Goal: Task Accomplishment & Management: Manage account settings

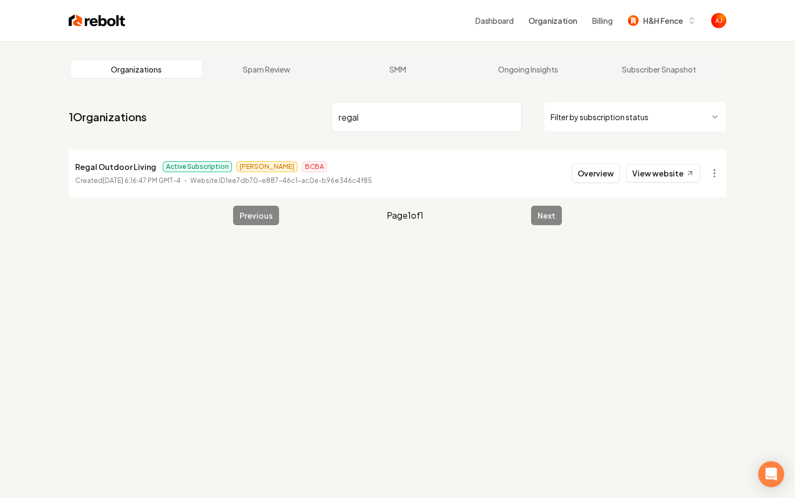
drag, startPoint x: 377, startPoint y: 122, endPoint x: 272, endPoint y: 122, distance: 105.0
click at [272, 122] on nav "1 Organizations regal Filter by subscription status" at bounding box center [398, 121] width 658 height 48
drag, startPoint x: 367, startPoint y: 120, endPoint x: 306, endPoint y: 110, distance: 62.5
click at [327, 113] on nav "1 Organizations regal Filter by subscription status" at bounding box center [398, 121] width 658 height 48
type input "tx solar"
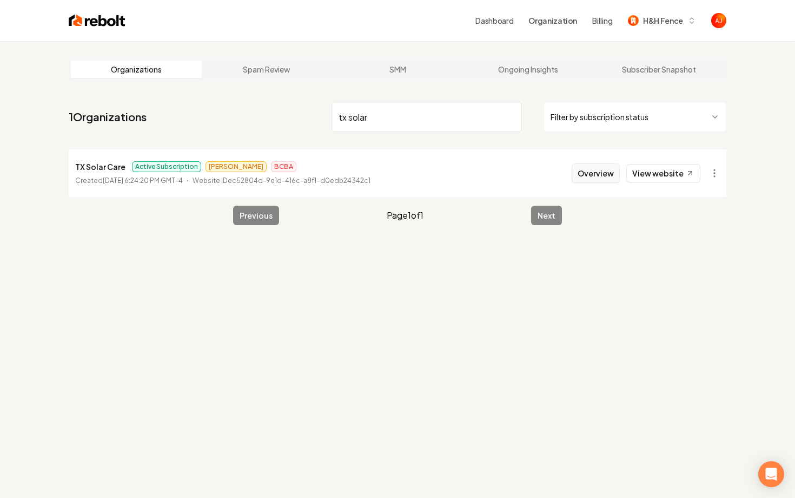
click at [581, 177] on button "Overview" at bounding box center [596, 172] width 48 height 19
click at [598, 172] on button "Overview" at bounding box center [596, 172] width 48 height 19
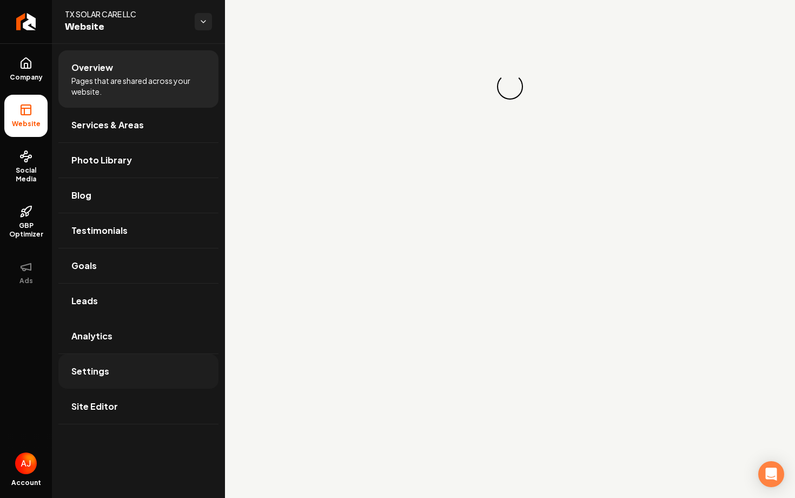
click at [102, 354] on link "Settings" at bounding box center [138, 371] width 160 height 35
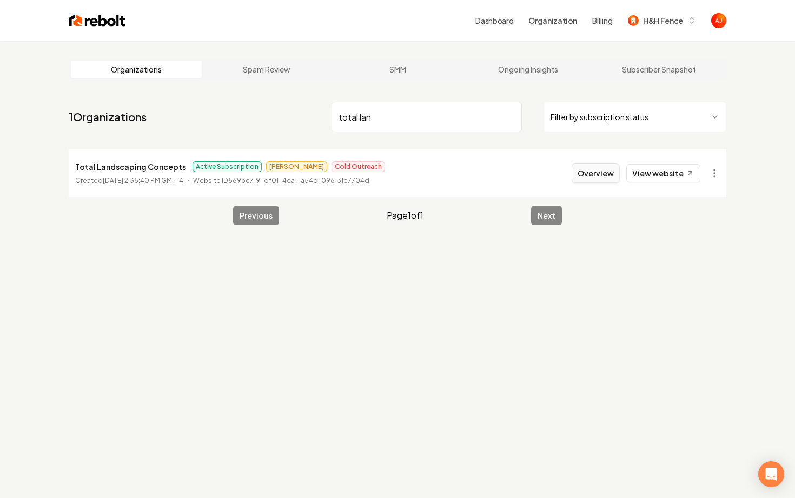
type input "total lan"
click at [593, 175] on button "Overview" at bounding box center [596, 172] width 48 height 19
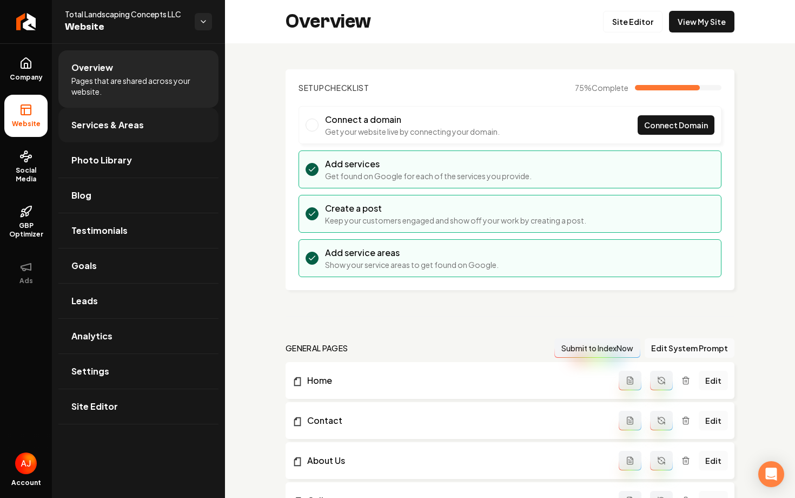
click at [172, 123] on link "Services & Areas" at bounding box center [138, 125] width 160 height 35
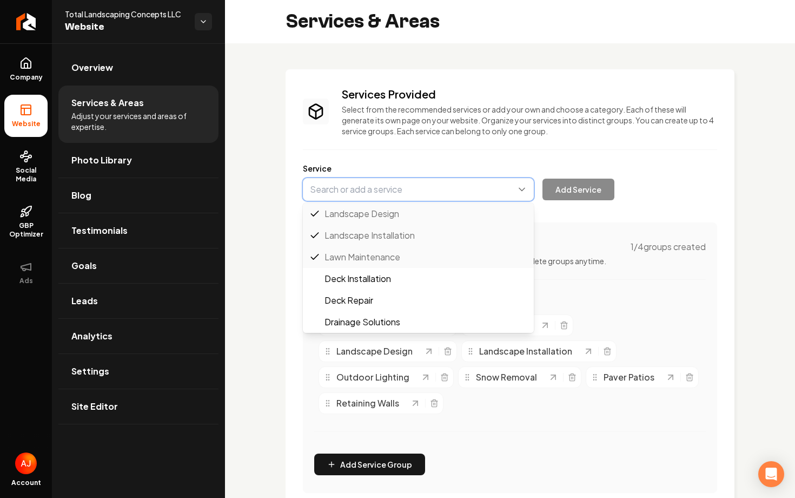
click at [342, 181] on button "Main content area" at bounding box center [418, 189] width 231 height 23
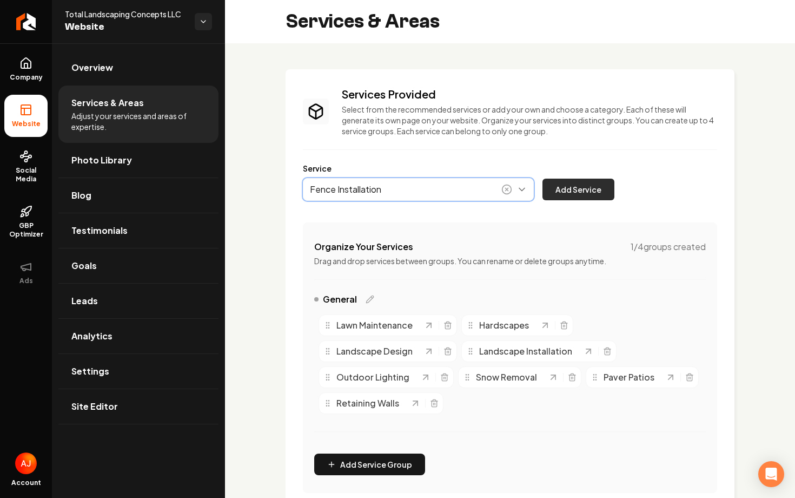
type input "Fence Installation"
click at [570, 190] on button "Add Service" at bounding box center [579, 190] width 72 height 22
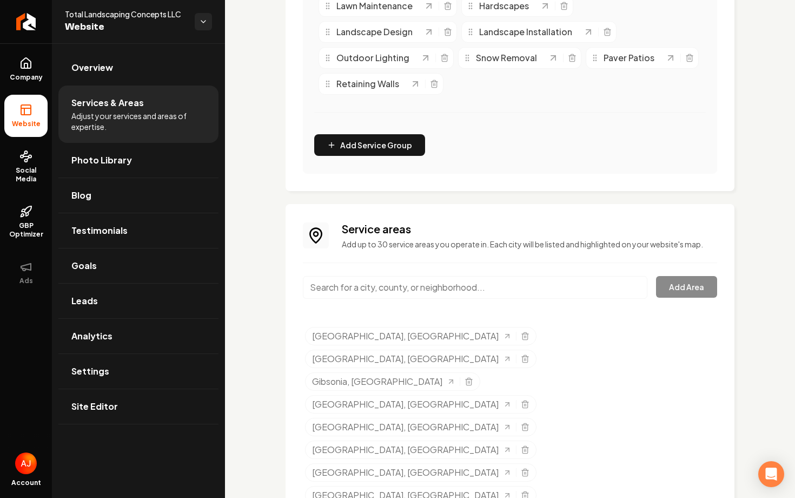
scroll to position [335, 0]
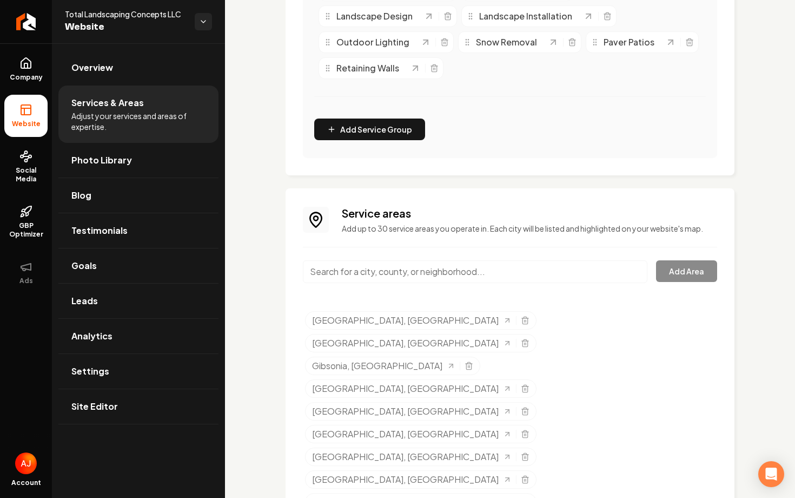
click at [391, 274] on input "Main content area" at bounding box center [475, 271] width 345 height 23
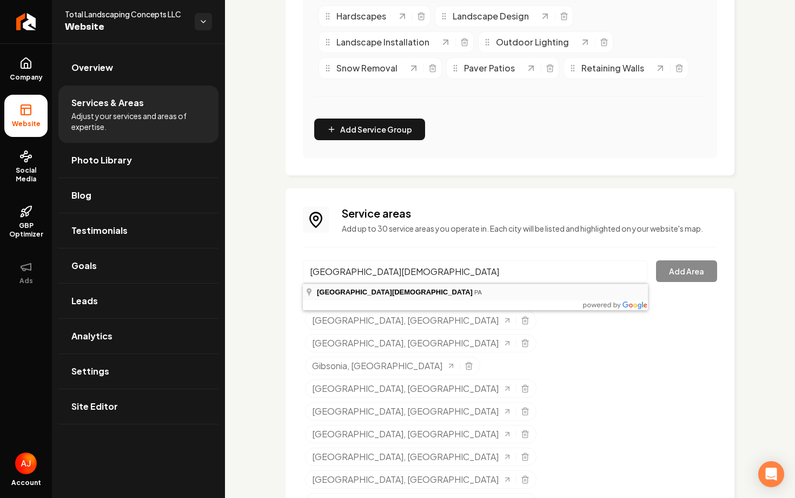
type input "Spring Church, PA"
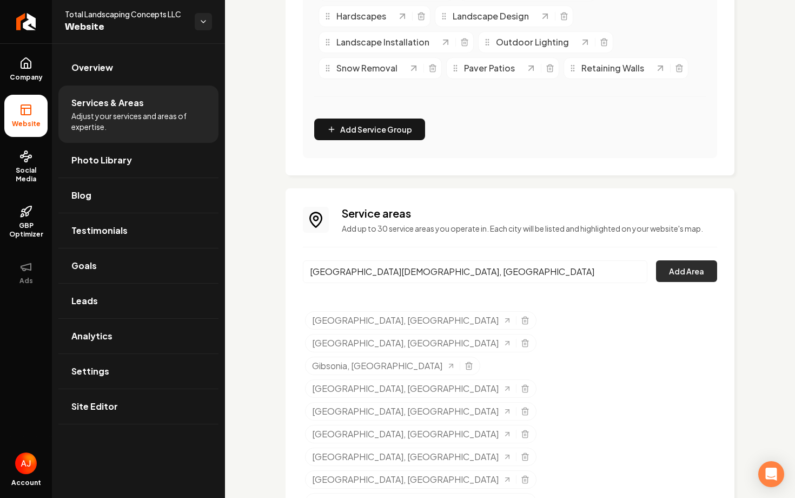
click at [686, 267] on button "Add Area" at bounding box center [686, 271] width 61 height 22
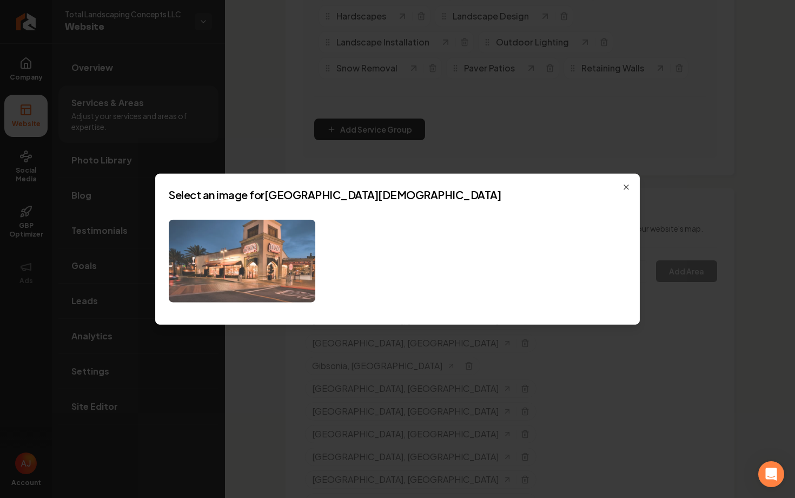
click at [275, 249] on img at bounding box center [242, 261] width 147 height 83
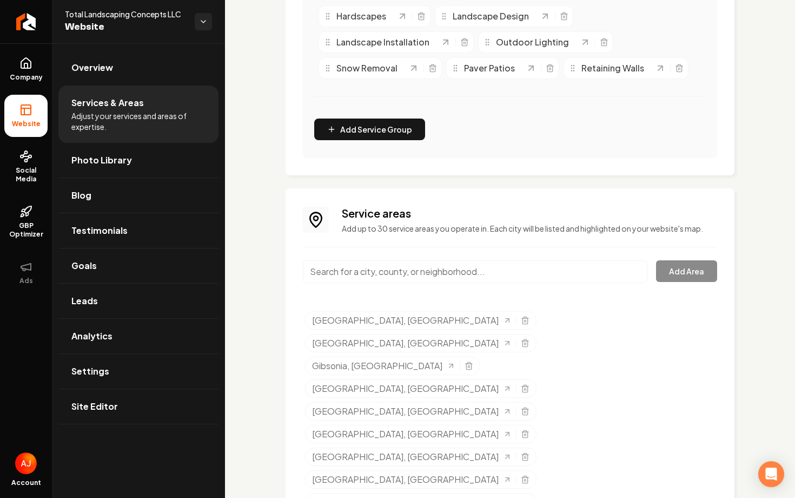
click at [421, 270] on input "Main content area" at bounding box center [475, 271] width 345 height 23
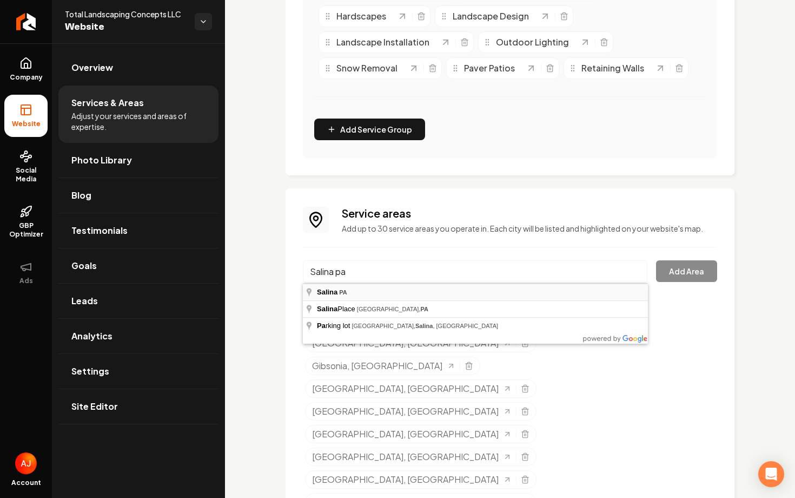
type input "Salina, PA"
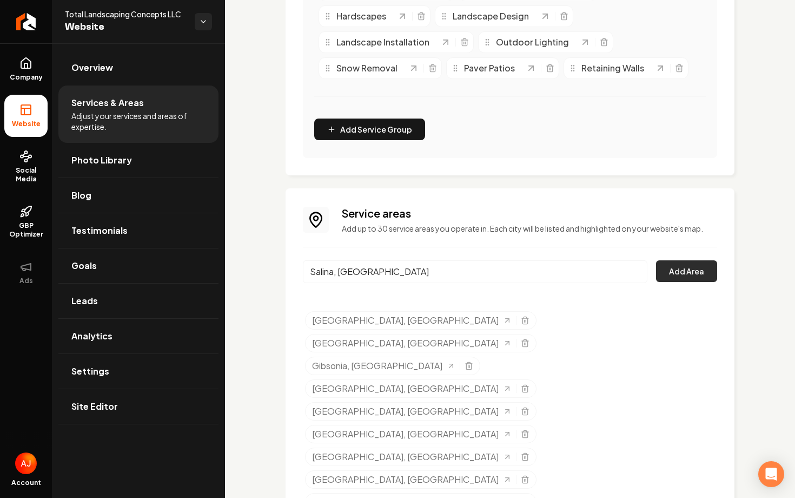
click at [694, 274] on button "Add Area" at bounding box center [686, 271] width 61 height 22
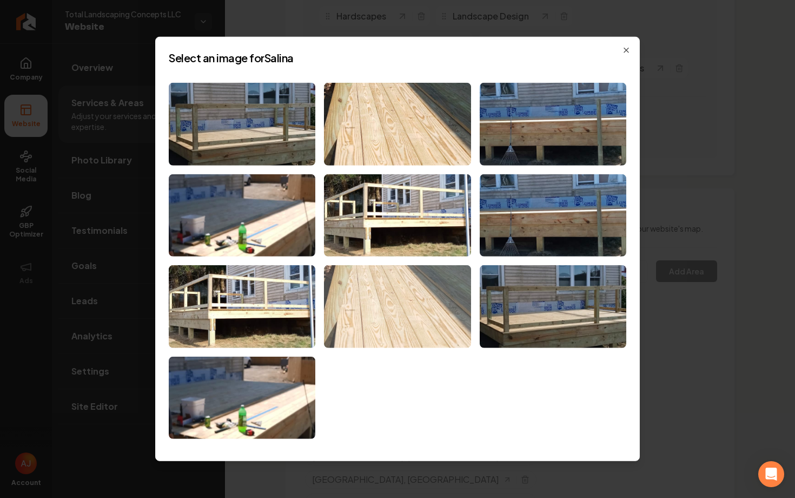
click at [377, 306] on img at bounding box center [397, 306] width 147 height 83
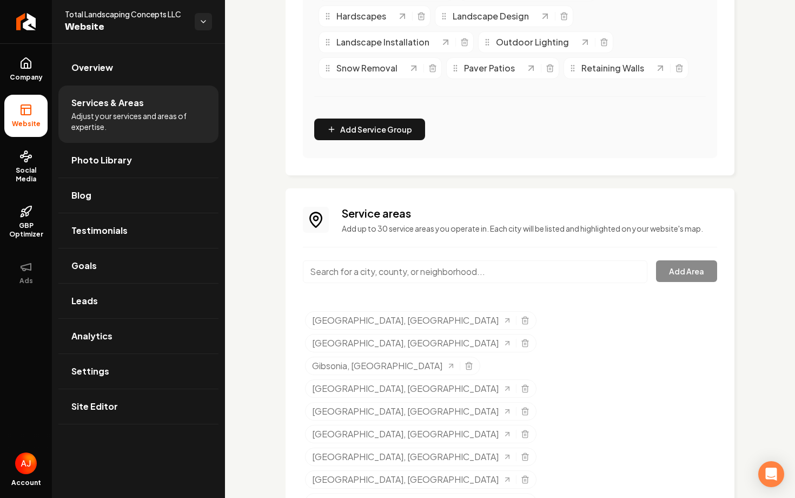
scroll to position [0, 0]
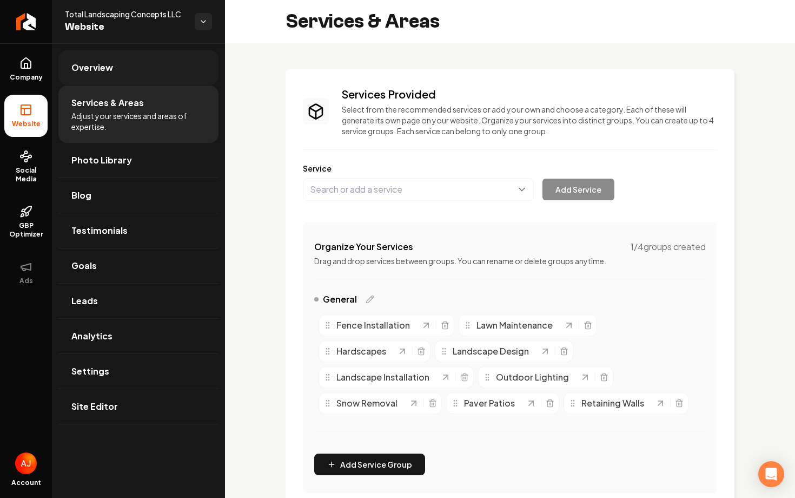
click at [104, 73] on span "Overview" at bounding box center [92, 67] width 42 height 13
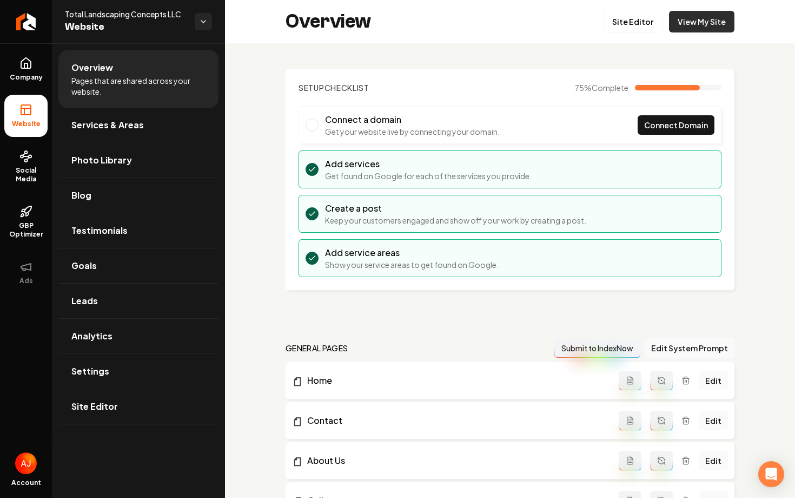
click at [685, 31] on link "View My Site" at bounding box center [701, 22] width 65 height 22
click at [622, 21] on link "Site Editor" at bounding box center [633, 22] width 60 height 22
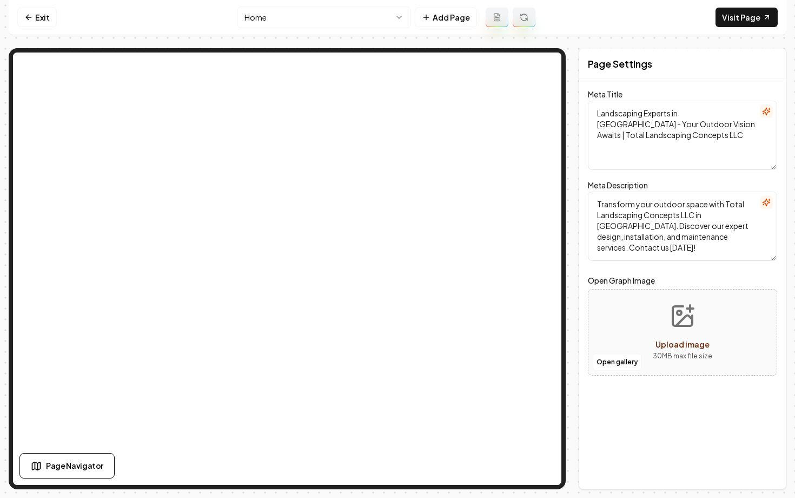
click at [299, 24] on html "Computer Required This feature is only available on a computer. Please switch t…" at bounding box center [397, 249] width 795 height 498
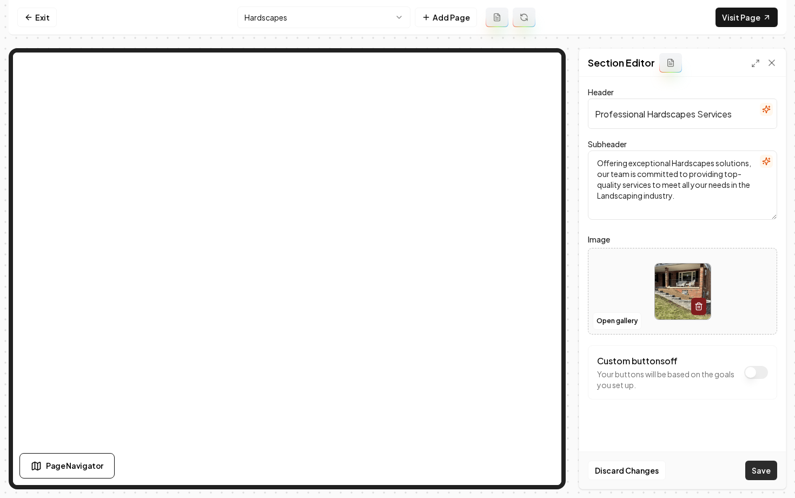
click at [750, 470] on button "Save" at bounding box center [762, 469] width 32 height 19
click at [285, 18] on html "Computer Required This feature is only available on a computer. Please switch t…" at bounding box center [397, 249] width 795 height 498
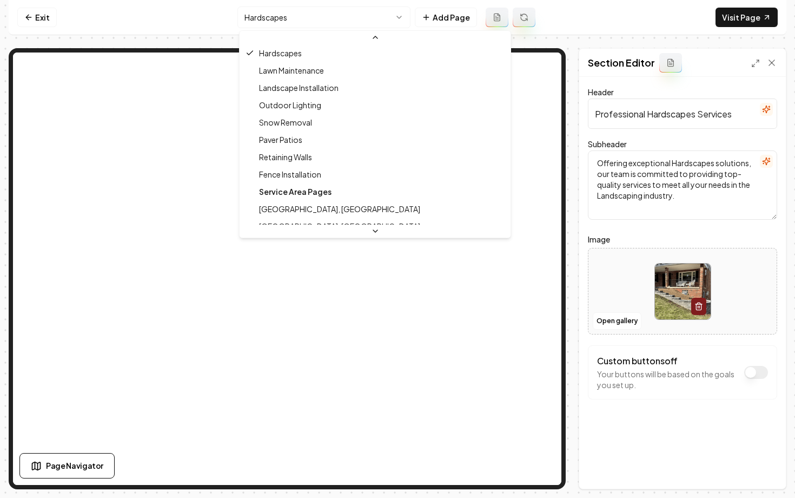
scroll to position [142, 0]
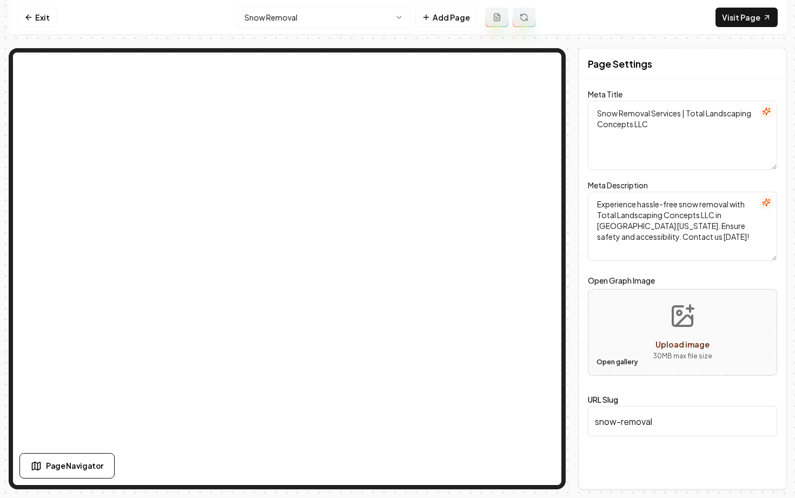
click at [614, 364] on button "Open gallery" at bounding box center [617, 361] width 49 height 17
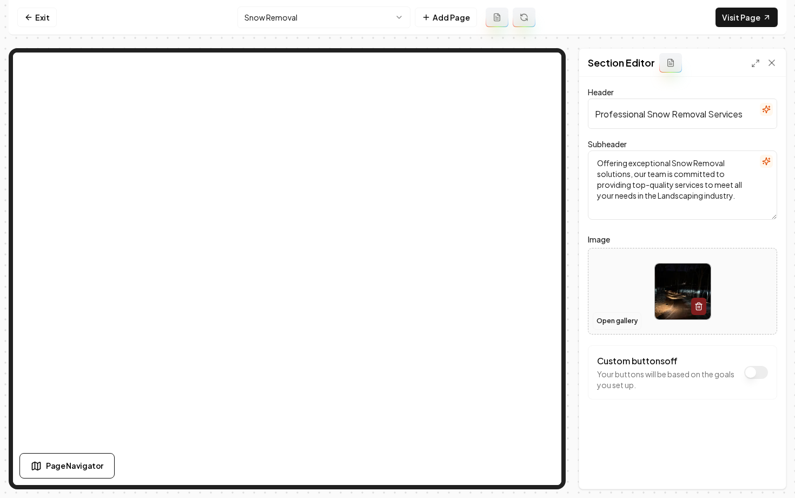
click at [617, 329] on button "Open gallery" at bounding box center [617, 320] width 49 height 17
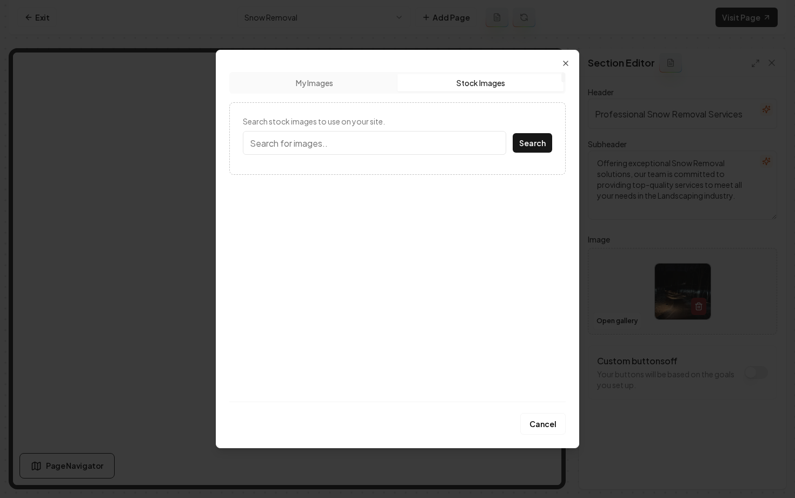
click at [433, 90] on button "Stock Images" at bounding box center [481, 82] width 166 height 17
click at [343, 140] on input "Search stock images to use on your site." at bounding box center [374, 143] width 263 height 24
type input "snow removal"
click at [513, 133] on button "Search" at bounding box center [532, 142] width 39 height 19
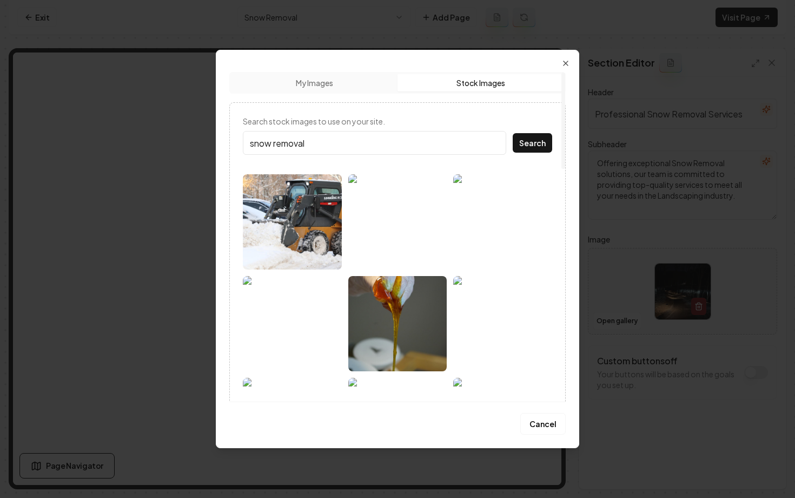
click at [305, 239] on img at bounding box center [292, 221] width 99 height 95
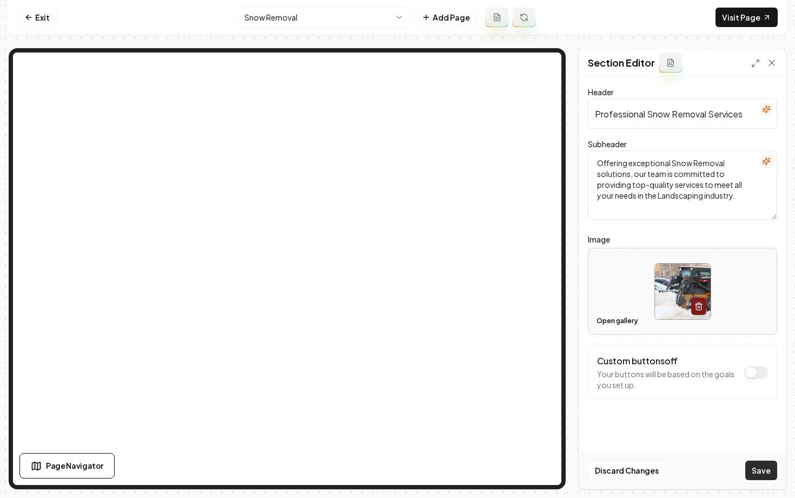
click at [753, 471] on button "Save" at bounding box center [762, 469] width 32 height 19
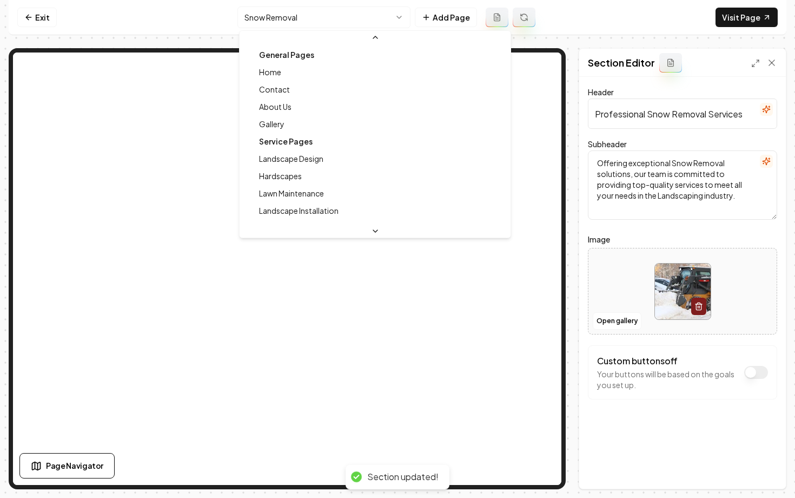
click at [288, 19] on html "Computer Required This feature is only available on a computer. Please switch t…" at bounding box center [397, 249] width 795 height 498
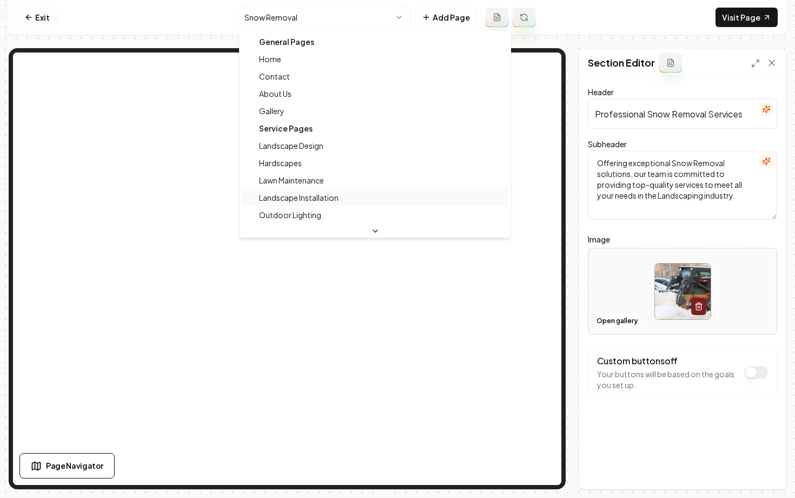
scroll to position [86, 0]
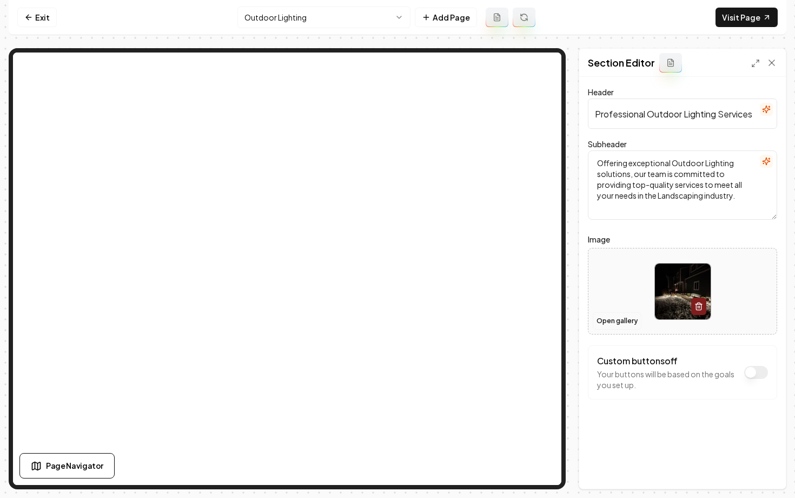
click at [615, 322] on button "Open gallery" at bounding box center [617, 320] width 49 height 17
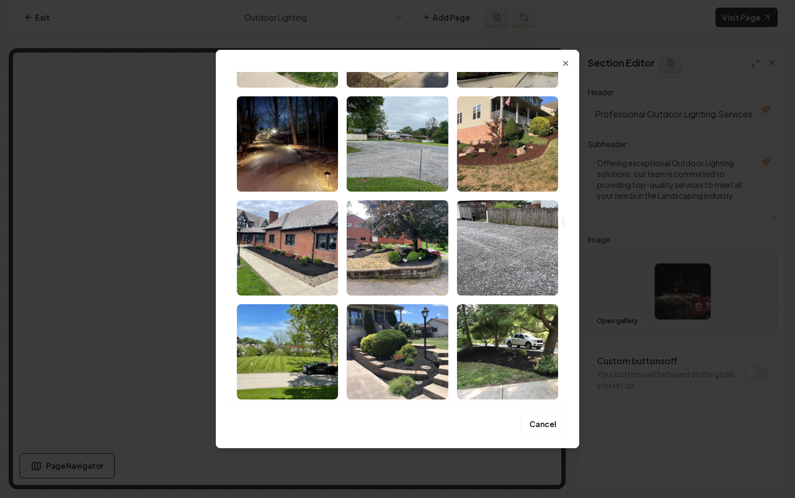
scroll to position [6036, 0]
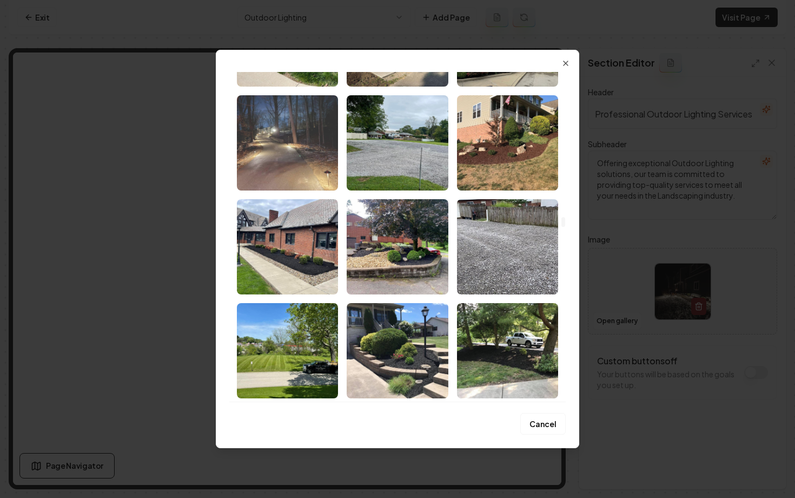
click at [271, 143] on img "Select image image_68b5fcac5c7cd75eb892371b.jpg" at bounding box center [287, 142] width 101 height 95
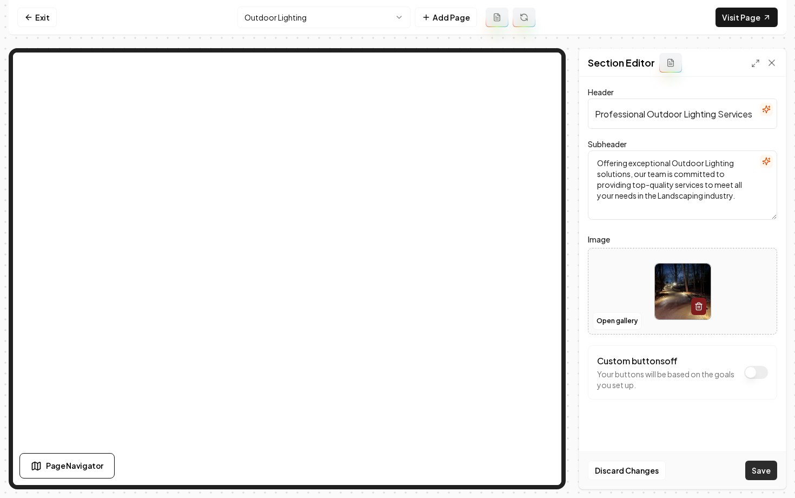
click at [750, 469] on button "Save" at bounding box center [762, 469] width 32 height 19
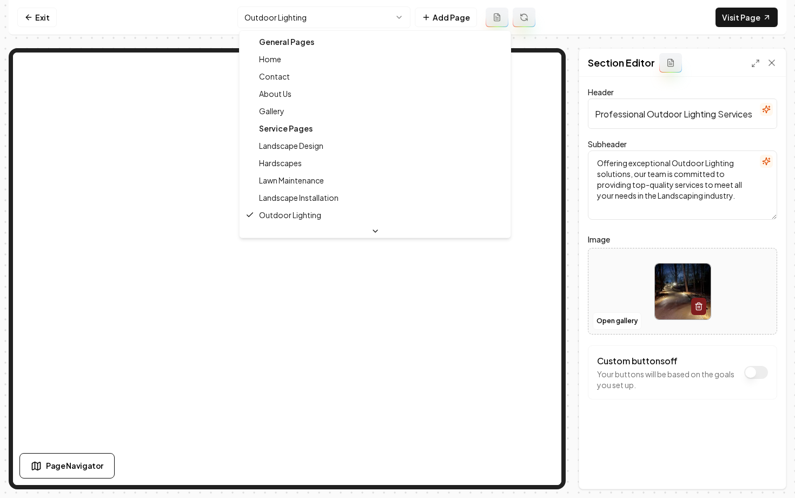
click at [271, 15] on html "Computer Required This feature is only available on a computer. Please switch t…" at bounding box center [397, 249] width 795 height 498
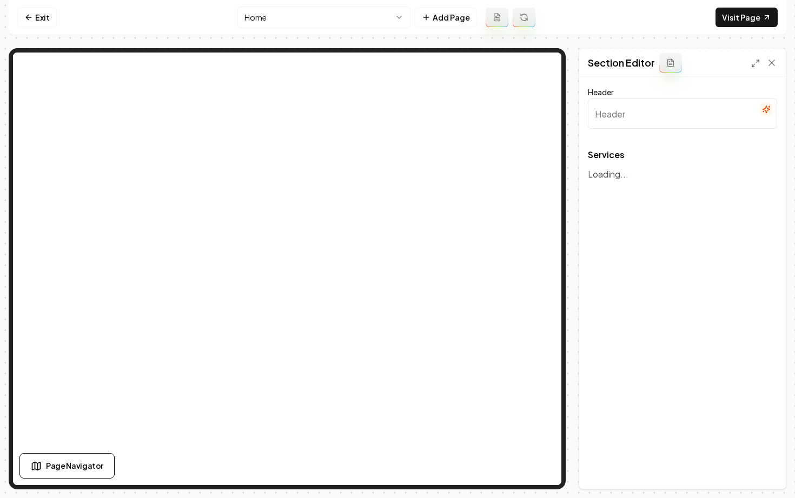
type input "Our Expert Landscaping Services"
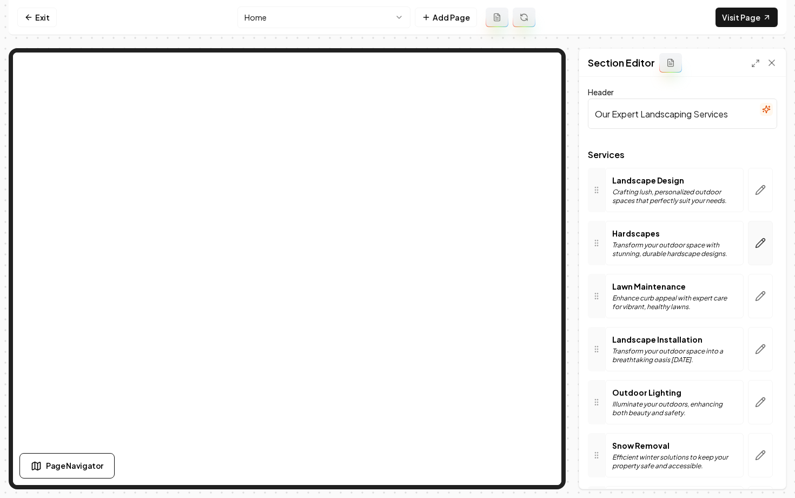
click at [758, 244] on icon "button" at bounding box center [760, 243] width 9 height 9
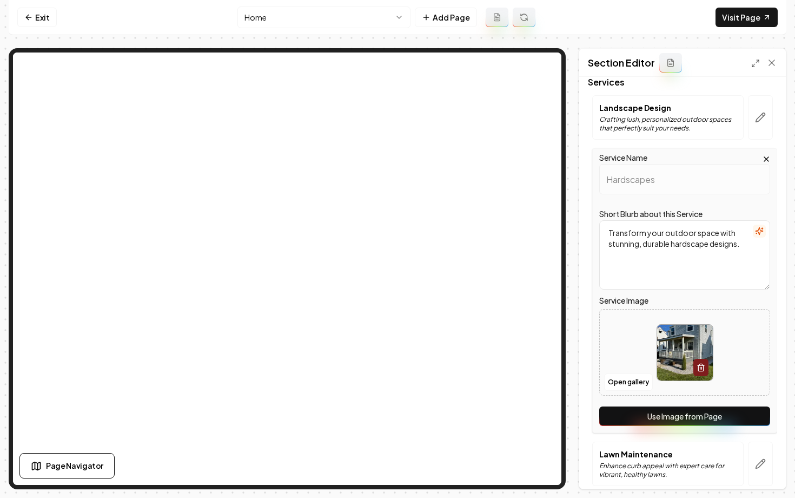
scroll to position [86, 0]
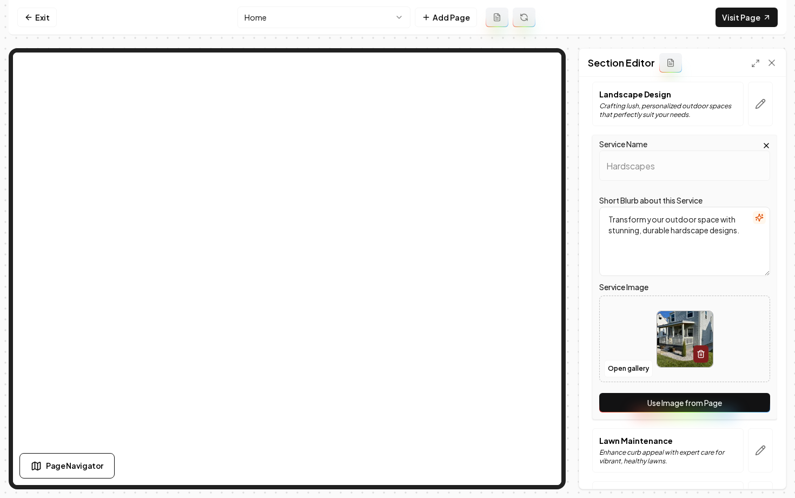
click at [677, 401] on button "Use Image from Page" at bounding box center [684, 402] width 171 height 19
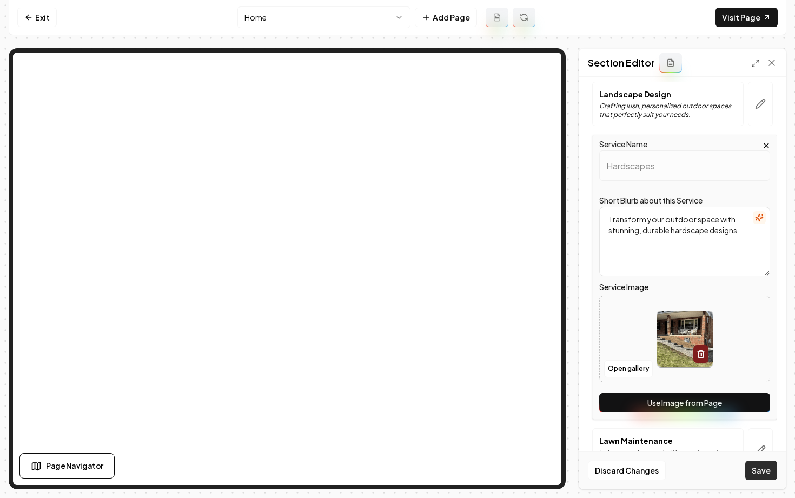
click at [759, 466] on button "Save" at bounding box center [762, 469] width 32 height 19
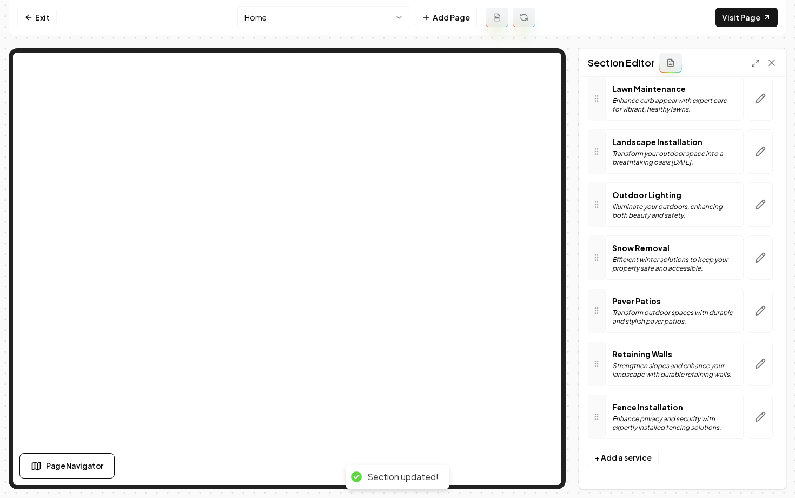
scroll to position [197, 0]
click at [766, 256] on icon "button" at bounding box center [760, 257] width 11 height 11
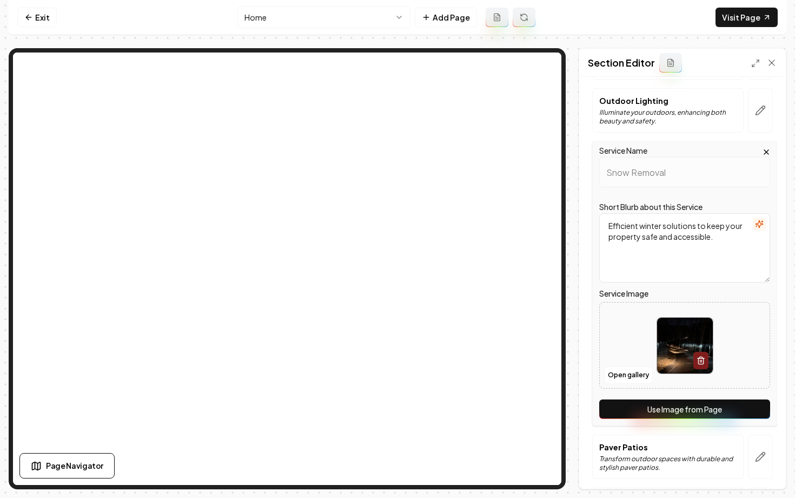
scroll to position [293, 0]
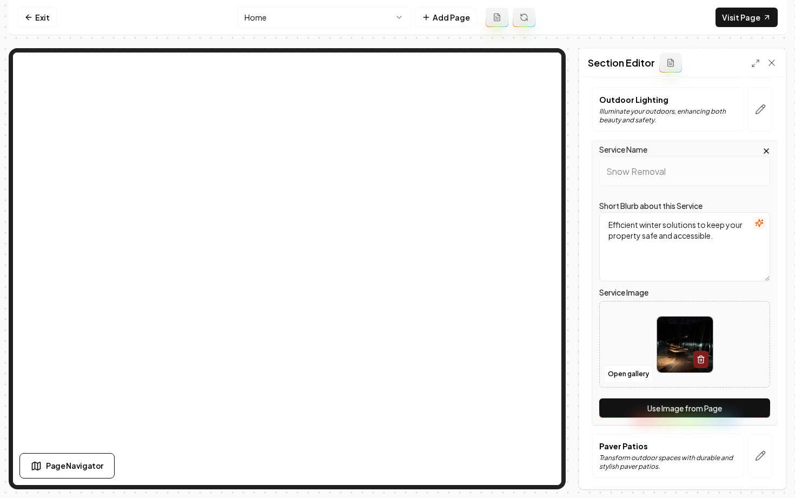
click at [663, 408] on button "Use Image from Page" at bounding box center [684, 407] width 171 height 19
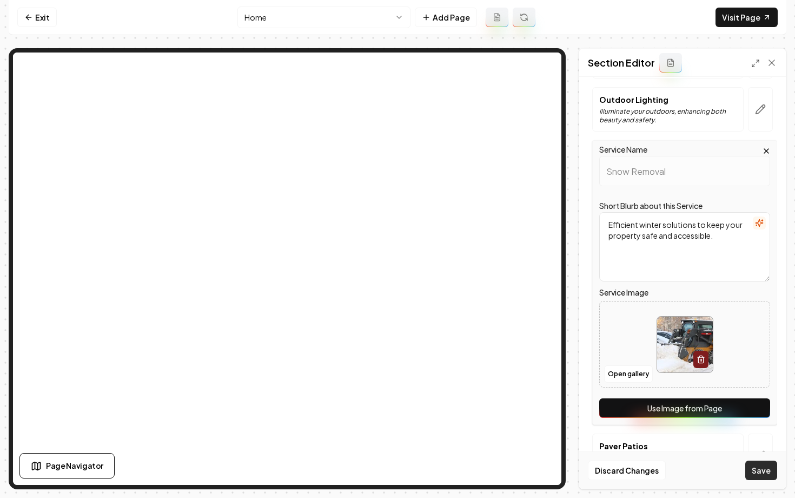
click at [760, 471] on button "Save" at bounding box center [762, 469] width 32 height 19
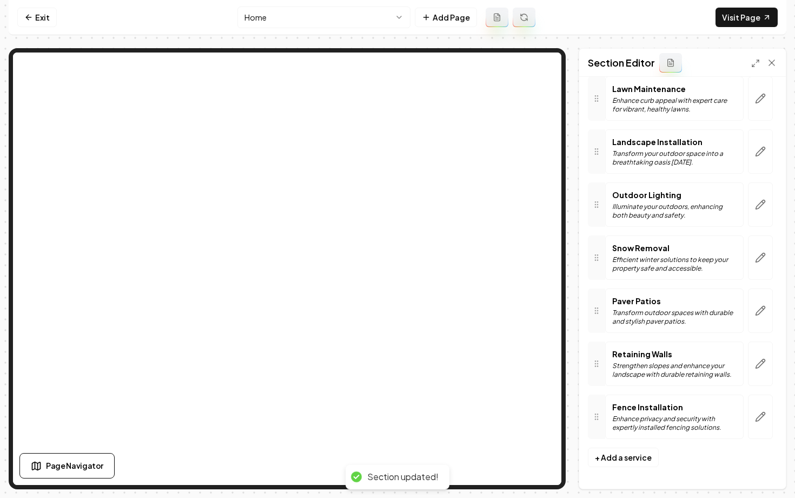
scroll to position [197, 0]
click at [760, 200] on icon "button" at bounding box center [760, 204] width 11 height 11
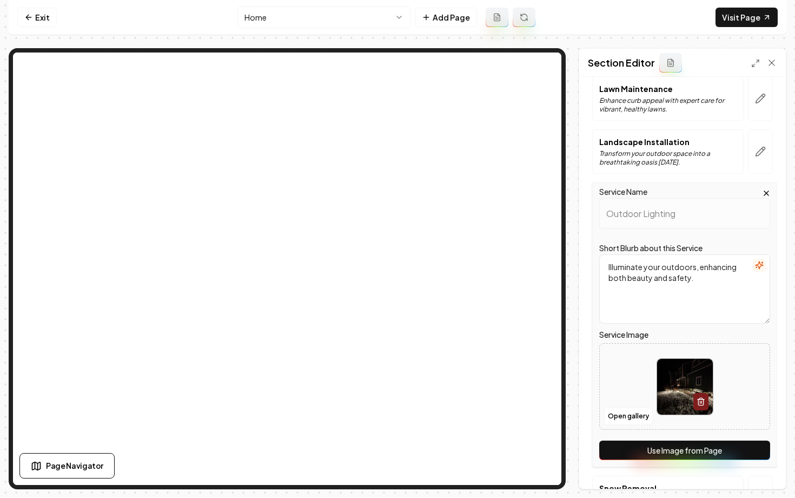
click at [698, 450] on button "Use Image from Page" at bounding box center [684, 449] width 171 height 19
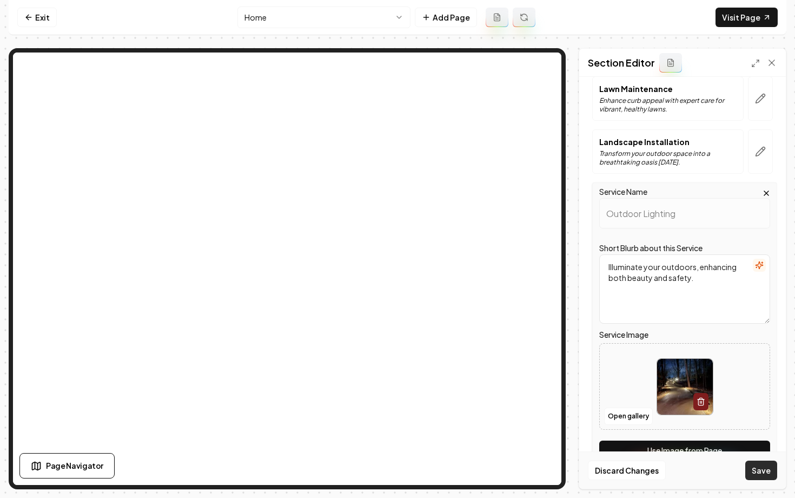
click at [757, 467] on button "Save" at bounding box center [762, 469] width 32 height 19
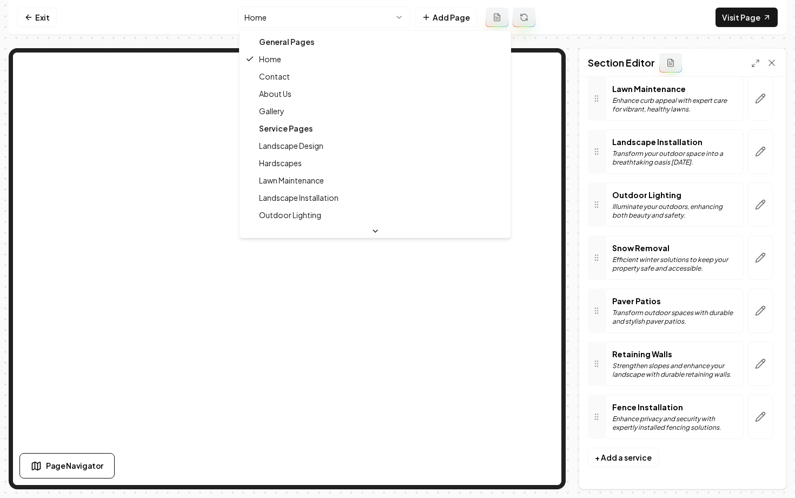
click at [287, 28] on html "Computer Required This feature is only available on a computer. Please switch t…" at bounding box center [397, 249] width 795 height 498
click at [275, 22] on html "Computer Required This feature is only available on a computer. Please switch t…" at bounding box center [397, 249] width 795 height 498
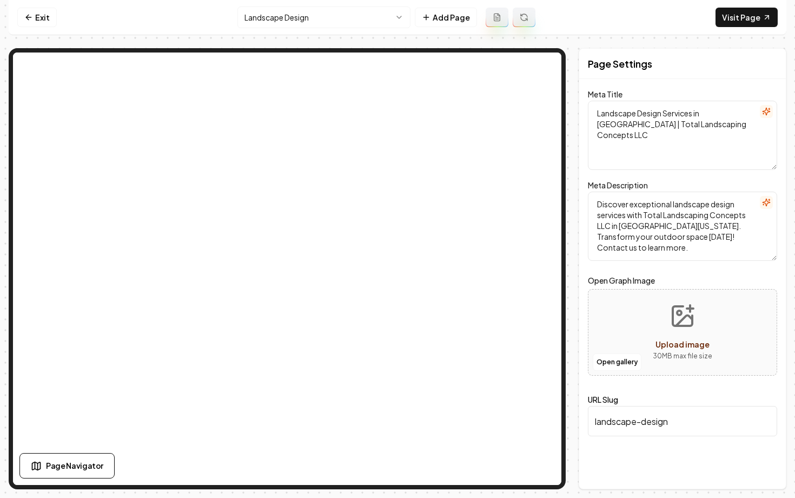
click at [288, 21] on html "Computer Required This feature is only available on a computer. Please switch t…" at bounding box center [397, 249] width 795 height 498
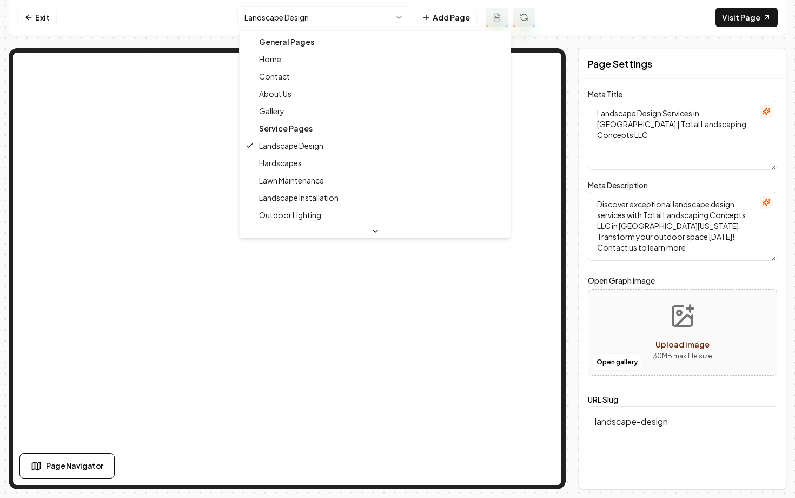
type textarea "Landscaping Experts in PA - Your Outdoor Vision Awaits | Total Landscaping Conc…"
type textarea "Transform your outdoor space with Total Landscaping Concepts LLC in Southwester…"
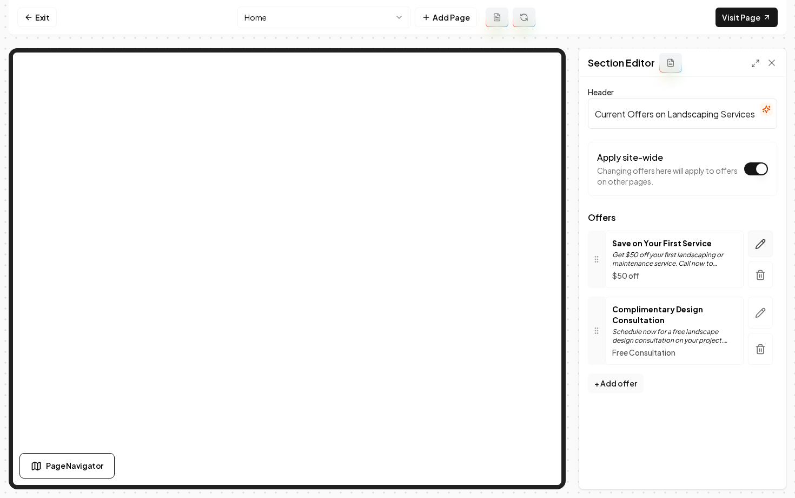
click at [763, 247] on icon "button" at bounding box center [760, 244] width 11 height 11
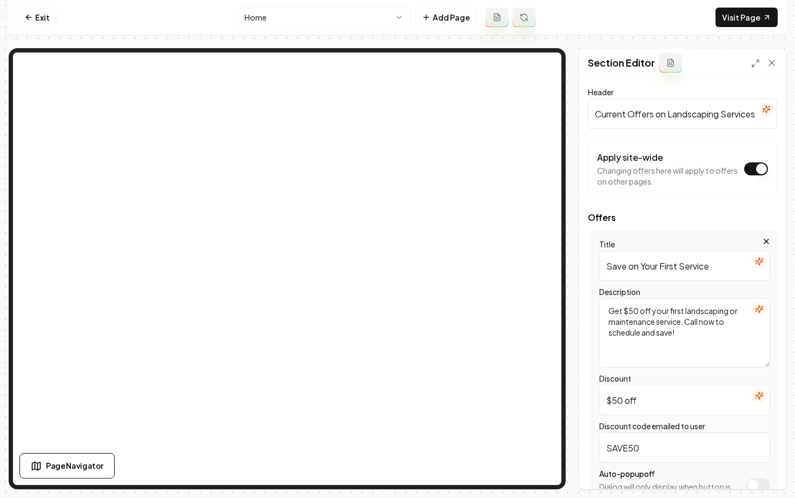
drag, startPoint x: 656, startPoint y: 321, endPoint x: 731, endPoint y: 311, distance: 75.3
click at [731, 311] on textarea "Get $50 off your first landscaping or maintenance service. Call now to schedule…" at bounding box center [684, 332] width 171 height 69
type textarea "Get $50 off your first landscaping installation service. Call now to schedule a…"
click at [761, 476] on button "Save" at bounding box center [762, 469] width 32 height 19
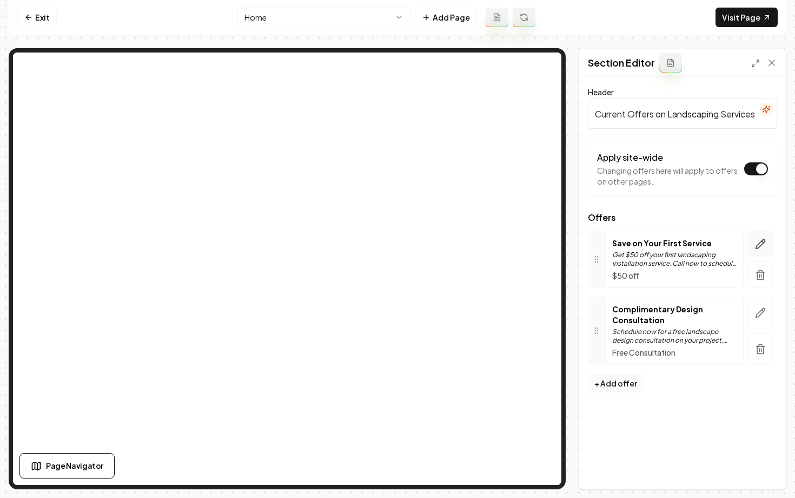
click at [768, 245] on button "button" at bounding box center [760, 243] width 25 height 27
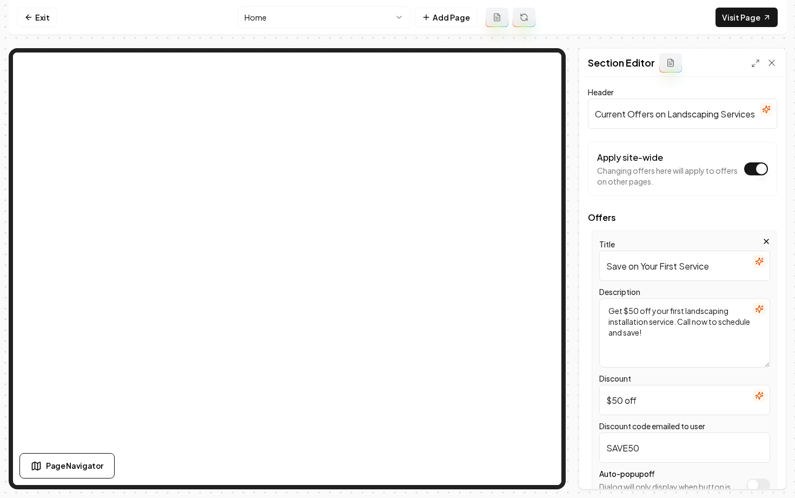
click at [728, 310] on textarea "Get $50 off your first landscaping installation service. Call now to schedule a…" at bounding box center [684, 332] width 171 height 69
type textarea "Get $50 off your first landscape installation service. Call now to schedule and…"
click at [759, 467] on button "Save" at bounding box center [762, 469] width 32 height 19
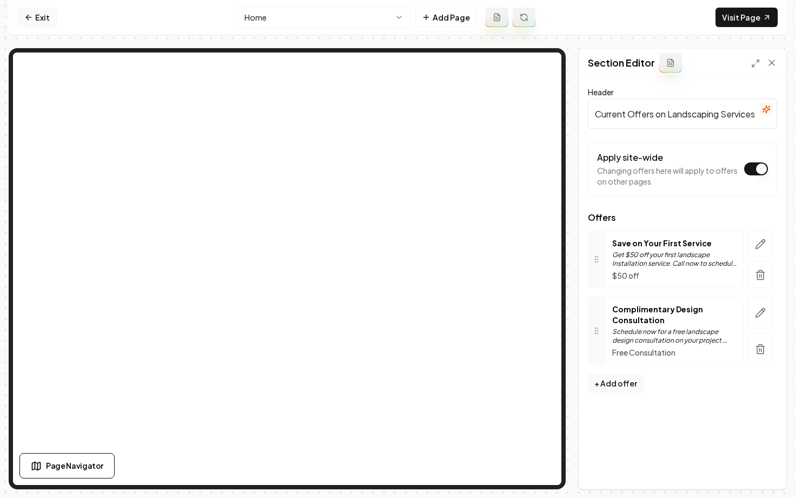
click at [32, 14] on icon at bounding box center [28, 17] width 9 height 9
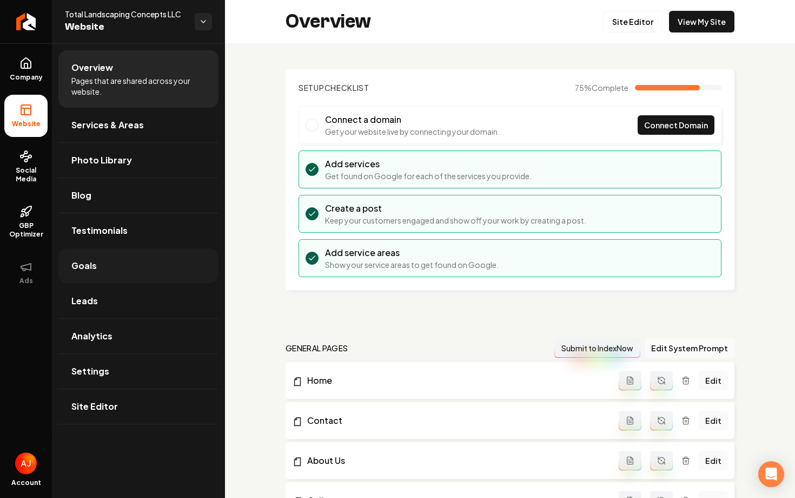
click at [117, 279] on link "Goals" at bounding box center [138, 265] width 160 height 35
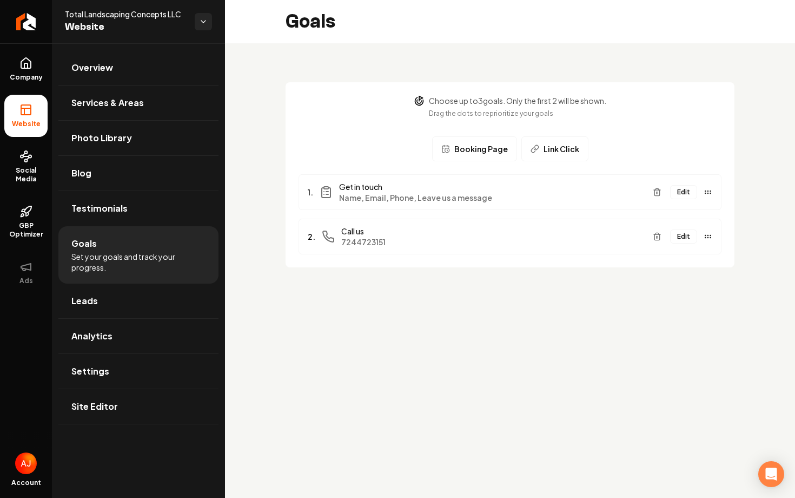
click at [679, 195] on button "Edit" at bounding box center [683, 192] width 27 height 14
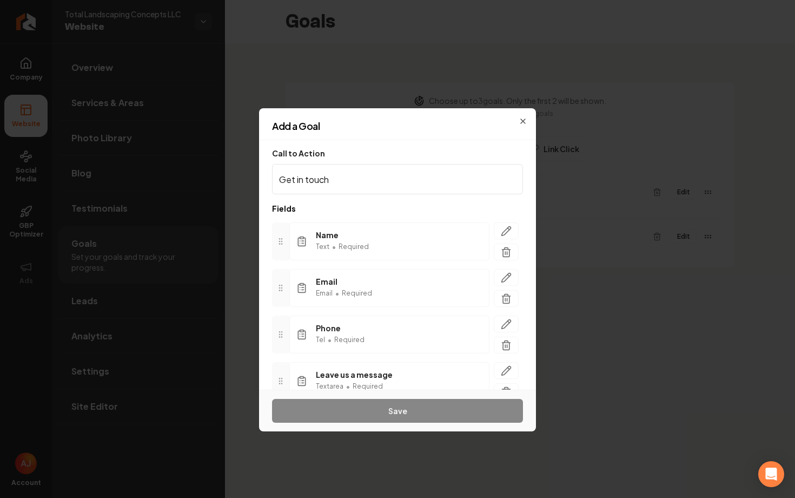
scroll to position [51, 0]
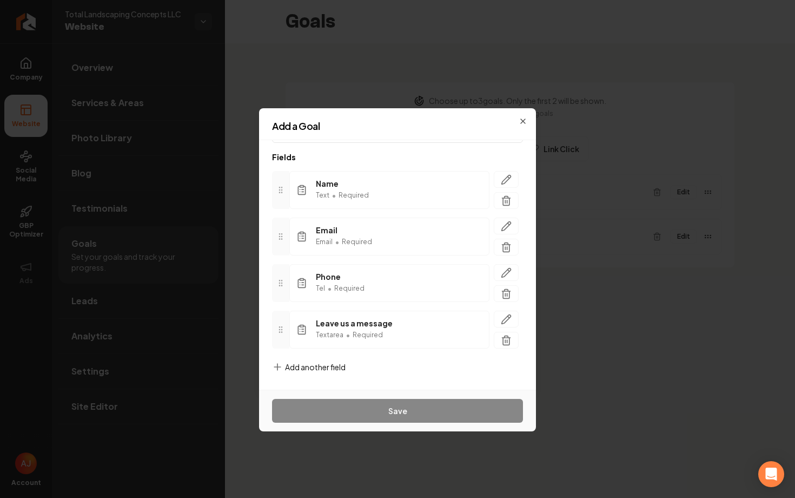
click at [332, 366] on span "Add another field" at bounding box center [315, 366] width 61 height 11
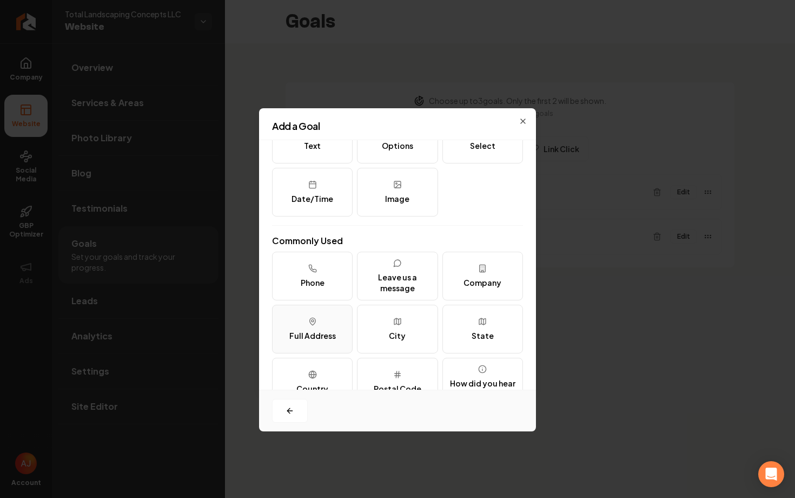
scroll to position [94, 0]
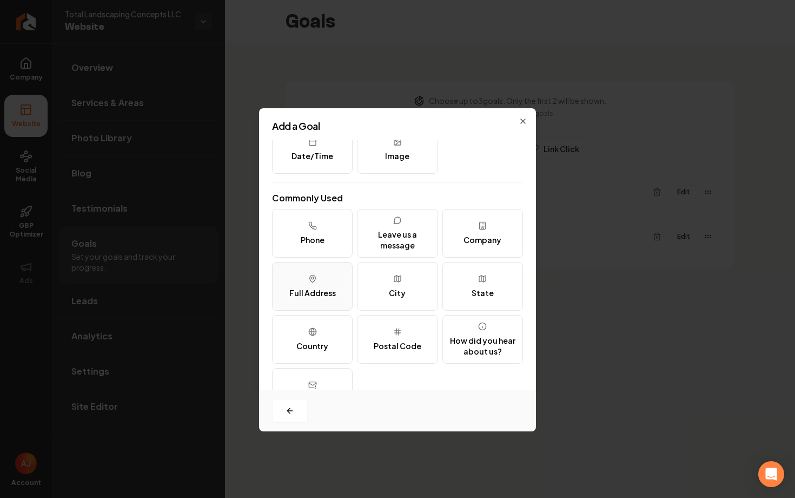
click at [331, 285] on button "Full Address" at bounding box center [312, 286] width 81 height 49
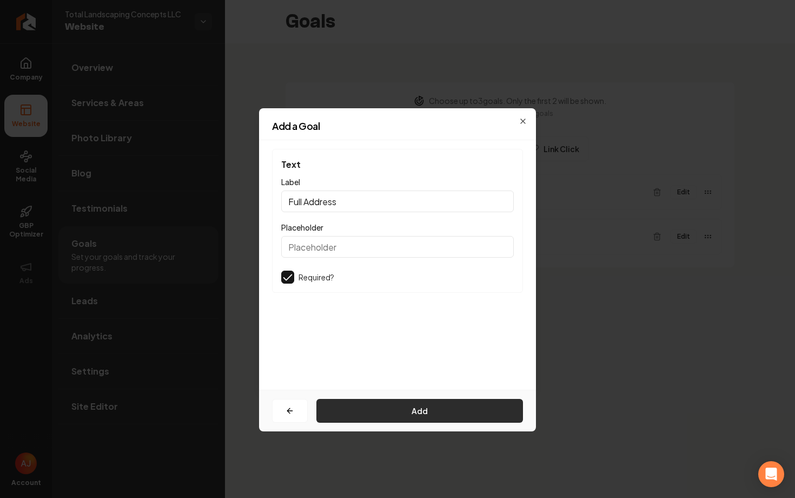
click at [441, 406] on button "Add" at bounding box center [420, 411] width 207 height 24
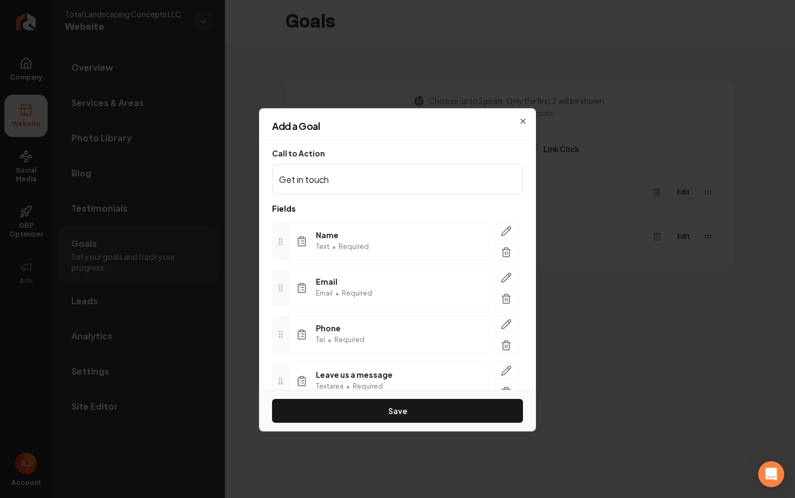
click at [441, 406] on button "Save" at bounding box center [397, 411] width 251 height 24
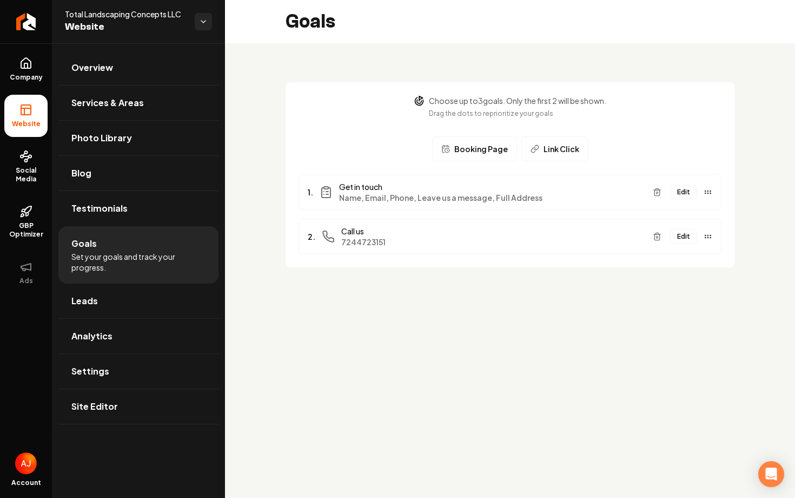
click at [687, 195] on button "Edit" at bounding box center [683, 192] width 27 height 14
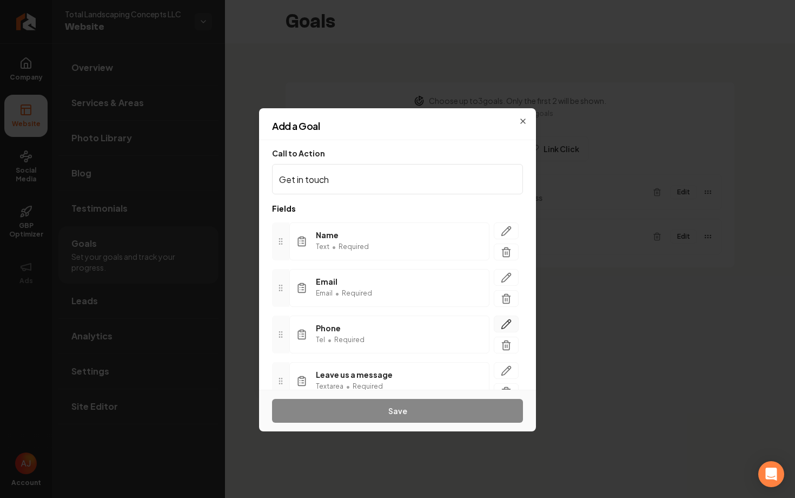
scroll to position [98, 0]
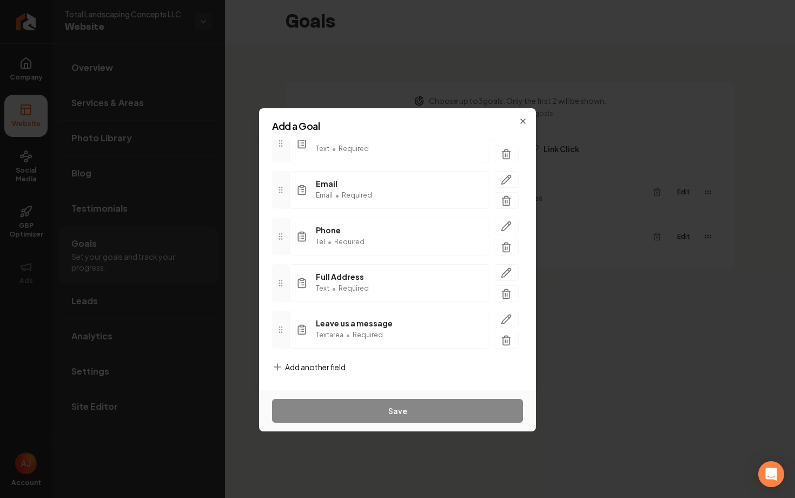
drag, startPoint x: 275, startPoint y: 337, endPoint x: 276, endPoint y: 285, distance: 51.4
click at [276, 285] on div at bounding box center [280, 283] width 17 height 38
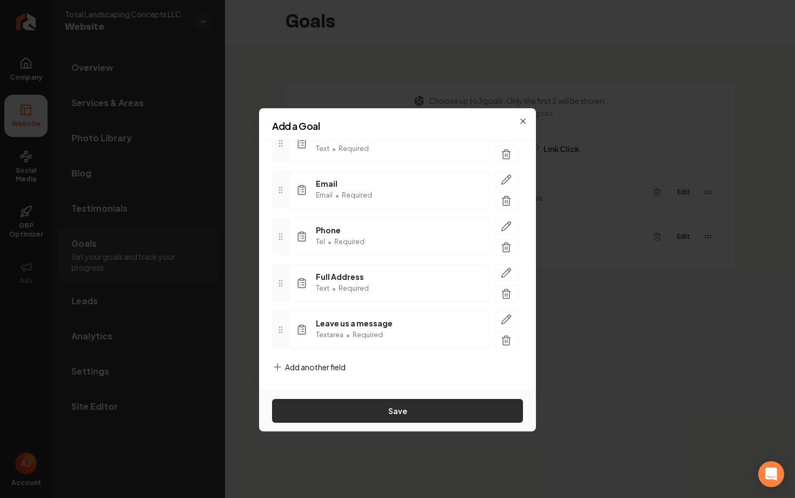
click at [392, 415] on button "Save" at bounding box center [397, 411] width 251 height 24
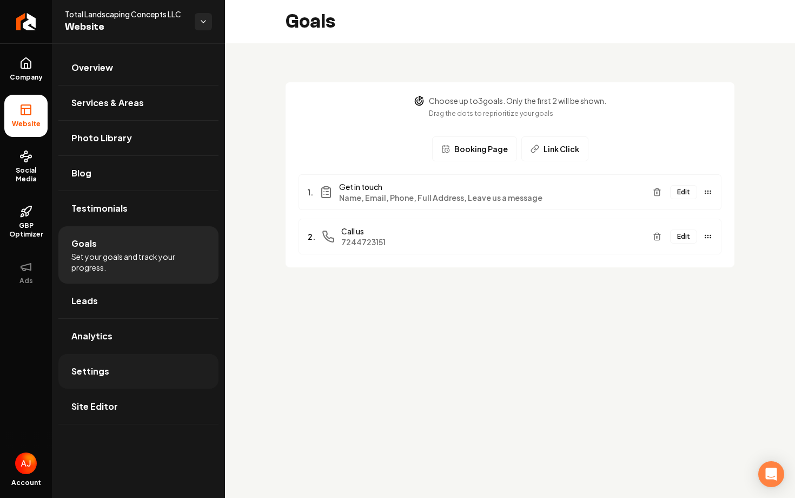
click at [130, 361] on link "Settings" at bounding box center [138, 371] width 160 height 35
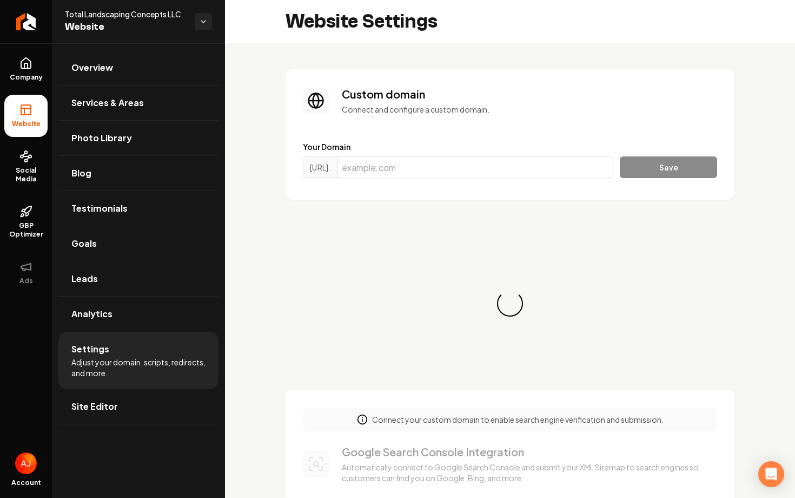
scroll to position [68, 0]
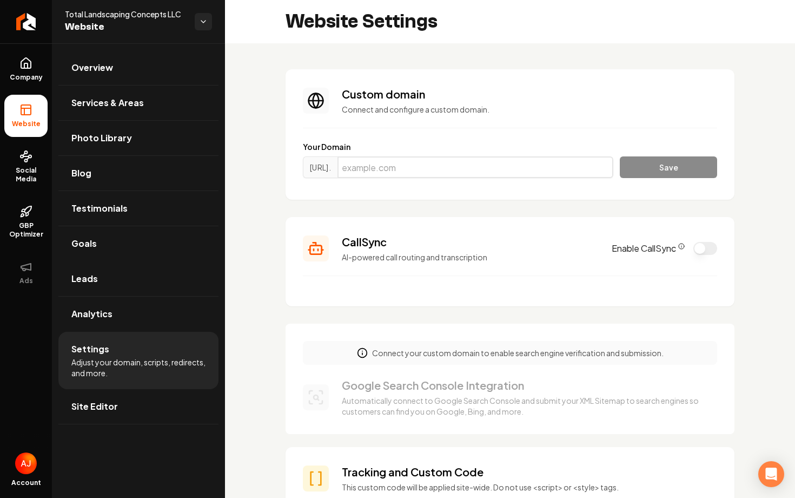
click at [400, 163] on input "Main content area" at bounding box center [476, 167] width 276 height 22
paste input "totallandscapingconcepts.com"
type input "totallandscapingconcepts.com"
click at [640, 172] on button "Save" at bounding box center [668, 167] width 97 height 22
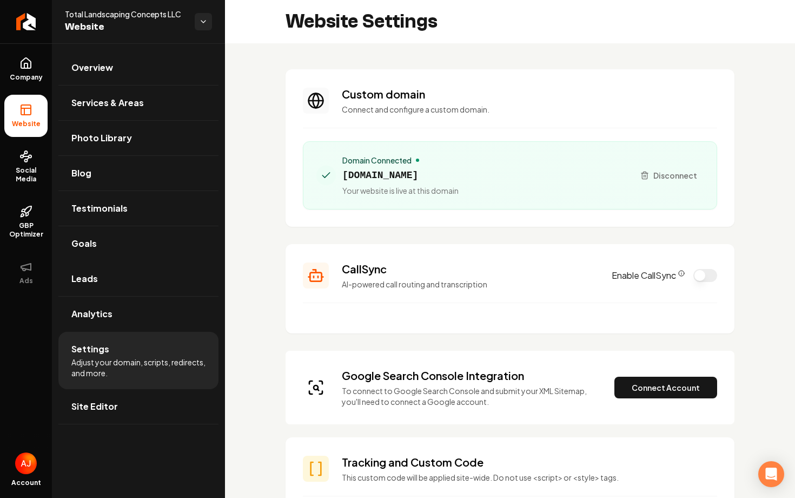
click at [703, 272] on button "Enable CallSync" at bounding box center [706, 275] width 24 height 13
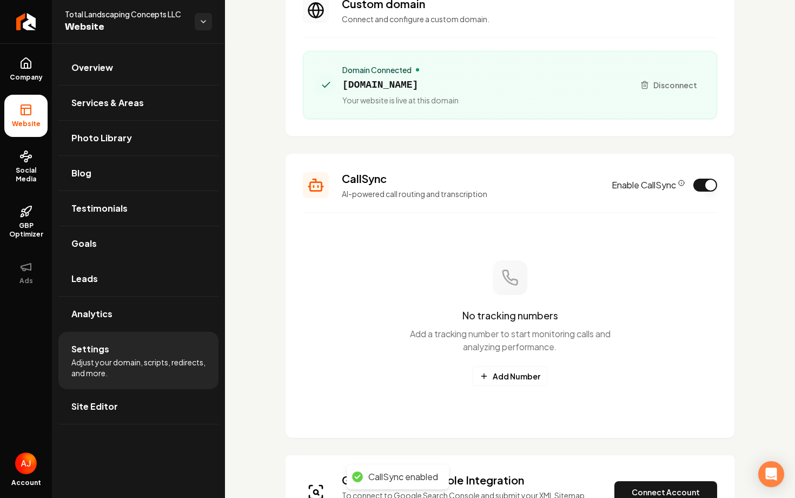
scroll to position [91, 0]
click at [710, 183] on button "Enable CallSync" at bounding box center [706, 184] width 24 height 13
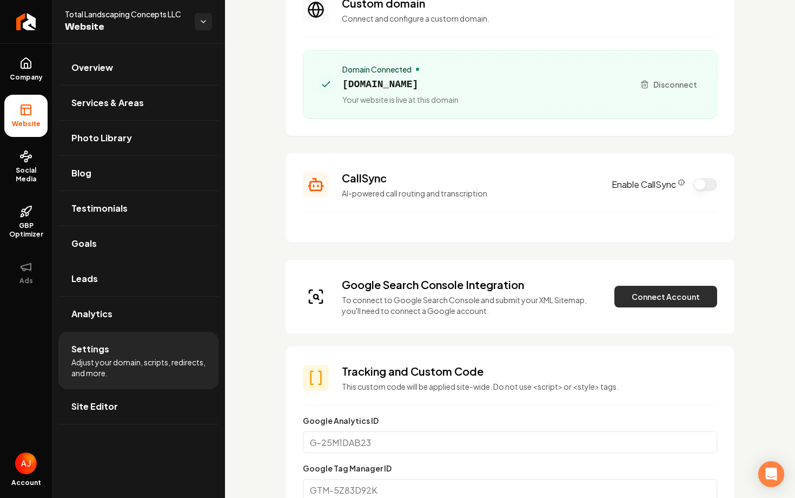
click at [627, 295] on button "Connect Account" at bounding box center [666, 297] width 103 height 22
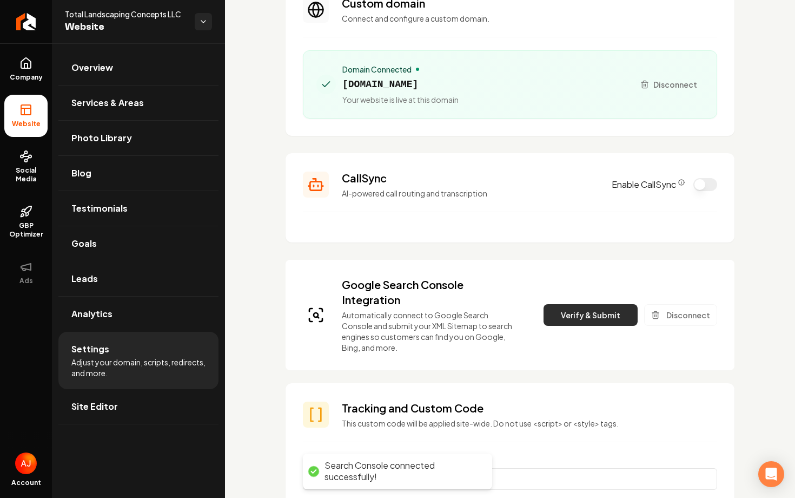
click at [576, 318] on button "Verify & Submit" at bounding box center [591, 315] width 94 height 22
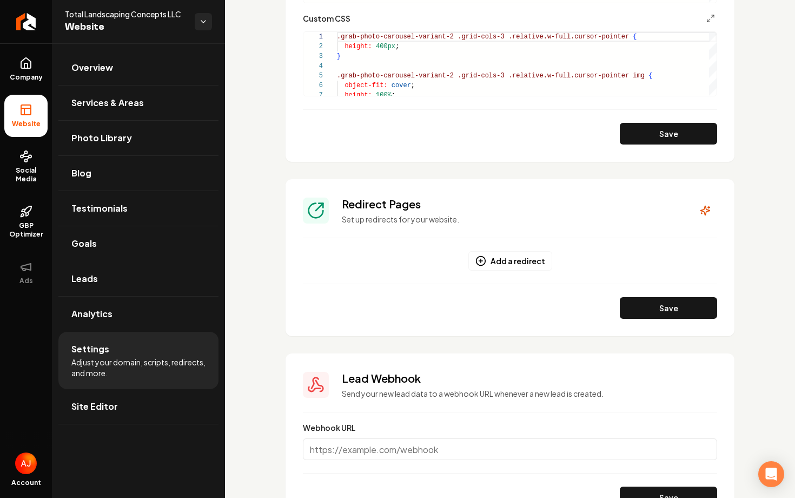
scroll to position [958, 0]
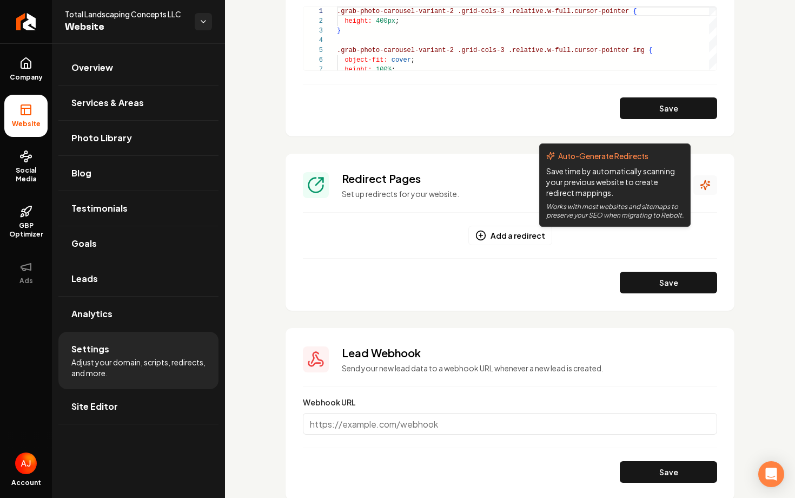
click at [707, 185] on icon "Main content area" at bounding box center [705, 185] width 9 height 9
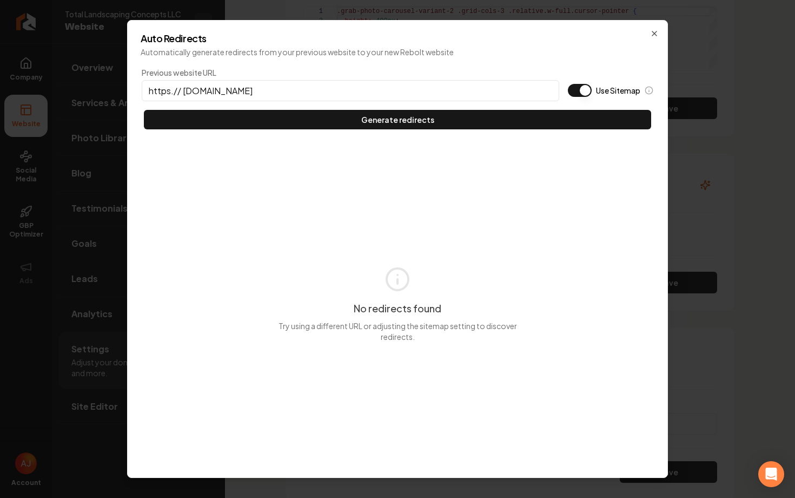
click at [583, 92] on button "Use Sitemap" at bounding box center [580, 90] width 24 height 13
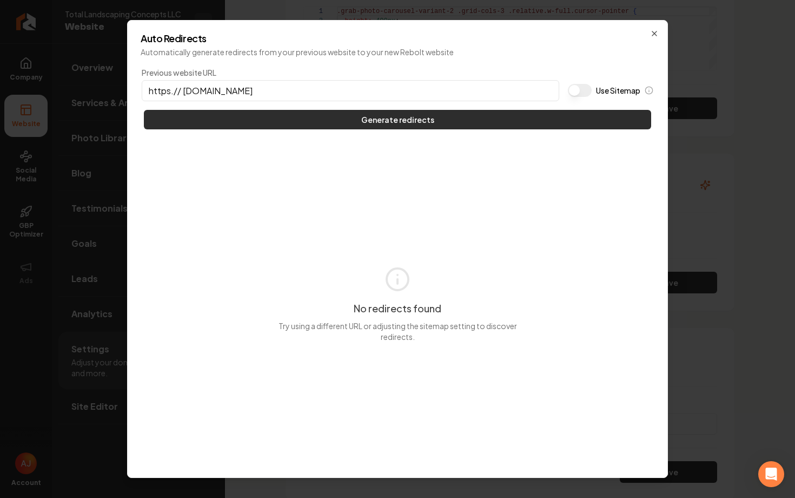
click at [540, 116] on button "Generate redirects" at bounding box center [397, 119] width 507 height 19
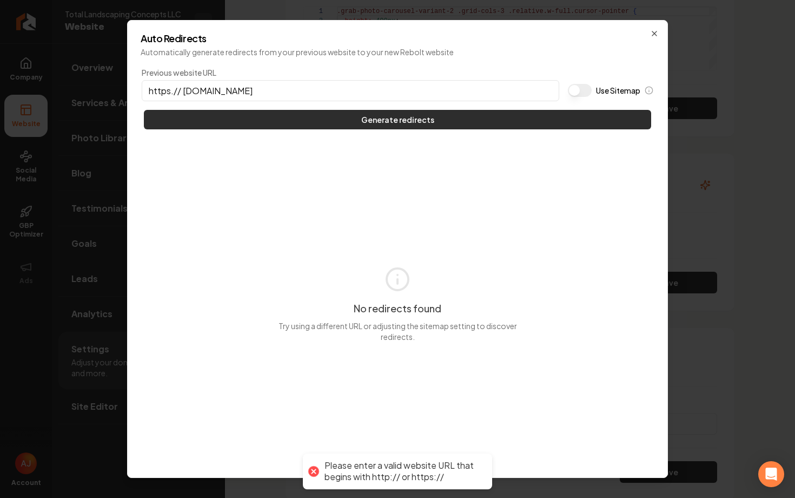
click at [473, 118] on button "Generate redirects" at bounding box center [397, 119] width 507 height 19
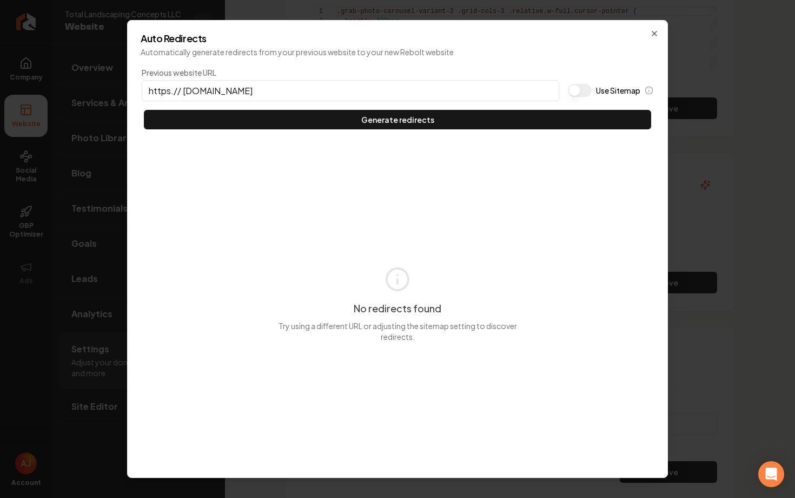
click at [182, 94] on input "https.// totallandscapingconcepts.com" at bounding box center [351, 90] width 418 height 21
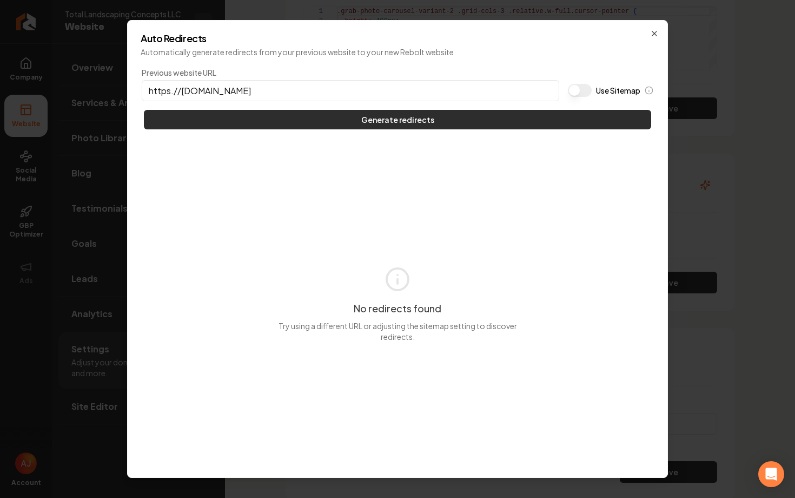
click at [348, 126] on button "Generate redirects" at bounding box center [397, 119] width 507 height 19
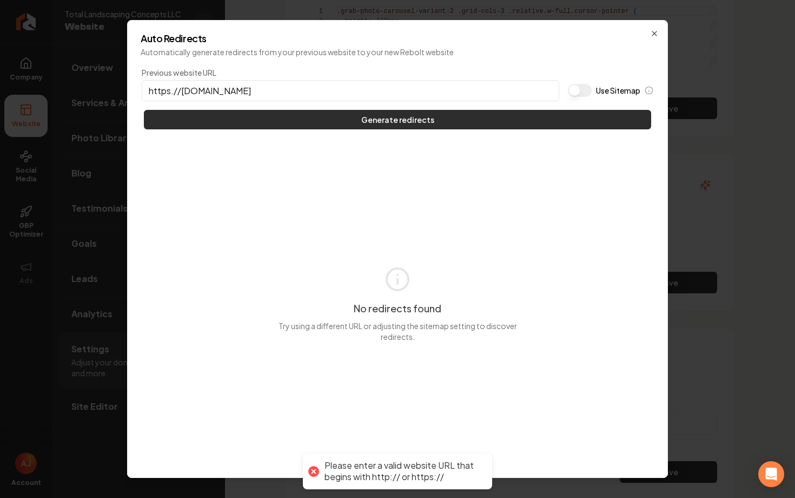
click at [348, 126] on button "Generate redirects" at bounding box center [397, 119] width 507 height 19
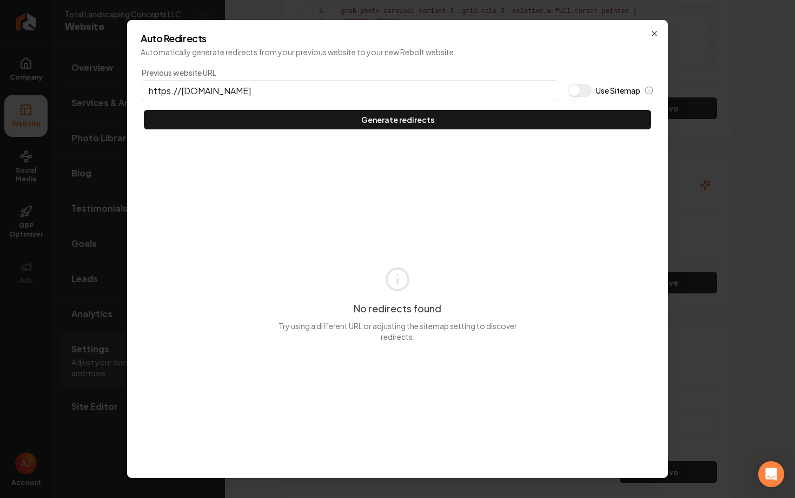
click at [347, 90] on input "https.//totallandscapingconcepts.com" at bounding box center [351, 90] width 418 height 21
click at [167, 92] on input "https.//totallandscapingconcepts.com" at bounding box center [351, 90] width 418 height 21
click at [174, 92] on input "https.//totallandscapingconcepts.com" at bounding box center [351, 90] width 418 height 21
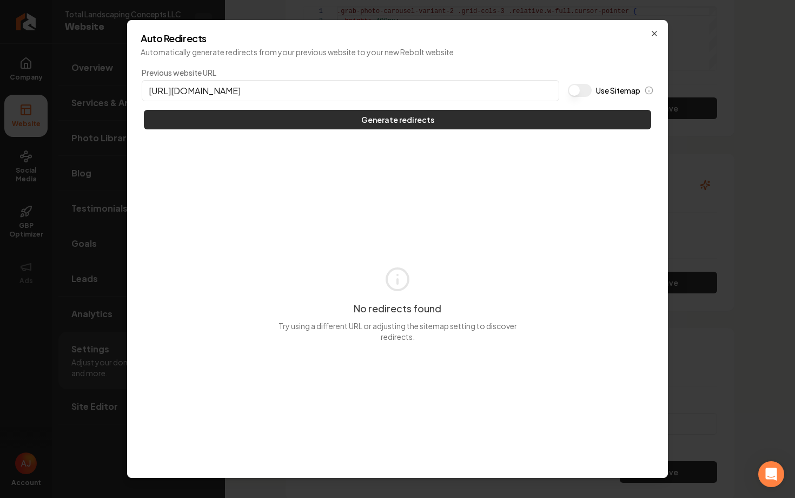
type input "https://totallandscapingconcepts.com"
click at [338, 113] on button "Generate redirects" at bounding box center [397, 119] width 507 height 19
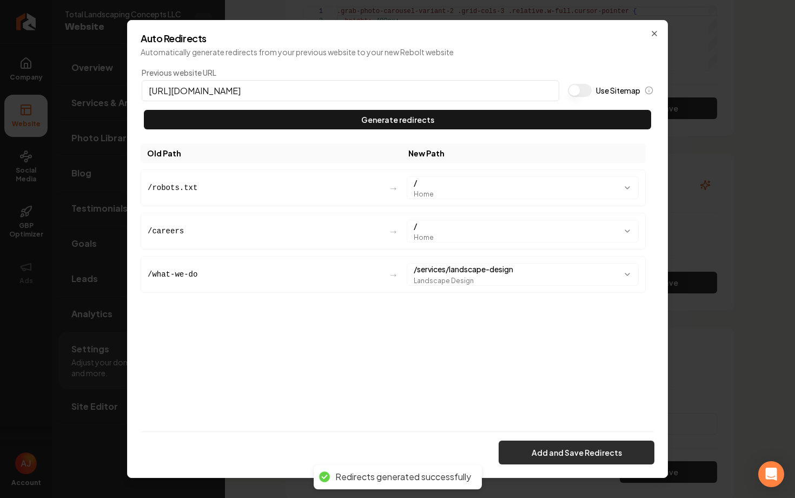
click at [568, 462] on button "Add and Save Redirects" at bounding box center [577, 452] width 156 height 24
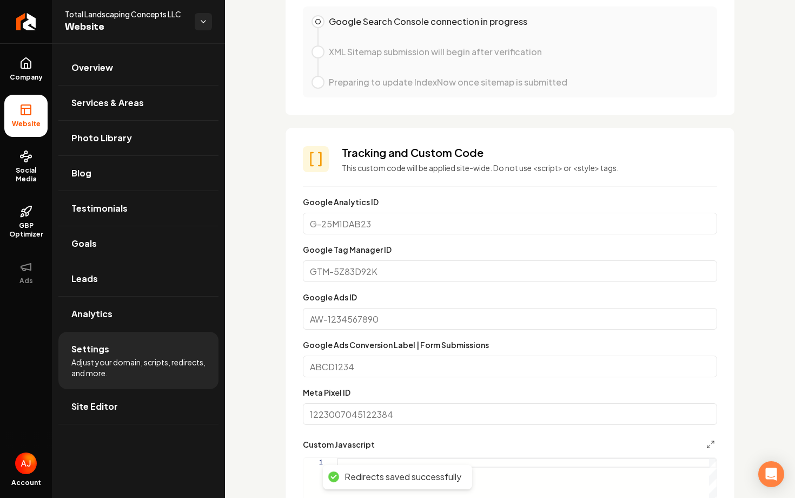
scroll to position [0, 0]
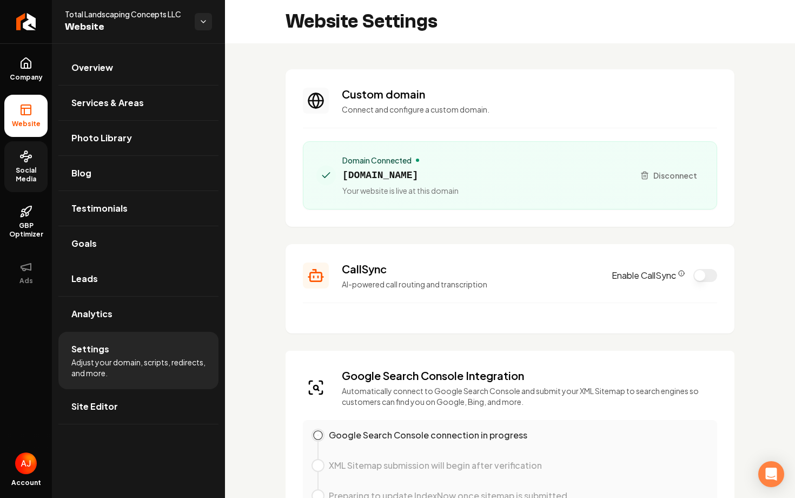
click at [22, 163] on link "Social Media" at bounding box center [25, 166] width 43 height 51
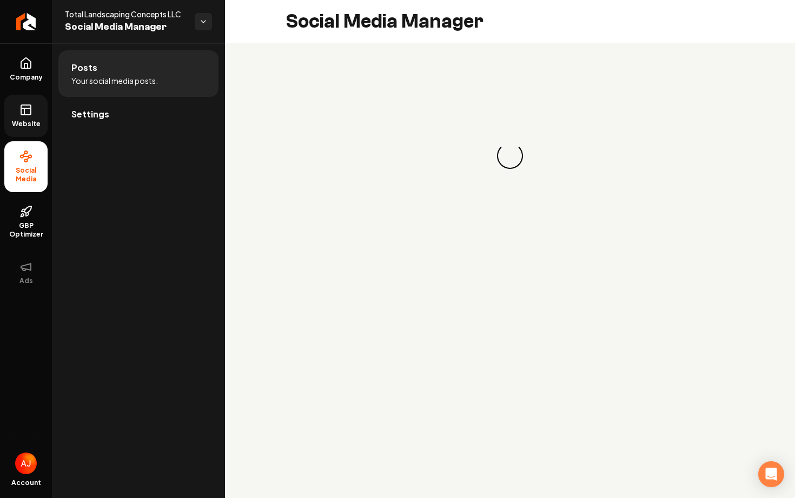
click at [23, 123] on span "Website" at bounding box center [26, 124] width 37 height 9
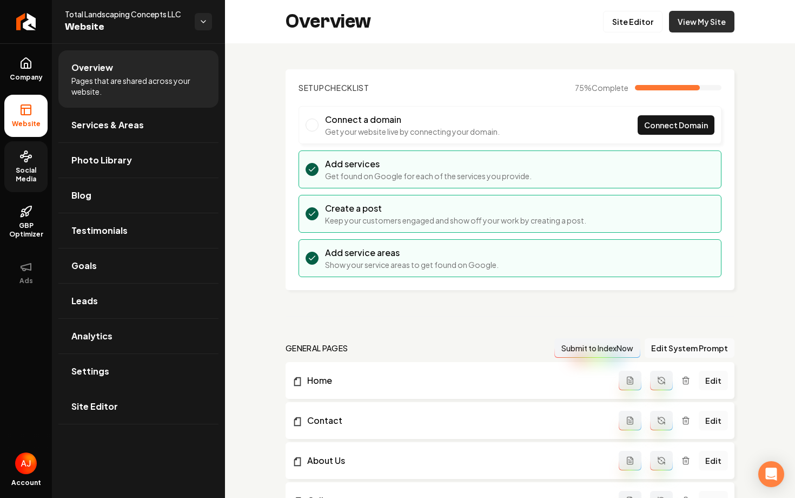
click at [695, 24] on link "View My Site" at bounding box center [701, 22] width 65 height 22
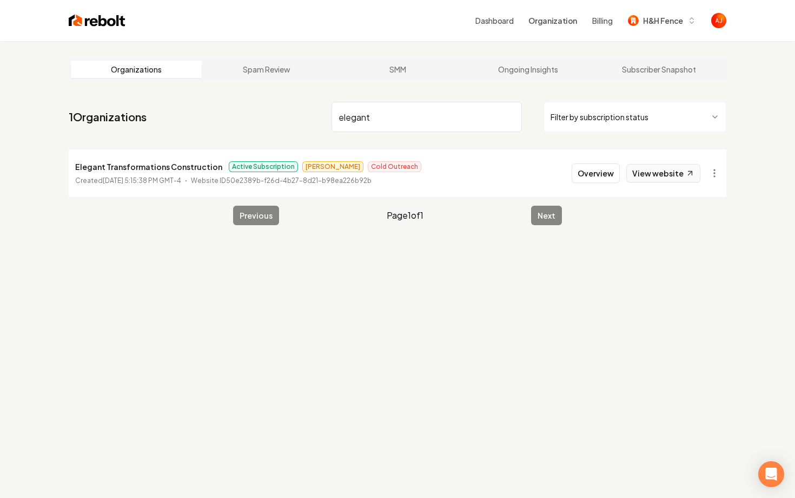
type input "elegant"
click at [642, 170] on link "View website" at bounding box center [664, 173] width 74 height 18
click at [592, 176] on button "Overview" at bounding box center [596, 172] width 48 height 19
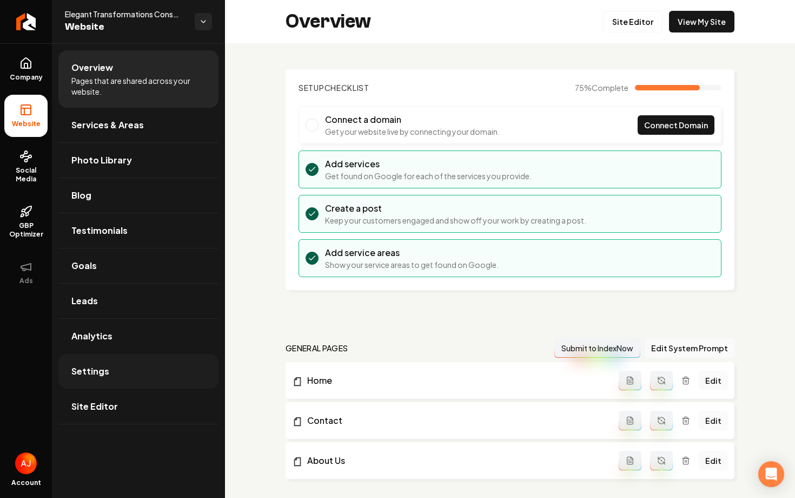
click at [116, 367] on link "Settings" at bounding box center [138, 371] width 160 height 35
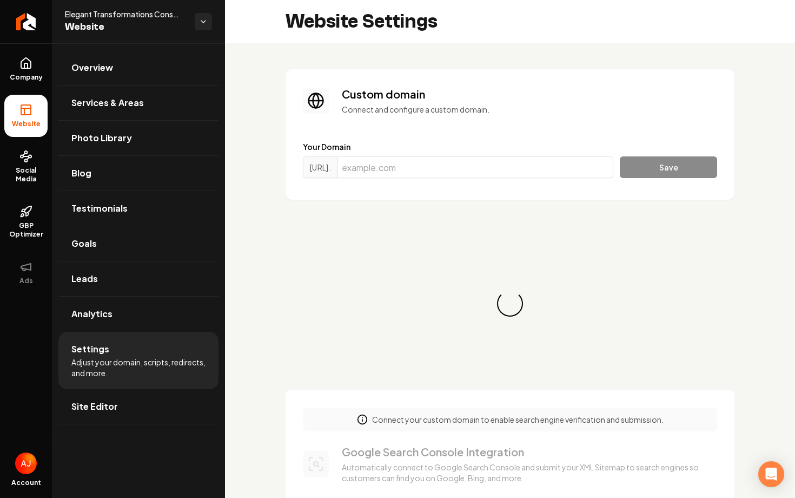
scroll to position [97, 0]
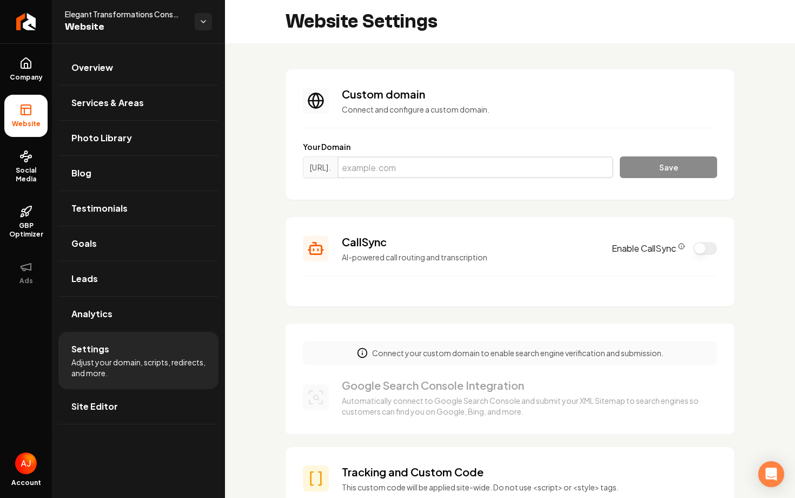
click at [401, 163] on input "Main content area" at bounding box center [476, 167] width 276 height 22
paste input "etoftn.com"
type input "etoftn.com"
click at [646, 164] on button "Save" at bounding box center [668, 167] width 97 height 22
click at [654, 168] on button "Save" at bounding box center [668, 167] width 97 height 22
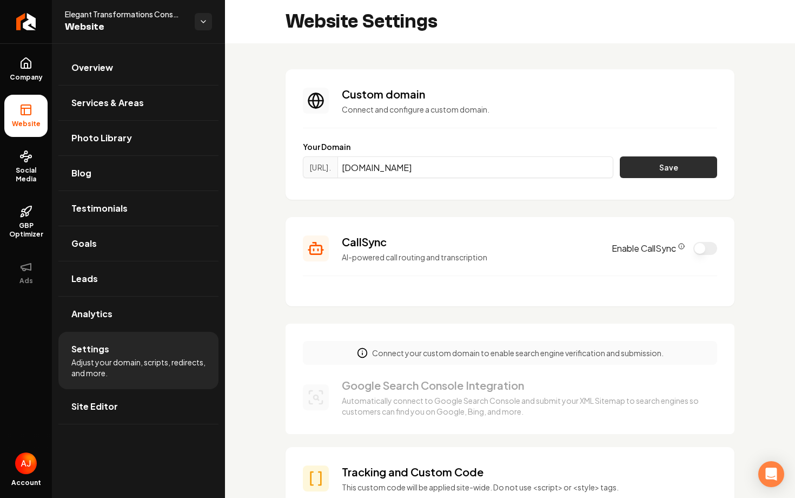
click at [632, 177] on button "Save" at bounding box center [668, 167] width 97 height 22
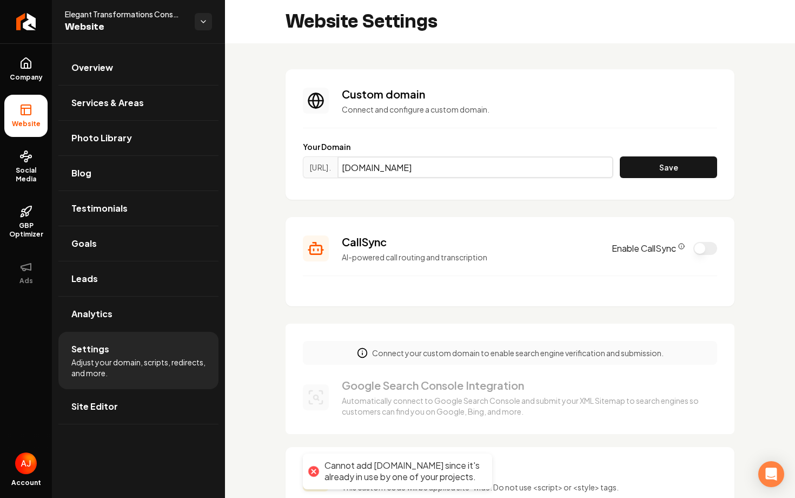
drag, startPoint x: 445, startPoint y: 166, endPoint x: 359, endPoint y: 166, distance: 85.5
click at [359, 166] on div "https://www. etoftn.com" at bounding box center [458, 167] width 311 height 22
click at [28, 25] on icon "Return to dashboard" at bounding box center [25, 21] width 17 height 17
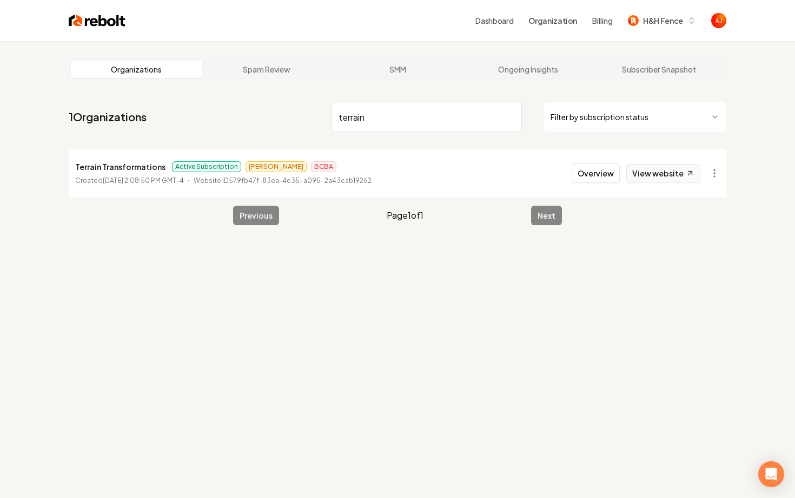
click at [653, 181] on link "View website" at bounding box center [664, 173] width 74 height 18
drag, startPoint x: 373, startPoint y: 110, endPoint x: 380, endPoint y: 118, distance: 10.7
click at [380, 117] on input "terrain" at bounding box center [427, 117] width 190 height 30
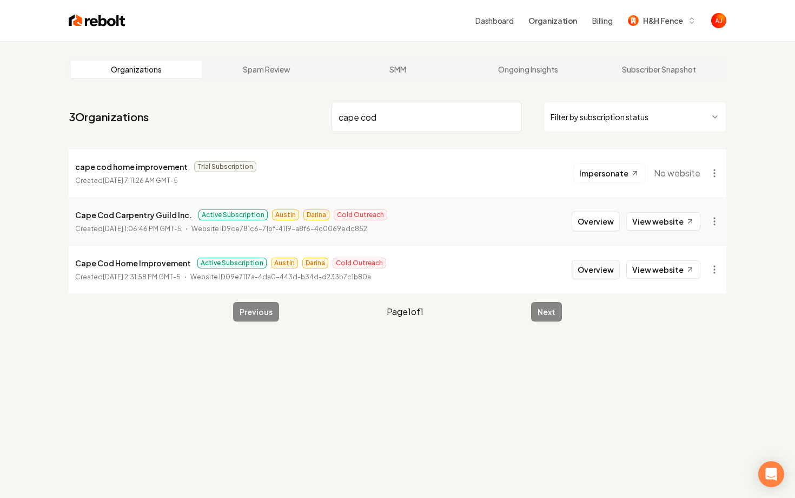
type input "cape cod"
click at [592, 274] on button "Overview" at bounding box center [596, 269] width 48 height 19
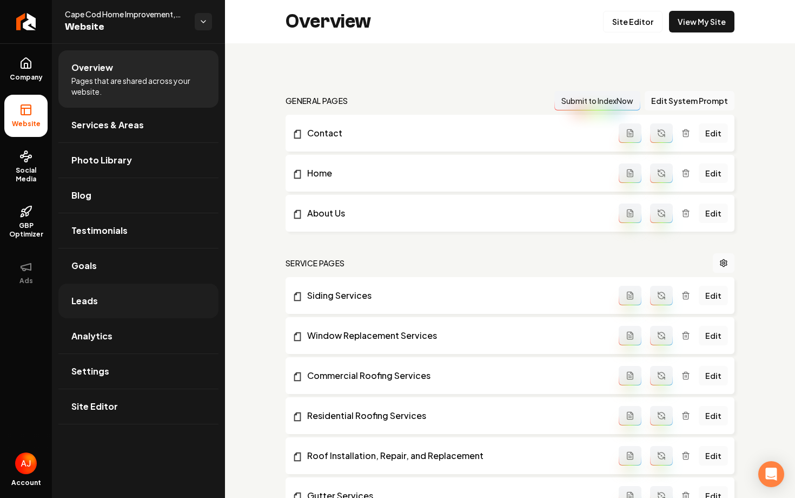
click at [116, 305] on link "Leads" at bounding box center [138, 301] width 160 height 35
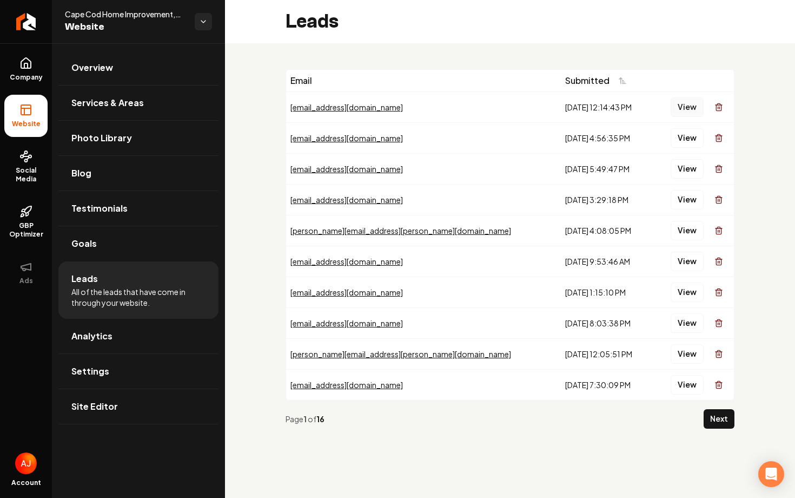
click at [685, 103] on button "View" at bounding box center [687, 106] width 33 height 19
click at [683, 136] on button "View" at bounding box center [687, 137] width 33 height 19
click at [683, 170] on button "View" at bounding box center [687, 168] width 33 height 19
click at [687, 196] on button "View" at bounding box center [687, 199] width 33 height 19
click at [681, 226] on button "View" at bounding box center [687, 230] width 33 height 19
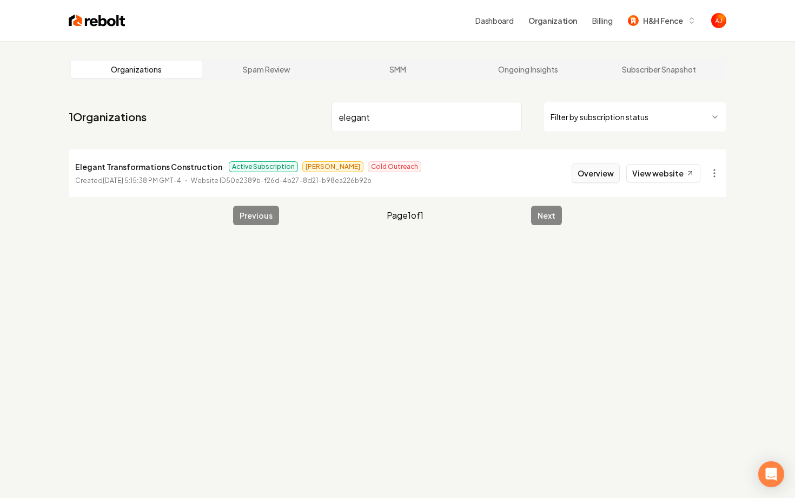
type input "elegant"
click at [590, 174] on button "Overview" at bounding box center [596, 172] width 48 height 19
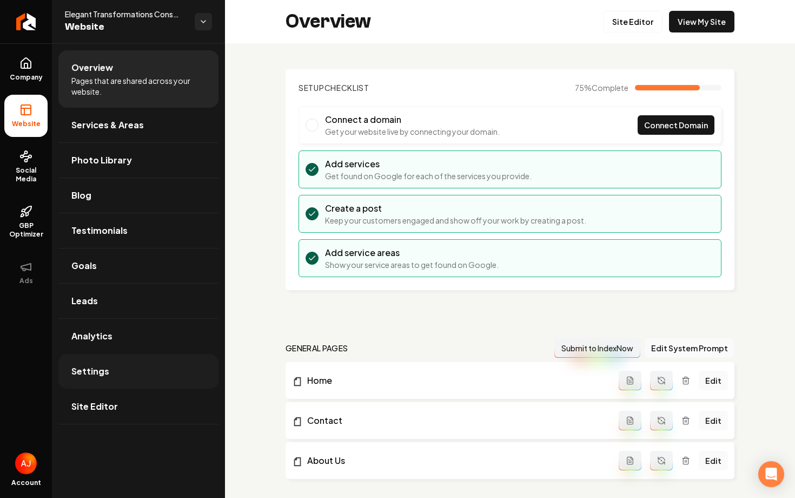
click at [107, 365] on link "Settings" at bounding box center [138, 371] width 160 height 35
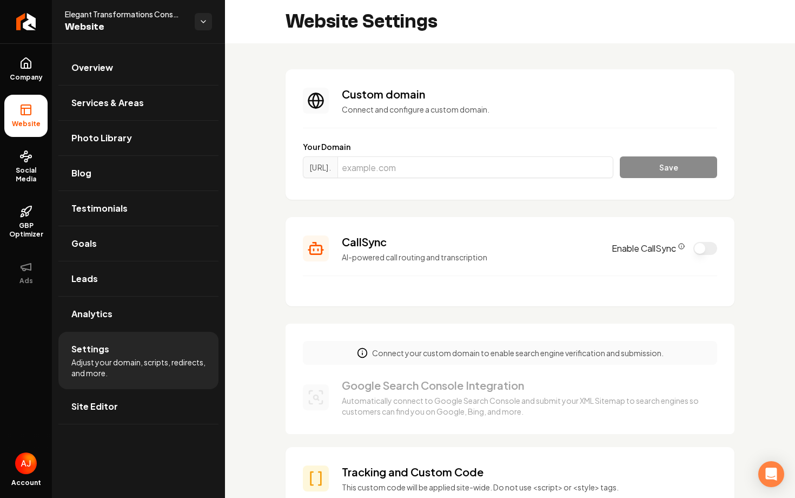
scroll to position [97, 0]
click at [463, 166] on input "Main content area" at bounding box center [476, 167] width 276 height 22
paste input "etoftn.com"
type input "etoftn.com"
click at [633, 172] on button "Save" at bounding box center [668, 167] width 97 height 22
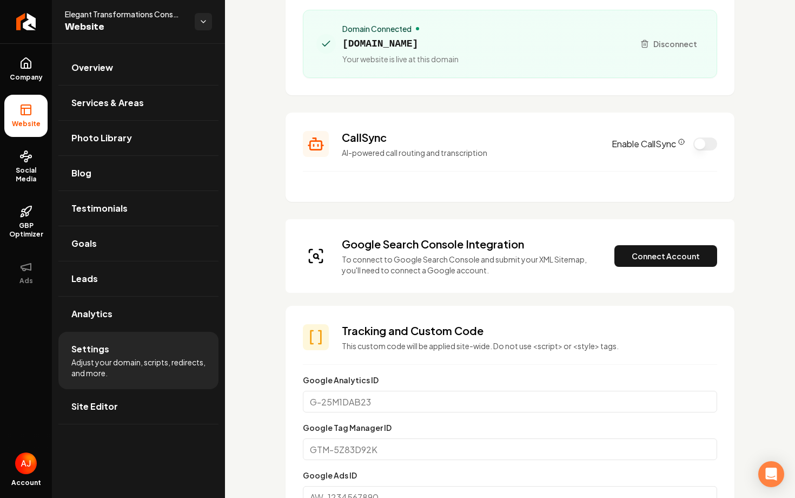
scroll to position [153, 0]
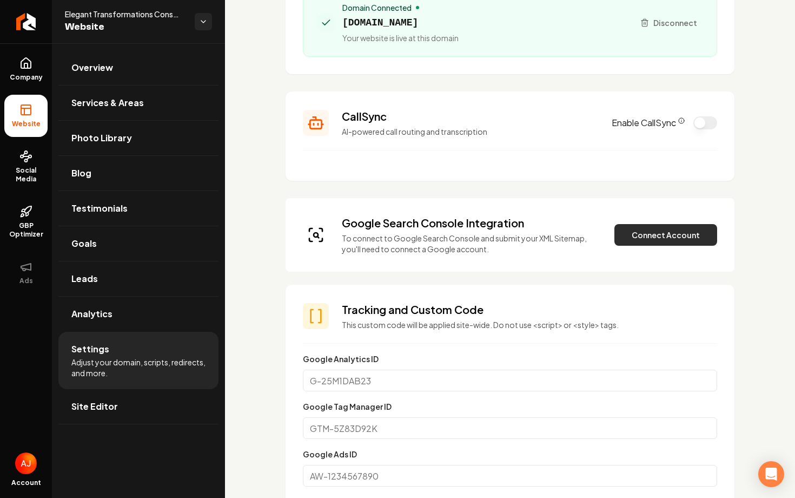
click at [638, 236] on button "Connect Account" at bounding box center [666, 235] width 103 height 22
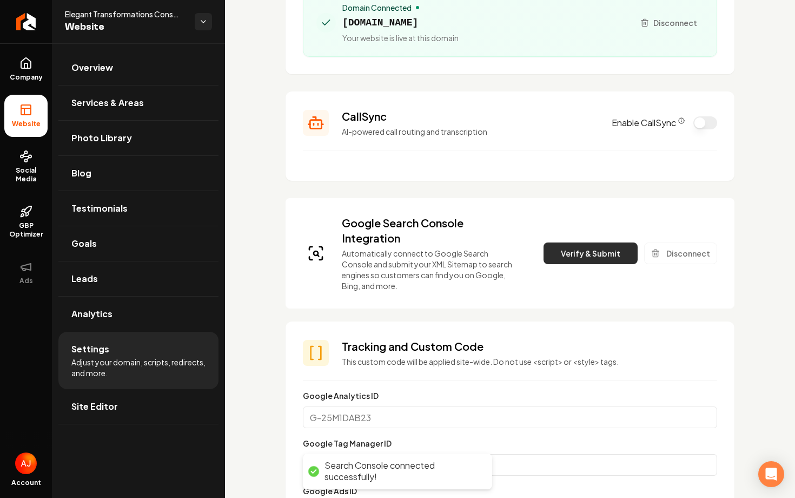
click at [567, 253] on button "Verify & Submit" at bounding box center [591, 253] width 94 height 22
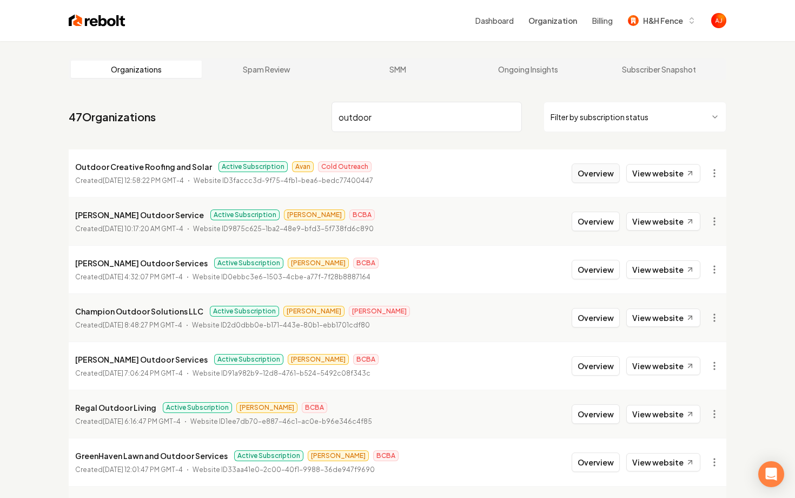
type input "outdoor"
click at [607, 179] on button "Overview" at bounding box center [596, 172] width 48 height 19
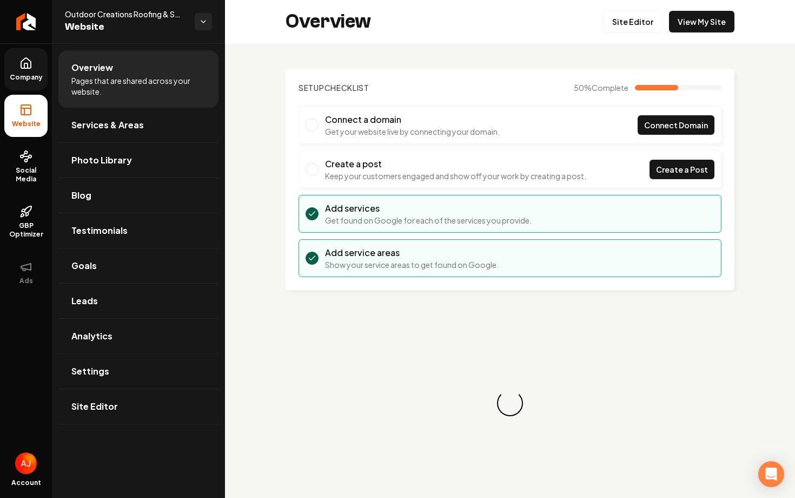
click at [16, 73] on span "Company" at bounding box center [26, 77] width 42 height 9
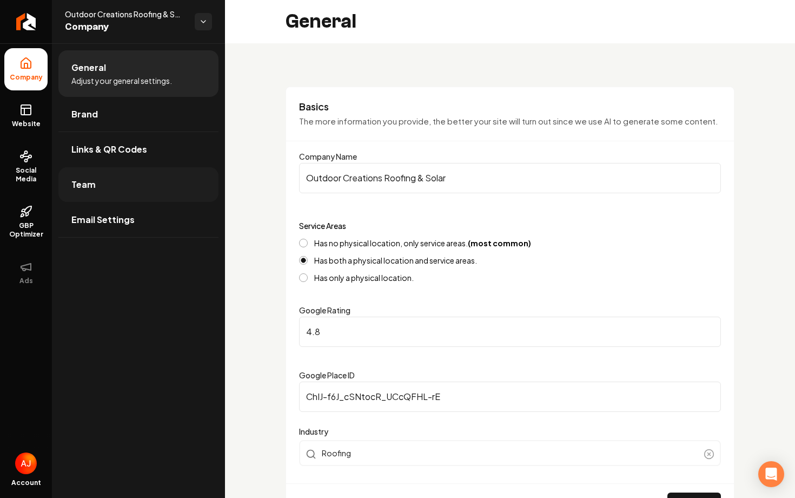
click at [94, 185] on link "Team" at bounding box center [138, 184] width 160 height 35
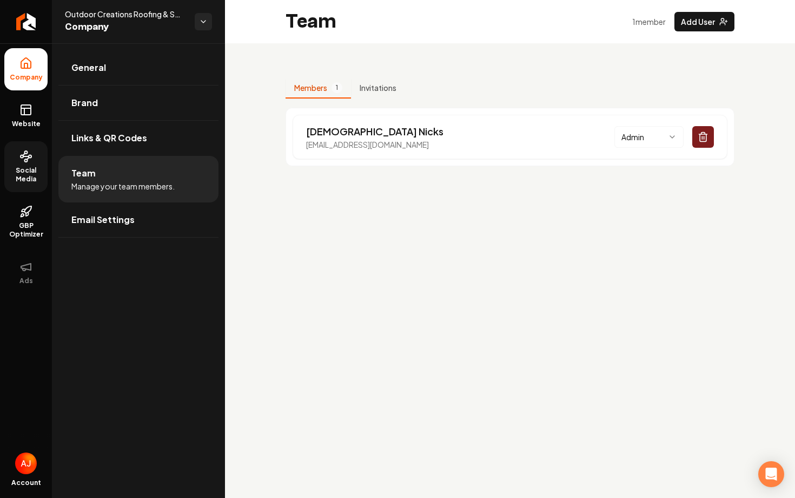
click at [31, 180] on span "Social Media" at bounding box center [25, 174] width 43 height 17
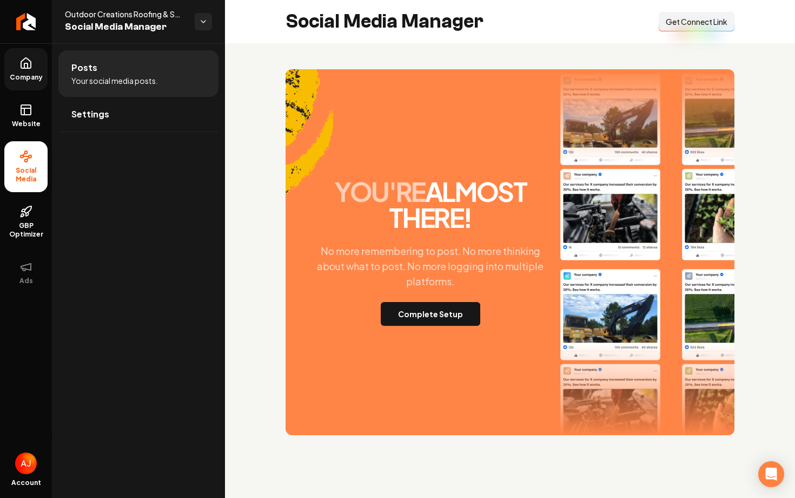
click at [470, 289] on div "you're almost there! No more remembering to post. No more thinking about what t…" at bounding box center [430, 252] width 251 height 147
click at [451, 309] on button "Complete Setup" at bounding box center [431, 314] width 100 height 24
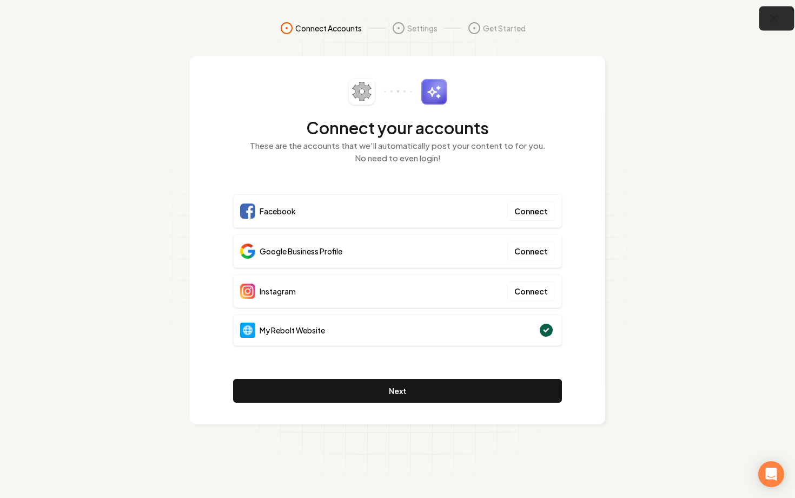
click at [777, 27] on button "button" at bounding box center [777, 18] width 35 height 24
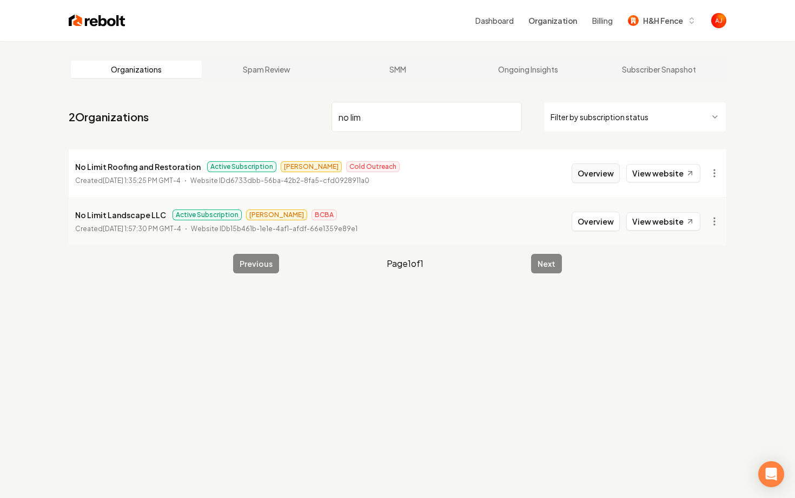
type input "no lim"
click at [595, 177] on button "Overview" at bounding box center [596, 172] width 48 height 19
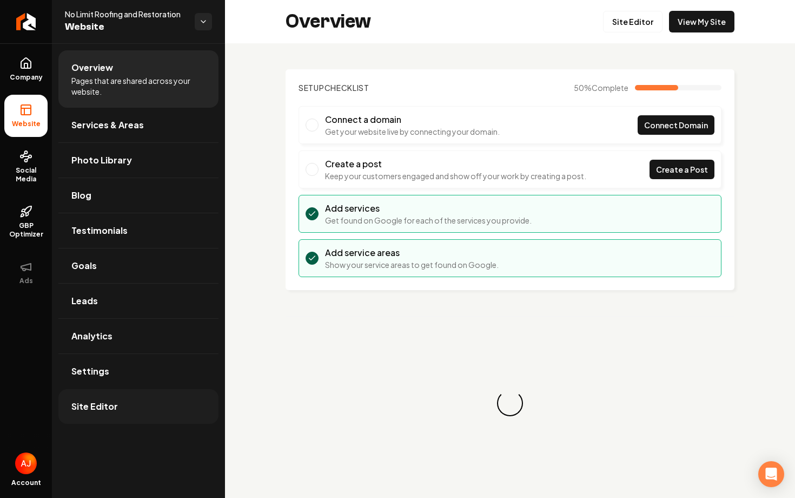
click at [212, 395] on link "Site Editor" at bounding box center [138, 406] width 160 height 35
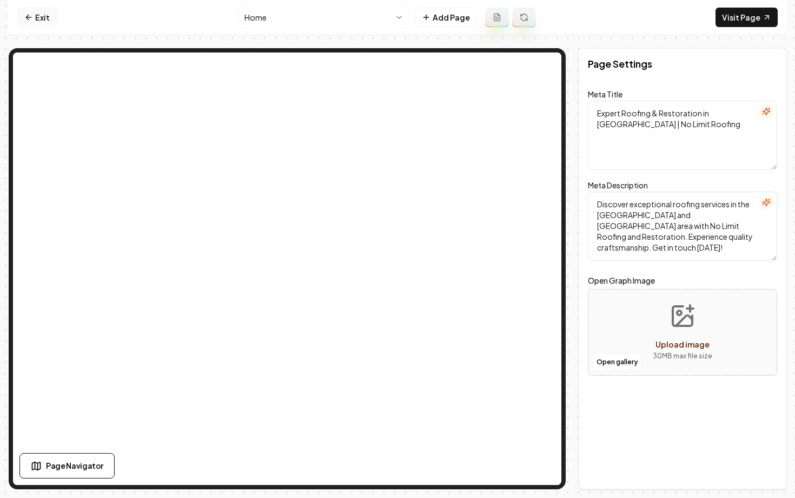
click at [34, 22] on link "Exit" at bounding box center [36, 17] width 39 height 19
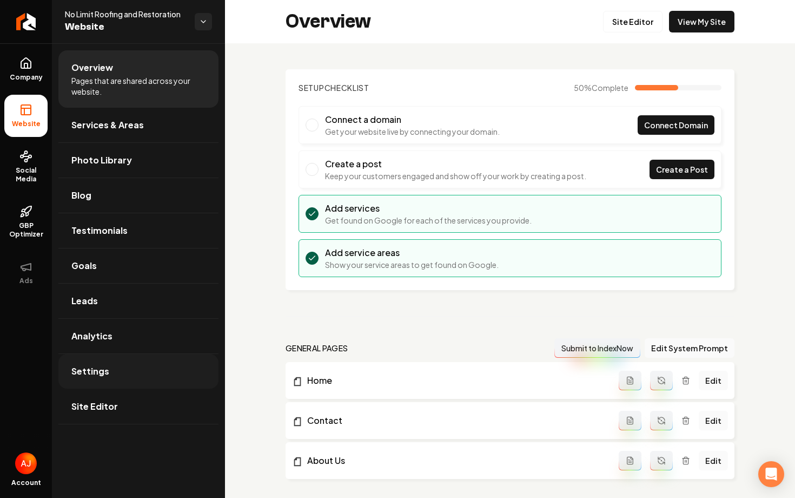
click at [133, 366] on link "Settings" at bounding box center [138, 371] width 160 height 35
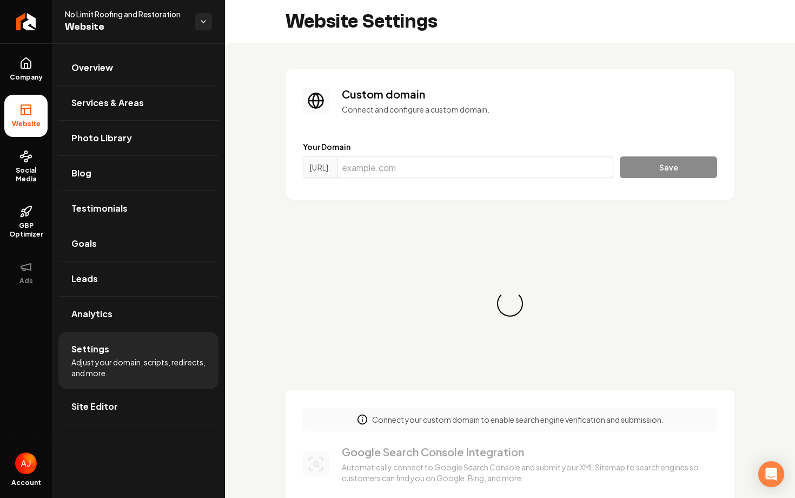
scroll to position [68, 0]
click at [523, 165] on input "Main content area" at bounding box center [476, 167] width 276 height 22
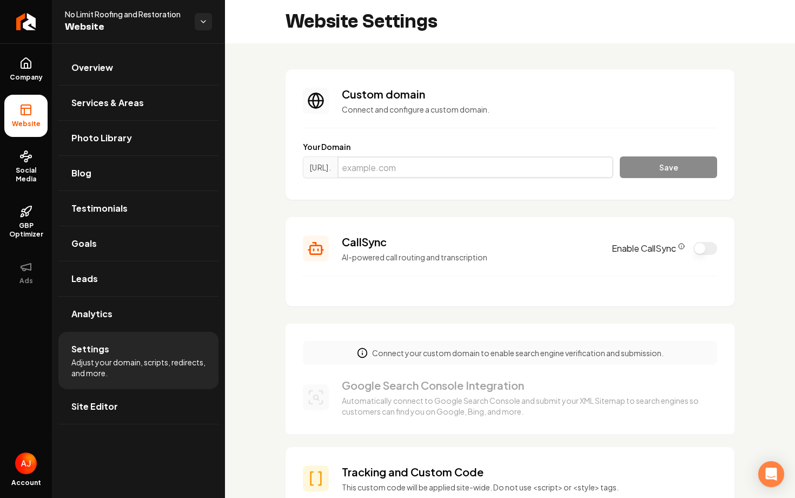
paste input "[DOMAIN_NAME]"
type input "[DOMAIN_NAME]"
click at [699, 160] on button "Save" at bounding box center [668, 167] width 97 height 22
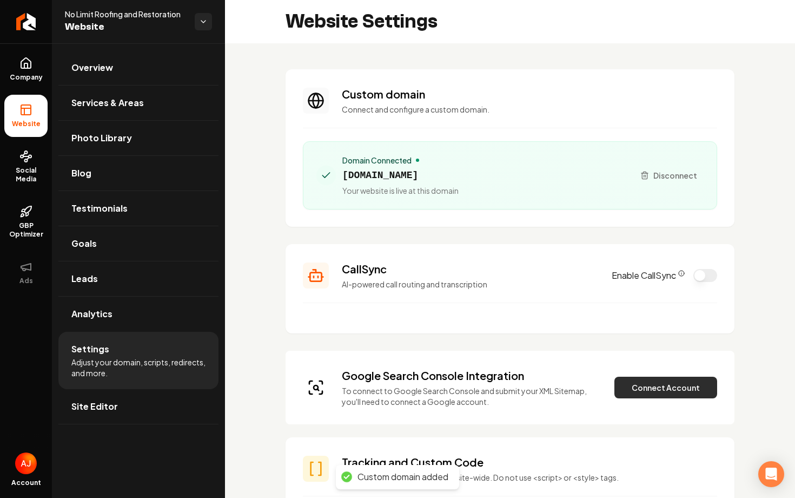
click at [659, 392] on button "Connect Account" at bounding box center [666, 388] width 103 height 22
click at [0, 0] on div "Company Website Social Media GBP Optimizer Ads Account No Limit Roofing and Res…" at bounding box center [397, 249] width 795 height 498
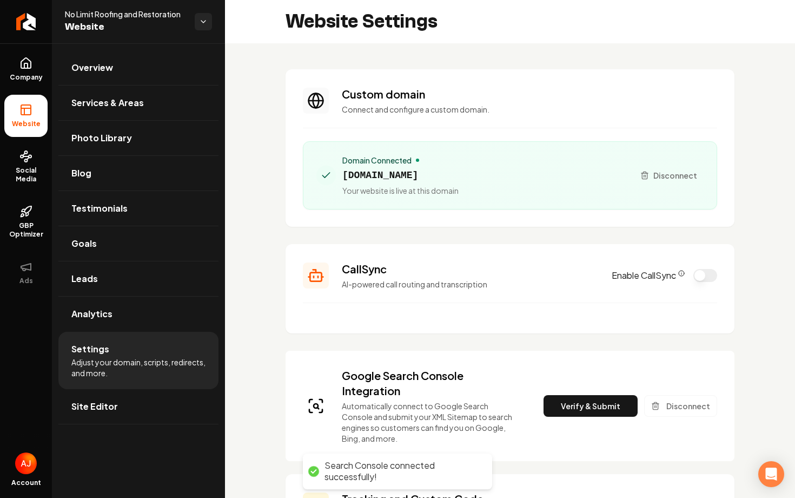
drag, startPoint x: 538, startPoint y: 181, endPoint x: 342, endPoint y: 179, distance: 195.9
click at [342, 179] on div "Domain Connected [DOMAIN_NAME] Your website is live at this domain" at bounding box center [471, 175] width 309 height 41
click at [606, 406] on button "Verify & Submit" at bounding box center [591, 406] width 94 height 22
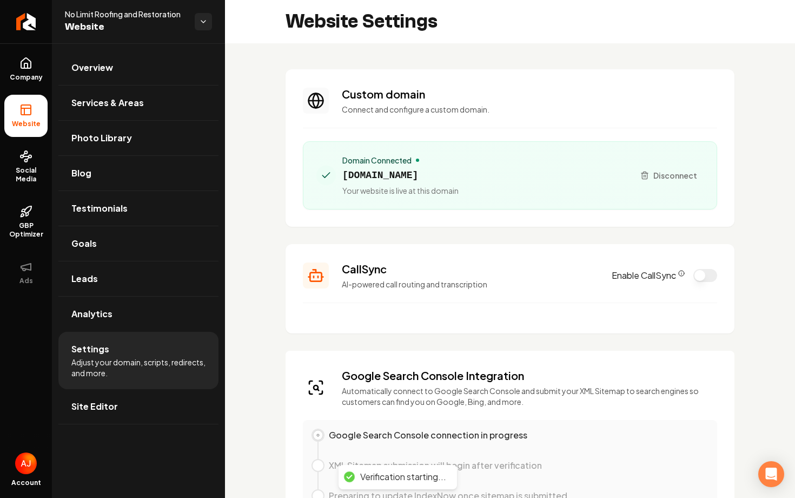
click at [539, 173] on div "Domain Connected [DOMAIN_NAME] Your website is live at this domain" at bounding box center [471, 175] width 309 height 41
click at [459, 176] on span "[DOMAIN_NAME]" at bounding box center [400, 175] width 116 height 15
copy span "[DOMAIN_NAME]"
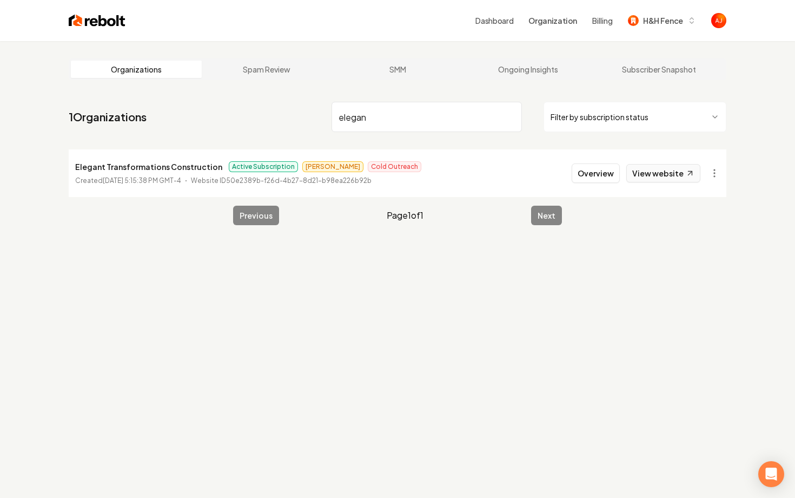
click at [644, 171] on link "View website" at bounding box center [664, 173] width 74 height 18
drag, startPoint x: 375, startPoint y: 116, endPoint x: 284, endPoint y: 116, distance: 91.4
click at [284, 116] on nav "1 Organizations elegan Filter by subscription status" at bounding box center [398, 121] width 658 height 48
type input "grand en"
click at [593, 175] on button "Overview" at bounding box center [596, 172] width 48 height 19
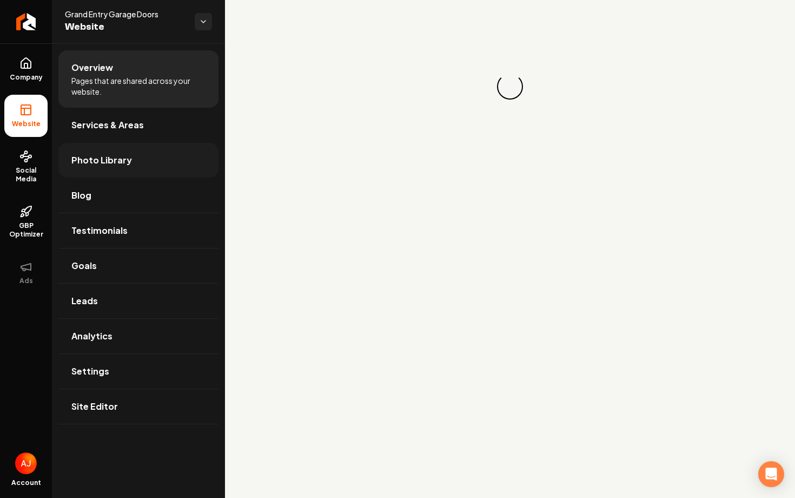
click at [93, 147] on link "Photo Library" at bounding box center [138, 160] width 160 height 35
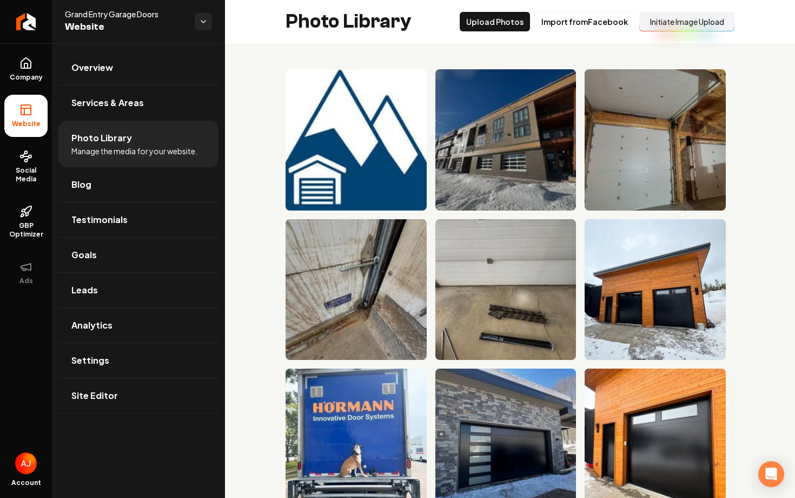
click at [665, 22] on button "Initiate Image Upload" at bounding box center [687, 21] width 95 height 19
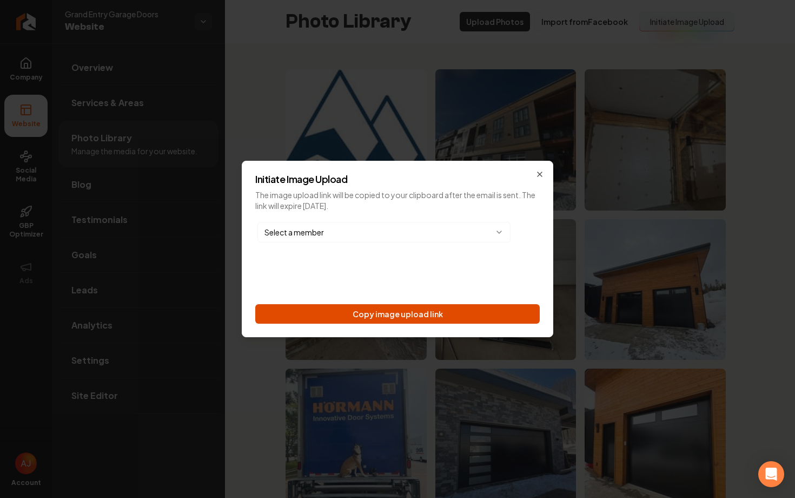
click at [313, 321] on button "Copy image upload link" at bounding box center [397, 313] width 285 height 19
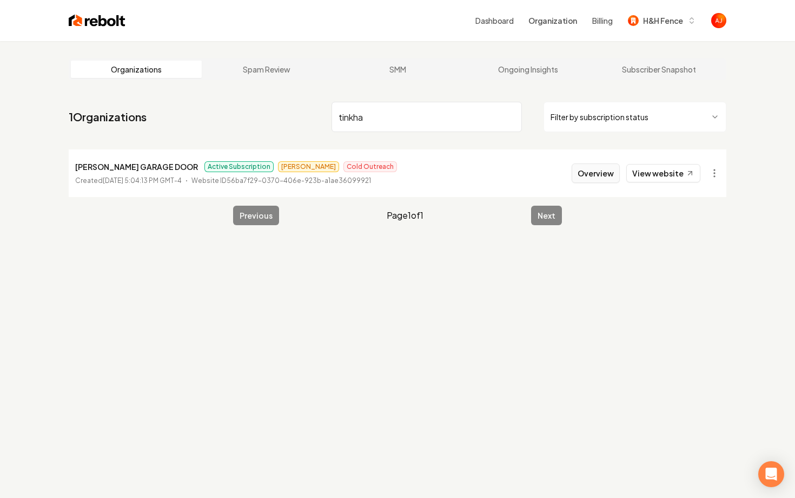
type input "tinkha"
click at [594, 174] on button "Overview" at bounding box center [596, 172] width 48 height 19
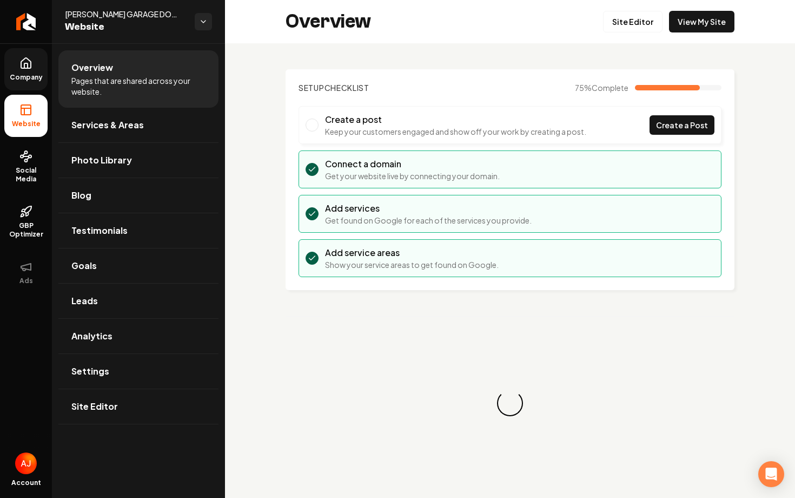
click at [35, 73] on span "Company" at bounding box center [26, 77] width 42 height 9
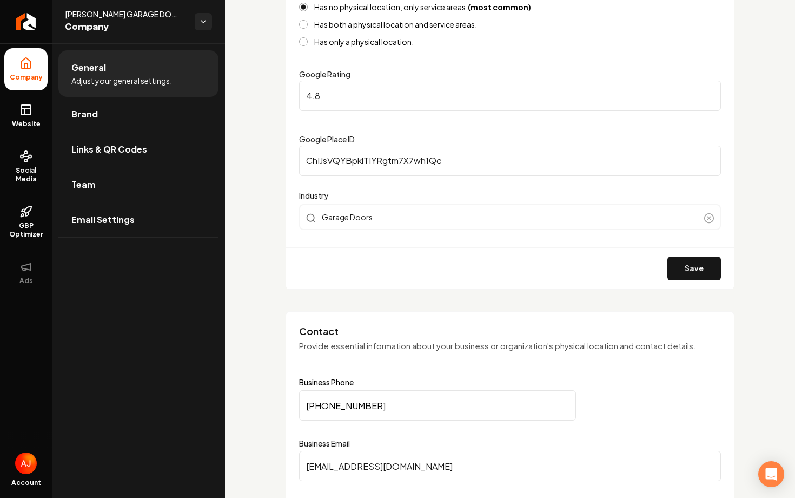
scroll to position [249, 0]
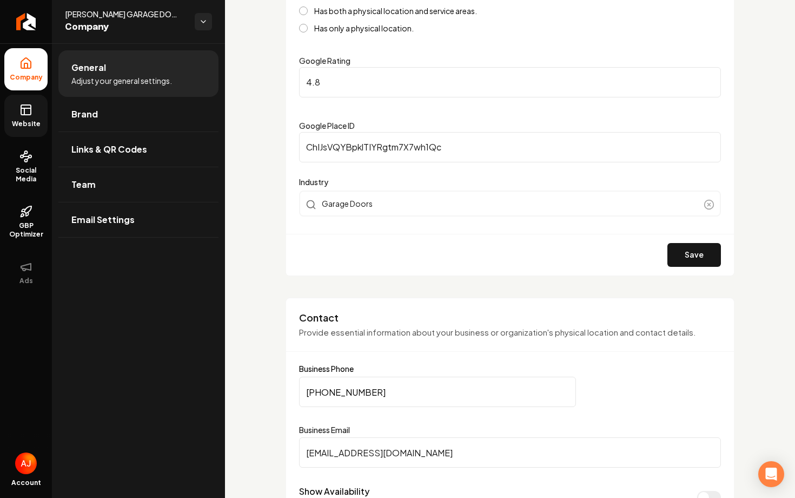
click at [33, 114] on link "Website" at bounding box center [25, 116] width 43 height 42
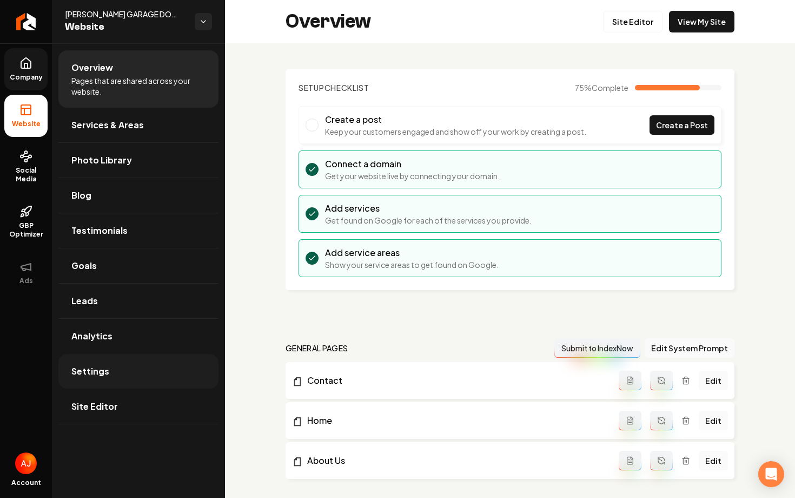
click at [137, 376] on link "Settings" at bounding box center [138, 371] width 160 height 35
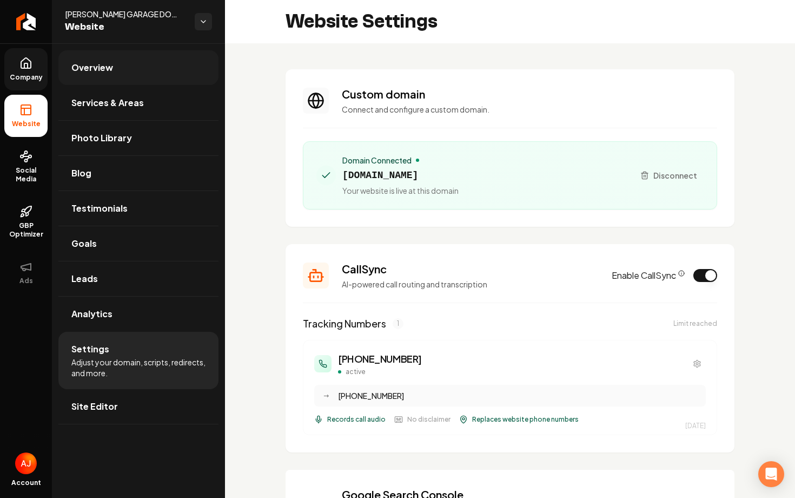
click at [121, 60] on link "Overview" at bounding box center [138, 67] width 160 height 35
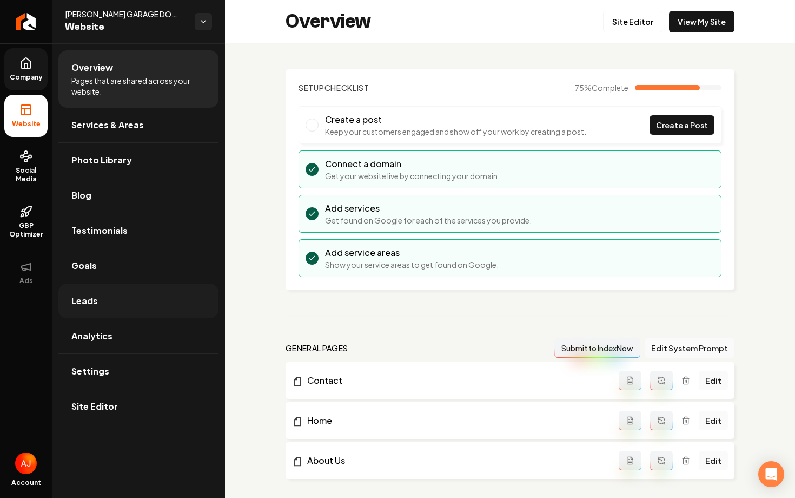
click at [133, 300] on link "Leads" at bounding box center [138, 301] width 160 height 35
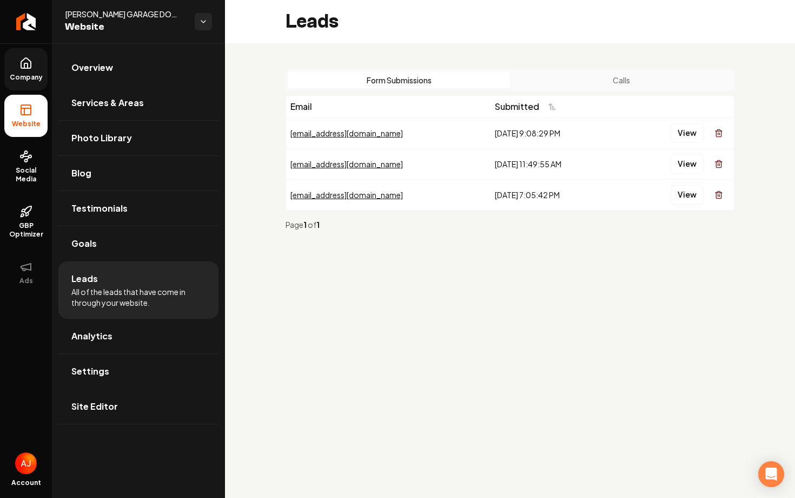
click at [17, 66] on link "Company" at bounding box center [25, 69] width 43 height 42
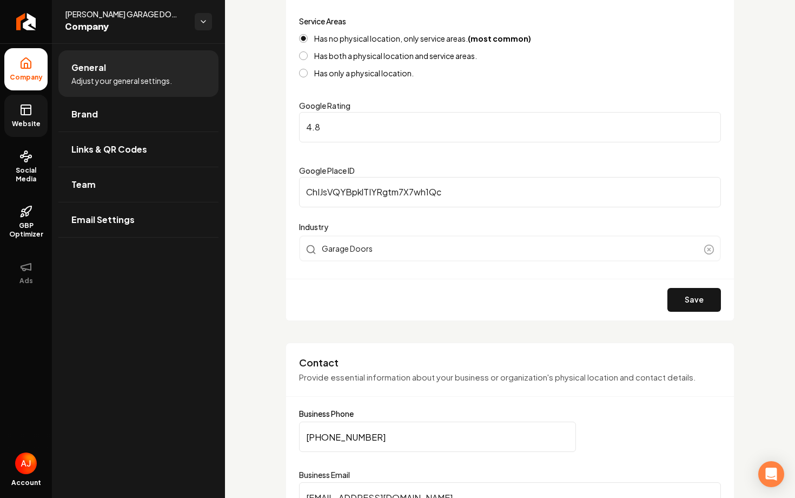
scroll to position [266, 0]
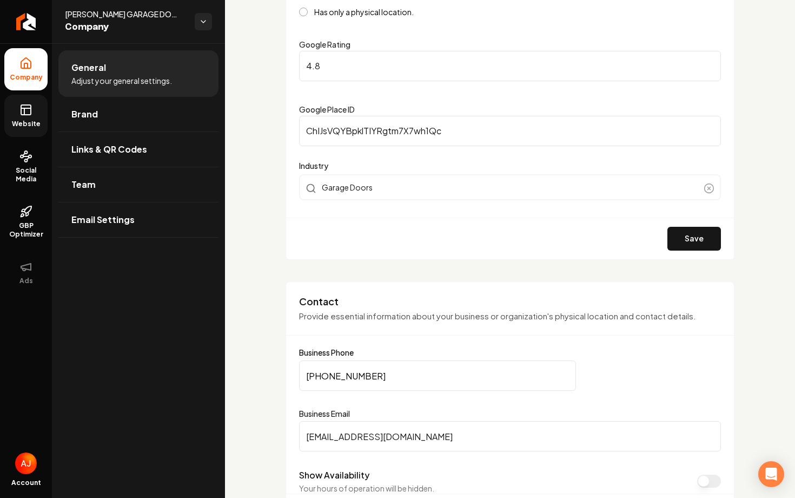
drag, startPoint x: 391, startPoint y: 375, endPoint x: 229, endPoint y: 373, distance: 161.8
paste input "817) 682-7578"
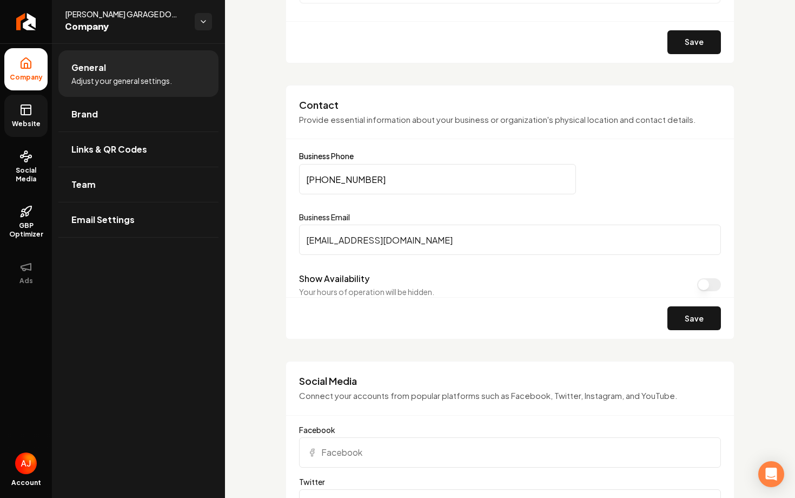
scroll to position [541, 0]
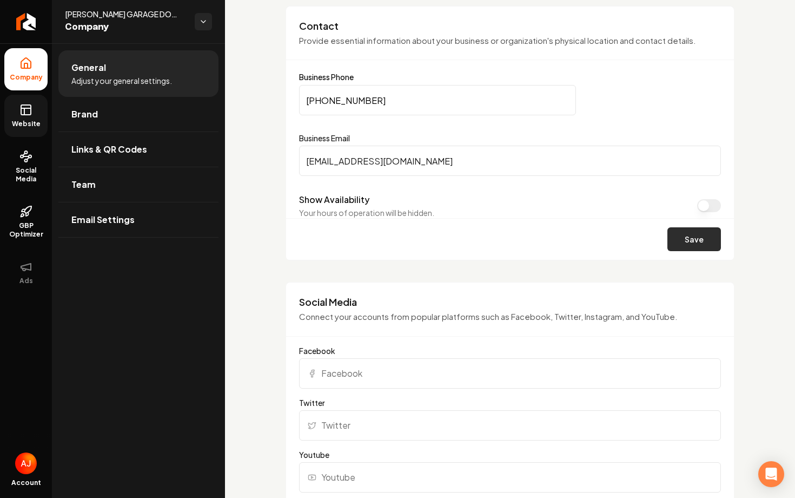
type input "(817) 682-7578"
click at [697, 236] on button "Save" at bounding box center [695, 239] width 54 height 24
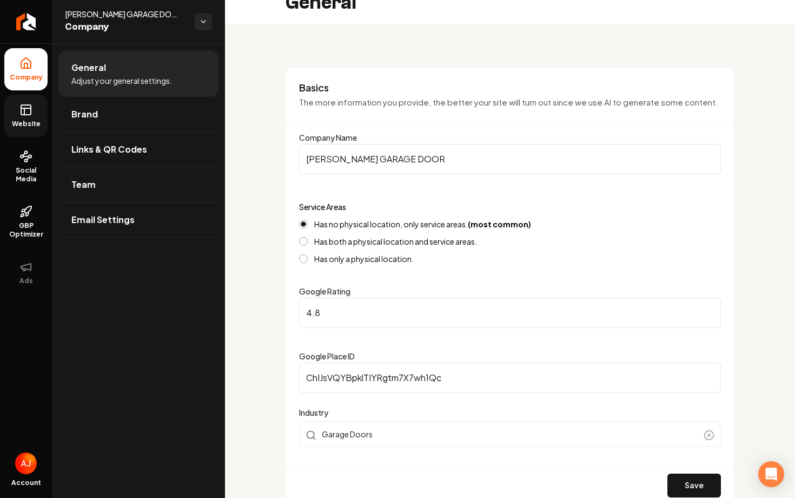
scroll to position [0, 0]
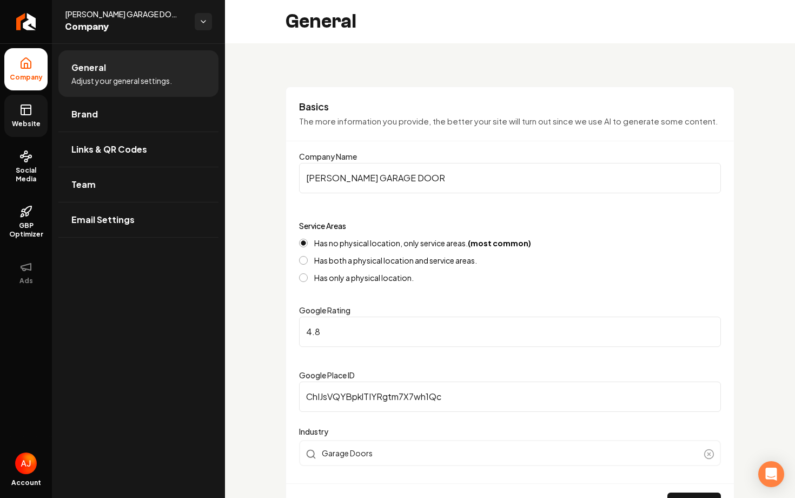
click at [26, 115] on rect at bounding box center [26, 110] width 10 height 10
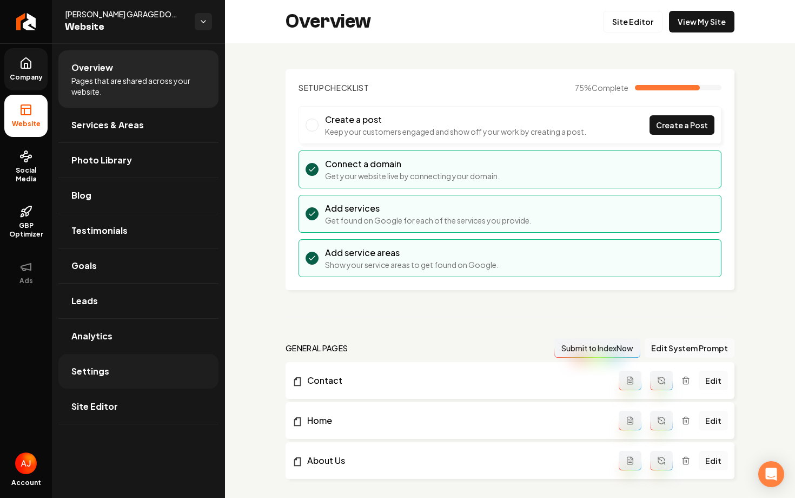
click at [149, 366] on link "Settings" at bounding box center [138, 371] width 160 height 35
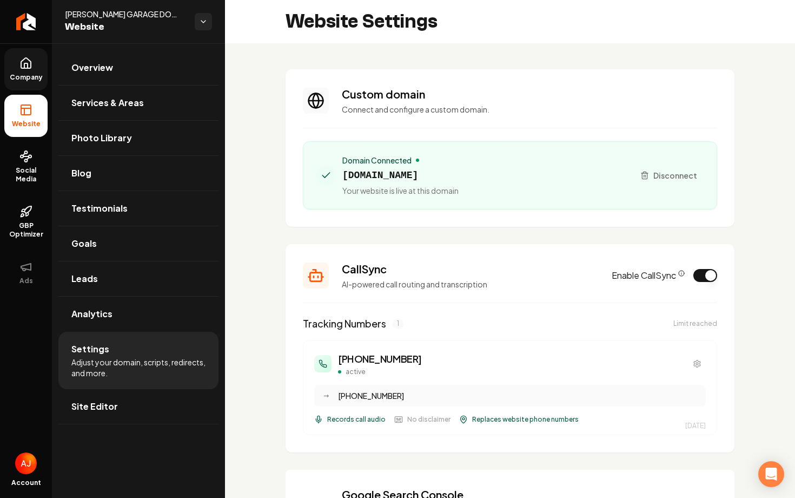
scroll to position [97, 0]
click at [706, 273] on button "Enable CallSync" at bounding box center [706, 275] width 24 height 13
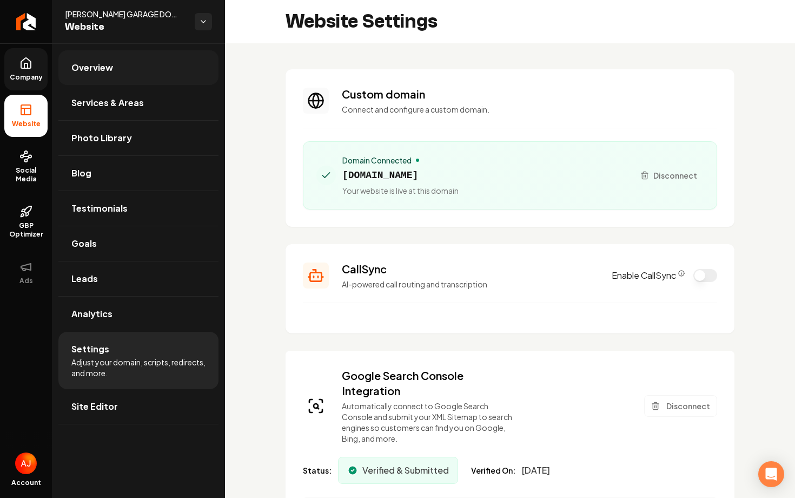
click at [115, 76] on link "Overview" at bounding box center [138, 67] width 160 height 35
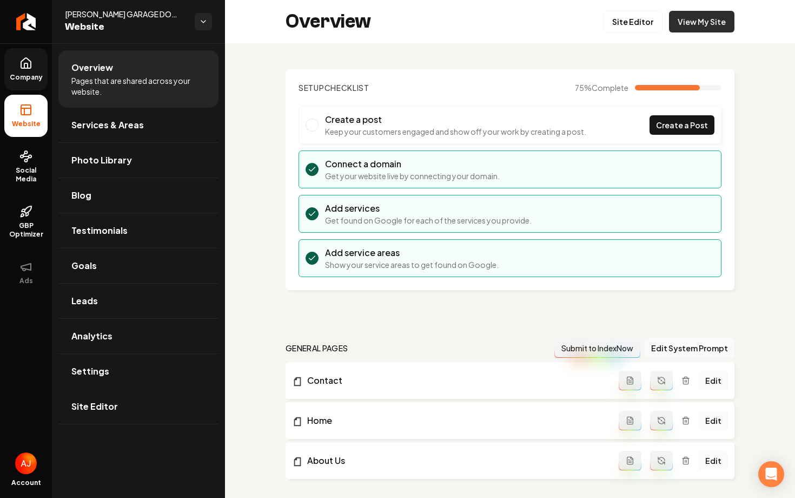
click at [710, 19] on link "View My Site" at bounding box center [701, 22] width 65 height 22
click at [106, 275] on link "Goals" at bounding box center [138, 265] width 160 height 35
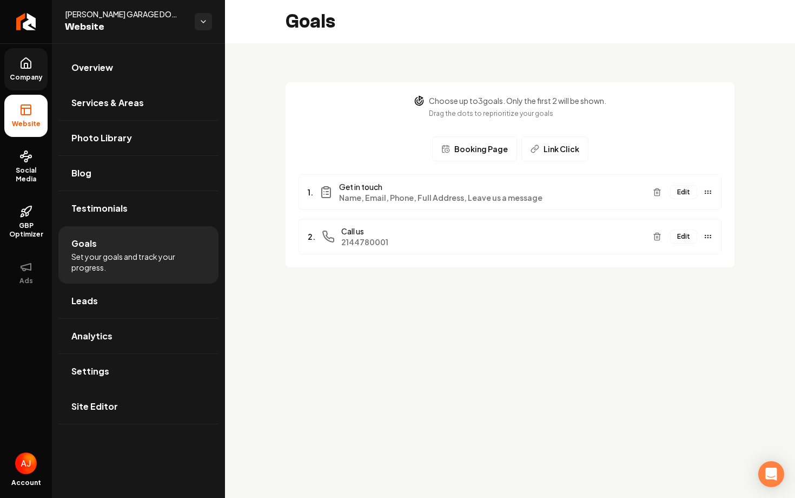
click at [459, 242] on span "2144780001" at bounding box center [492, 241] width 303 height 11
click at [702, 239] on div "Edit" at bounding box center [681, 236] width 64 height 17
click at [707, 237] on icon "Main content area" at bounding box center [708, 236] width 9 height 9
drag, startPoint x: 708, startPoint y: 238, endPoint x: 710, endPoint y: 221, distance: 16.9
click at [710, 221] on icon "Main content area" at bounding box center [708, 219] width 9 height 9
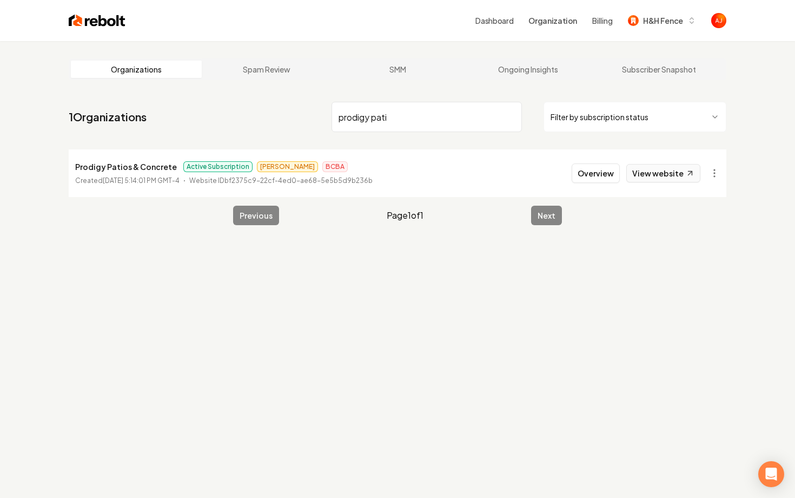
type input "prodigy pati"
click at [657, 171] on link "View website" at bounding box center [664, 173] width 74 height 18
click at [582, 177] on button "Overview" at bounding box center [596, 172] width 48 height 19
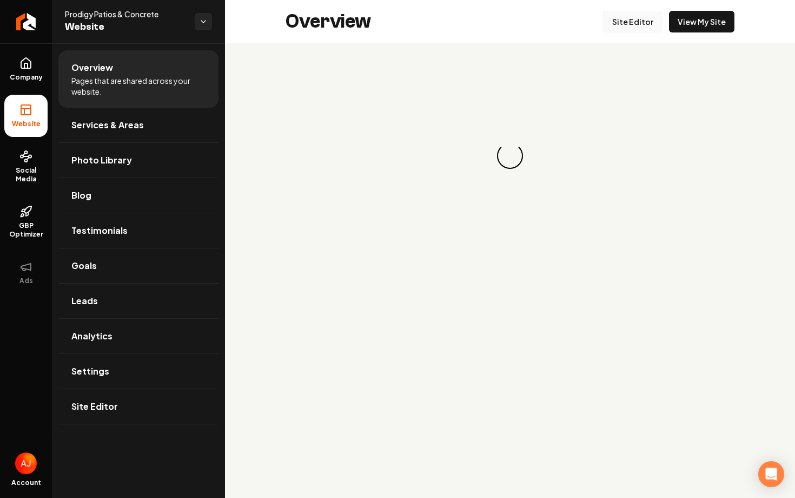
click at [635, 29] on link "Site Editor" at bounding box center [633, 22] width 60 height 22
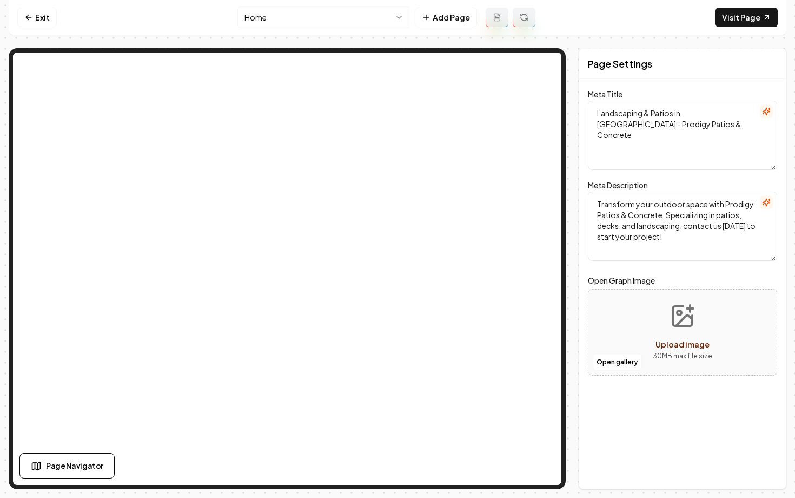
click at [364, 11] on html "Computer Required This feature is only available on a computer. Please switch t…" at bounding box center [397, 249] width 795 height 498
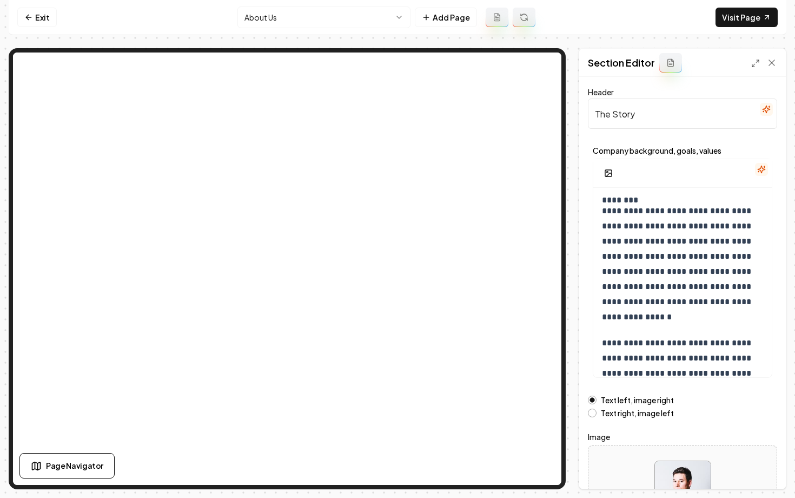
scroll to position [260, 0]
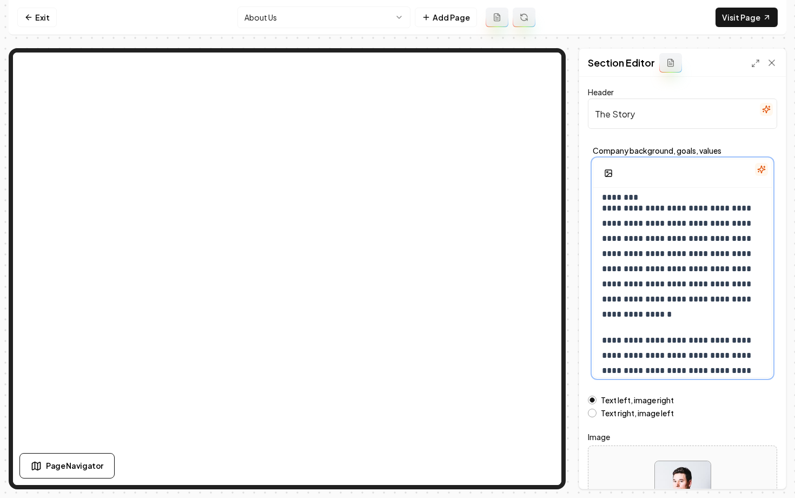
click at [649, 209] on p "**********" at bounding box center [682, 261] width 161 height 121
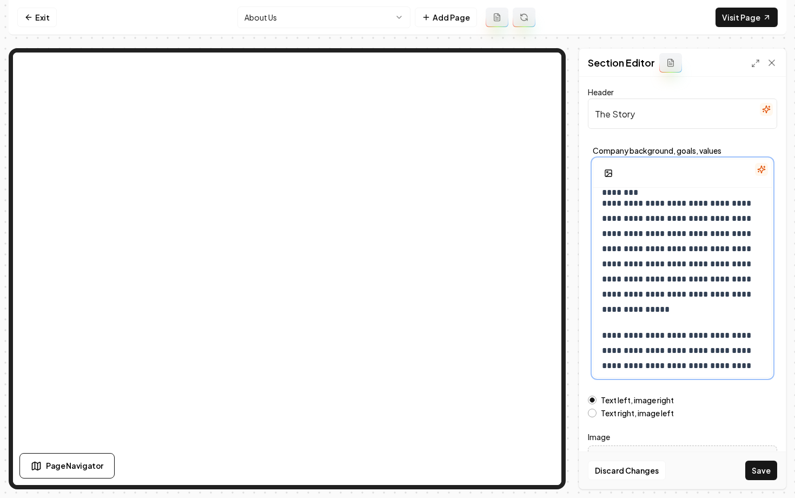
scroll to position [251, 0]
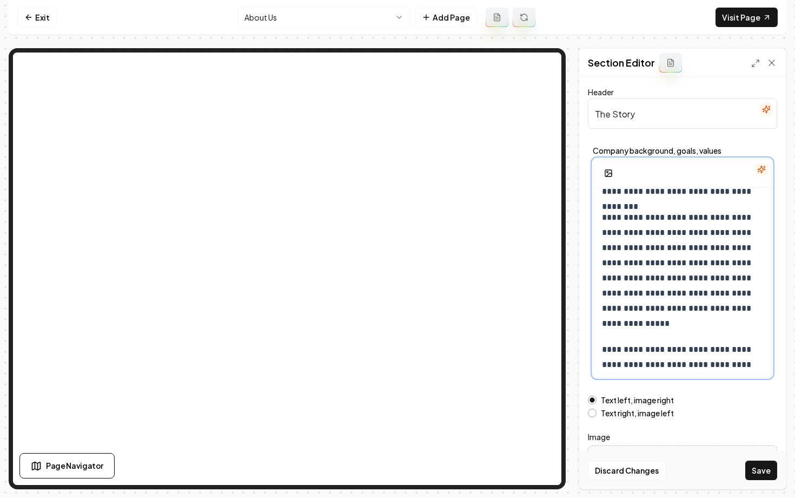
click at [696, 249] on p "**********" at bounding box center [682, 270] width 161 height 121
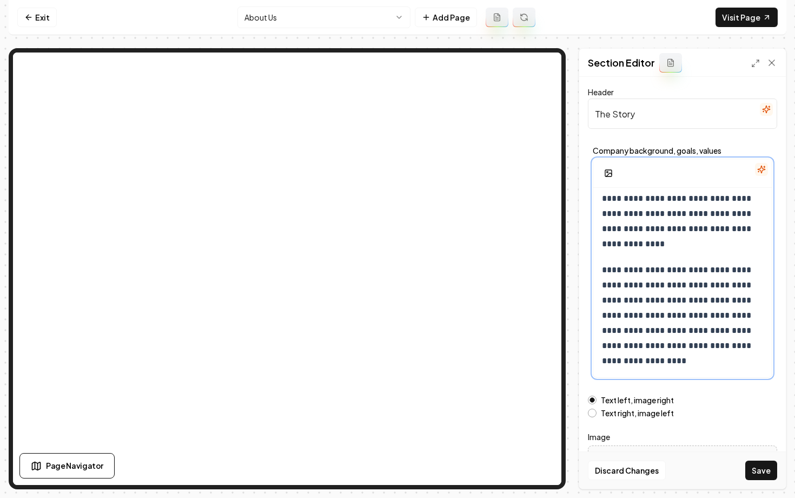
scroll to position [1, 0]
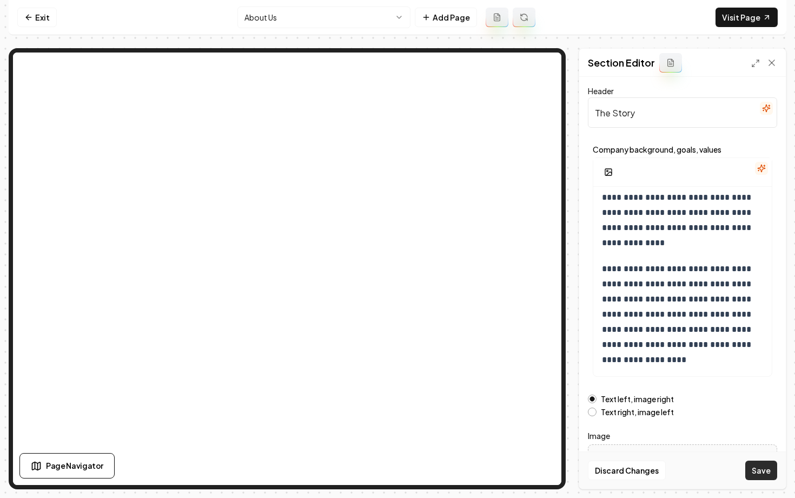
click at [758, 469] on button "Save" at bounding box center [762, 469] width 32 height 19
click at [33, 20] on link "Exit" at bounding box center [36, 17] width 39 height 19
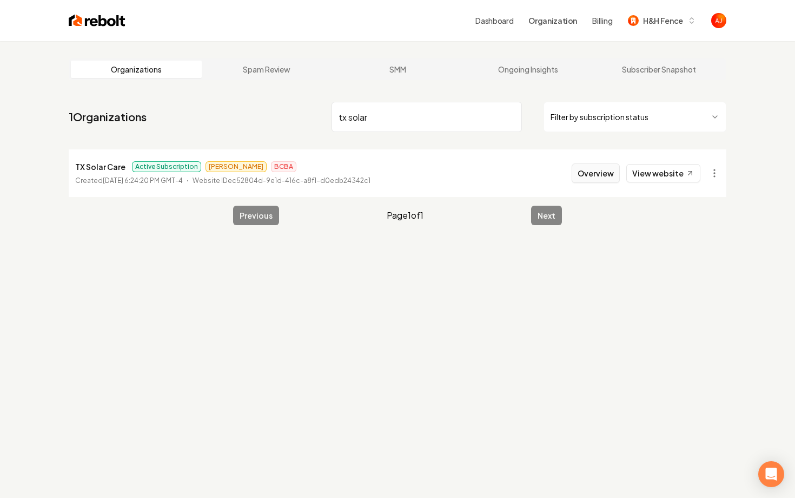
type input "tx solar"
click at [609, 173] on button "Overview" at bounding box center [596, 172] width 48 height 19
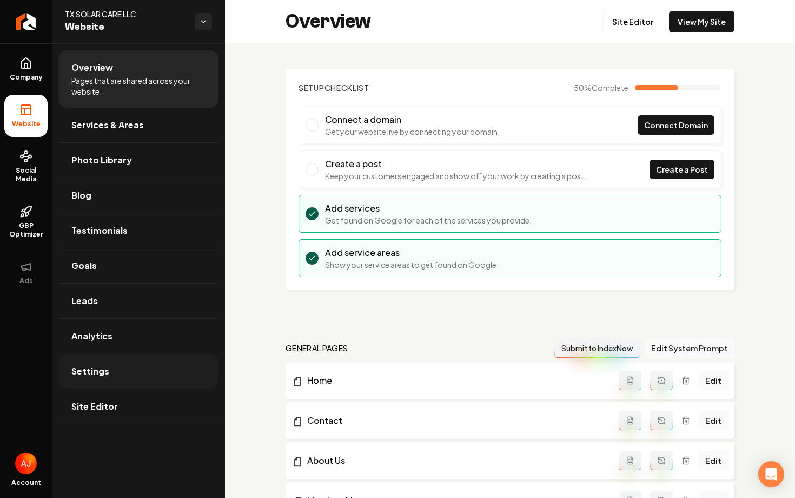
click at [120, 378] on link "Settings" at bounding box center [138, 371] width 160 height 35
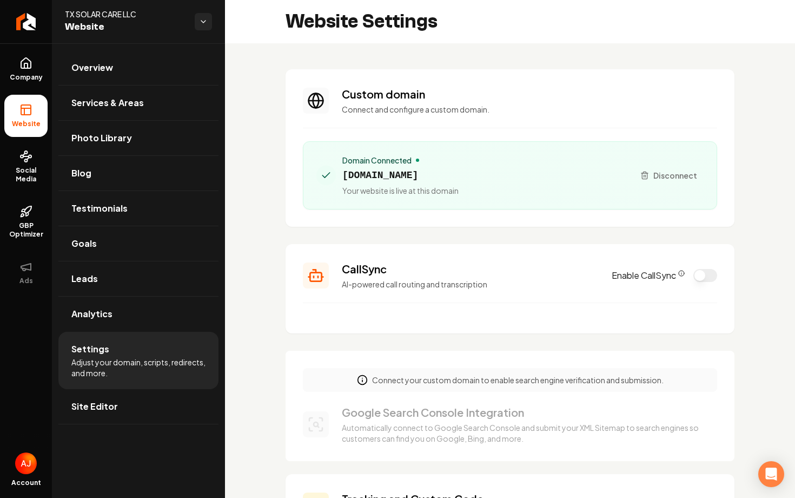
scroll to position [44, 0]
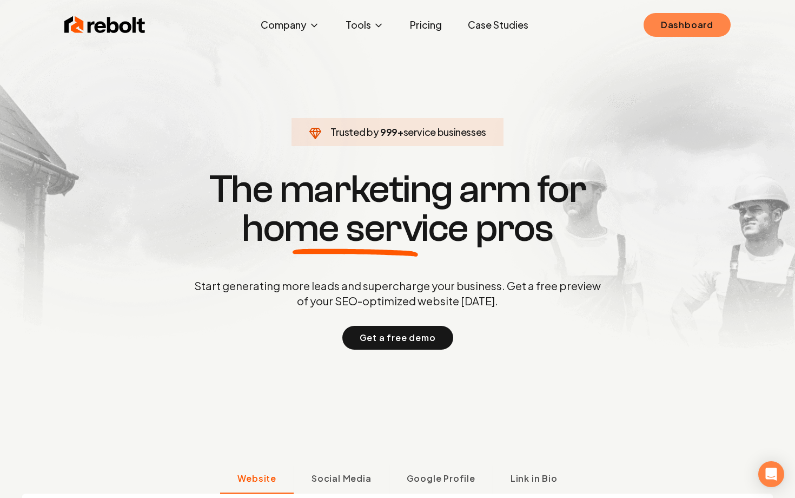
click at [702, 29] on link "Dashboard" at bounding box center [687, 25] width 87 height 24
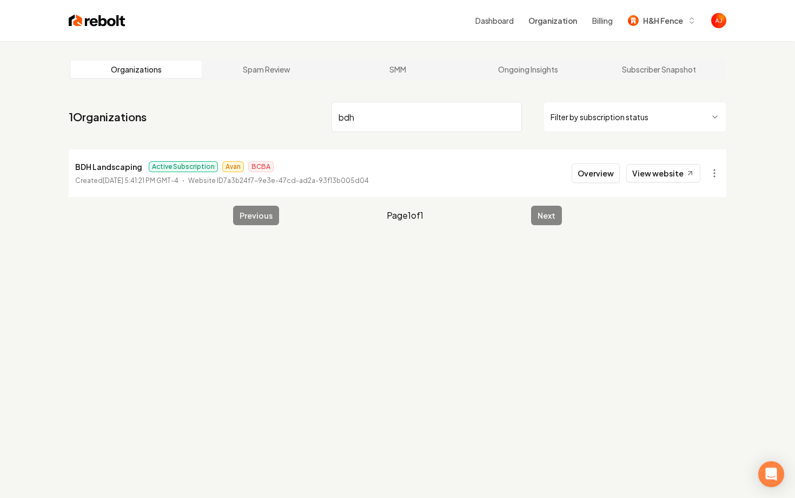
drag, startPoint x: 338, startPoint y: 118, endPoint x: 313, endPoint y: 118, distance: 24.3
click at [321, 118] on nav "1 Organizations bdh Filter by subscription status" at bounding box center [398, 121] width 658 height 48
type input "ggc"
click at [714, 174] on html "Dashboard Organization Billing H&H Fence Organizations Spam Review SMM Ongoing …" at bounding box center [397, 249] width 795 height 498
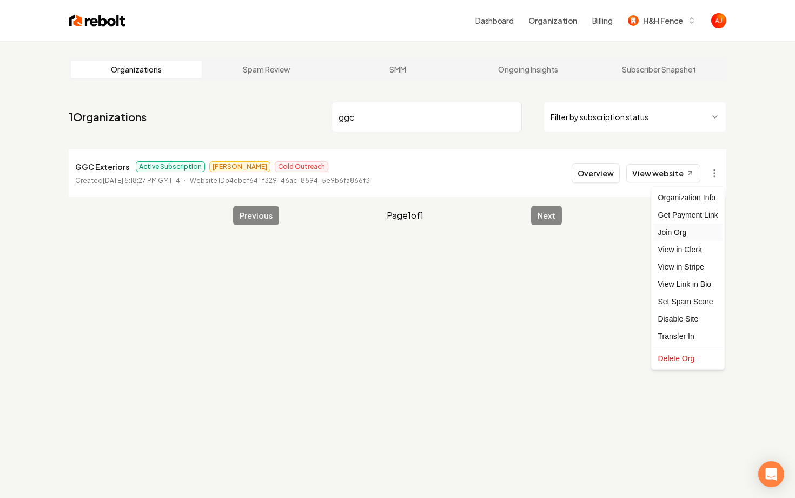
click at [674, 236] on div "Join Org" at bounding box center [688, 231] width 69 height 17
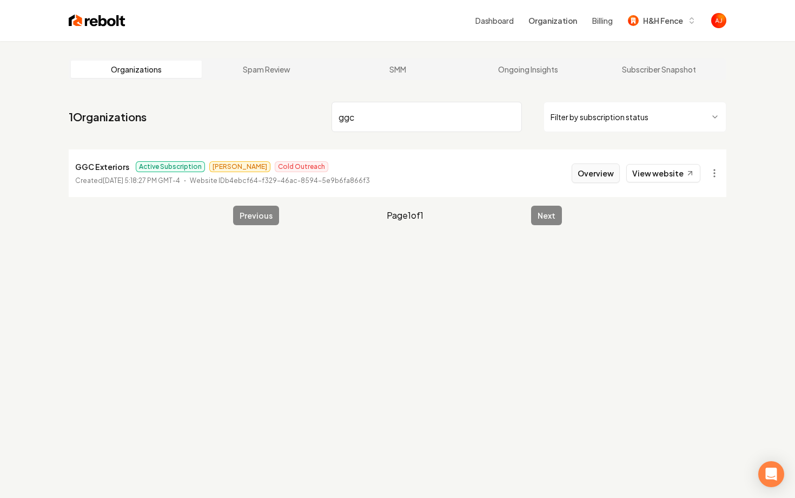
click at [592, 176] on button "Overview" at bounding box center [596, 172] width 48 height 19
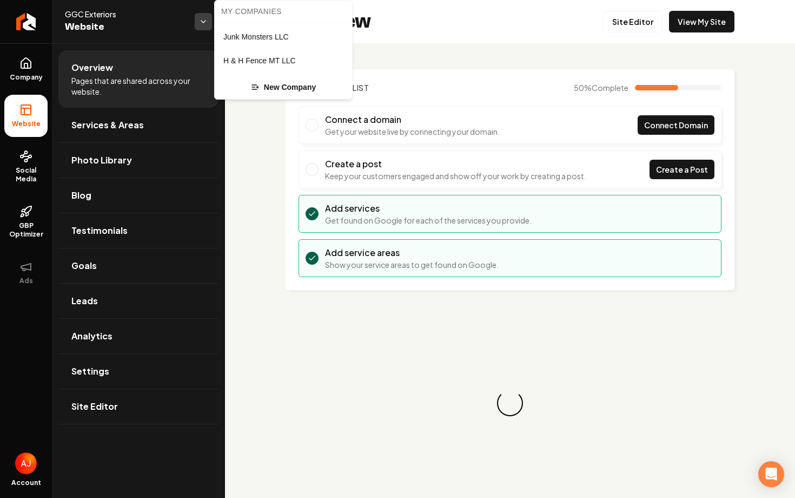
click at [203, 25] on html "Company Website Social Media GBP Optimizer Ads Account GGC Exteriors Website Ov…" at bounding box center [397, 249] width 795 height 498
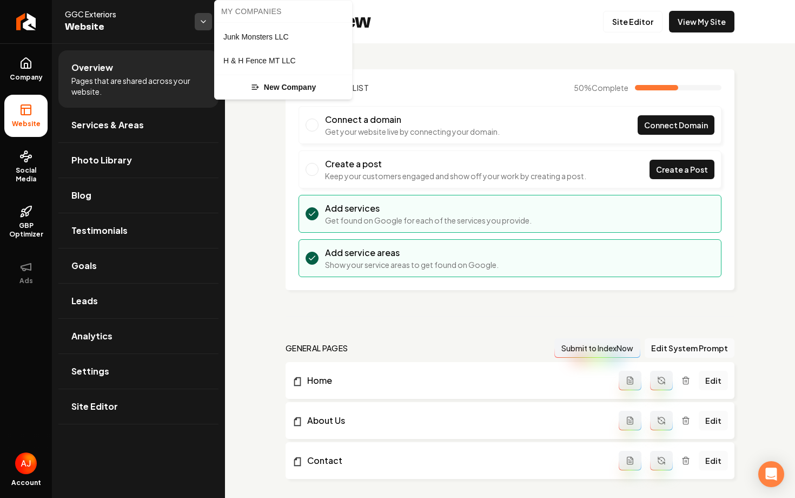
click at [203, 25] on html "Company Website Social Media GBP Optimizer Ads Account GGC Exteriors Website Ov…" at bounding box center [397, 249] width 795 height 498
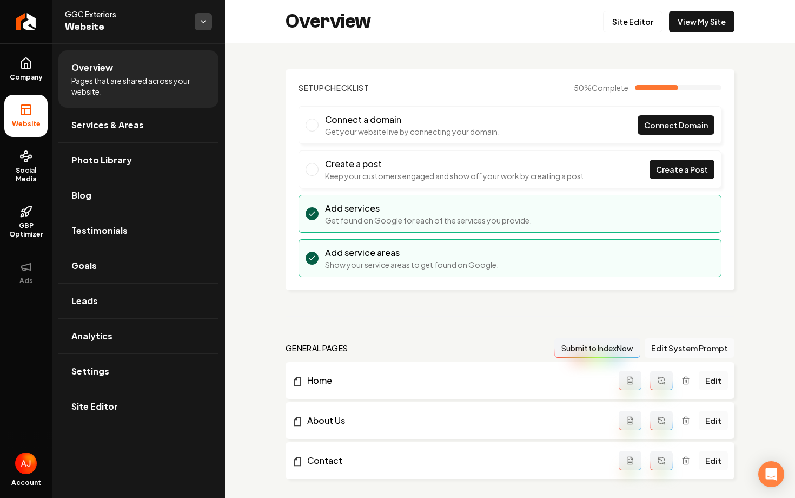
click at [199, 25] on html "Company Website Social Media GBP Optimizer Ads Account GGC Exteriors Website Ov…" at bounding box center [397, 249] width 795 height 498
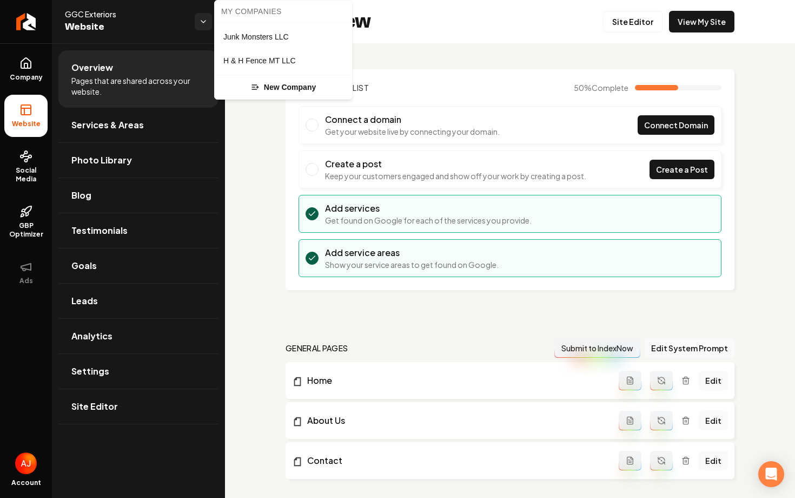
click at [144, 27] on html "Company Website Social Media GBP Optimizer Ads Account GGC Exteriors Website Ov…" at bounding box center [397, 249] width 795 height 498
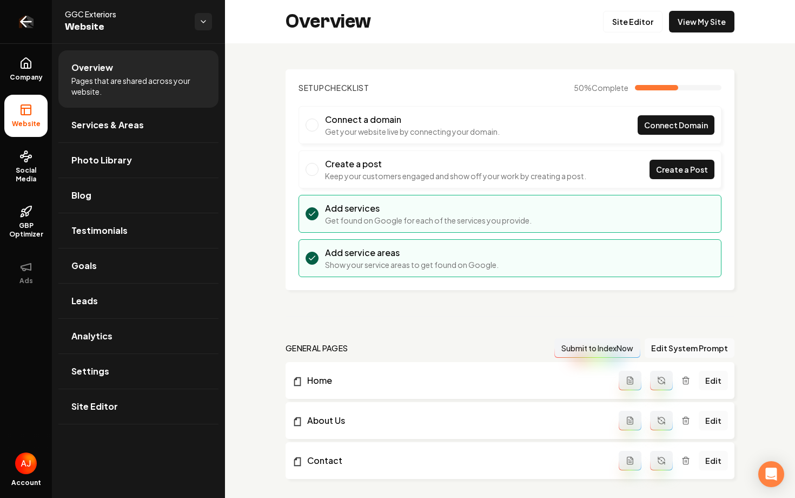
click at [23, 24] on icon "Return to dashboard" at bounding box center [23, 22] width 5 height 10
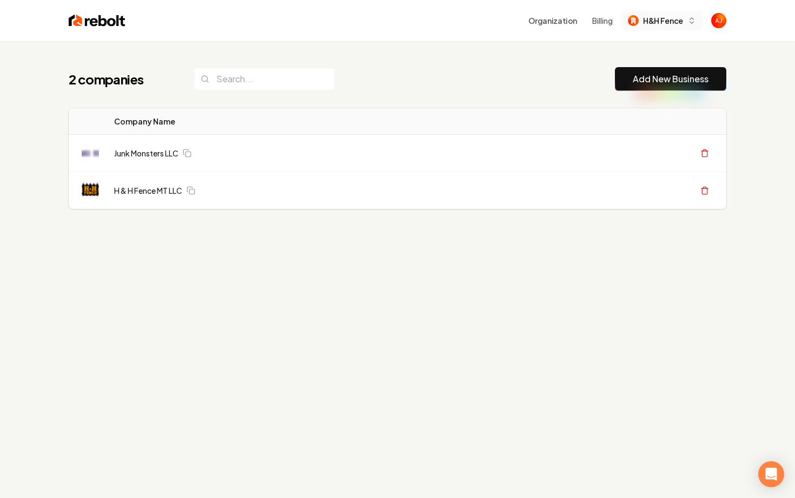
click at [663, 17] on span "H&H Fence" at bounding box center [663, 20] width 40 height 11
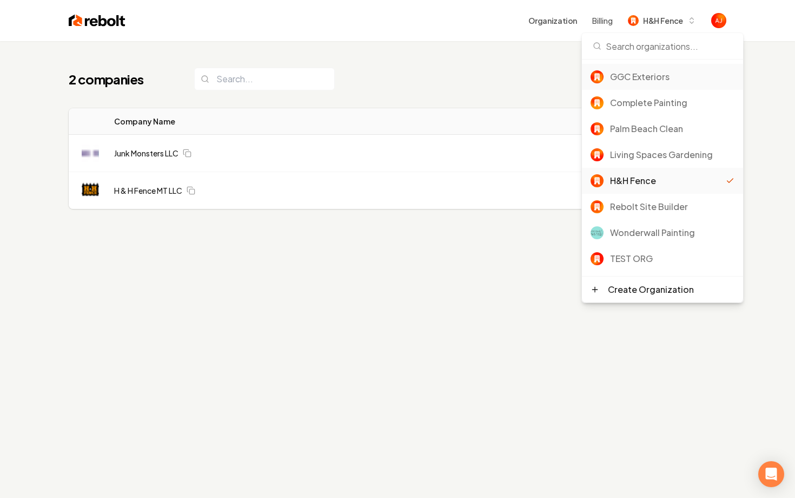
click at [637, 81] on div "GGC Exteriors" at bounding box center [672, 76] width 124 height 13
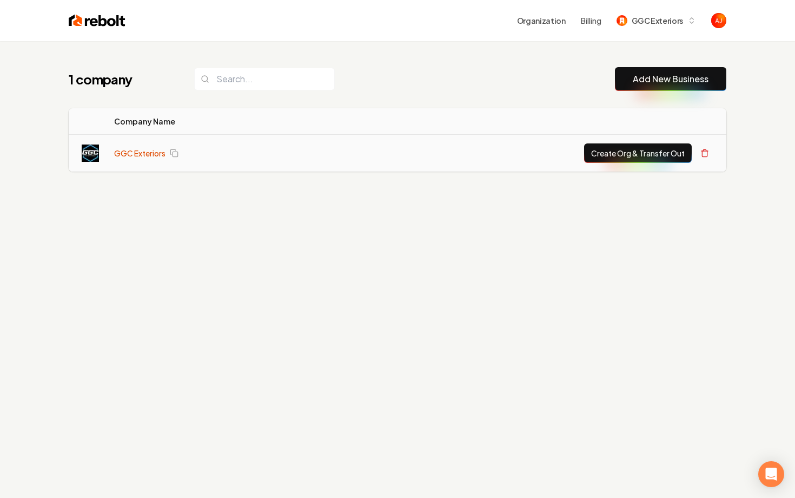
click at [137, 155] on link "GGC Exteriors" at bounding box center [139, 153] width 51 height 11
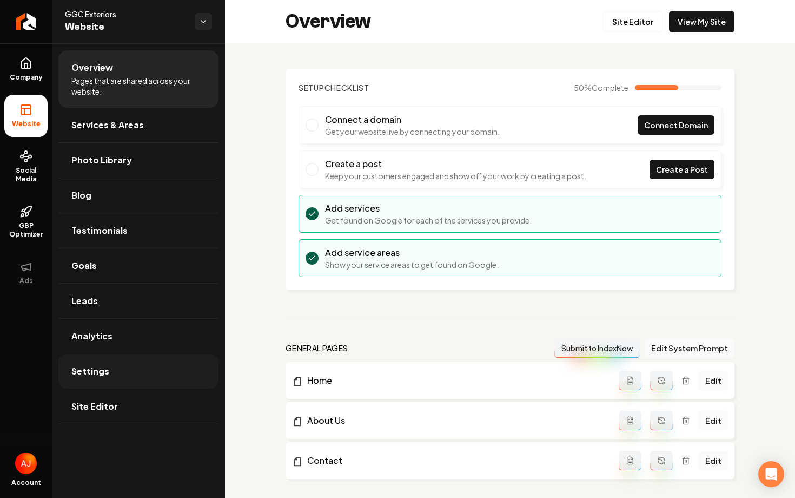
click at [120, 375] on link "Settings" at bounding box center [138, 371] width 160 height 35
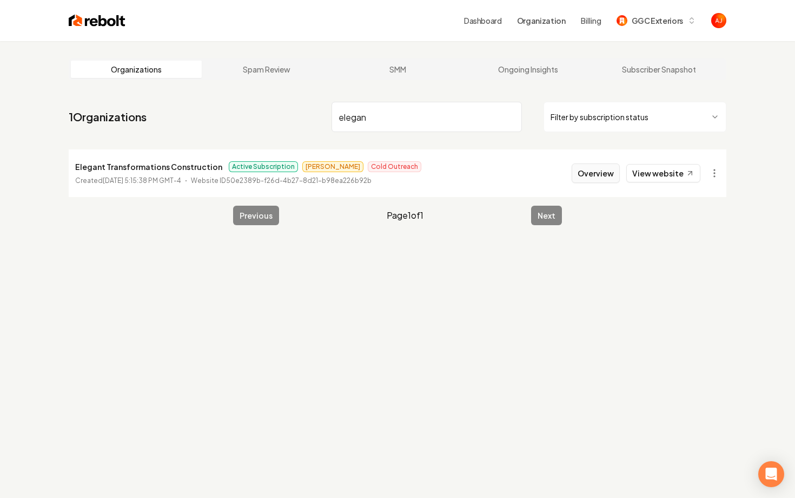
type input "elegan"
click at [577, 173] on button "Overview" at bounding box center [596, 172] width 48 height 19
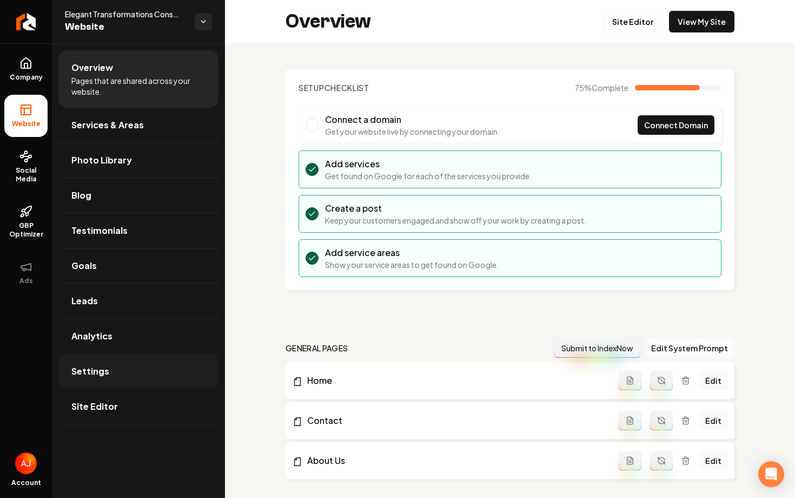
click at [107, 370] on link "Settings" at bounding box center [138, 371] width 160 height 35
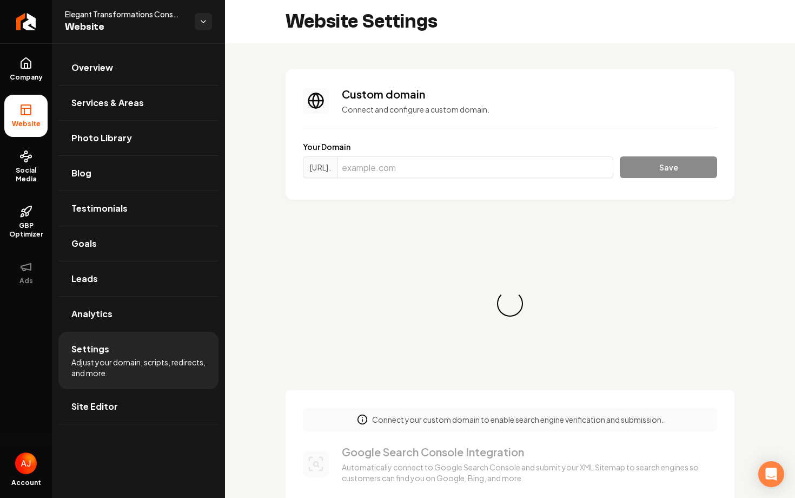
scroll to position [97, 0]
click at [408, 157] on input "Main content area" at bounding box center [476, 167] width 276 height 22
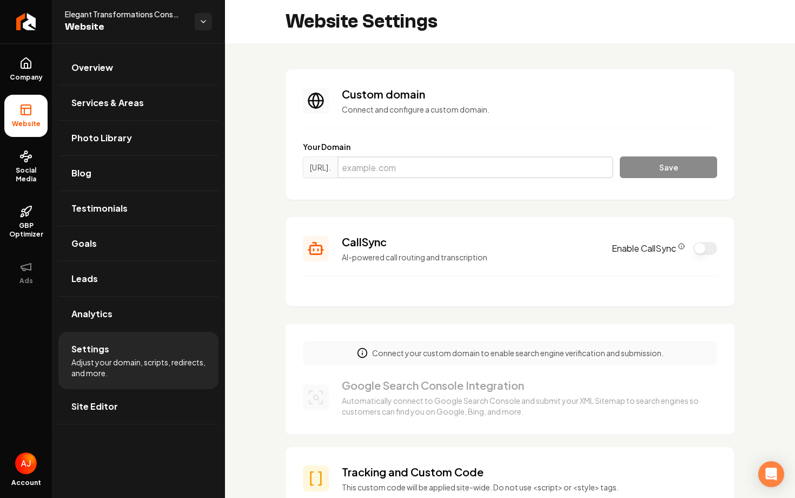
paste input "etoftn.com"
type input "etoftn.com"
click at [637, 167] on button "Save" at bounding box center [668, 167] width 97 height 22
click at [635, 173] on button "Save" at bounding box center [668, 167] width 97 height 22
click at [657, 174] on button "Save" at bounding box center [668, 167] width 97 height 22
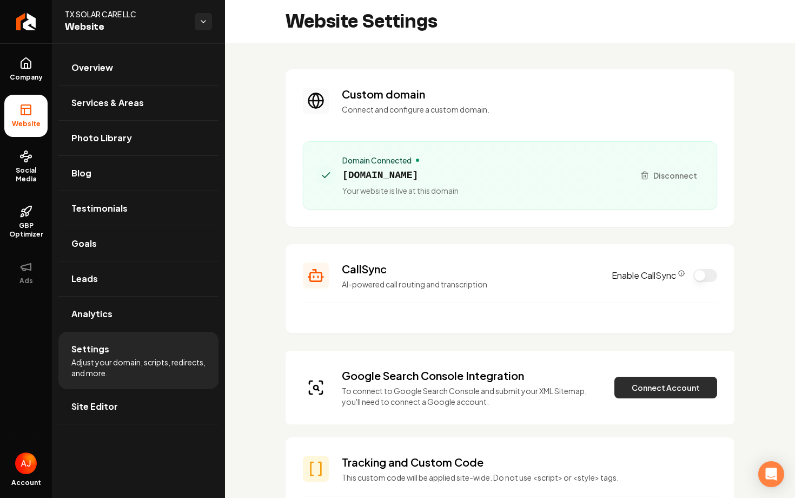
click at [641, 379] on button "Connect Account" at bounding box center [666, 388] width 103 height 22
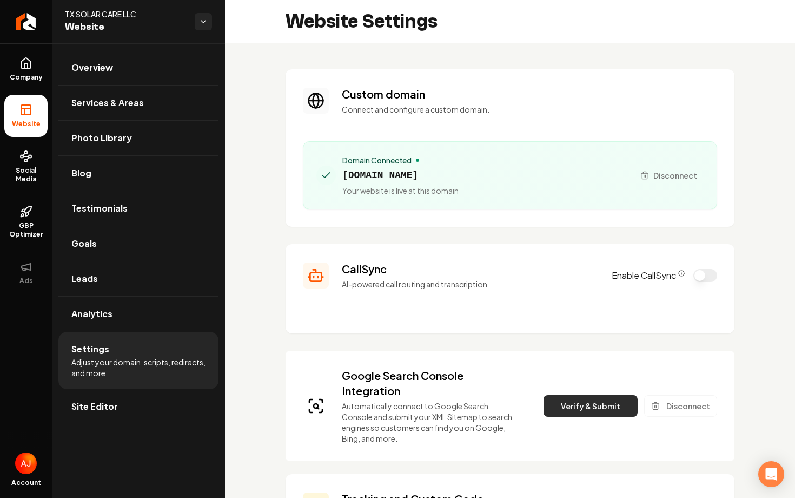
click at [625, 405] on button "Verify & Submit" at bounding box center [591, 406] width 94 height 22
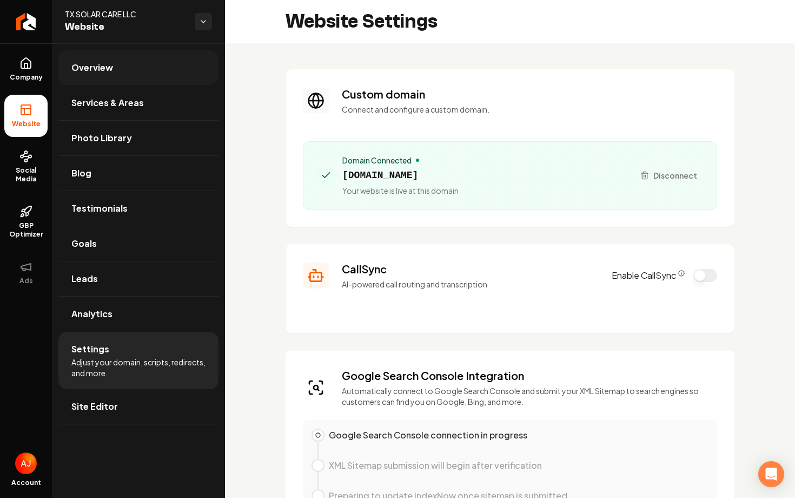
click at [108, 70] on span "Overview" at bounding box center [92, 67] width 42 height 13
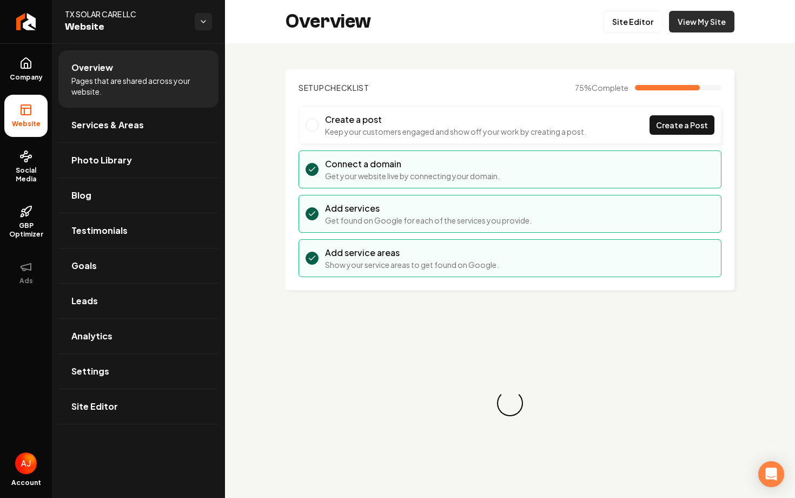
click at [697, 19] on link "View My Site" at bounding box center [701, 22] width 65 height 22
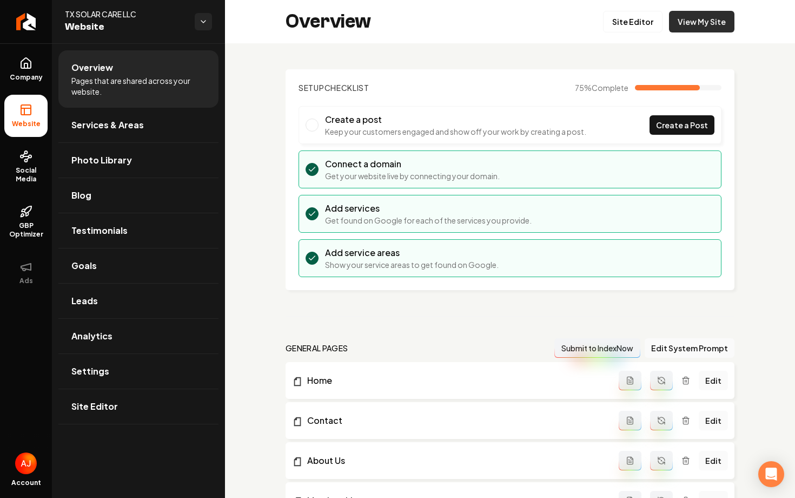
click at [698, 24] on link "View My Site" at bounding box center [701, 22] width 65 height 22
click at [131, 364] on link "Settings" at bounding box center [138, 371] width 160 height 35
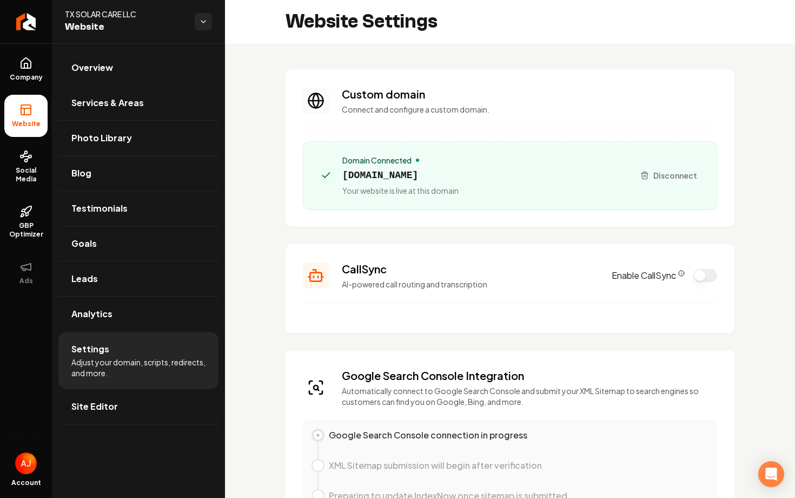
drag, startPoint x: 457, startPoint y: 172, endPoint x: 341, endPoint y: 176, distance: 115.9
click at [341, 176] on div "Domain Connected txsolarcare.com Your website is live at this domain" at bounding box center [471, 175] width 309 height 41
copy span "txsolarcare.com"
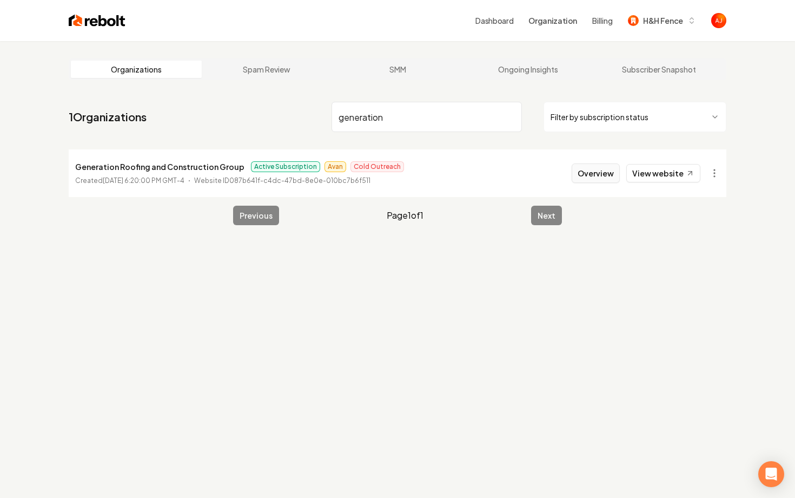
type input "generation"
click at [602, 174] on button "Overview" at bounding box center [596, 172] width 48 height 19
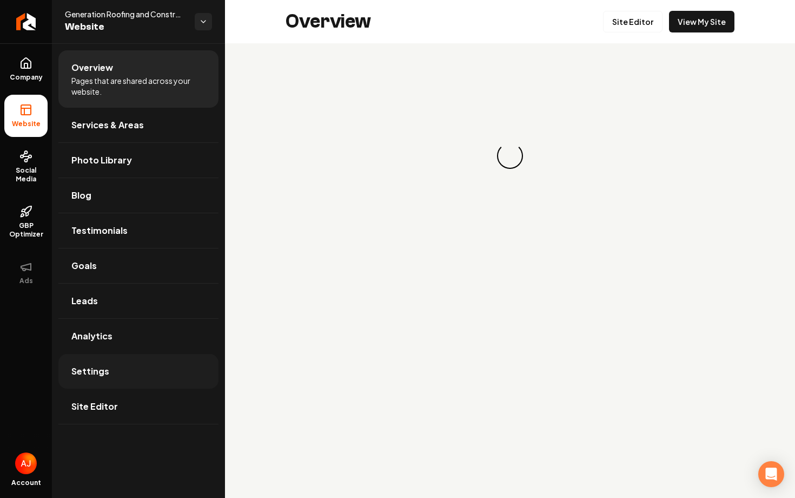
click at [107, 366] on span "Settings" at bounding box center [90, 371] width 38 height 13
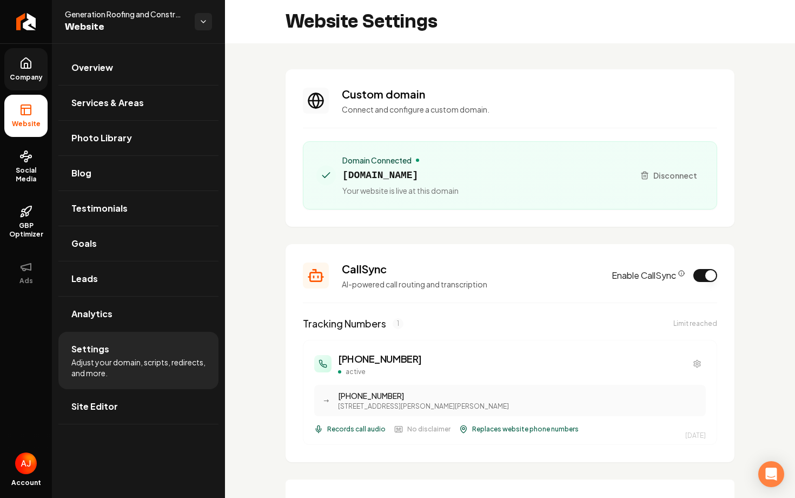
click at [22, 57] on icon at bounding box center [25, 63] width 13 height 13
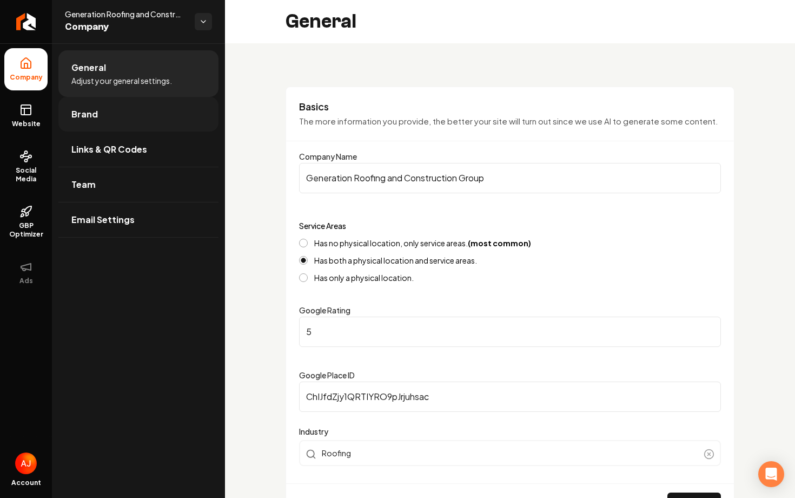
click at [132, 122] on link "Brand" at bounding box center [138, 114] width 160 height 35
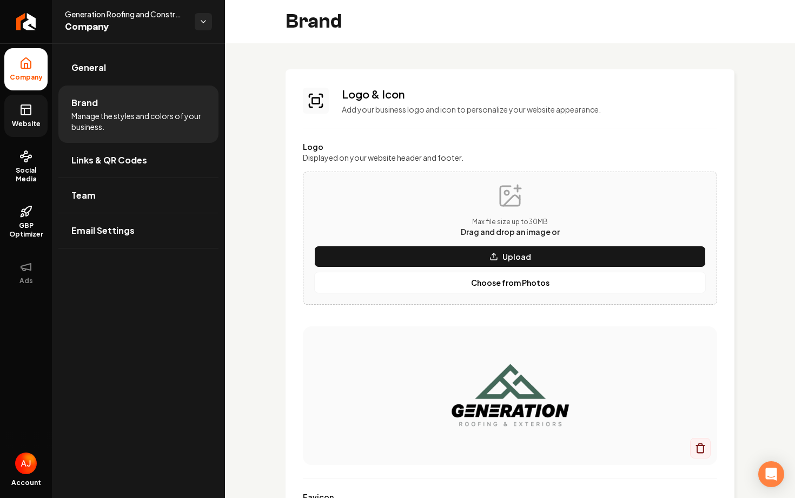
click at [29, 128] on span "Website" at bounding box center [26, 124] width 37 height 9
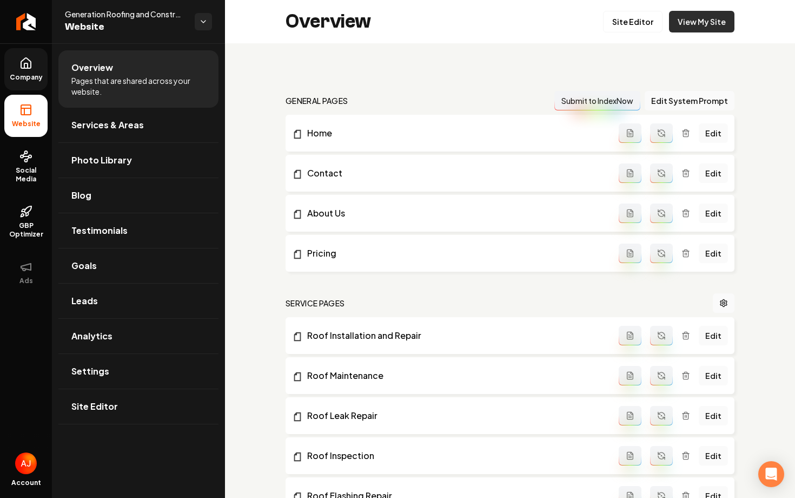
click at [709, 26] on link "View My Site" at bounding box center [701, 22] width 65 height 22
click at [36, 74] on span "Company" at bounding box center [26, 77] width 42 height 9
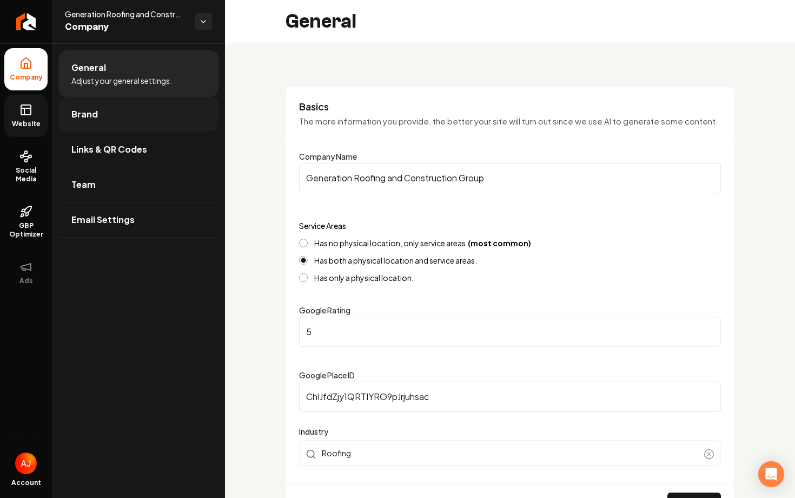
click at [109, 125] on link "Brand" at bounding box center [138, 114] width 160 height 35
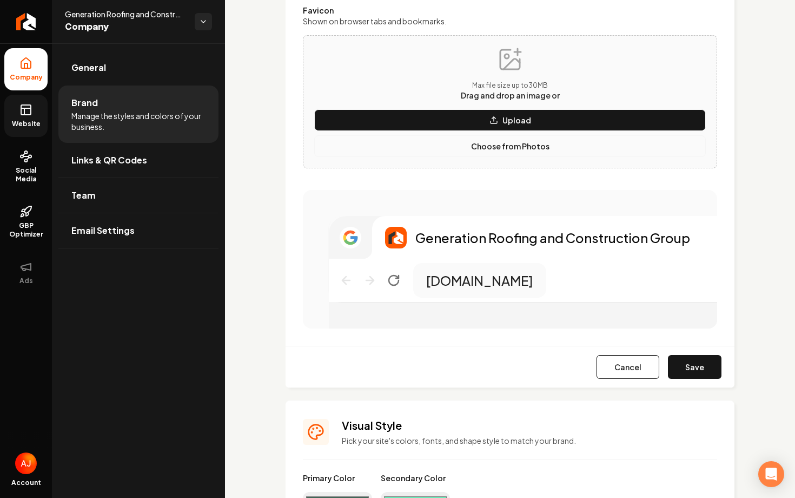
scroll to position [703, 0]
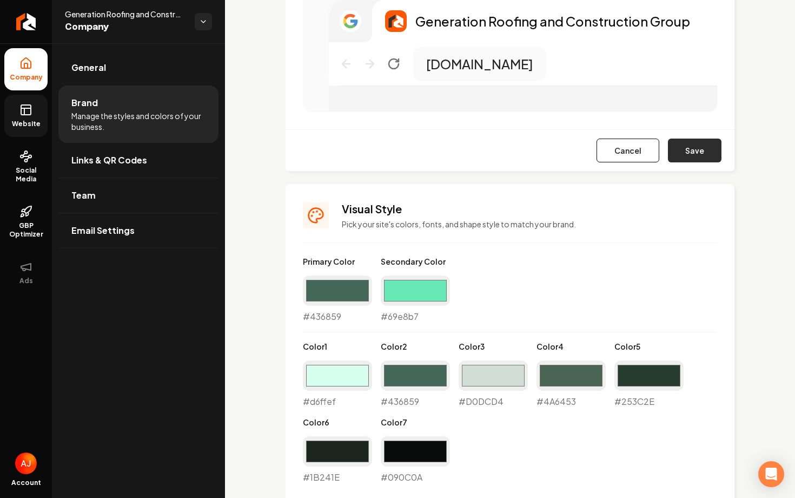
click at [706, 156] on button "Save" at bounding box center [695, 151] width 54 height 24
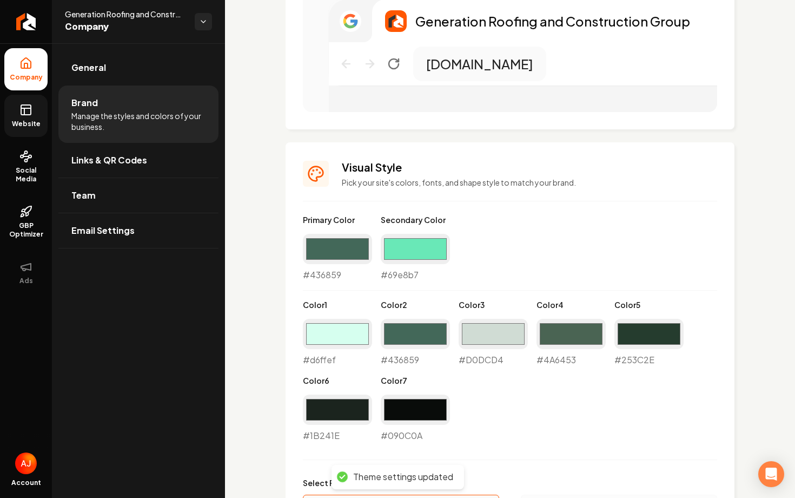
click at [18, 116] on link "Website" at bounding box center [25, 116] width 43 height 42
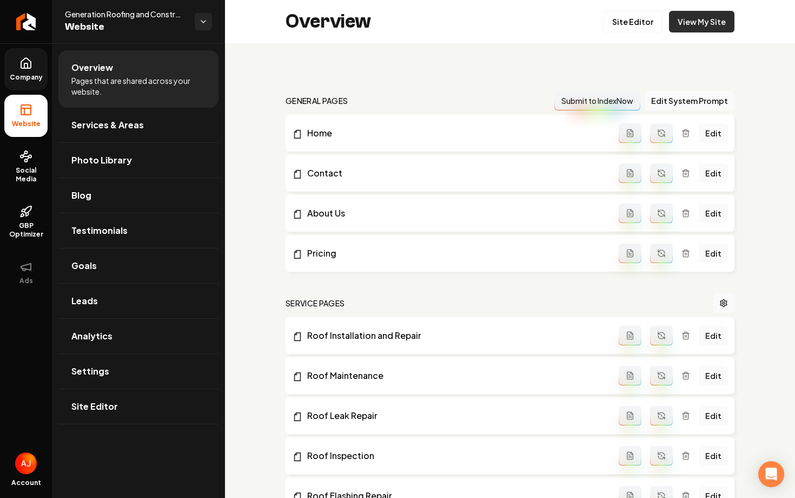
click at [684, 23] on link "View My Site" at bounding box center [701, 22] width 65 height 22
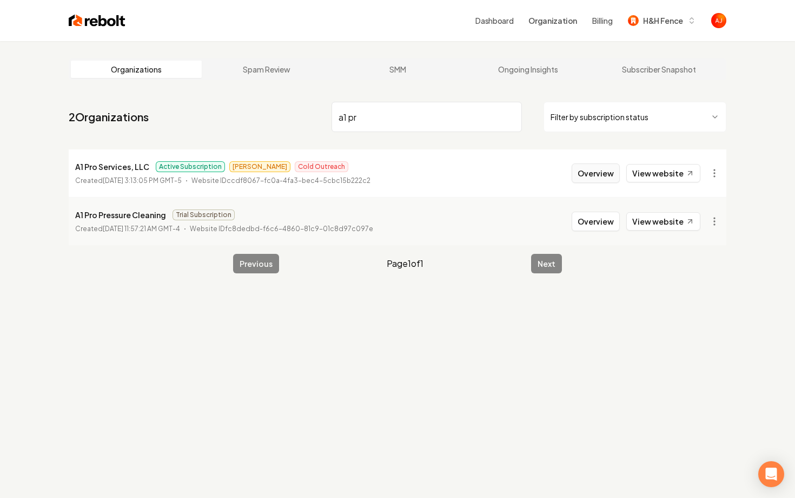
type input "a1 pr"
click at [595, 172] on button "Overview" at bounding box center [596, 172] width 48 height 19
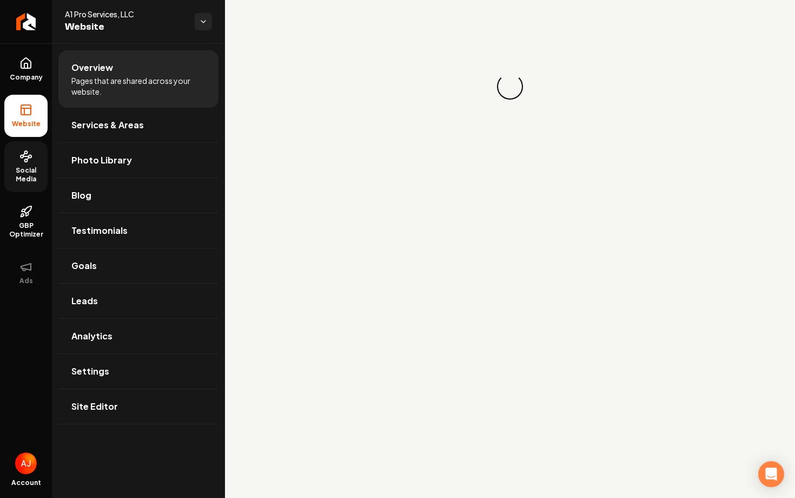
click at [33, 176] on span "Social Media" at bounding box center [25, 174] width 43 height 17
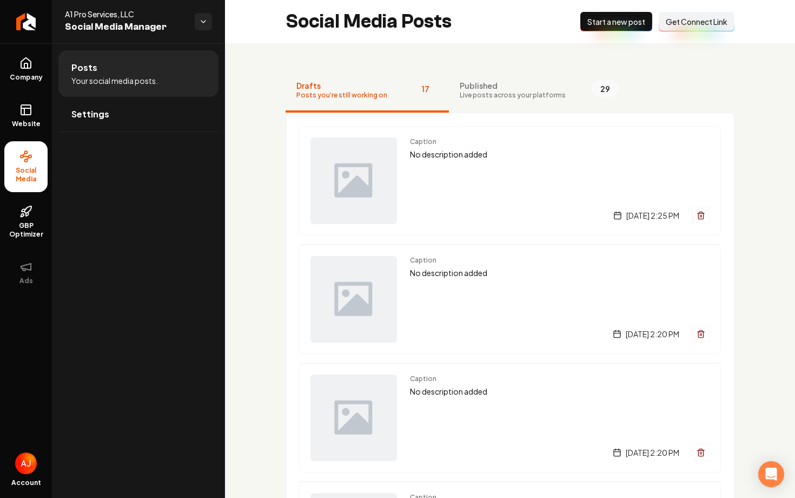
click at [592, 25] on span "Start a new post" at bounding box center [617, 21] width 58 height 11
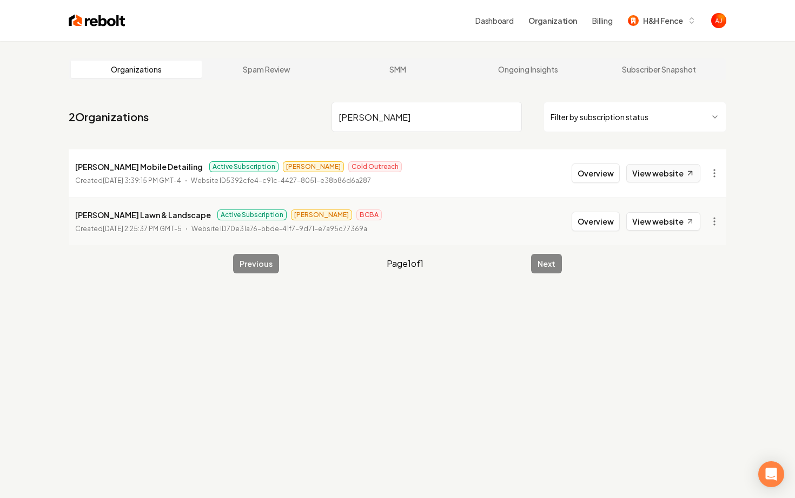
click at [662, 178] on link "View website" at bounding box center [664, 173] width 74 height 18
drag, startPoint x: 378, startPoint y: 120, endPoint x: 265, endPoint y: 113, distance: 113.8
click at [267, 113] on nav "2 Organizations holmes Filter by subscription status" at bounding box center [398, 121] width 658 height 48
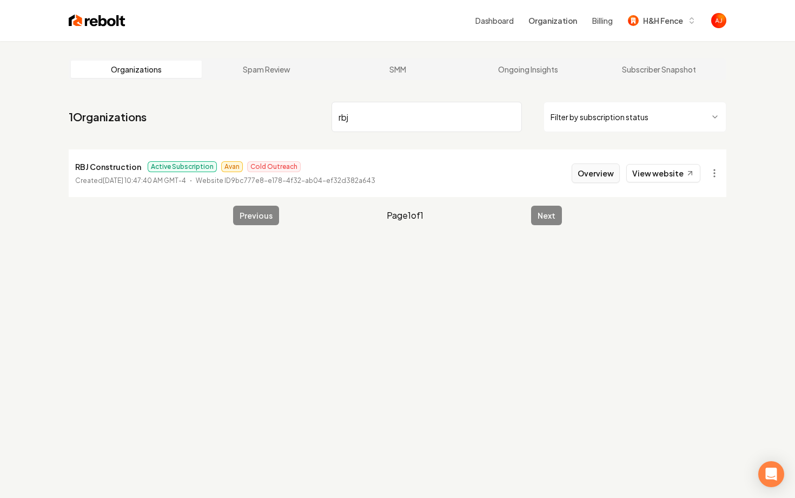
type input "rbj"
click at [603, 176] on button "Overview" at bounding box center [596, 172] width 48 height 19
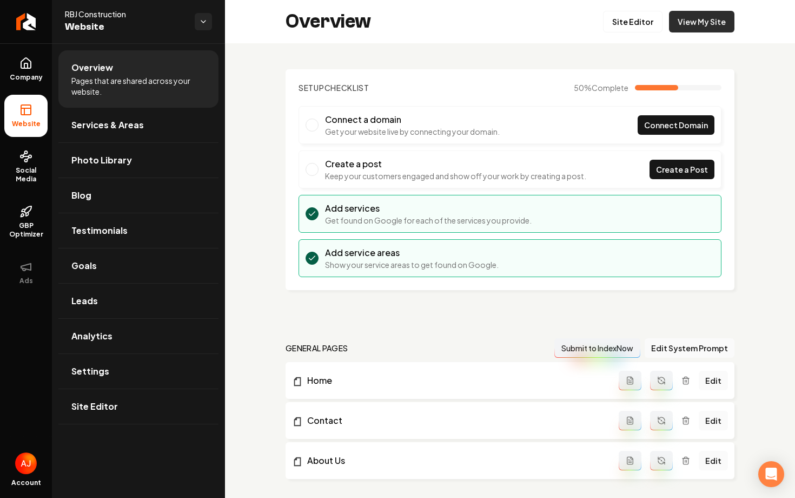
click at [684, 22] on link "View My Site" at bounding box center [701, 22] width 65 height 22
click at [637, 19] on link "Site Editor" at bounding box center [633, 22] width 60 height 22
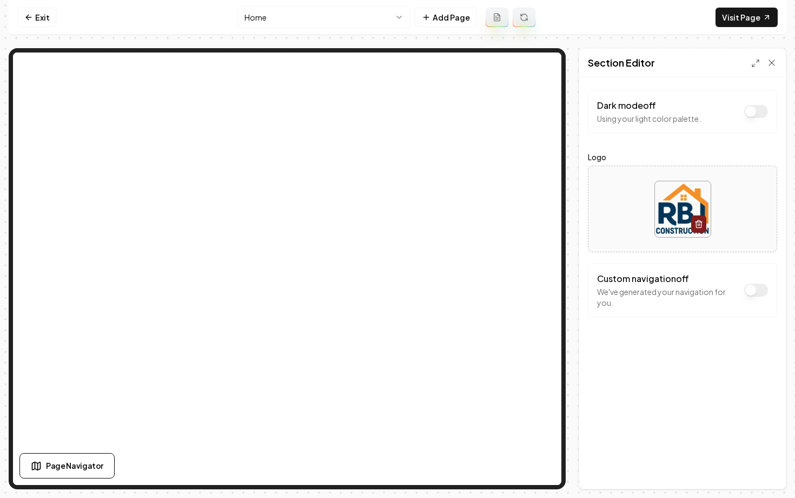
click at [754, 289] on button "Dark mode off" at bounding box center [756, 290] width 24 height 13
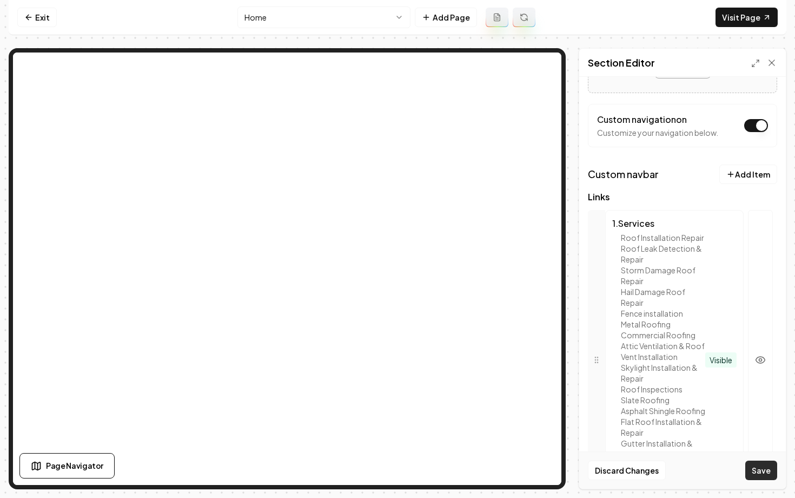
click at [755, 469] on button "Save" at bounding box center [762, 469] width 32 height 19
click at [741, 17] on link "Visit Page" at bounding box center [747, 17] width 62 height 19
click at [46, 21] on link "Exit" at bounding box center [36, 17] width 39 height 19
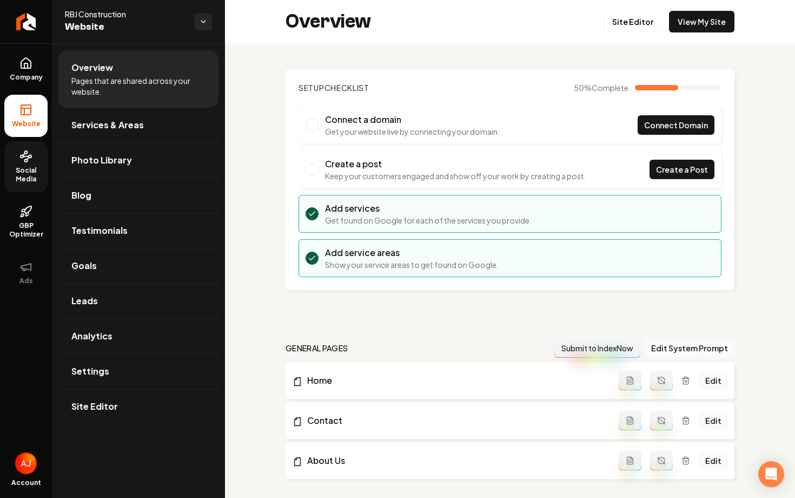
click at [24, 180] on span "Social Media" at bounding box center [25, 174] width 43 height 17
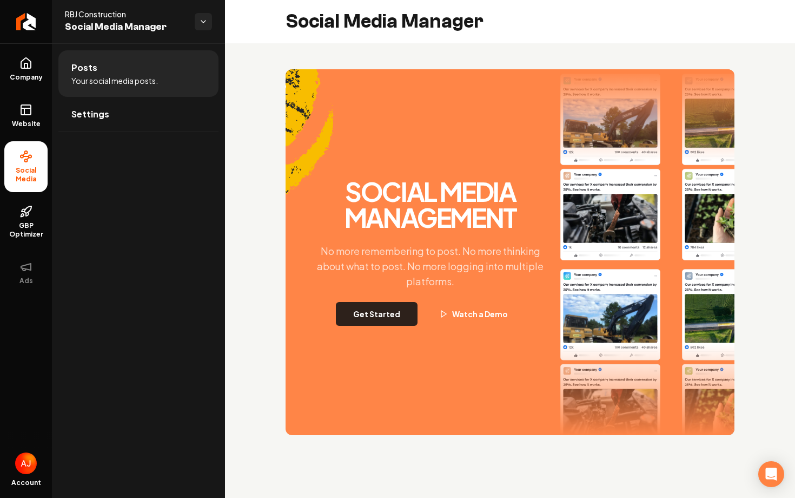
click at [390, 311] on button "Get Started" at bounding box center [377, 314] width 82 height 24
click at [390, 311] on div "Getting ready... Watch a Demo" at bounding box center [430, 314] width 220 height 24
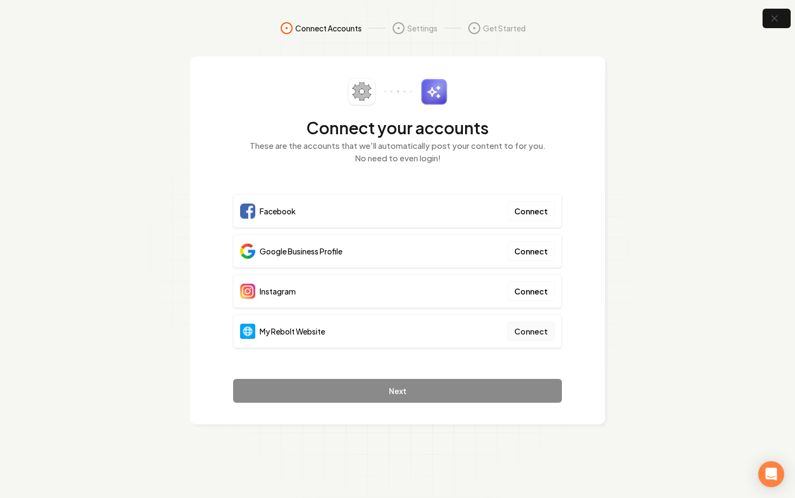
click at [538, 332] on button "Connect" at bounding box center [531, 330] width 48 height 19
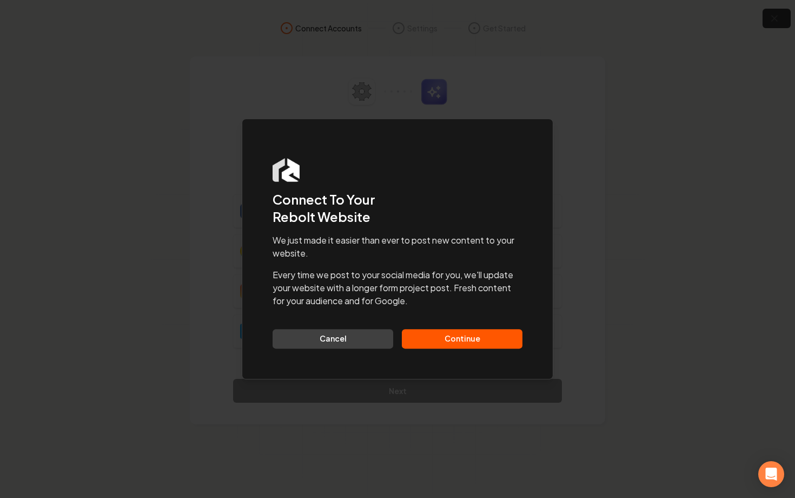
click at [453, 339] on button "Continue" at bounding box center [462, 338] width 121 height 19
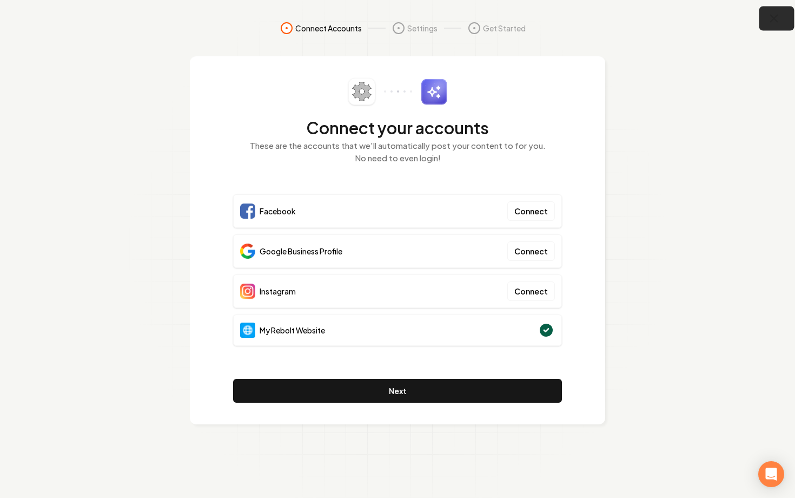
click at [772, 22] on icon "button" at bounding box center [775, 19] width 14 height 14
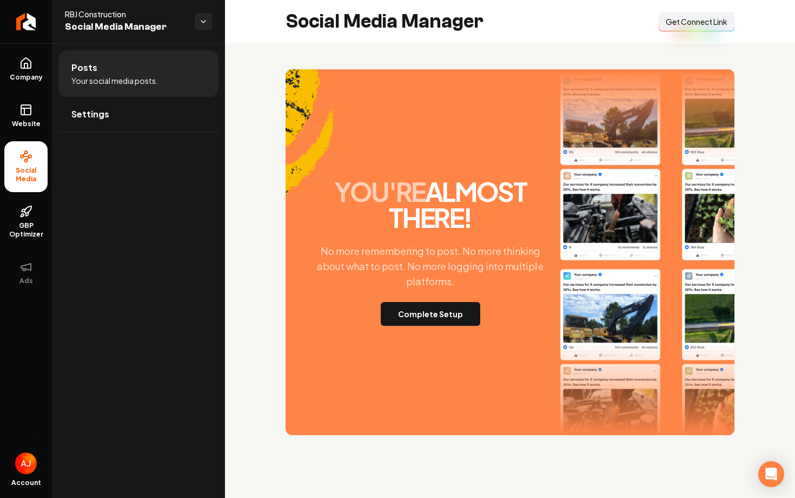
click at [681, 31] on button "Connect Link Get Connect Link" at bounding box center [697, 21] width 76 height 19
click at [434, 313] on button "Complete Setup" at bounding box center [431, 314] width 100 height 24
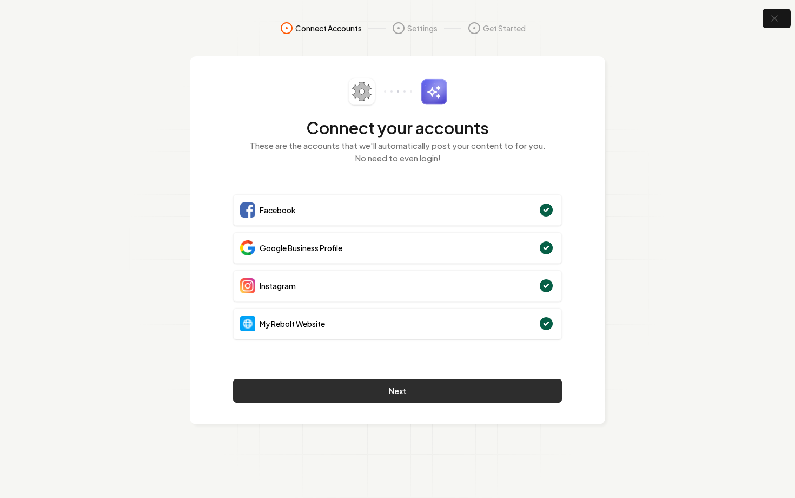
click at [381, 394] on button "Next" at bounding box center [397, 391] width 329 height 24
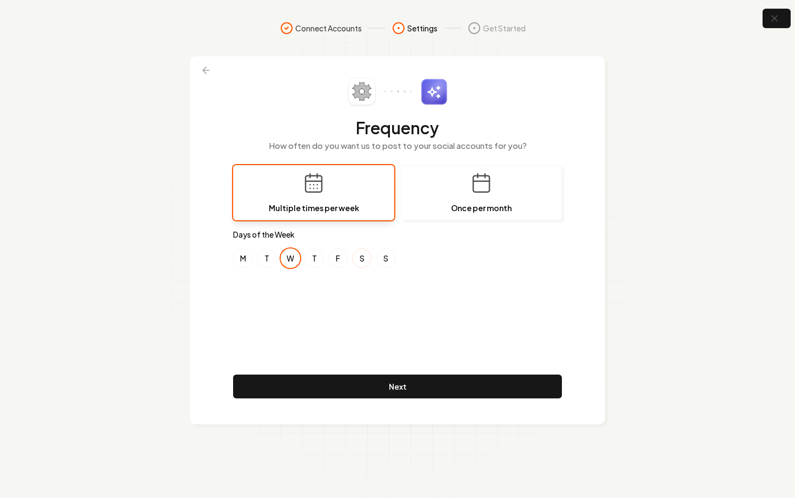
click at [355, 261] on button "S" at bounding box center [361, 257] width 19 height 19
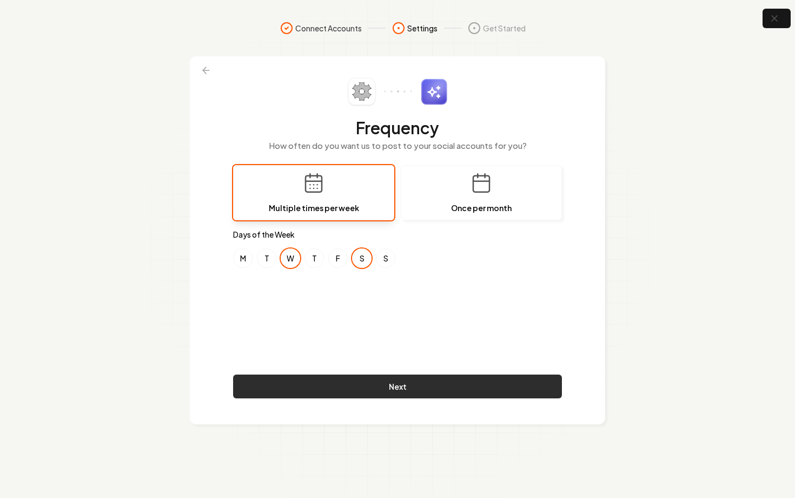
click at [417, 386] on button "Next" at bounding box center [397, 386] width 329 height 24
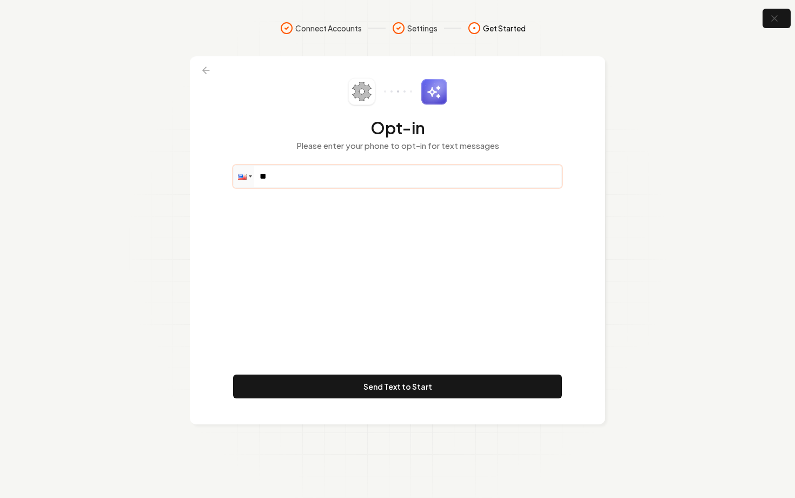
click at [328, 181] on input "**" at bounding box center [398, 177] width 328 height 22
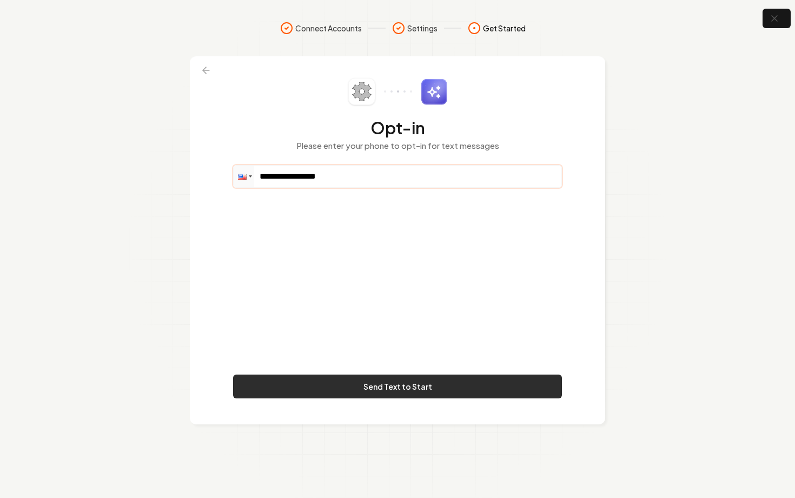
type input "**********"
click at [422, 384] on button "Send Text to Start" at bounding box center [397, 386] width 329 height 24
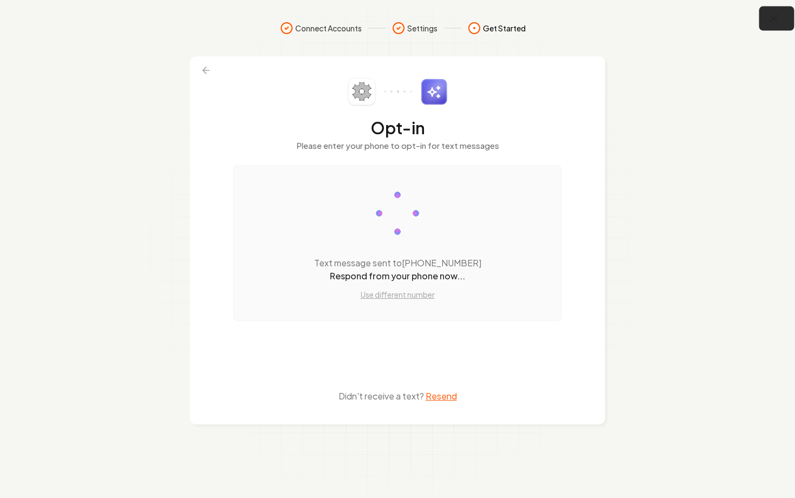
click at [770, 20] on icon "button" at bounding box center [775, 19] width 14 height 14
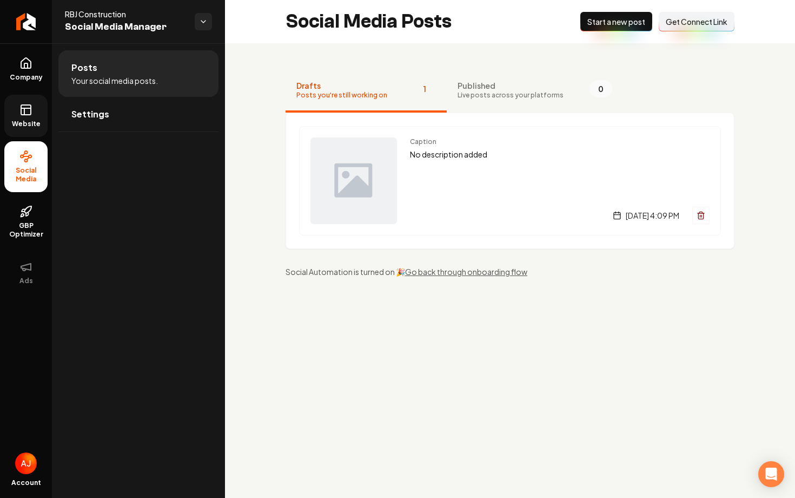
click at [29, 116] on link "Website" at bounding box center [25, 116] width 43 height 42
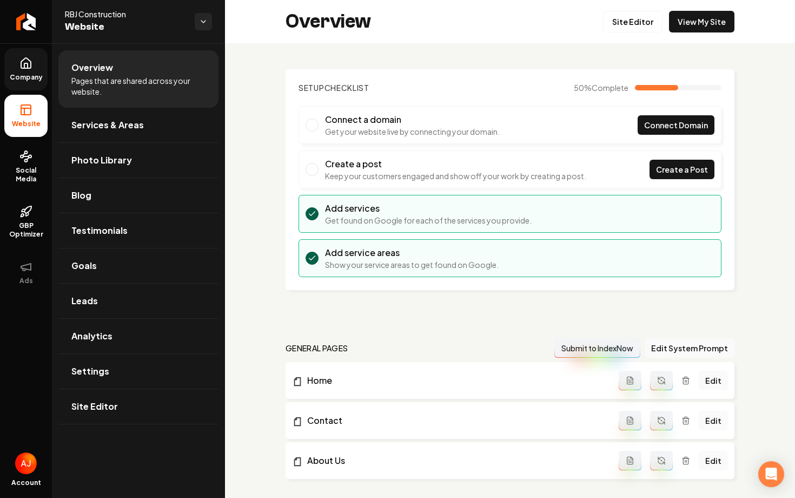
click at [31, 73] on span "Company" at bounding box center [26, 77] width 42 height 9
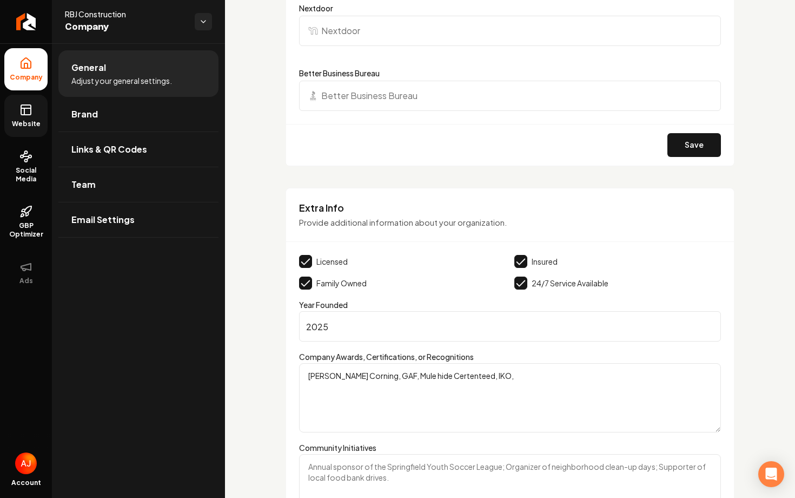
scroll to position [1315, 0]
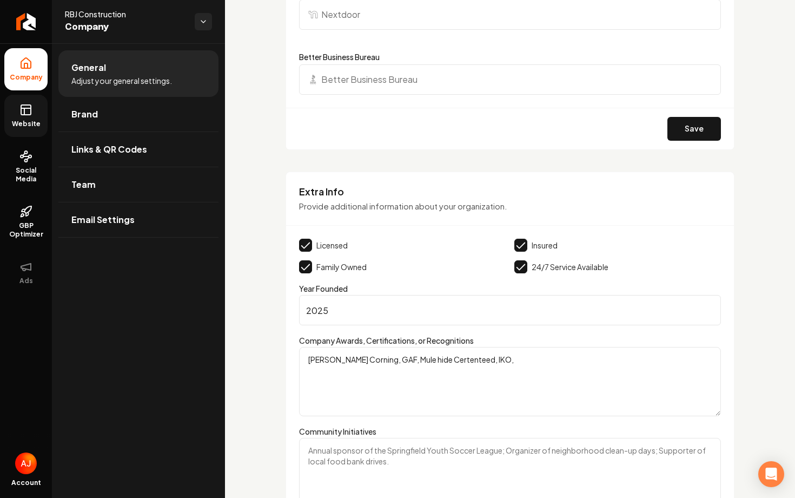
click at [31, 117] on link "Website" at bounding box center [25, 116] width 43 height 42
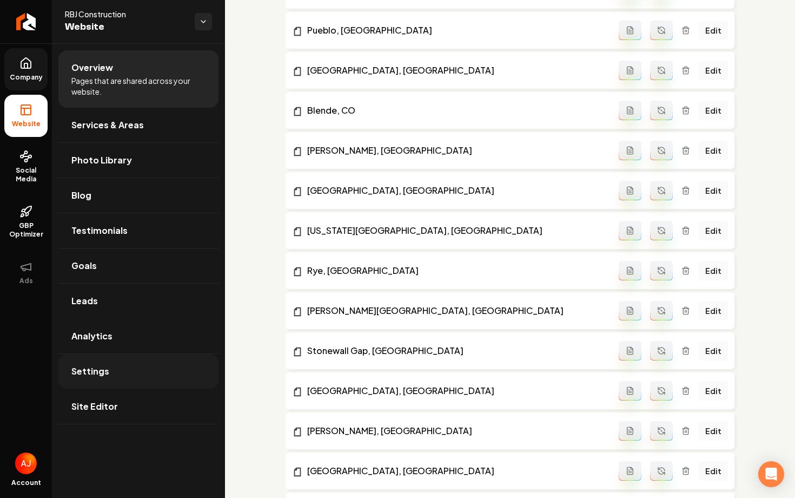
click at [132, 368] on link "Settings" at bounding box center [138, 371] width 160 height 35
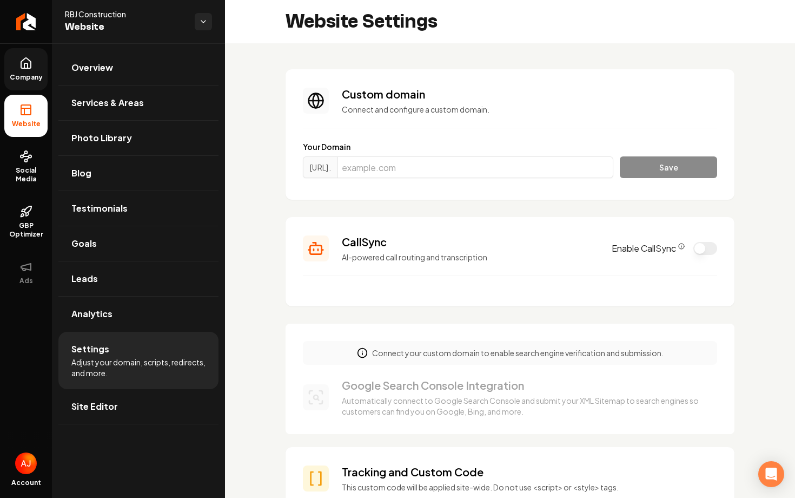
click at [32, 59] on link "Company" at bounding box center [25, 69] width 43 height 42
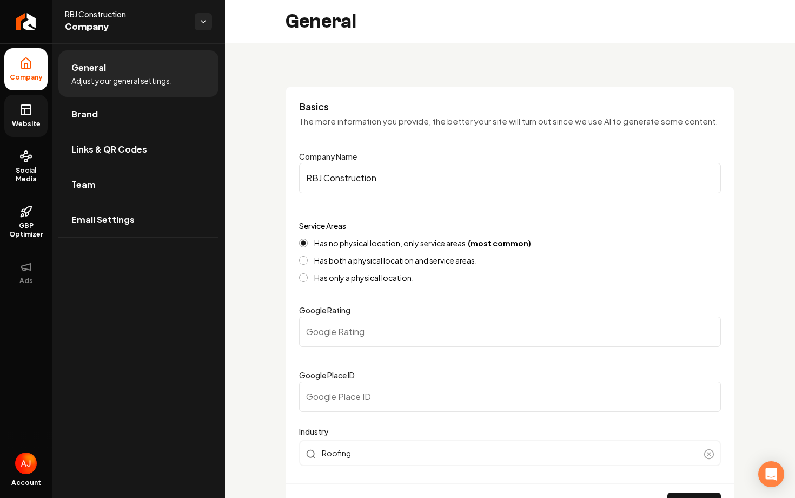
click at [16, 113] on link "Website" at bounding box center [25, 116] width 43 height 42
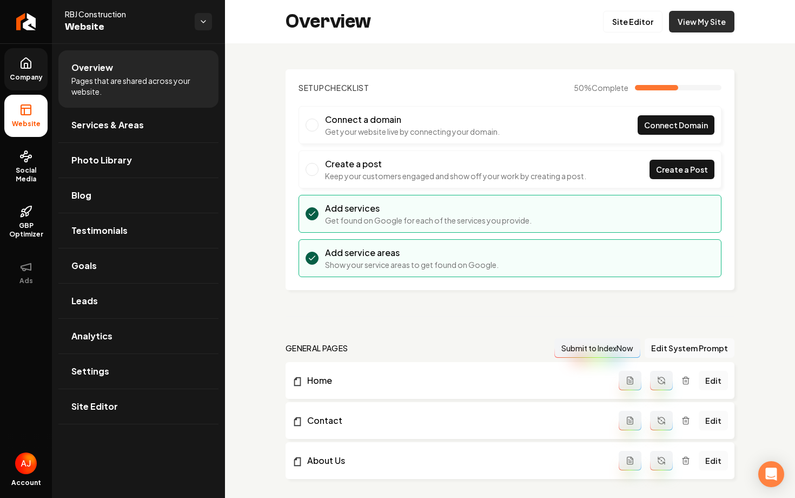
click at [707, 31] on link "View My Site" at bounding box center [701, 22] width 65 height 22
click at [700, 26] on link "View My Site" at bounding box center [701, 22] width 65 height 22
click at [100, 361] on link "Settings" at bounding box center [138, 371] width 160 height 35
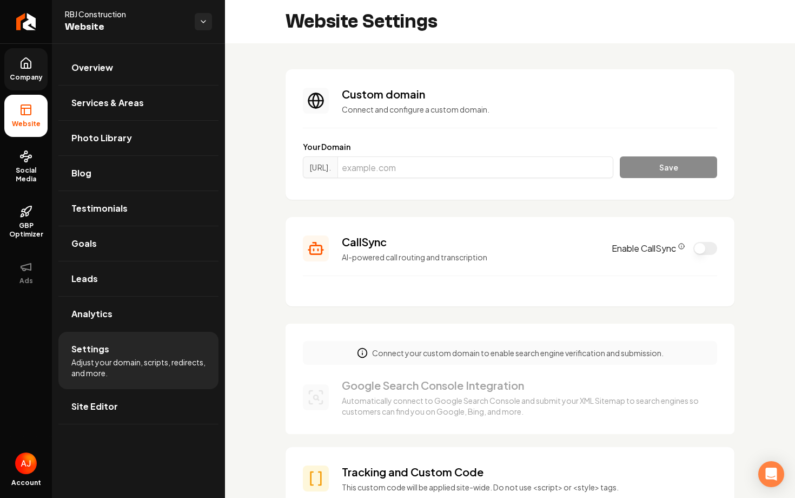
click at [701, 248] on button "Enable CallSync" at bounding box center [706, 248] width 24 height 13
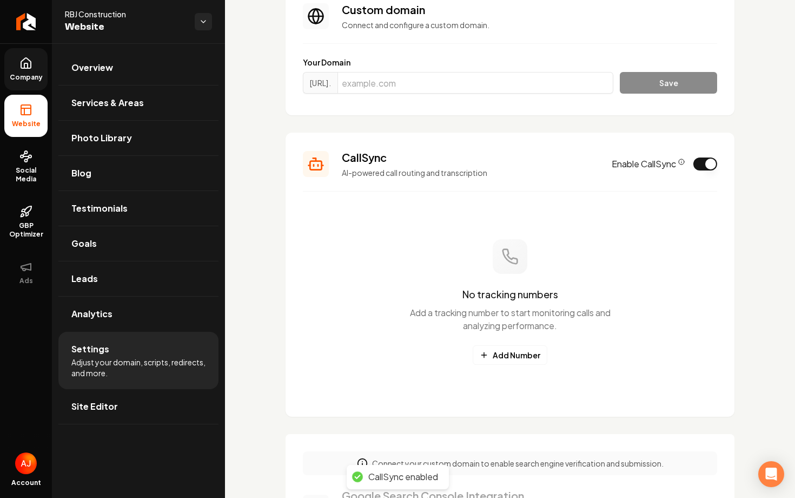
scroll to position [100, 0]
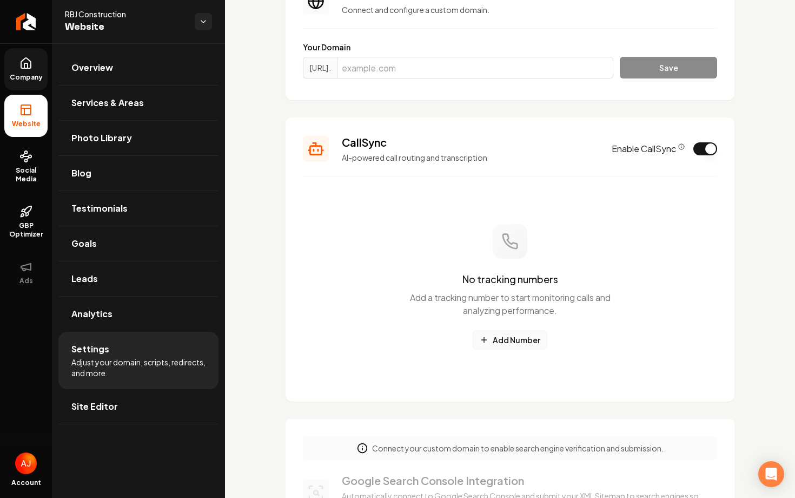
click at [508, 346] on button "Add Number" at bounding box center [510, 339] width 75 height 19
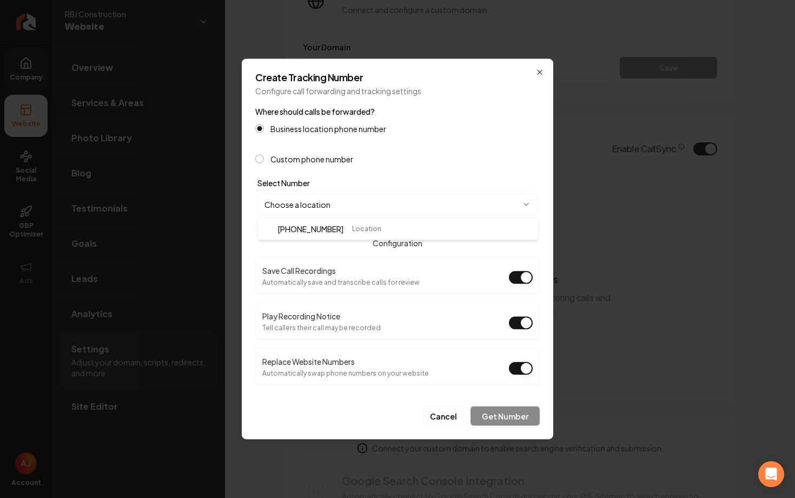
click at [325, 212] on body "Company Website Social Media GBP Optimizer Ads Account RBJ Construction Website…" at bounding box center [397, 249] width 795 height 498
select select "**********"
click at [493, 420] on button "Get Number" at bounding box center [505, 415] width 69 height 19
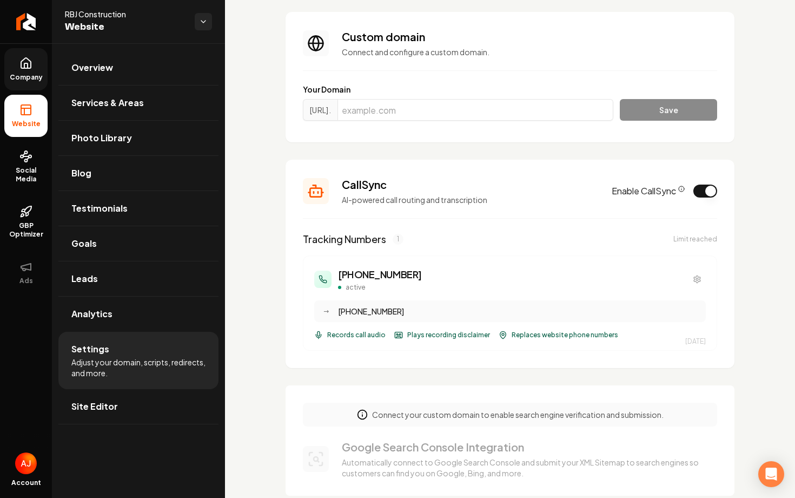
scroll to position [68, 0]
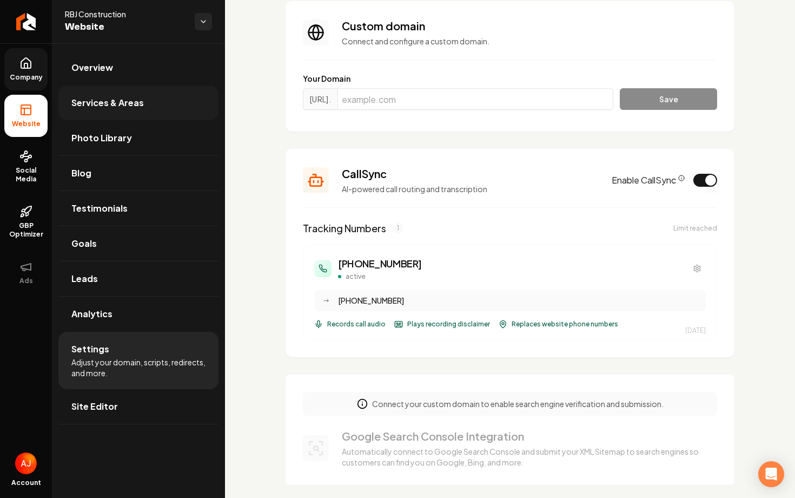
click at [129, 110] on link "Services & Areas" at bounding box center [138, 102] width 160 height 35
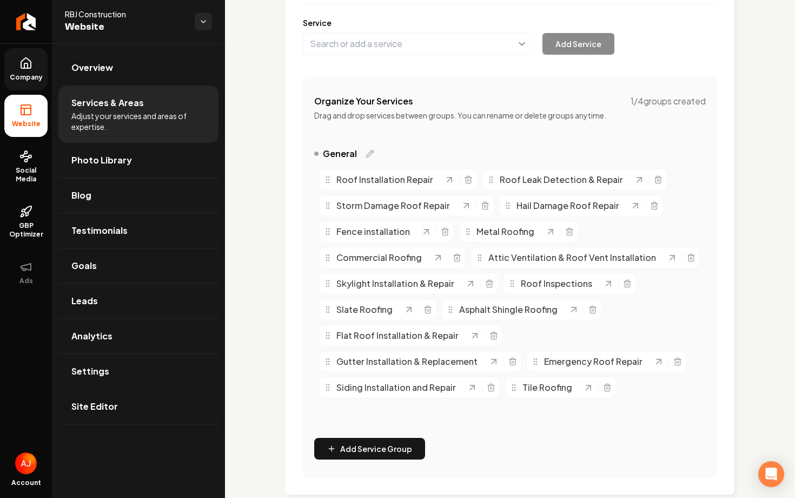
scroll to position [149, 0]
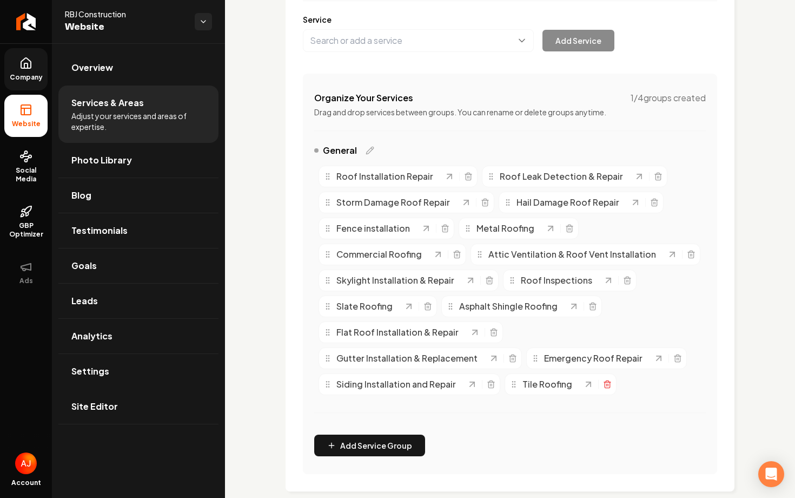
click at [608, 386] on line "Main content area" at bounding box center [608, 385] width 0 height 2
click at [491, 330] on icon "Main content area" at bounding box center [494, 330] width 6 height 0
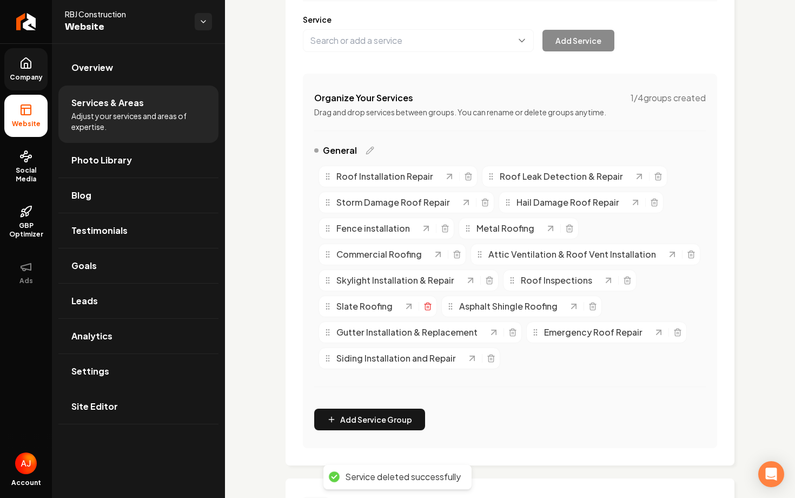
click at [427, 309] on icon "Main content area" at bounding box center [428, 306] width 9 height 9
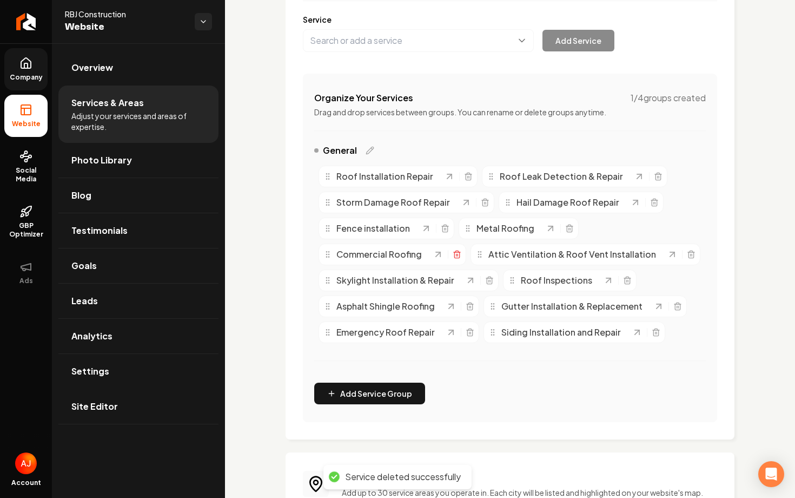
click at [457, 255] on line "Main content area" at bounding box center [457, 255] width 0 height 2
click at [570, 227] on icon "Main content area" at bounding box center [569, 229] width 5 height 6
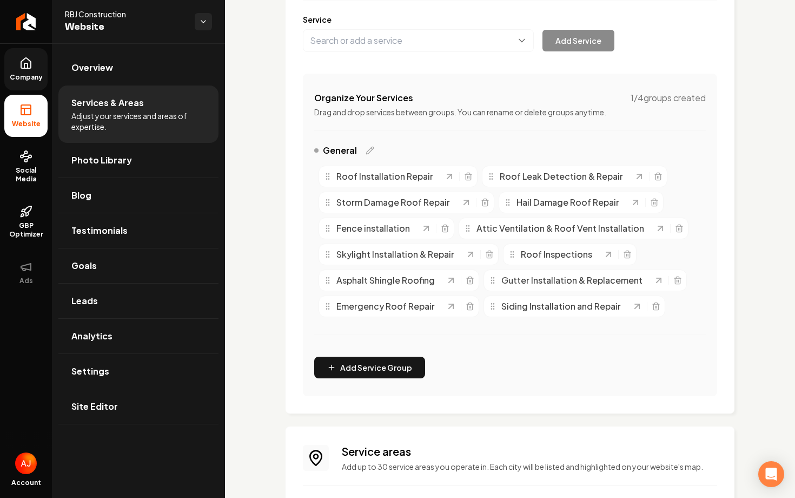
scroll to position [471, 0]
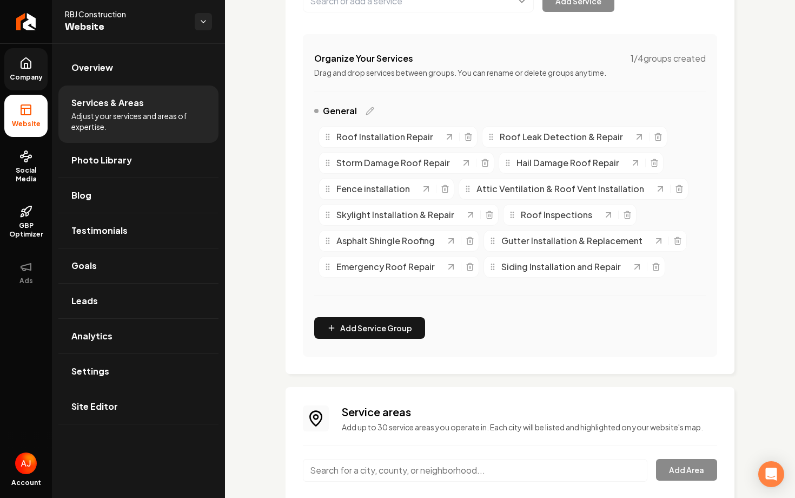
scroll to position [115, 0]
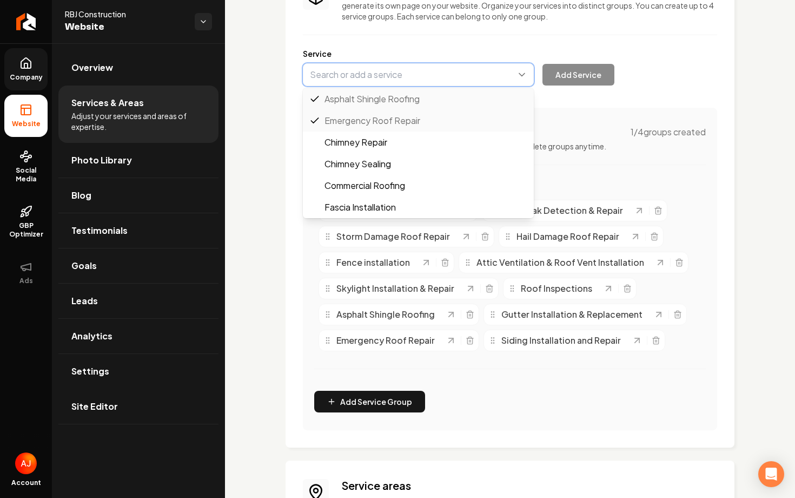
click at [383, 79] on button "Main content area" at bounding box center [418, 74] width 231 height 23
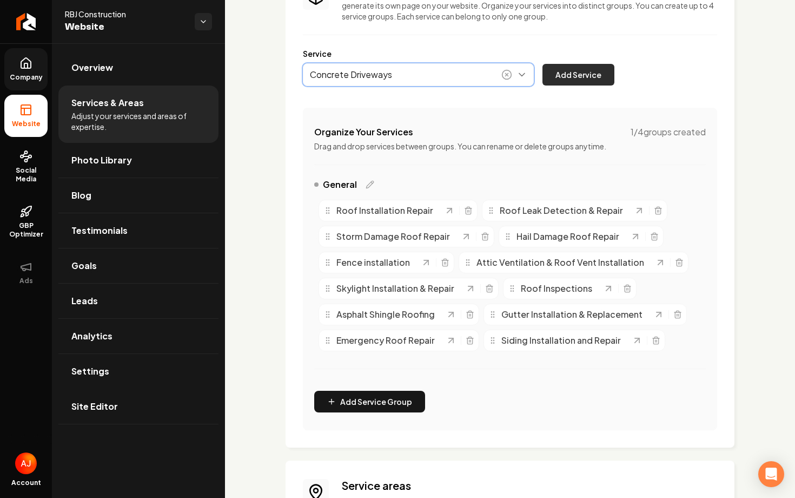
type input "Concrete Driveways"
click at [574, 75] on button "Add Service" at bounding box center [579, 75] width 72 height 22
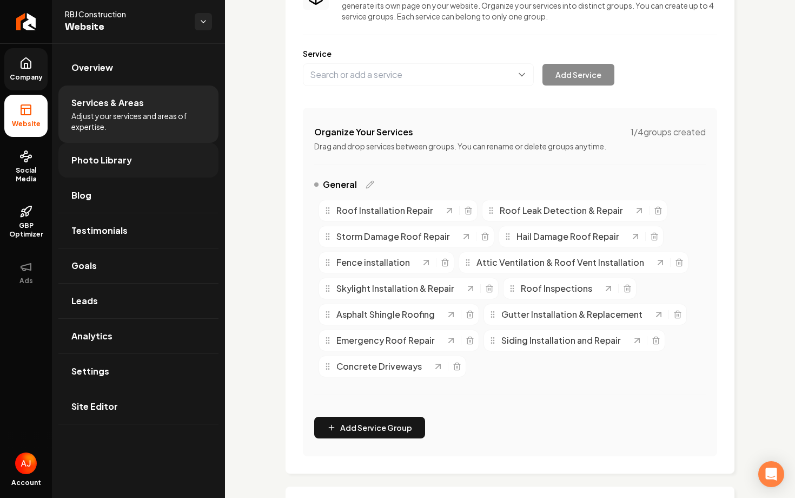
click at [102, 166] on span "Photo Library" at bounding box center [101, 160] width 61 height 13
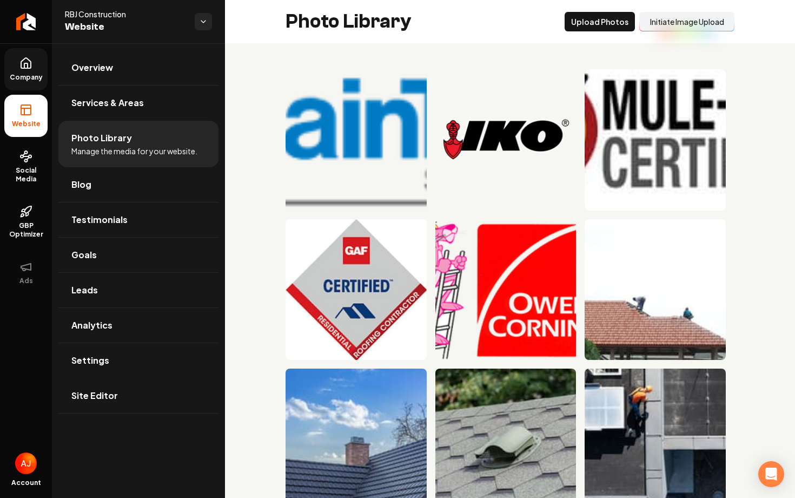
click at [654, 26] on button "Initiate Image Upload" at bounding box center [687, 21] width 95 height 19
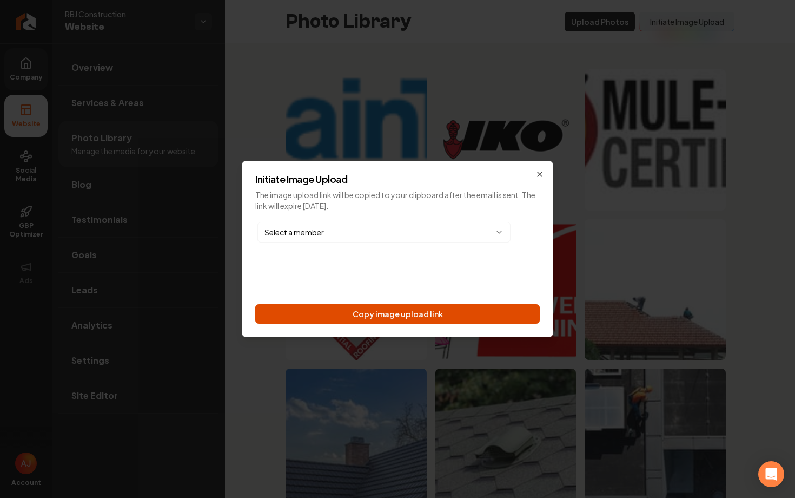
click at [355, 314] on button "Copy image upload link" at bounding box center [397, 313] width 285 height 19
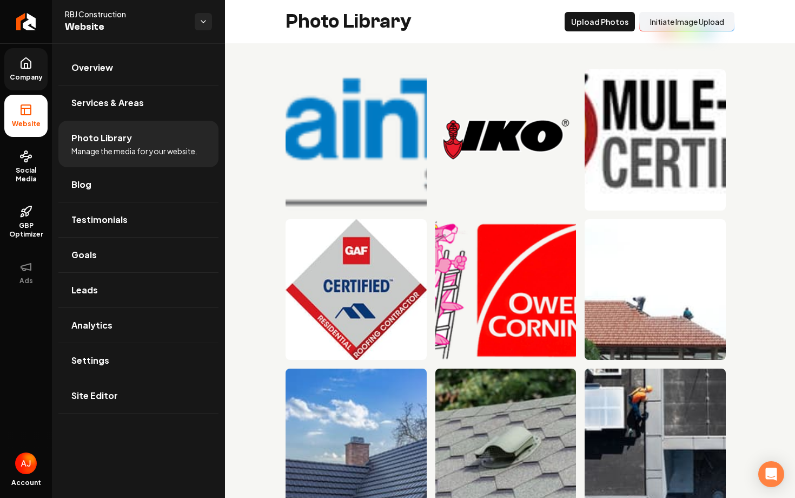
click at [12, 60] on link "Company" at bounding box center [25, 69] width 43 height 42
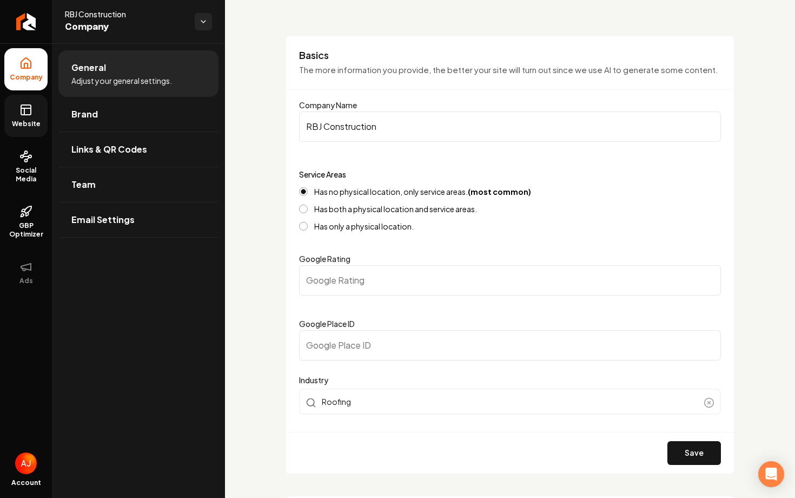
scroll to position [65, 0]
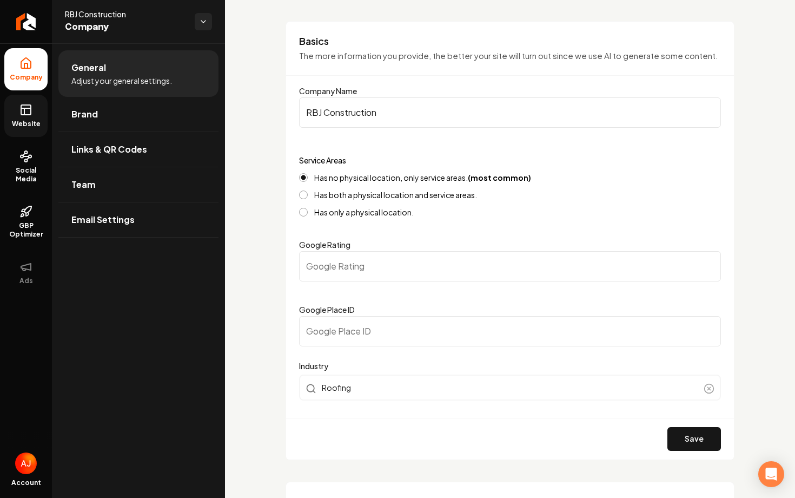
click at [398, 331] on input "Google Place ID" at bounding box center [510, 331] width 422 height 30
paste input "https://search.google.com/local/writereview?placeid=ChIJ2441sRQL2CQRL6WKddgbNBw"
type input "https://search.google.com/local/writereview?placeid=ChIJ2441sRQL2CQRL6WKddgbNBw"
drag, startPoint x: 534, startPoint y: 333, endPoint x: 326, endPoint y: 338, distance: 208.4
click at [327, 338] on input "https://search.google.com/local/writereview?placeid=ChIJ2441sRQL2CQRL6WKddgbNBw" at bounding box center [510, 331] width 422 height 30
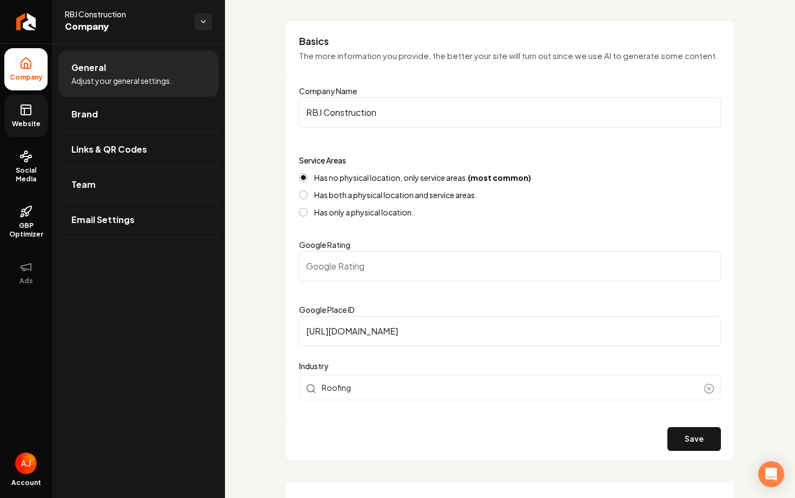
click at [490, 332] on input "https://search.google.com/local/writereview?placeid=ChIJ2441sRQL2CQRL6WKddgbNBw" at bounding box center [510, 331] width 422 height 30
paste input "ChIJ2441sRQL2CQRL6WKddgbNBw"
type input "ChIJ2441sRQL2CQRL6WKddgbNBw"
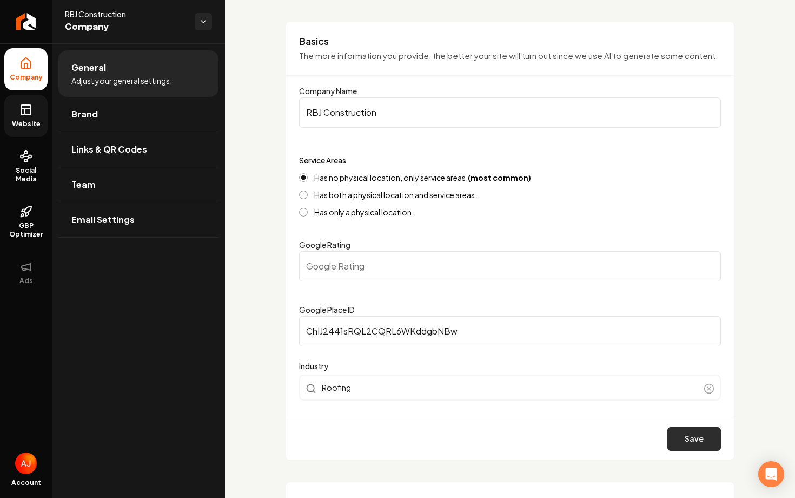
click at [698, 437] on button "Save" at bounding box center [695, 439] width 54 height 24
type input "0"
click at [29, 173] on span "Social Media" at bounding box center [25, 174] width 43 height 17
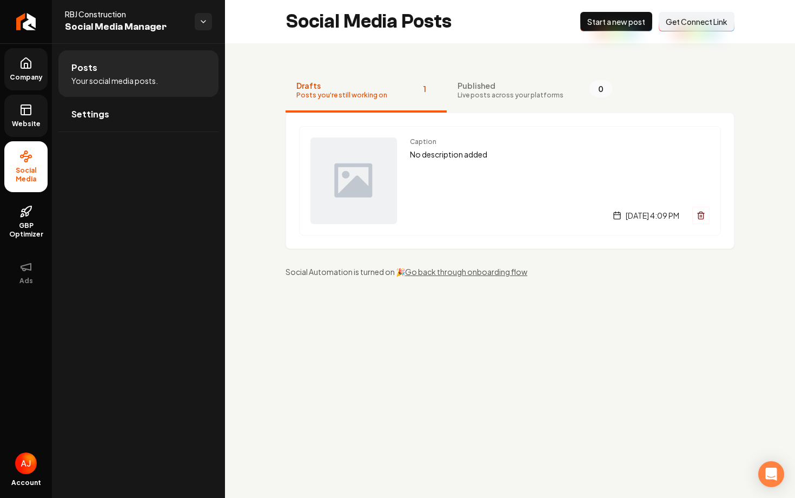
click at [32, 127] on span "Website" at bounding box center [26, 124] width 37 height 9
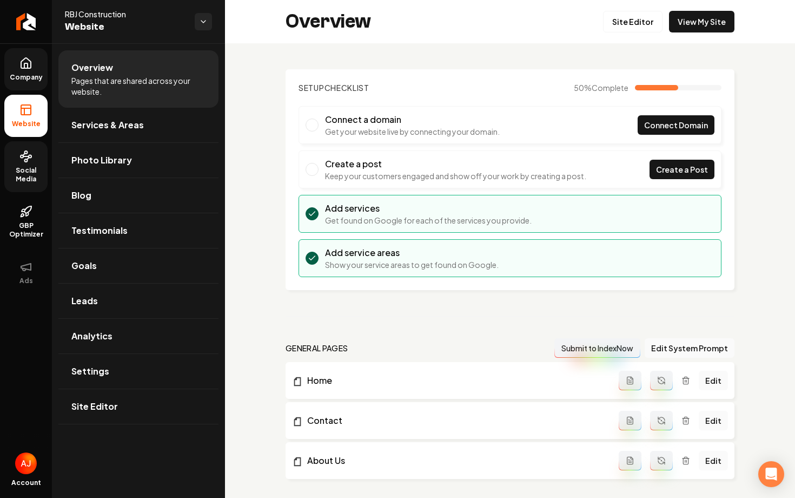
click at [27, 75] on span "Company" at bounding box center [26, 77] width 42 height 9
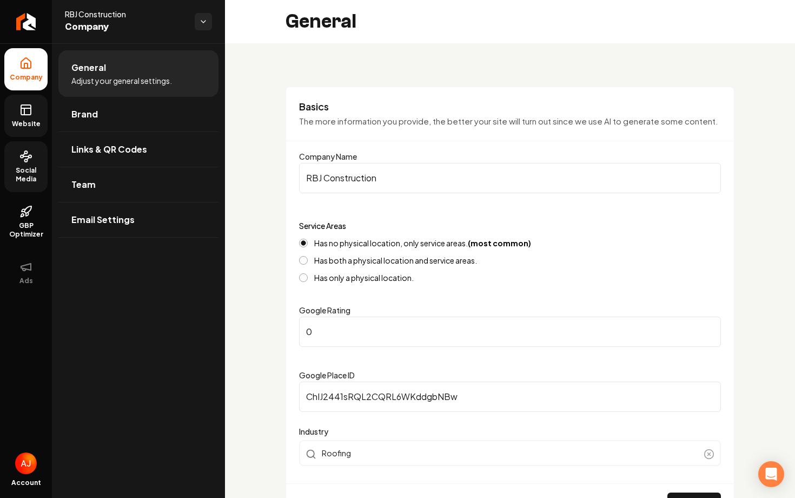
click at [25, 99] on link "Website" at bounding box center [25, 116] width 43 height 42
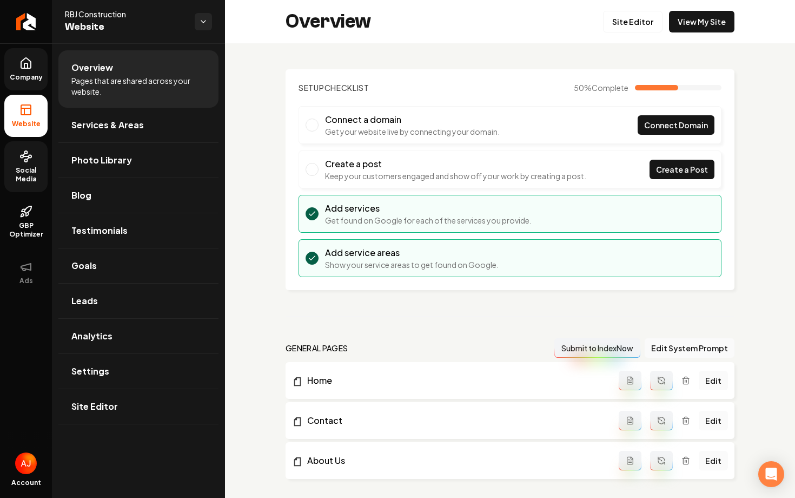
click at [32, 76] on span "Company" at bounding box center [26, 77] width 42 height 9
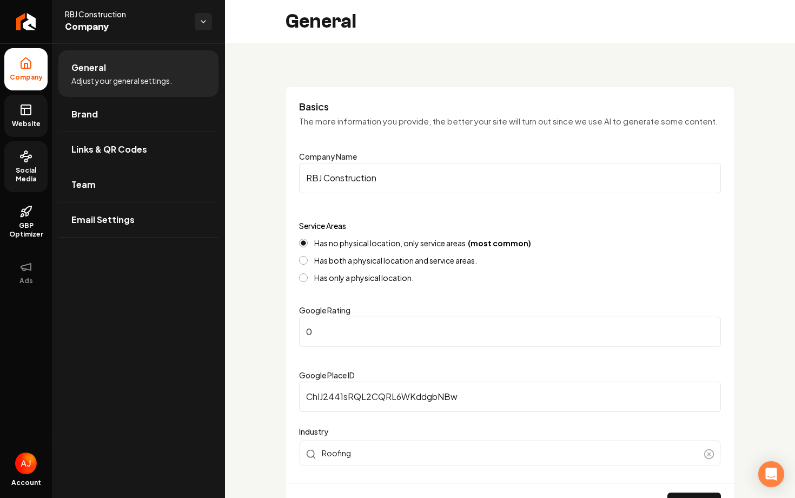
scroll to position [128, 0]
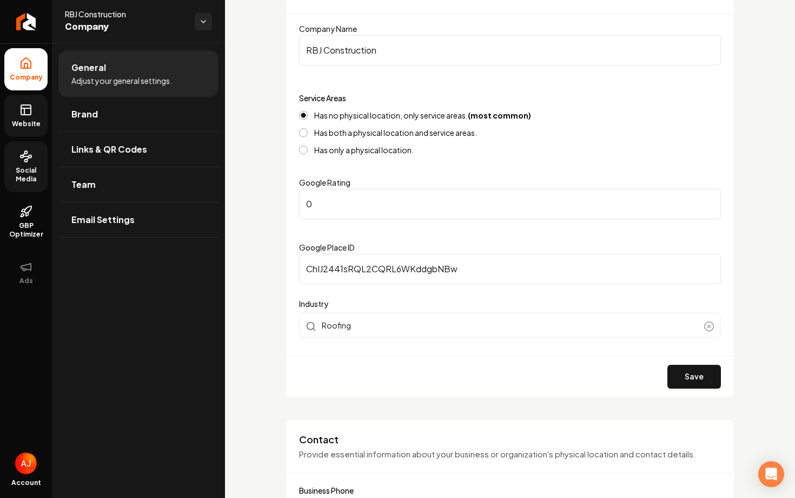
drag, startPoint x: 356, startPoint y: 213, endPoint x: 237, endPoint y: 213, distance: 119.0
type input "5"
click at [690, 367] on button "Save" at bounding box center [695, 377] width 54 height 24
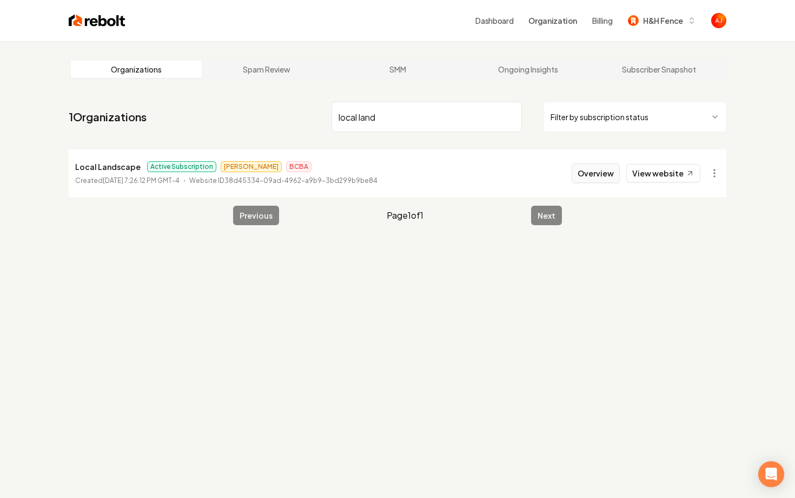
type input "local land"
click at [585, 172] on button "Overview" at bounding box center [596, 172] width 48 height 19
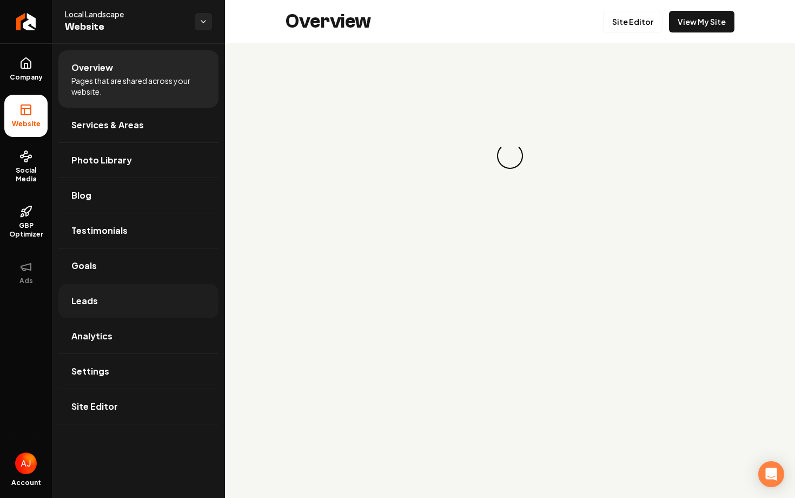
click at [124, 303] on link "Leads" at bounding box center [138, 301] width 160 height 35
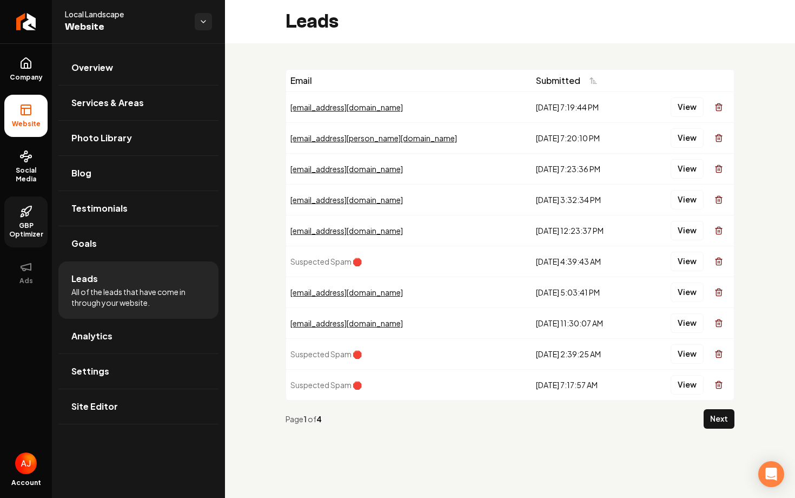
click at [29, 225] on span "GBP Optimizer" at bounding box center [25, 229] width 43 height 17
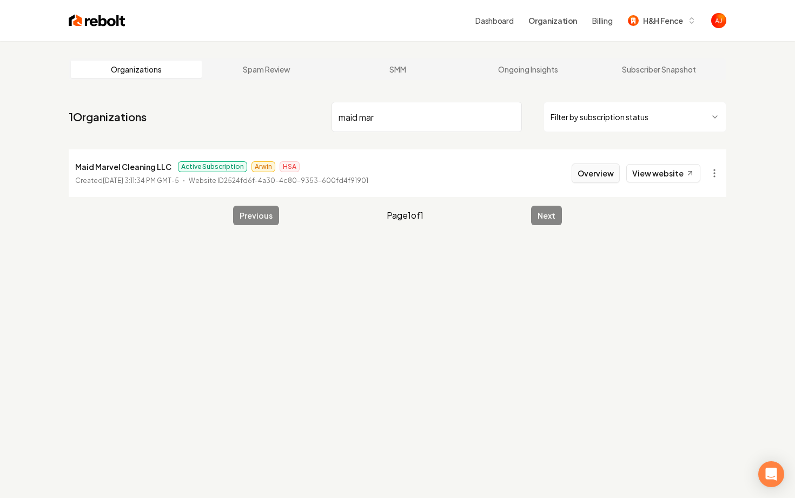
type input "maid mar"
click at [604, 173] on button "Overview" at bounding box center [596, 172] width 48 height 19
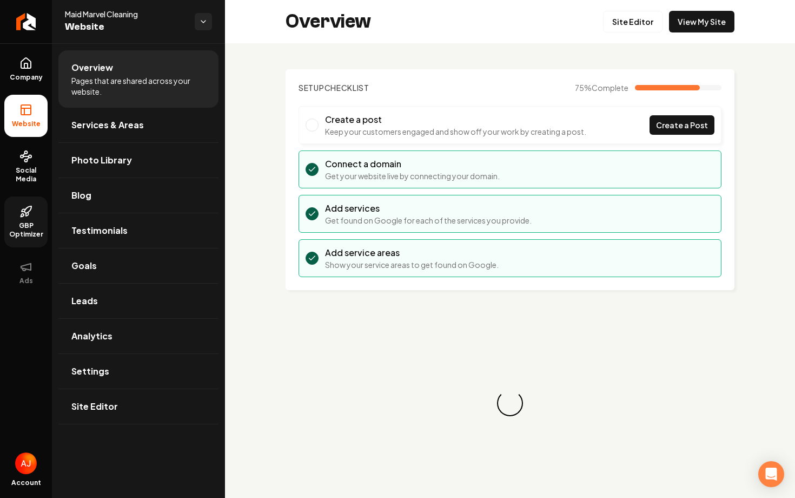
click at [22, 230] on span "GBP Optimizer" at bounding box center [25, 229] width 43 height 17
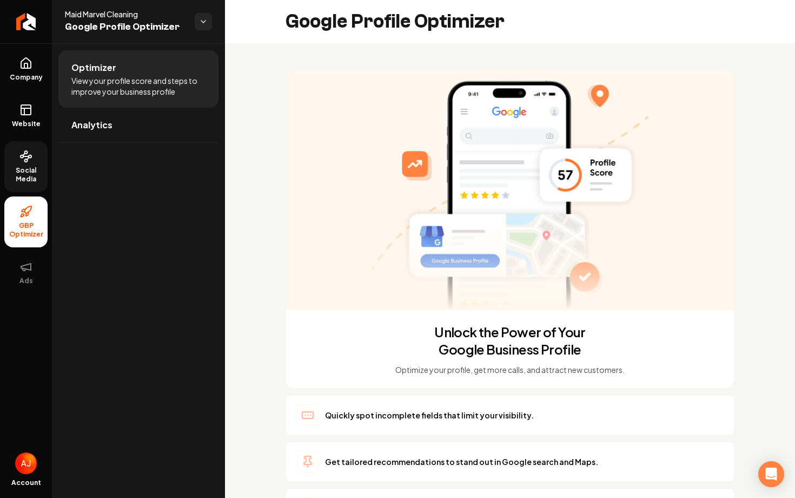
click at [24, 159] on icon at bounding box center [25, 156] width 13 height 13
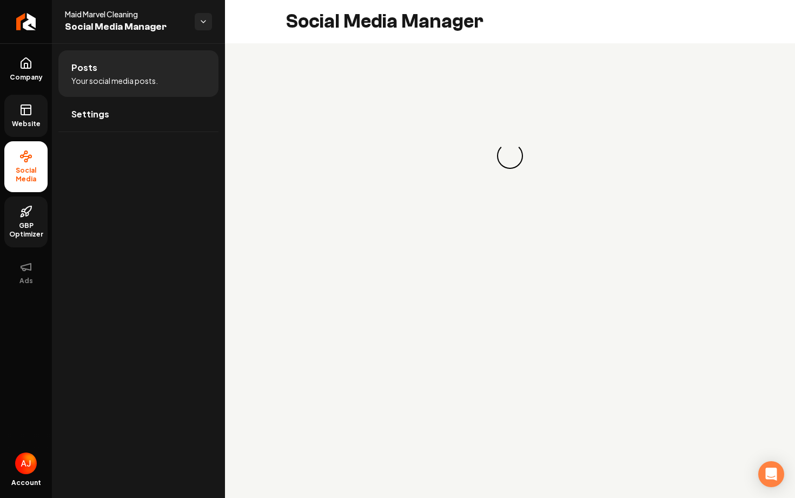
click at [22, 113] on icon at bounding box center [25, 109] width 13 height 13
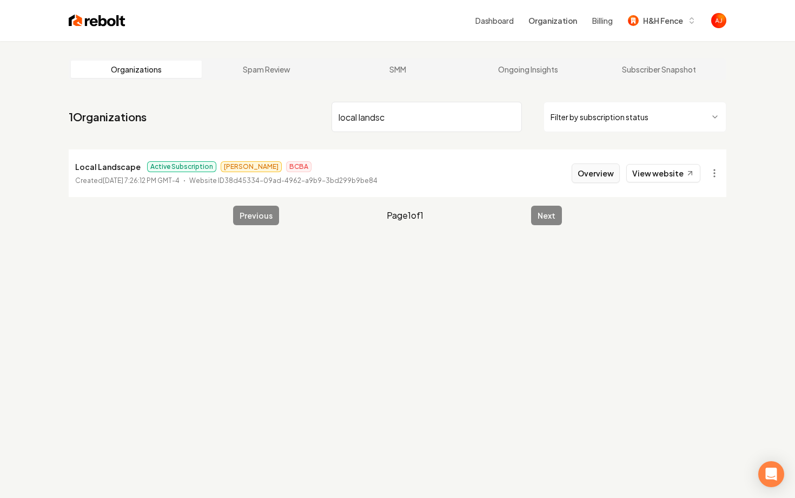
type input "local landsc"
click at [603, 169] on button "Overview" at bounding box center [596, 172] width 48 height 19
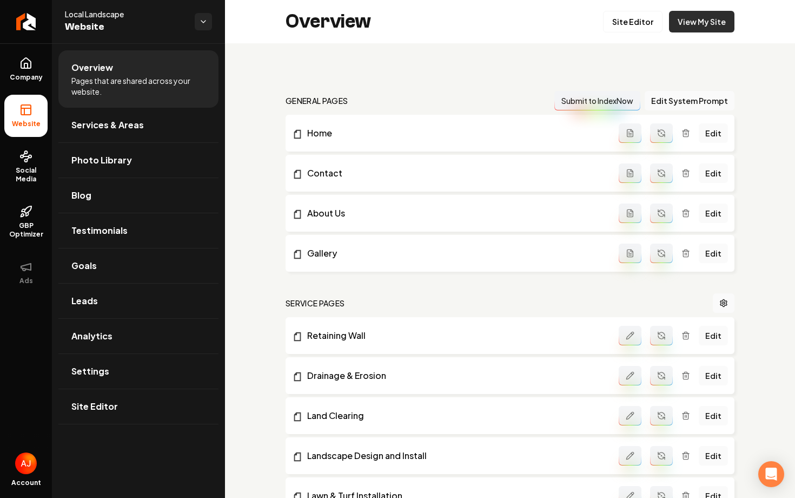
click at [715, 30] on link "View My Site" at bounding box center [701, 22] width 65 height 22
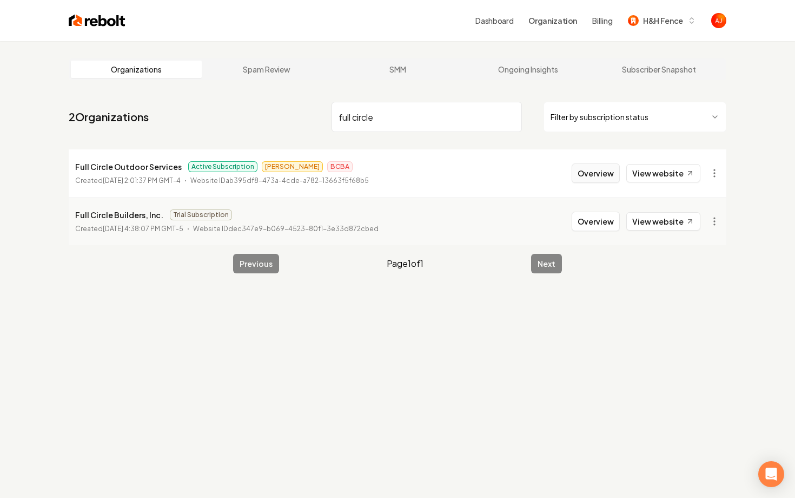
type input "full circle"
click at [597, 176] on button "Overview" at bounding box center [596, 172] width 48 height 19
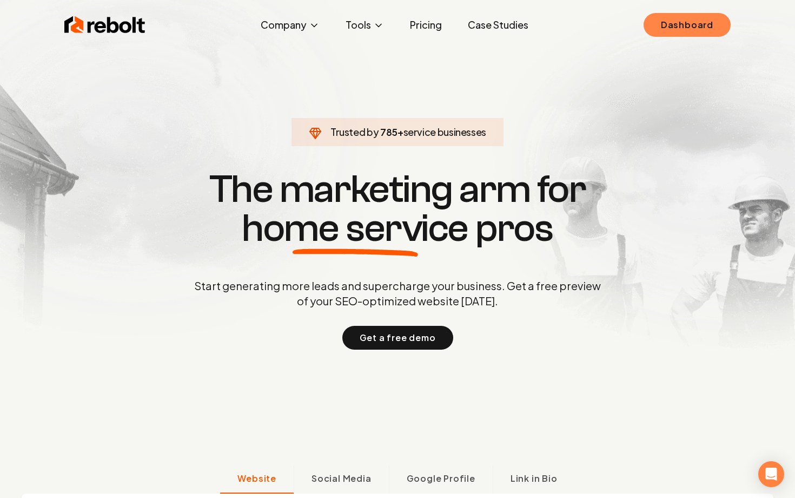
click at [680, 24] on link "Dashboard" at bounding box center [687, 25] width 87 height 24
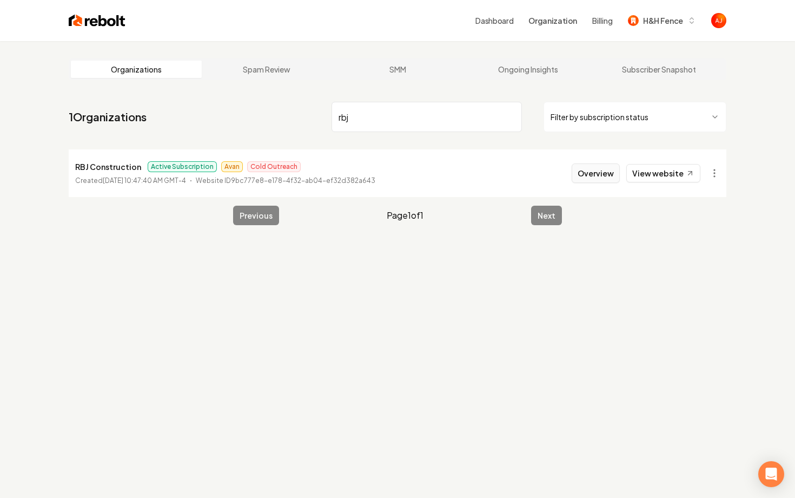
type input "rbj"
click at [603, 173] on button "Overview" at bounding box center [596, 172] width 48 height 19
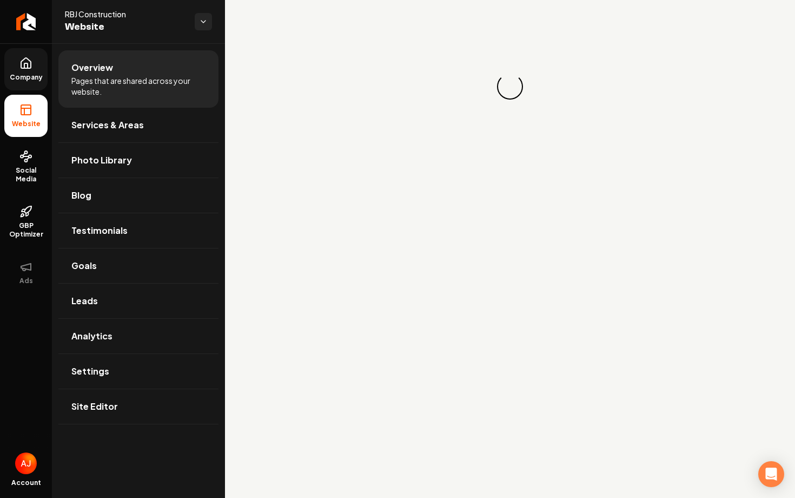
click at [25, 83] on link "Company" at bounding box center [25, 69] width 43 height 42
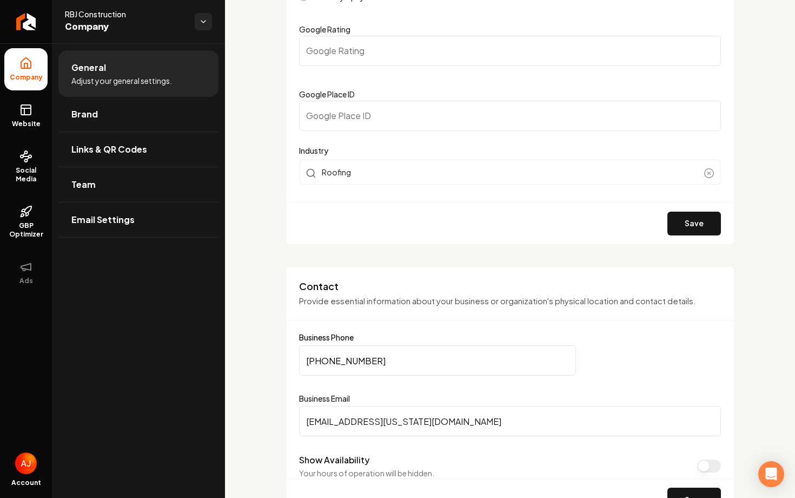
scroll to position [300, 0]
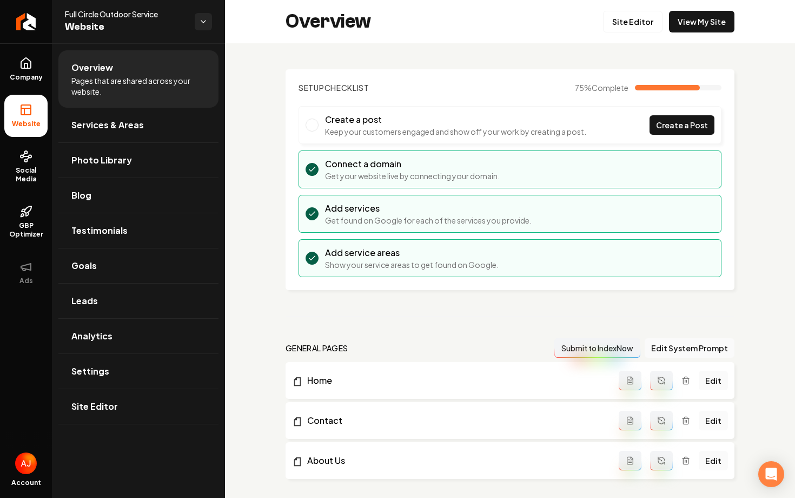
click at [693, 38] on div "Overview Site Editor View My Site" at bounding box center [510, 21] width 570 height 43
click at [687, 29] on link "View My Site" at bounding box center [701, 22] width 65 height 22
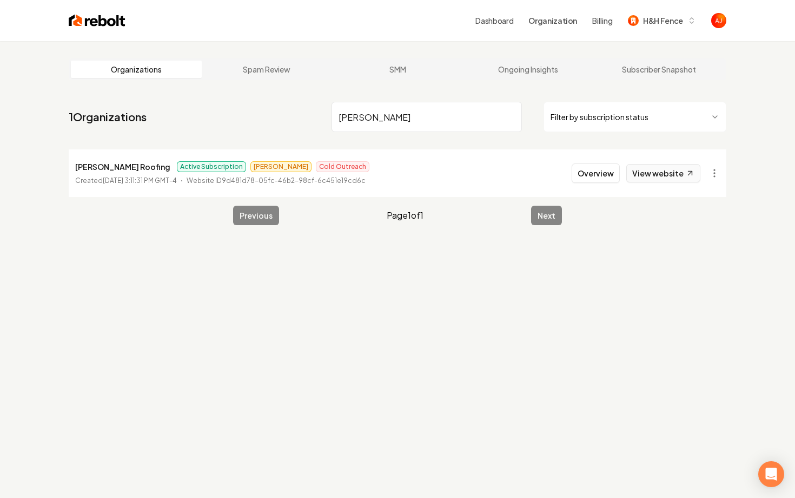
click at [665, 171] on link "View website" at bounding box center [664, 173] width 74 height 18
drag, startPoint x: 381, startPoint y: 119, endPoint x: 271, endPoint y: 91, distance: 113.9
click at [271, 91] on main "Organizations Spam Review SMM Ongoing Insights Subscriber Snapshot 1 Organizati…" at bounding box center [397, 141] width 693 height 201
type input "oc clean team"
click at [603, 172] on button "Overview" at bounding box center [596, 172] width 48 height 19
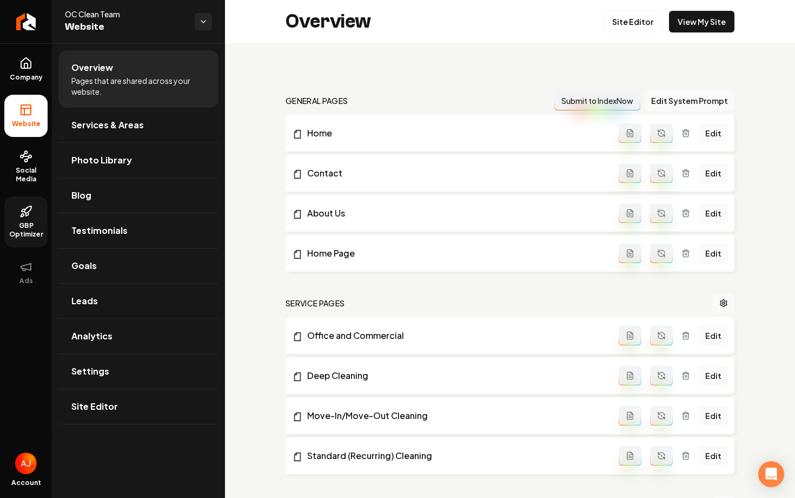
click at [29, 225] on span "GBP Optimizer" at bounding box center [25, 229] width 43 height 17
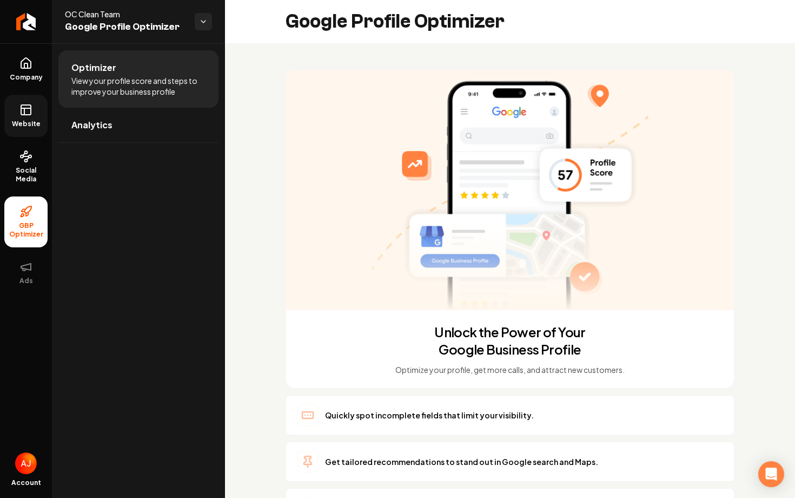
click at [28, 129] on link "Website" at bounding box center [25, 116] width 43 height 42
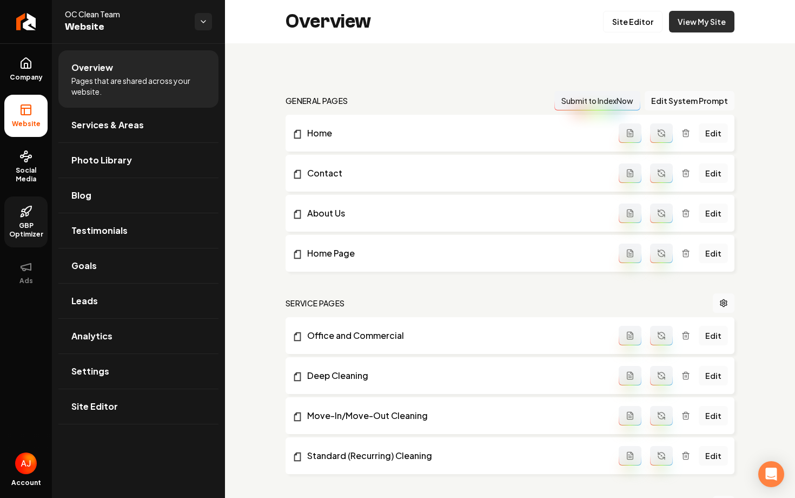
click at [697, 23] on link "View My Site" at bounding box center [701, 22] width 65 height 22
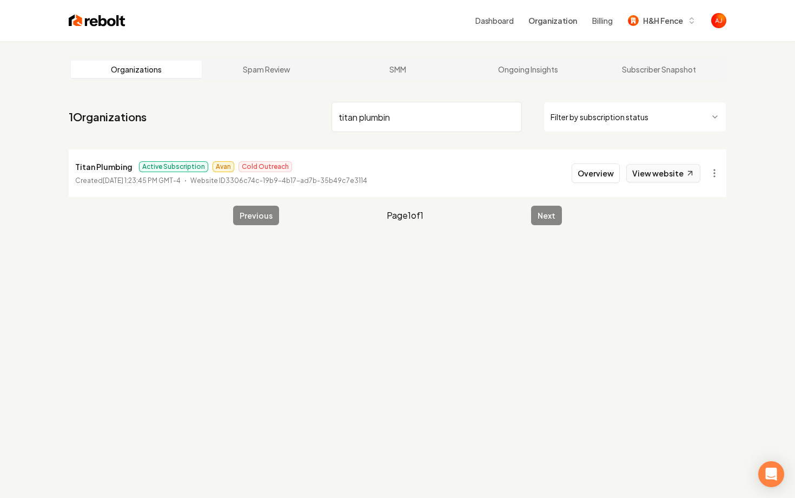
click at [659, 180] on link "View website" at bounding box center [664, 173] width 74 height 18
drag, startPoint x: 379, startPoint y: 119, endPoint x: 289, endPoint y: 118, distance: 89.8
click at [291, 118] on nav "1 Organizations titan plumbin Filter by subscription status" at bounding box center [398, 121] width 658 height 48
type input "rbj"
click at [592, 177] on button "Overview" at bounding box center [596, 172] width 48 height 19
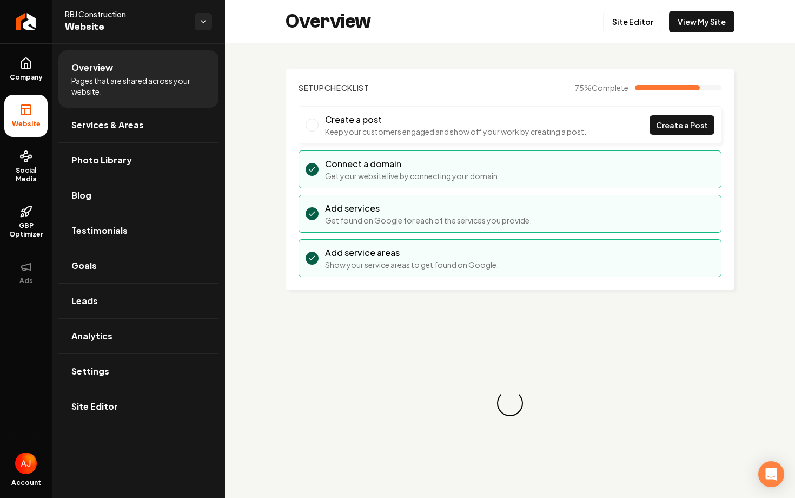
click at [0, 60] on ul "Company Website Social Media GBP Optimizer Ads" at bounding box center [26, 170] width 52 height 255
click at [12, 69] on link "Company" at bounding box center [25, 69] width 43 height 42
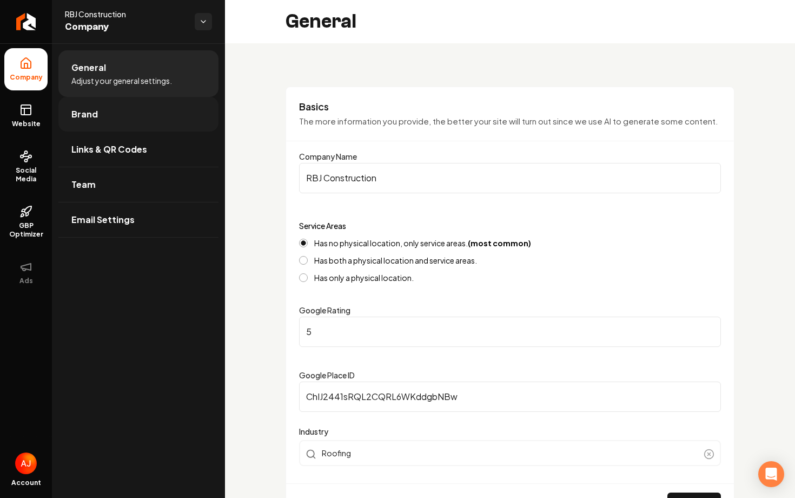
click at [84, 115] on span "Brand" at bounding box center [84, 114] width 27 height 13
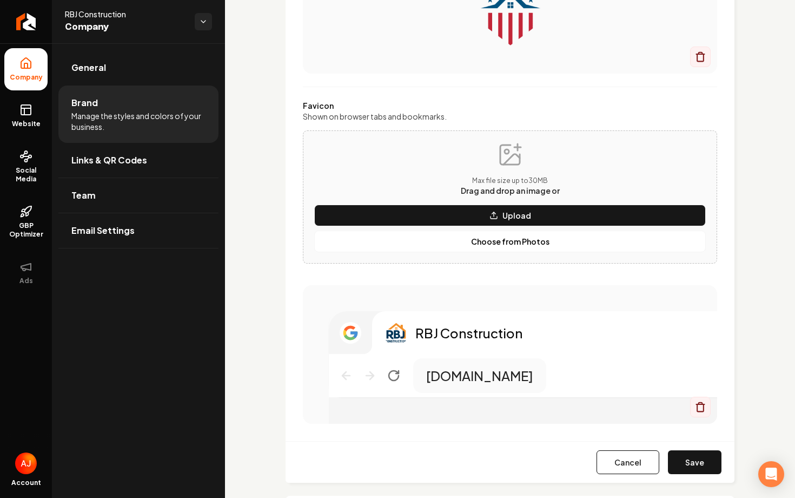
scroll to position [401, 0]
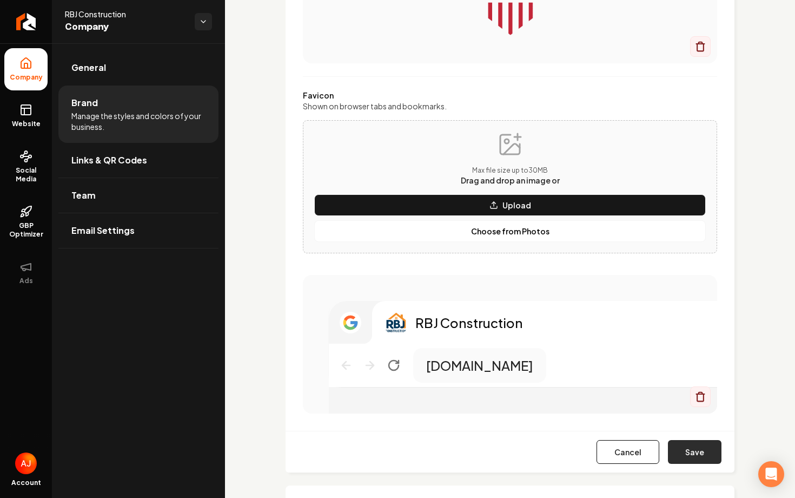
click at [688, 452] on button "Save" at bounding box center [695, 452] width 54 height 24
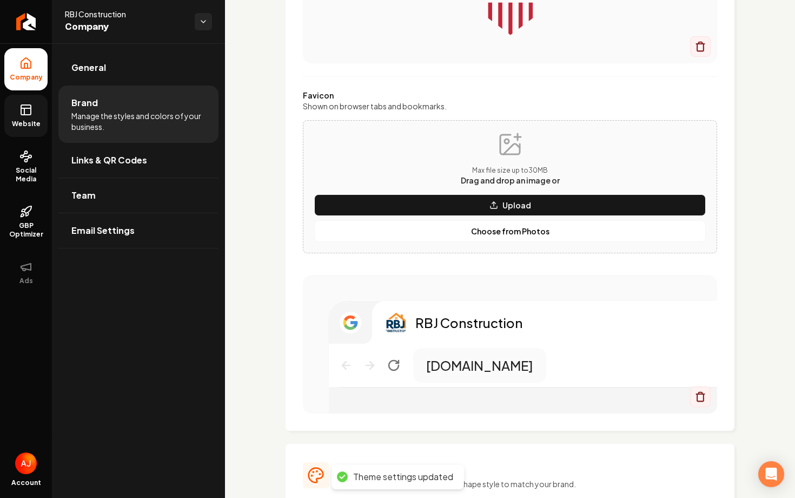
click at [32, 120] on span "Website" at bounding box center [26, 124] width 37 height 9
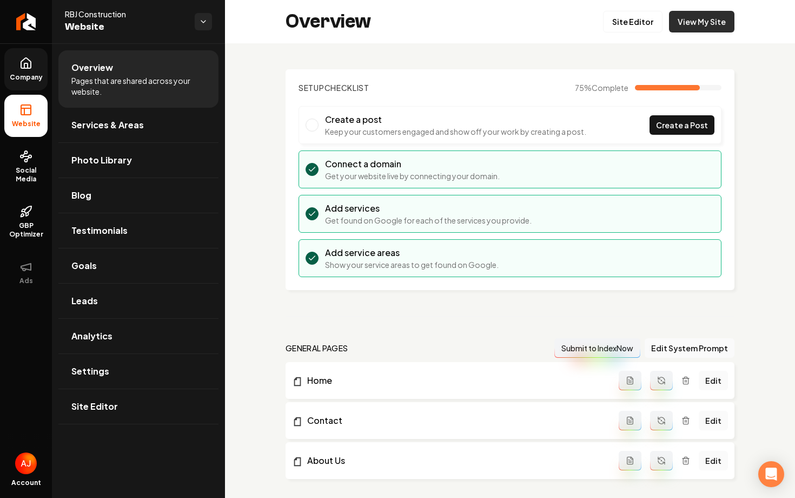
click at [694, 17] on link "View My Site" at bounding box center [701, 22] width 65 height 22
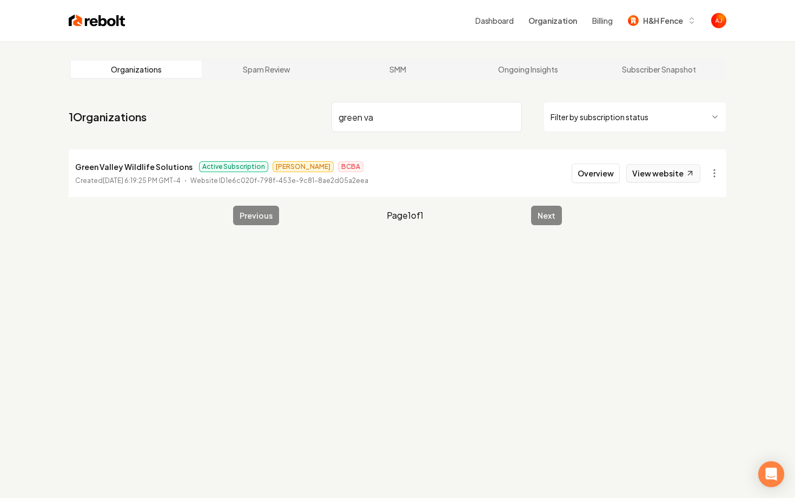
type input "green va"
click at [657, 171] on link "View website" at bounding box center [664, 173] width 74 height 18
click at [598, 179] on button "Overview" at bounding box center [596, 172] width 48 height 19
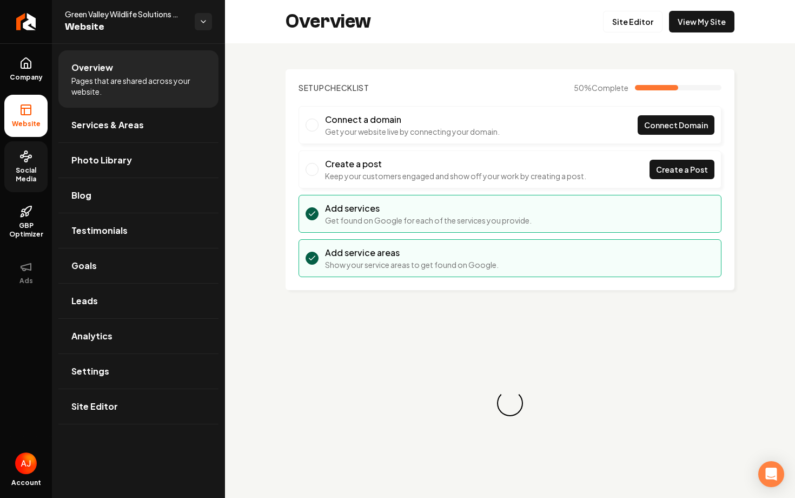
click at [23, 173] on span "Social Media" at bounding box center [25, 174] width 43 height 17
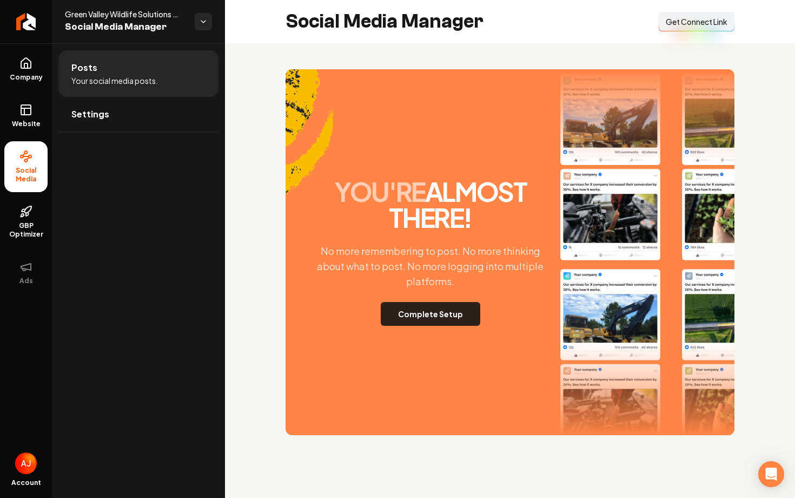
click at [440, 325] on button "Complete Setup" at bounding box center [431, 314] width 100 height 24
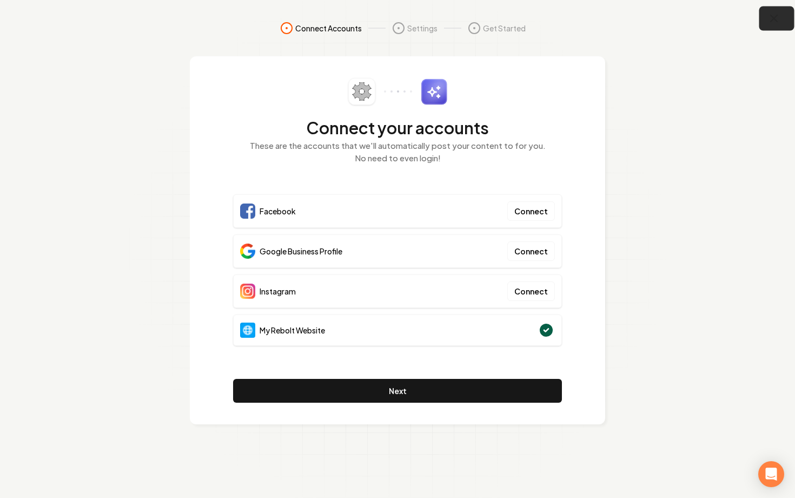
click at [779, 20] on icon "button" at bounding box center [775, 19] width 14 height 14
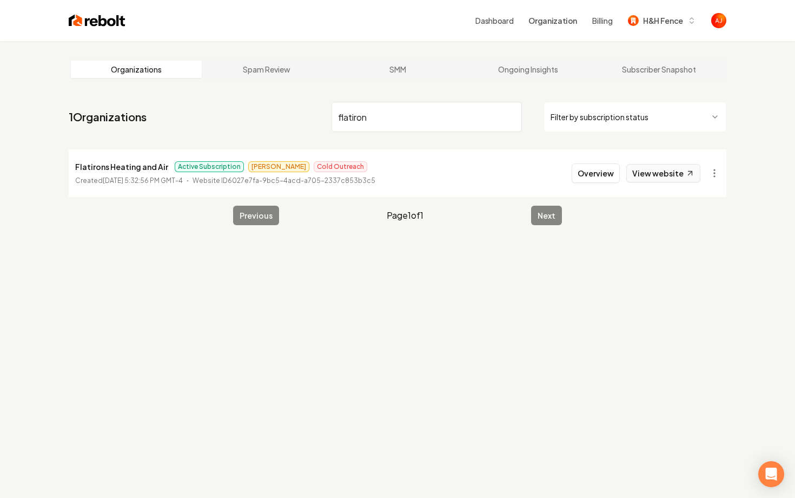
click at [644, 175] on link "View website" at bounding box center [664, 173] width 74 height 18
drag, startPoint x: 400, startPoint y: 122, endPoint x: 264, endPoint y: 121, distance: 136.3
click at [264, 121] on nav "1 Organizations flatiron Filter by subscription status" at bounding box center [398, 121] width 658 height 48
type input "blue diamon"
click at [607, 171] on button "Overview" at bounding box center [596, 172] width 48 height 19
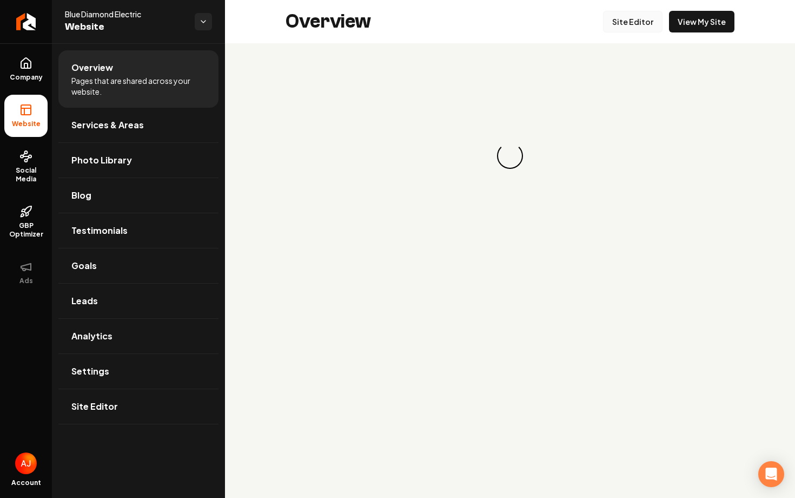
click at [624, 27] on link "Site Editor" at bounding box center [633, 22] width 60 height 22
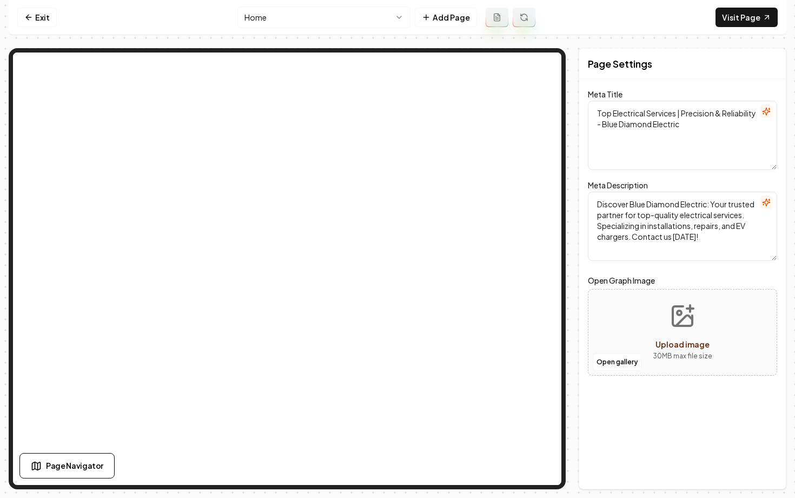
click at [293, 33] on nav "Exit Home Add Page Visit Page" at bounding box center [398, 17] width 778 height 35
click at [292, 26] on html "Computer Required This feature is only available on a computer. Please switch t…" at bounding box center [397, 249] width 795 height 498
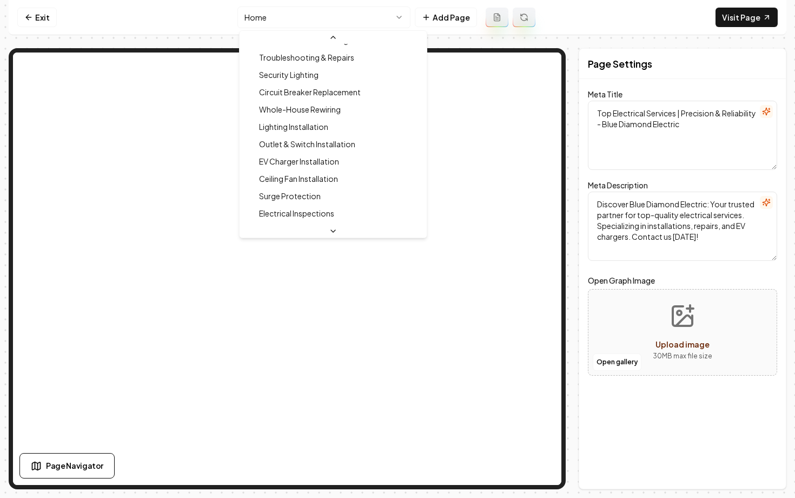
scroll to position [139, 0]
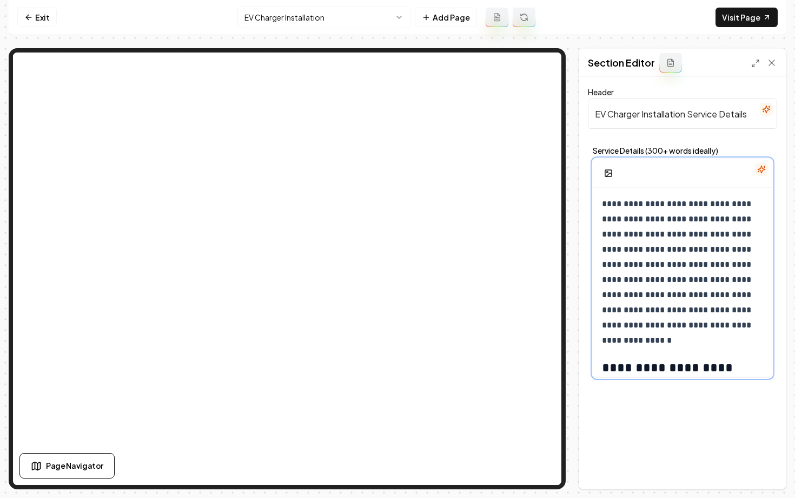
click at [727, 326] on p "**********" at bounding box center [682, 264] width 161 height 136
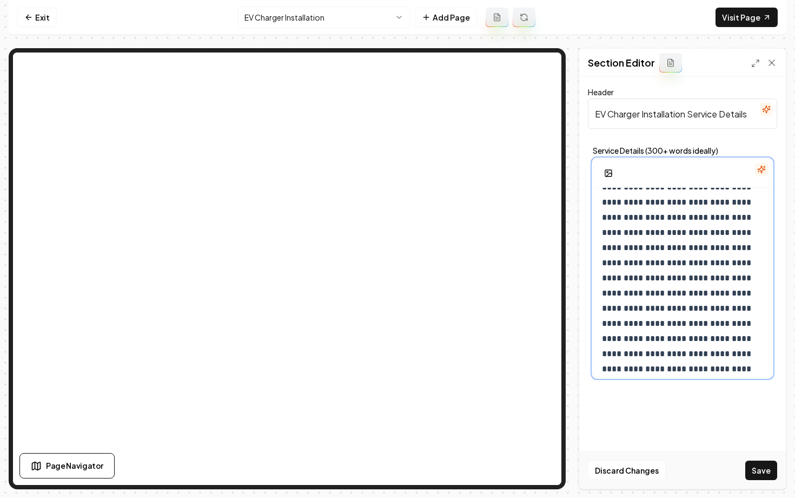
click at [650, 309] on p "**********" at bounding box center [682, 240] width 161 height 273
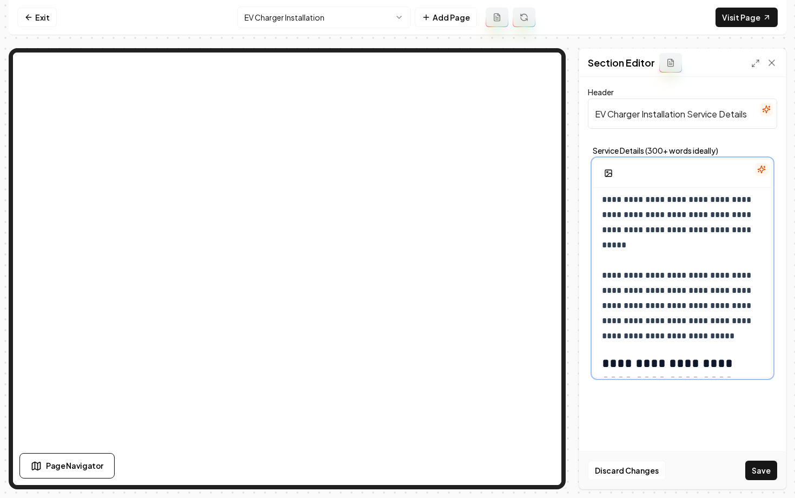
scroll to position [177, 0]
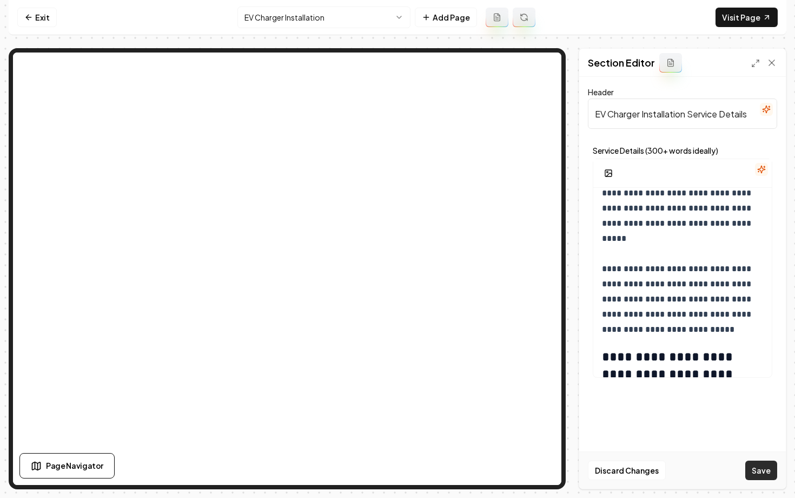
click at [754, 468] on button "Save" at bounding box center [762, 469] width 32 height 19
click at [718, 25] on nav "Exit EV Charger Installation Add Page Visit Page" at bounding box center [398, 17] width 778 height 35
click at [729, 21] on link "Visit Page" at bounding box center [747, 17] width 62 height 19
click at [32, 21] on icon at bounding box center [28, 17] width 9 height 9
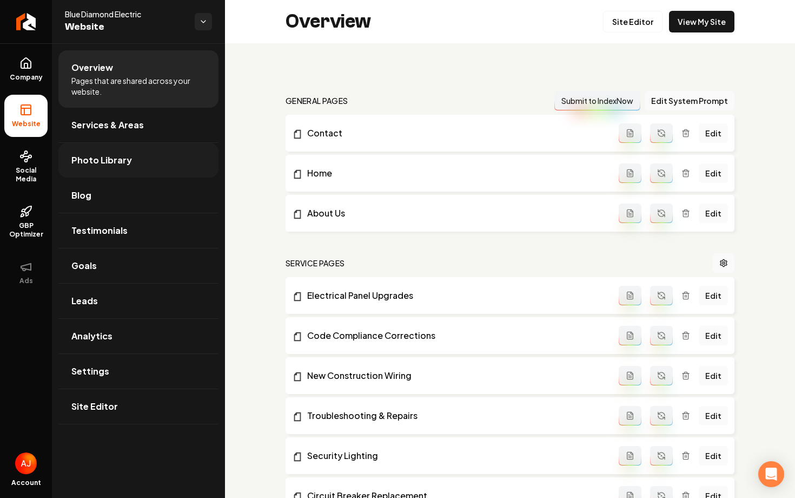
click at [104, 161] on span "Photo Library" at bounding box center [101, 160] width 61 height 13
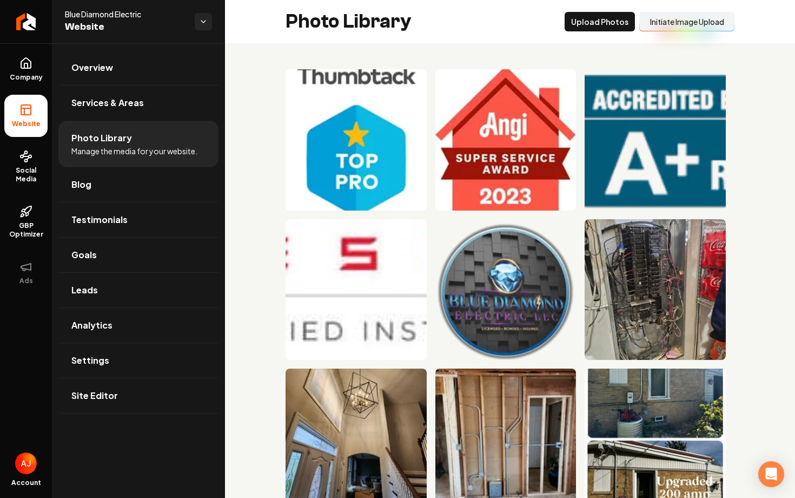
click at [669, 26] on button "Initiate Image Upload" at bounding box center [687, 21] width 95 height 19
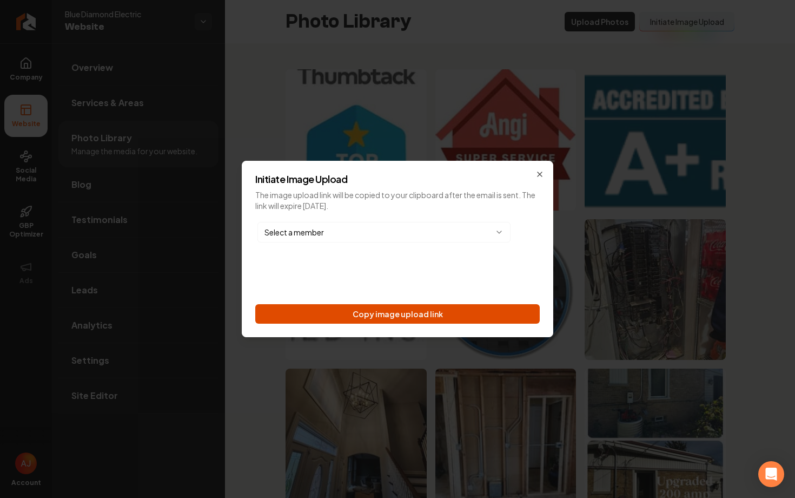
click at [307, 305] on button "Copy image upload link" at bounding box center [397, 313] width 285 height 19
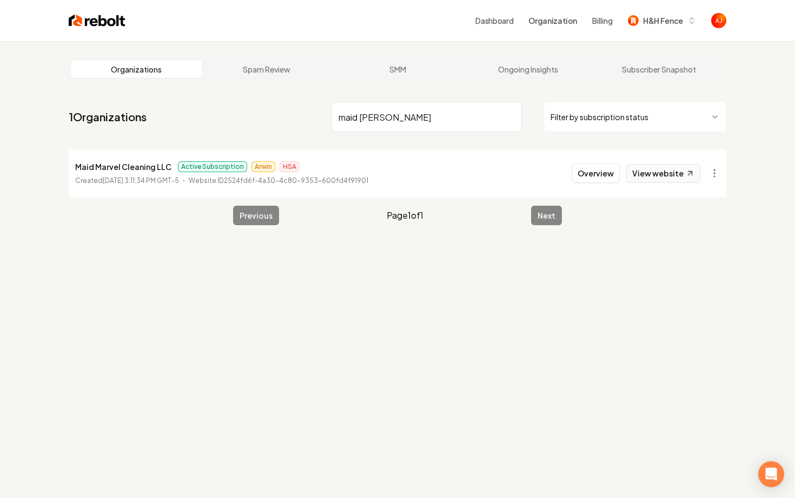
click at [647, 179] on link "View website" at bounding box center [664, 173] width 74 height 18
drag, startPoint x: 398, startPoint y: 122, endPoint x: 274, endPoint y: 121, distance: 123.4
click at [274, 121] on nav "1 Organizations maid [PERSON_NAME] Filter by subscription status" at bounding box center [398, 121] width 658 height 48
type input "smarter"
click at [601, 180] on button "Overview" at bounding box center [596, 172] width 48 height 19
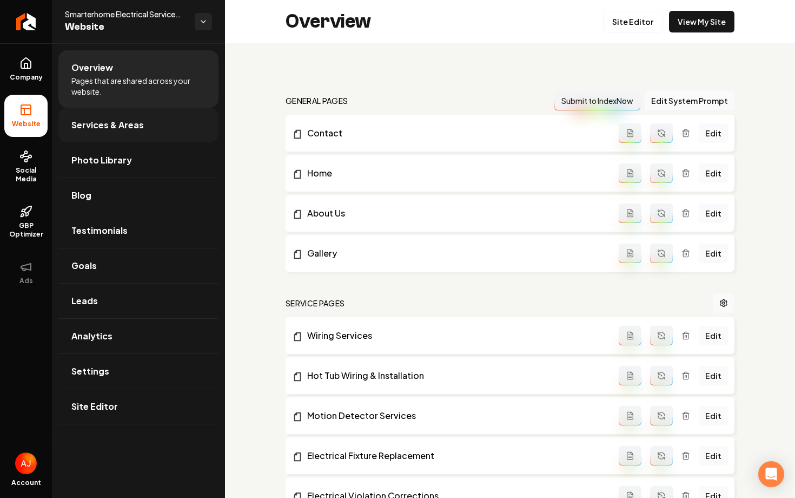
click at [114, 128] on span "Services & Areas" at bounding box center [107, 124] width 72 height 13
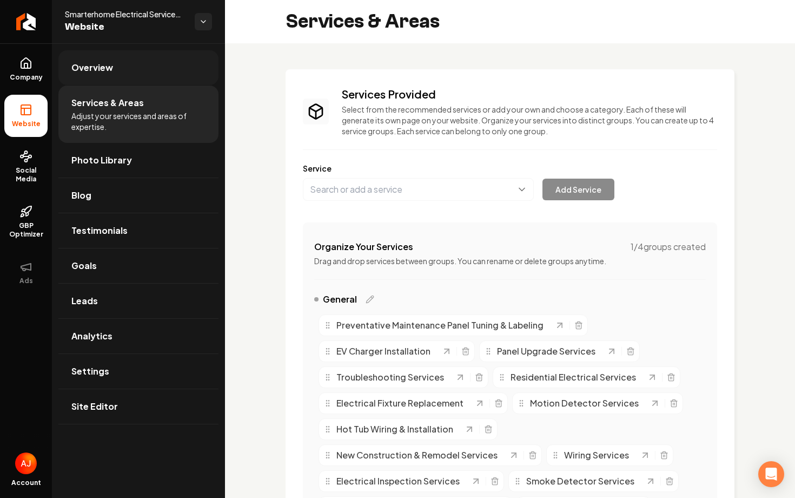
click at [110, 65] on span "Overview" at bounding box center [92, 67] width 42 height 13
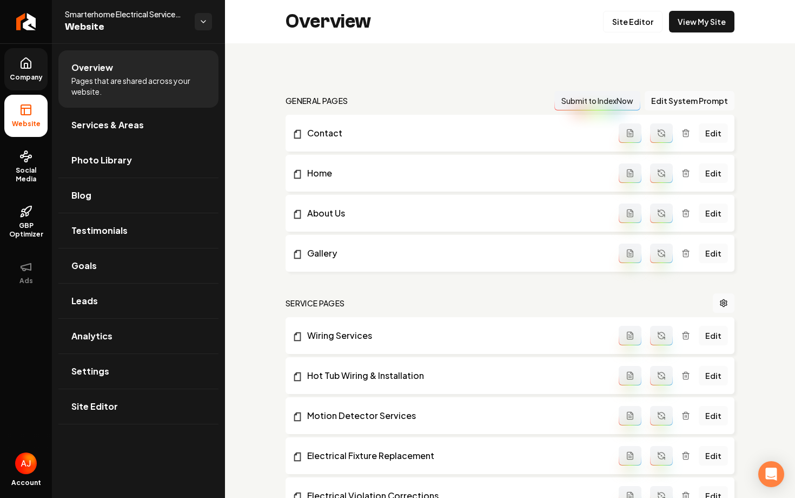
click at [14, 69] on link "Company" at bounding box center [25, 69] width 43 height 42
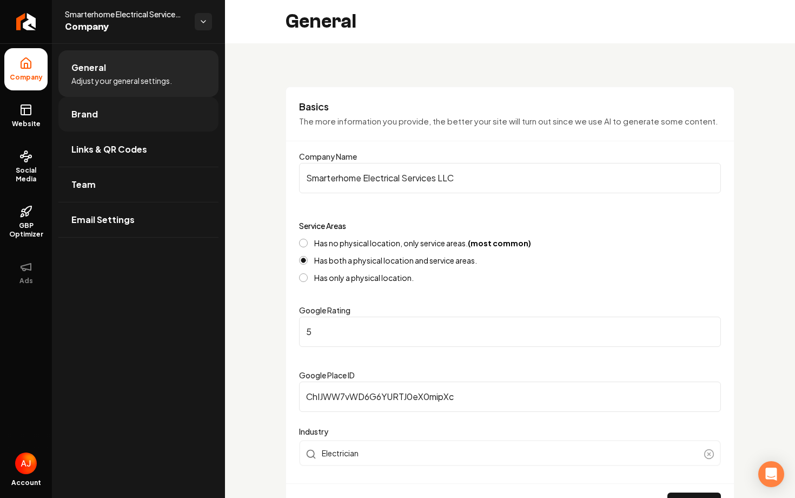
click at [133, 102] on link "Brand" at bounding box center [138, 114] width 160 height 35
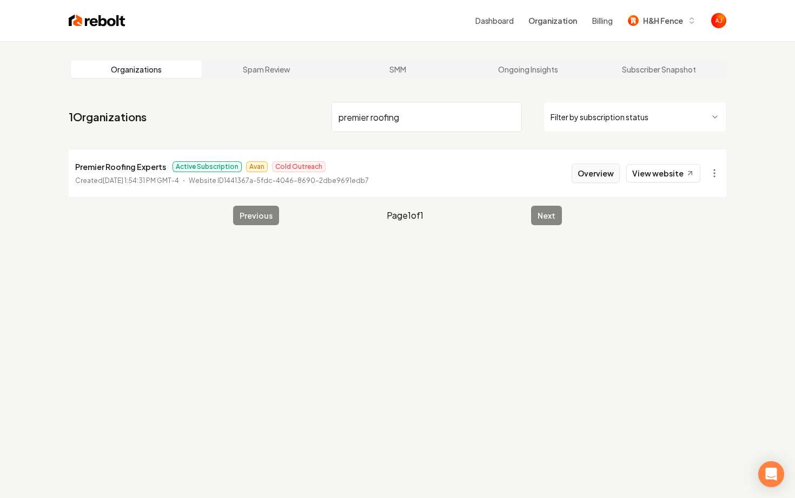
type input "premier roofing"
click at [589, 179] on button "Overview" at bounding box center [596, 172] width 48 height 19
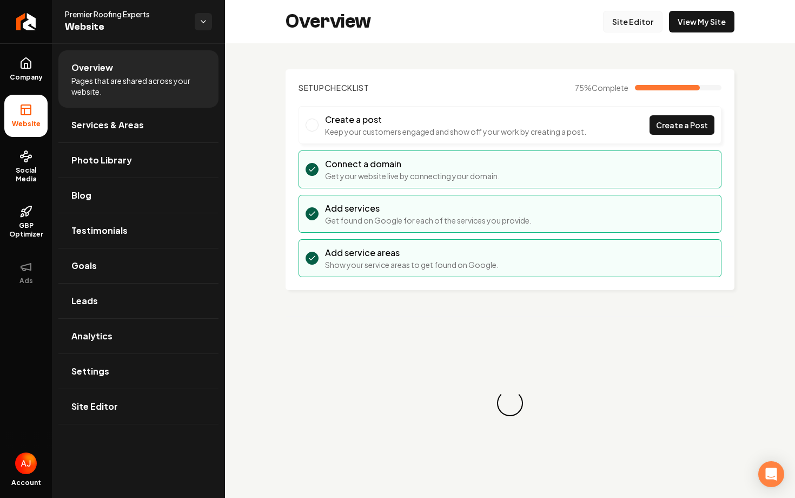
click at [629, 27] on link "Site Editor" at bounding box center [633, 22] width 60 height 22
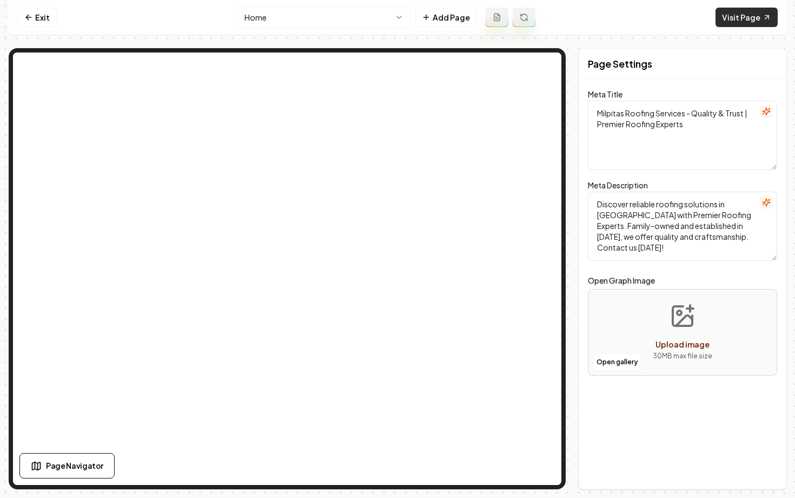
click at [741, 15] on link "Visit Page" at bounding box center [747, 17] width 62 height 19
click at [33, 19] on link "Exit" at bounding box center [36, 17] width 39 height 19
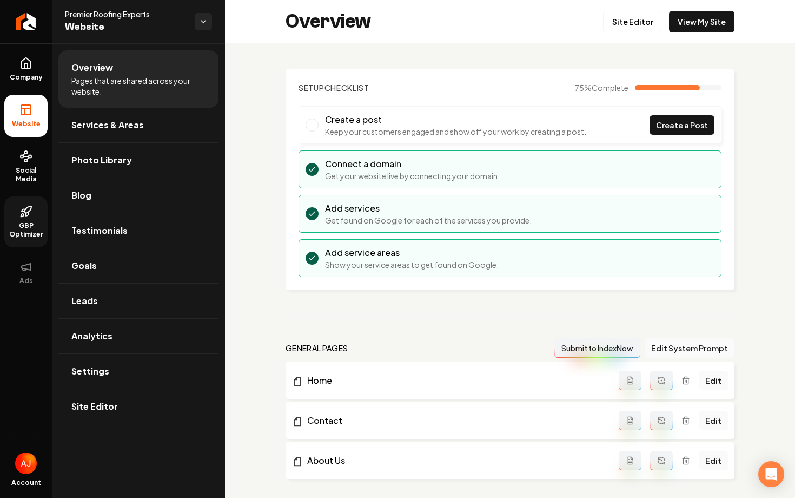
click at [35, 218] on link "GBP Optimizer" at bounding box center [25, 221] width 43 height 51
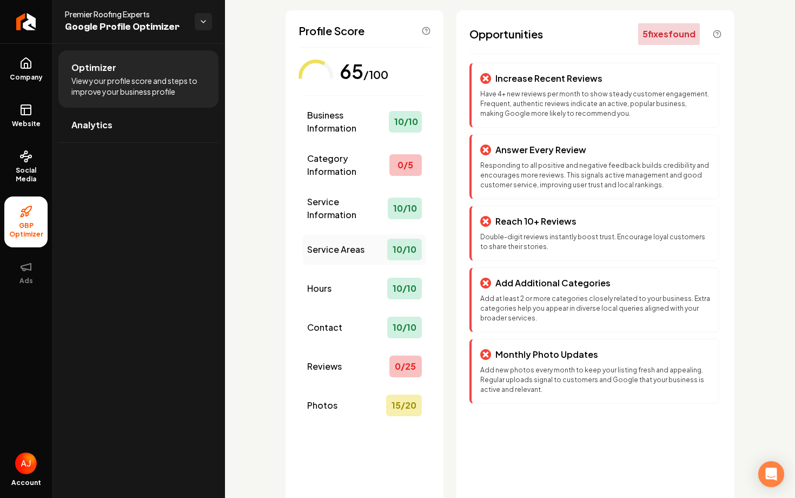
scroll to position [71, 0]
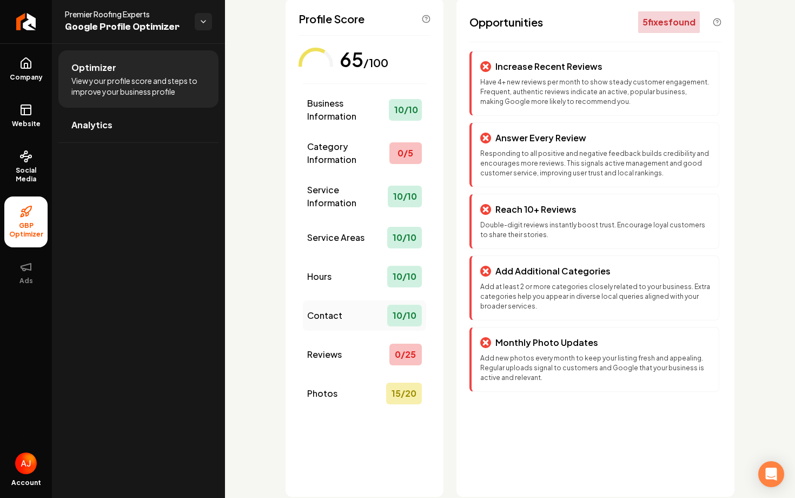
click at [338, 318] on span "Contact" at bounding box center [324, 315] width 35 height 13
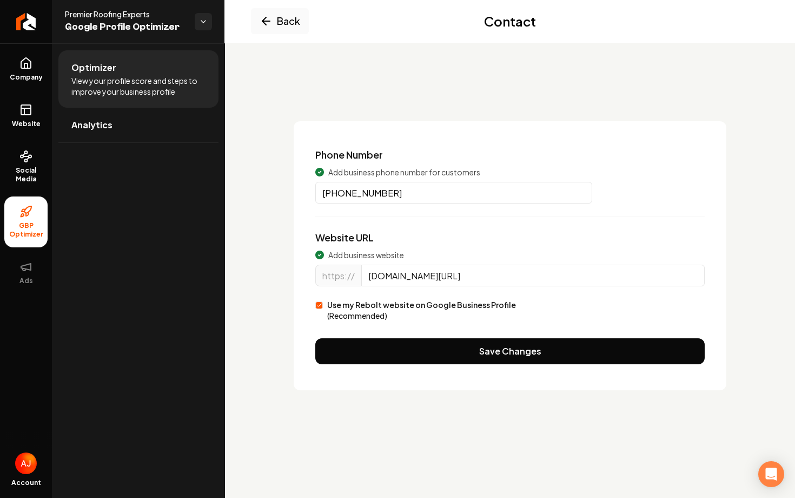
click at [506, 276] on input "[DOMAIN_NAME][URL]" at bounding box center [533, 276] width 344 height 22
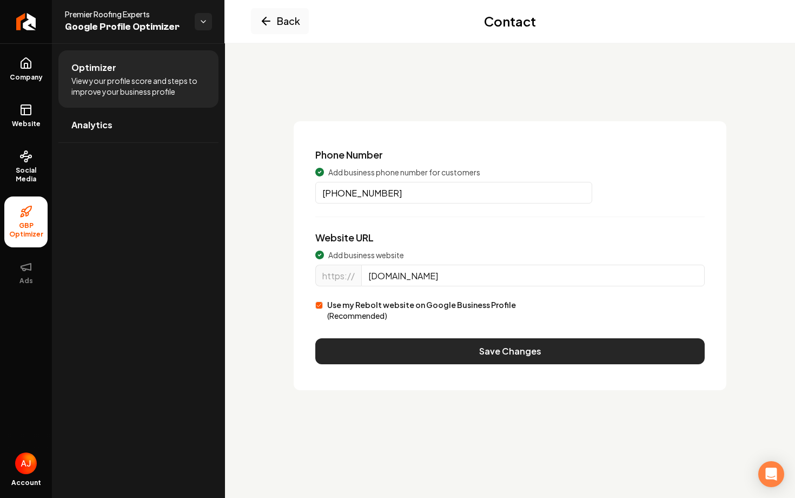
type input "[DOMAIN_NAME]"
click at [501, 348] on button "Save Changes" at bounding box center [510, 351] width 390 height 26
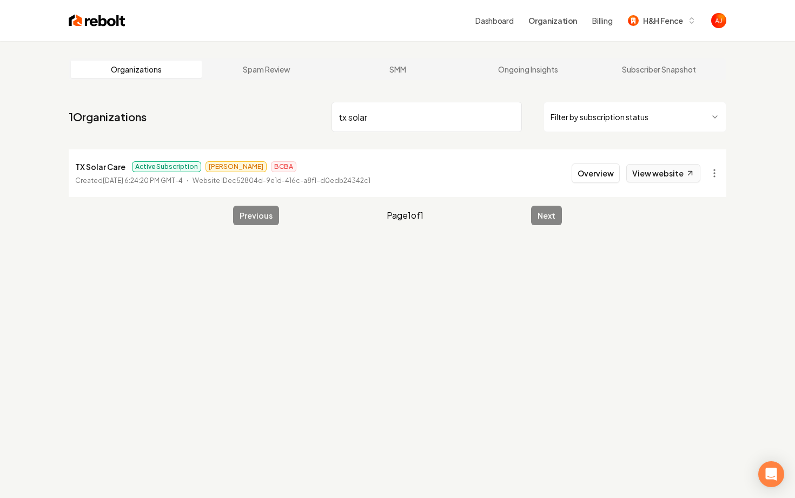
click at [653, 180] on link "View website" at bounding box center [664, 173] width 74 height 18
drag, startPoint x: 121, startPoint y: 169, endPoint x: 72, endPoint y: 168, distance: 48.7
click at [72, 168] on li "TX Solar Care Active Subscription [PERSON_NAME] BCBA Created [DATE] 6:24:20 PM …" at bounding box center [398, 173] width 658 height 48
copy p "TX Solar Care"
drag, startPoint x: 434, startPoint y: 111, endPoint x: 272, endPoint y: 104, distance: 161.9
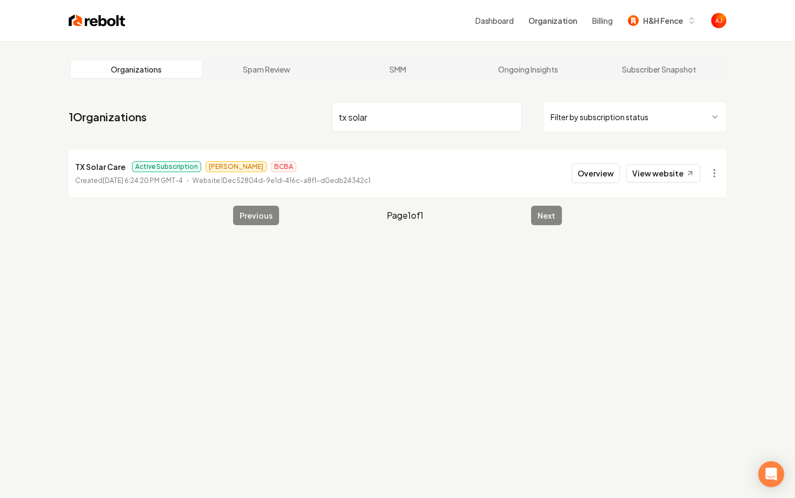
click at [279, 104] on nav "1 Organizations tx solar Filter by subscription status" at bounding box center [398, 121] width 658 height 48
click at [367, 116] on input "tx solar" at bounding box center [427, 117] width 190 height 30
click at [366, 117] on input "tx solar" at bounding box center [427, 117] width 190 height 30
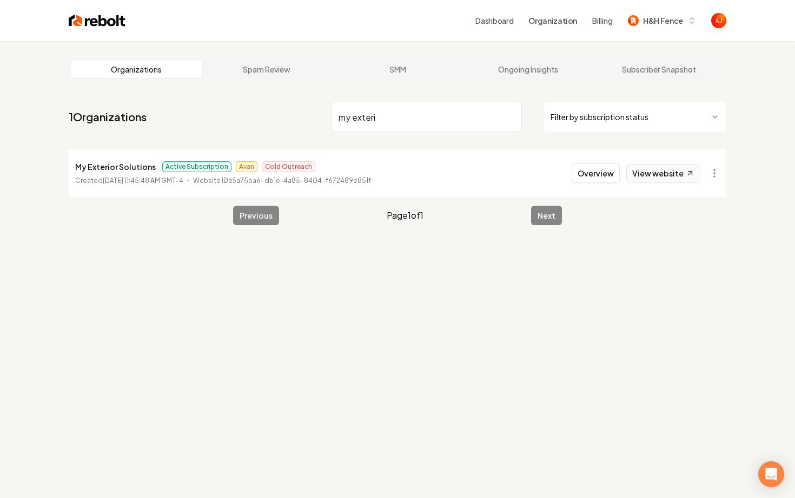
click at [658, 179] on link "View website" at bounding box center [664, 173] width 74 height 18
drag, startPoint x: 457, startPoint y: 119, endPoint x: 212, endPoint y: 115, distance: 244.6
click at [217, 115] on nav "1 Organizations my exteri Filter by subscription status" at bounding box center [398, 121] width 658 height 48
click at [658, 169] on link "View website" at bounding box center [664, 173] width 74 height 18
drag, startPoint x: 405, startPoint y: 131, endPoint x: 275, endPoint y: 112, distance: 131.2
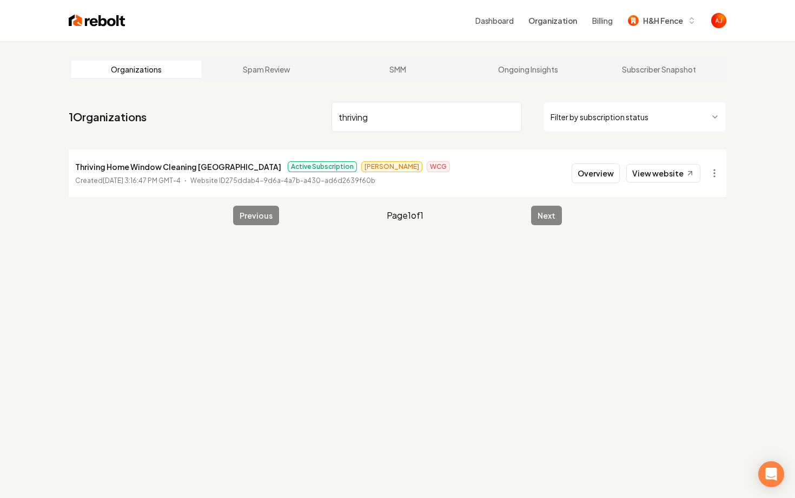
click at [281, 112] on nav "1 Organizations thriving Filter by subscription status" at bounding box center [398, 121] width 658 height 48
click at [645, 176] on link "View website" at bounding box center [664, 173] width 74 height 18
drag, startPoint x: 399, startPoint y: 119, endPoint x: 260, endPoint y: 119, distance: 139.6
click at [260, 119] on nav "1 Organizations ress o Filter by subscription status" at bounding box center [398, 121] width 658 height 48
type input "[PERSON_NAME]"
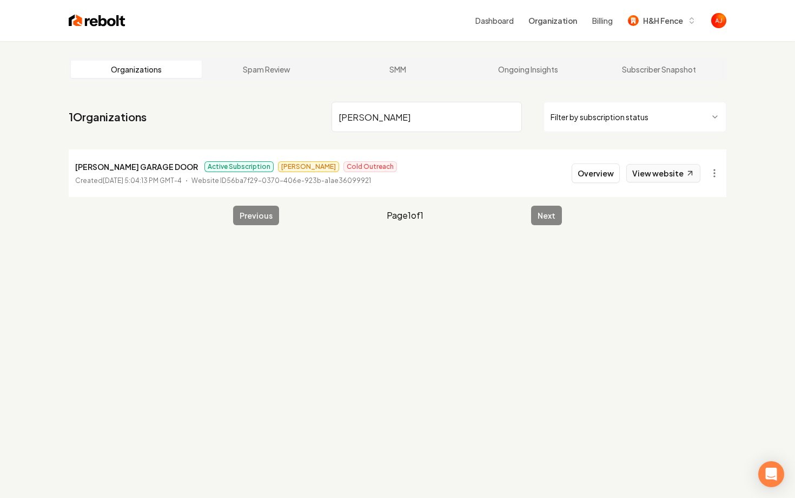
click at [640, 173] on link "View website" at bounding box center [664, 173] width 74 height 18
click at [591, 175] on button "Overview" at bounding box center [596, 172] width 48 height 19
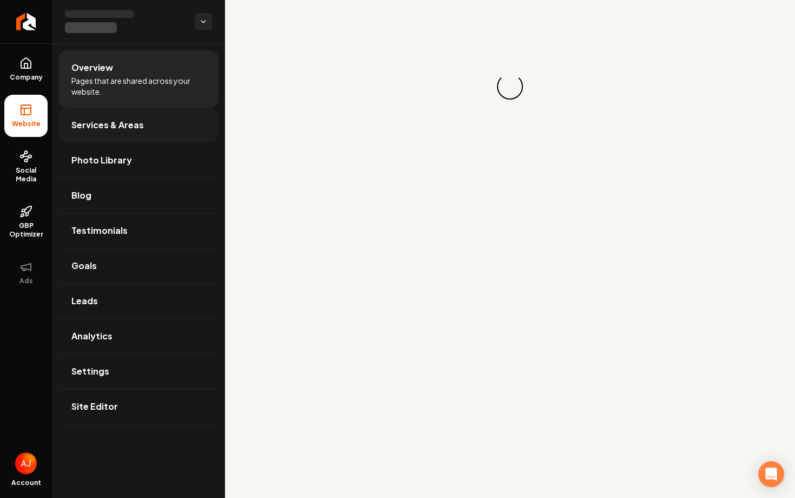
click at [107, 129] on span "Services & Areas" at bounding box center [107, 124] width 72 height 13
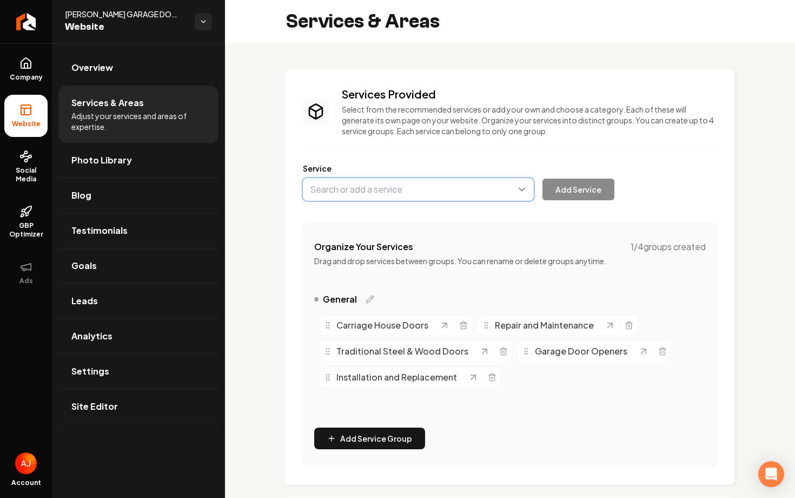
click at [366, 195] on button "Main content area" at bounding box center [418, 189] width 231 height 23
type input "Spring Replacement"
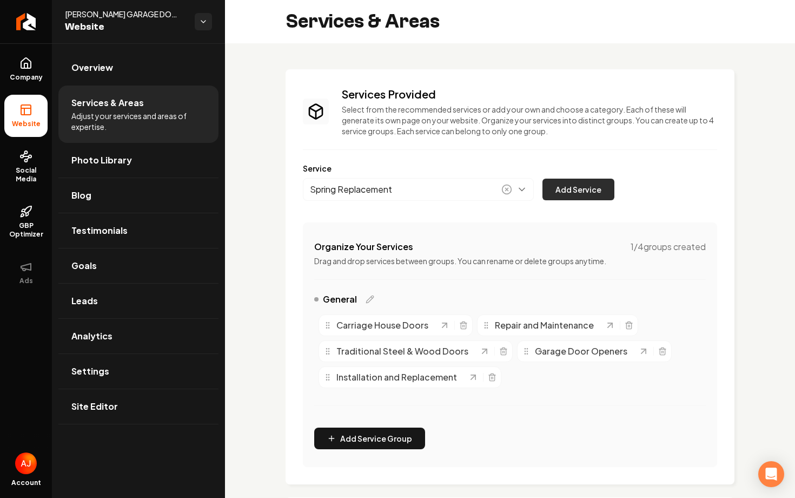
click at [556, 191] on button "Add Service" at bounding box center [579, 190] width 72 height 22
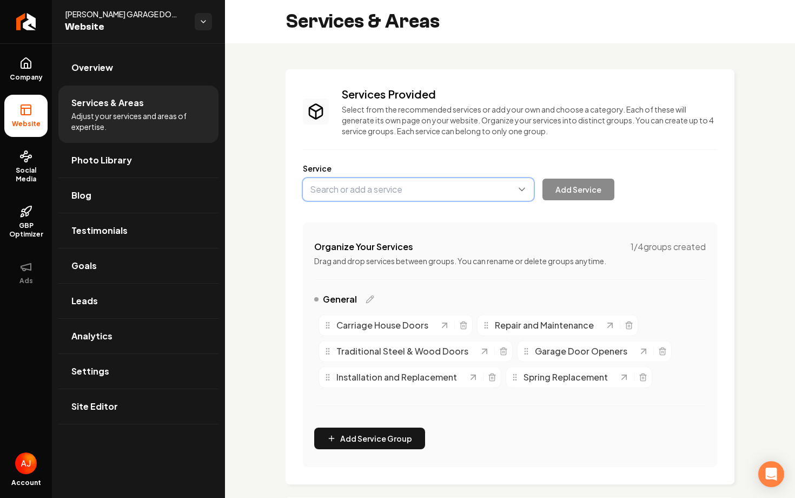
click at [338, 187] on button "Main content area" at bounding box center [418, 189] width 231 height 23
type input "Standard Overhead Door Installation"
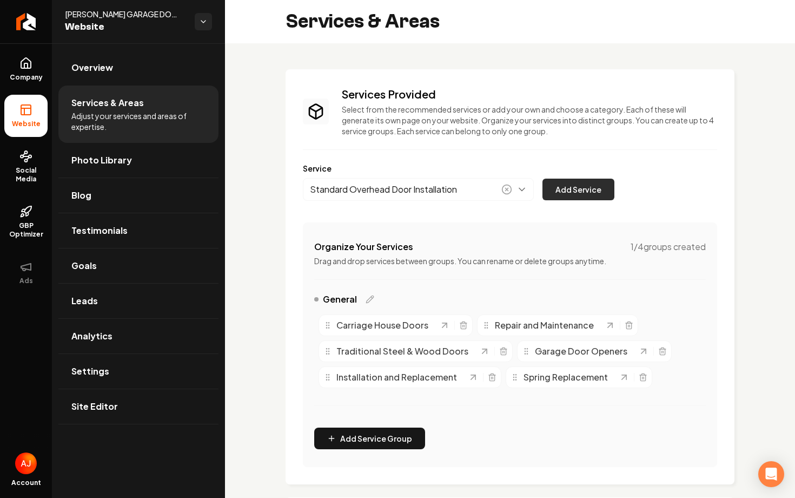
click at [552, 187] on button "Add Service" at bounding box center [579, 190] width 72 height 22
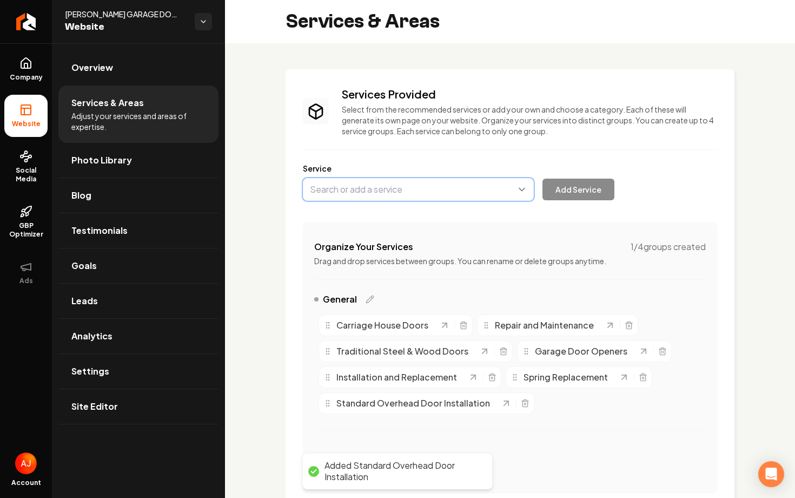
click at [375, 197] on button "Main content area" at bounding box center [418, 189] width 231 height 23
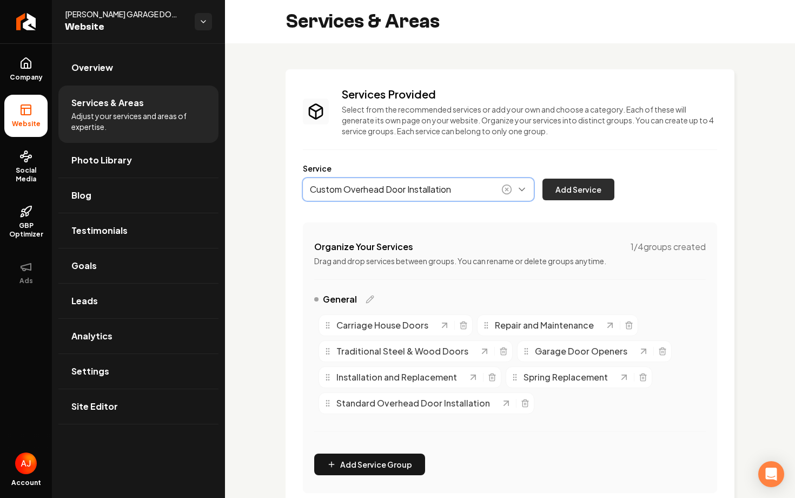
type input "Custom Overhead Door Installation"
click at [568, 189] on button "Add Service" at bounding box center [579, 190] width 72 height 22
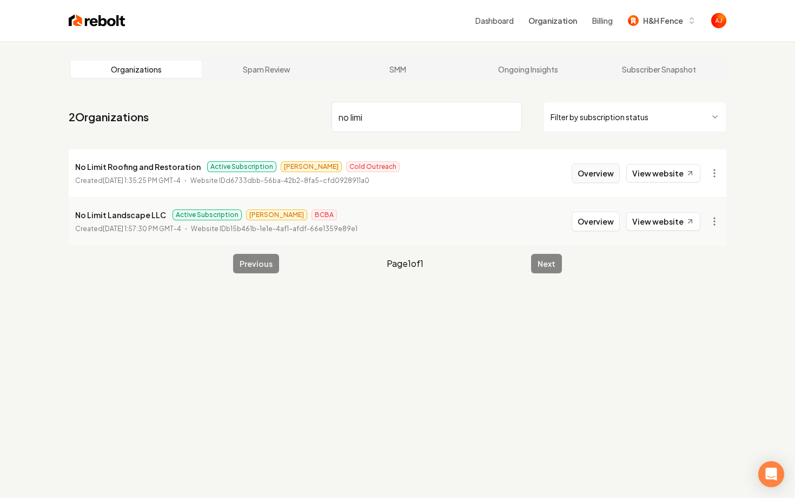
type input "no limi"
click at [591, 176] on button "Overview" at bounding box center [596, 172] width 48 height 19
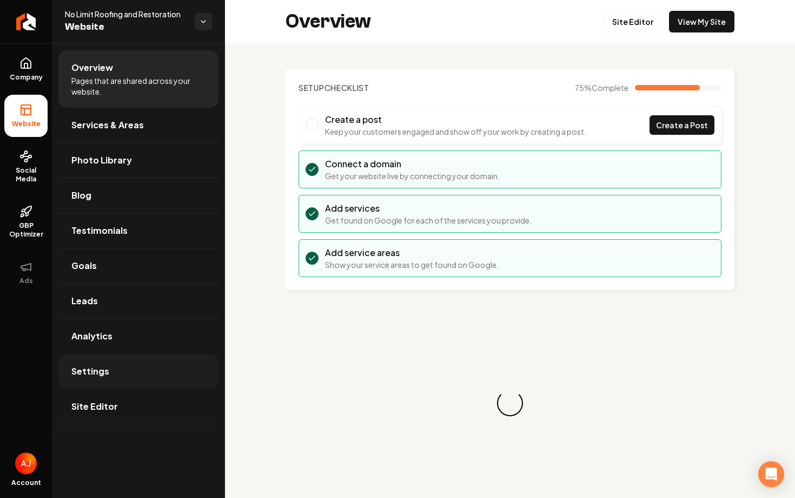
click at [101, 367] on span "Settings" at bounding box center [90, 371] width 38 height 13
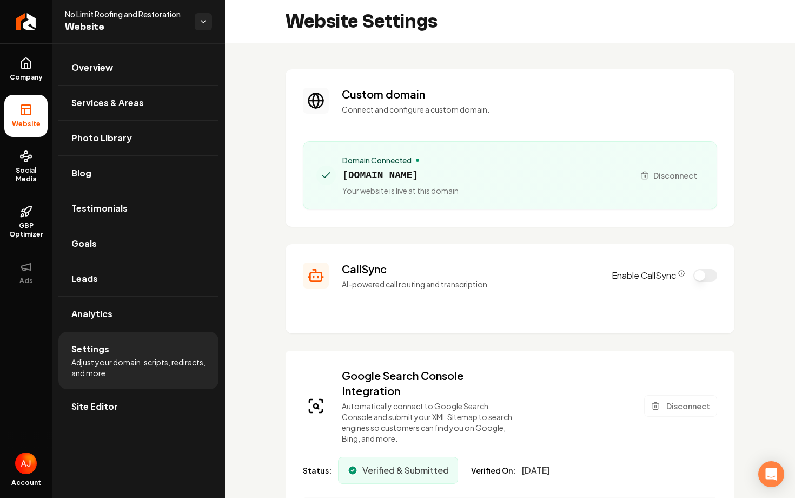
drag, startPoint x: 519, startPoint y: 178, endPoint x: 340, endPoint y: 177, distance: 179.6
click at [340, 177] on div "Domain Connected [DOMAIN_NAME] Your website is live at this domain" at bounding box center [471, 175] width 309 height 41
copy span "[DOMAIN_NAME]"
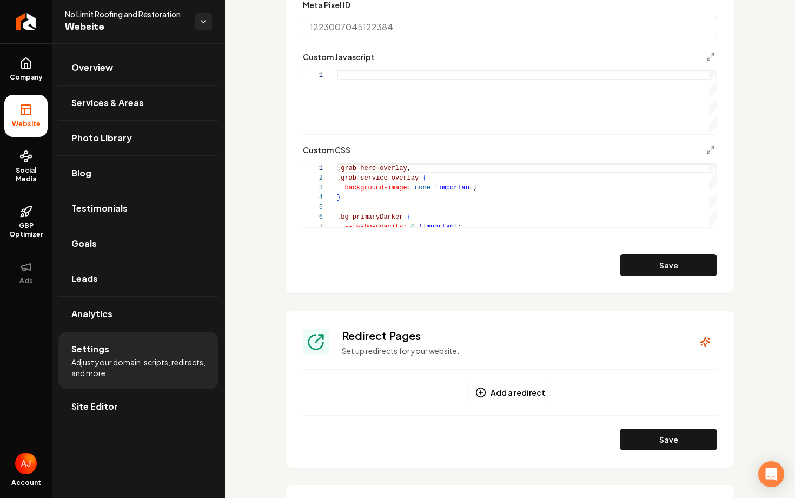
scroll to position [885, 0]
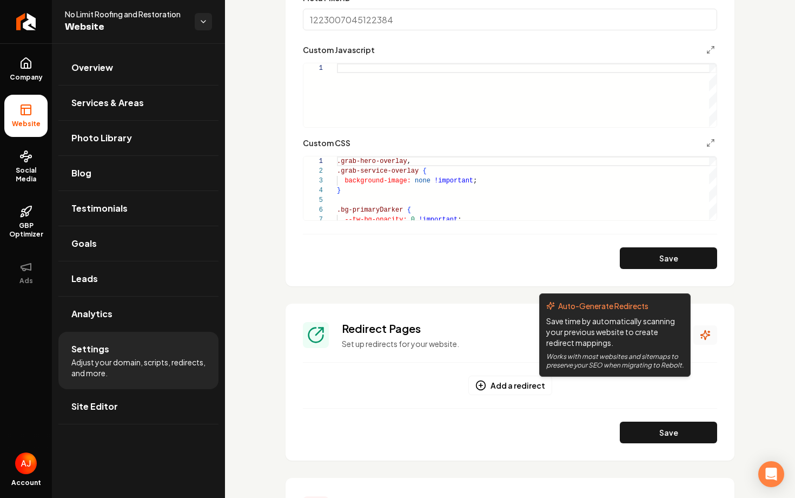
click at [698, 335] on button "Main content area" at bounding box center [706, 334] width 24 height 19
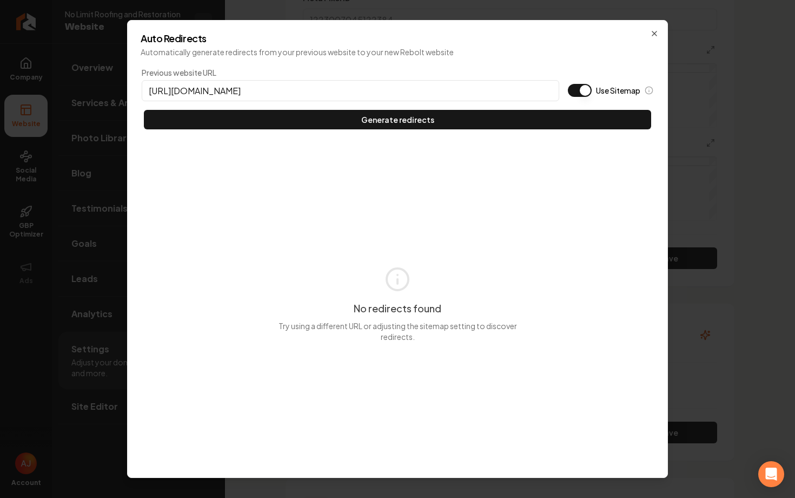
type input "[URL][DOMAIN_NAME]"
click at [576, 90] on button "Use Sitemap" at bounding box center [580, 90] width 24 height 13
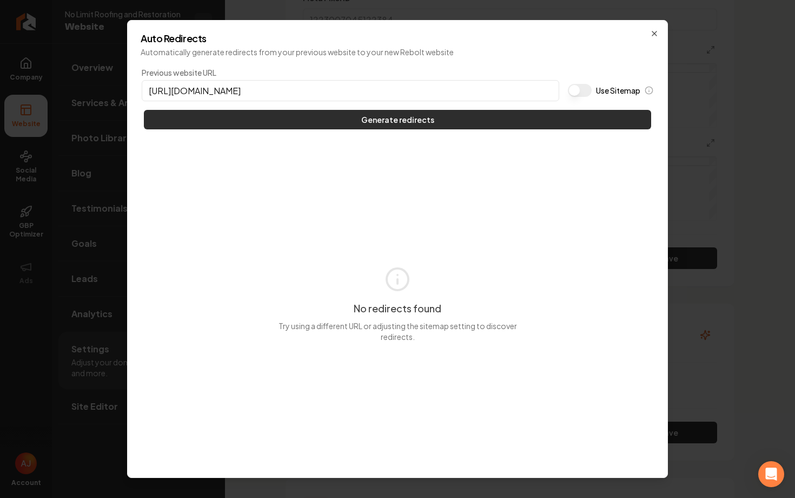
click at [564, 124] on button "Generate redirects" at bounding box center [397, 119] width 507 height 19
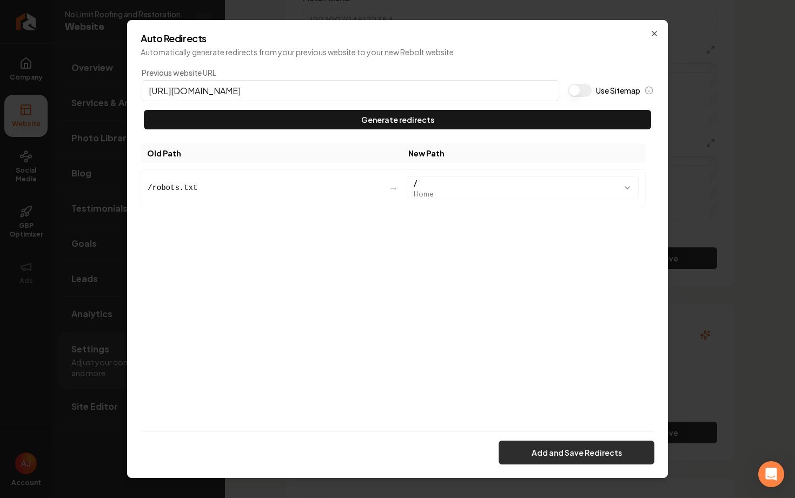
click at [544, 447] on button "Add and Save Redirects" at bounding box center [577, 452] width 156 height 24
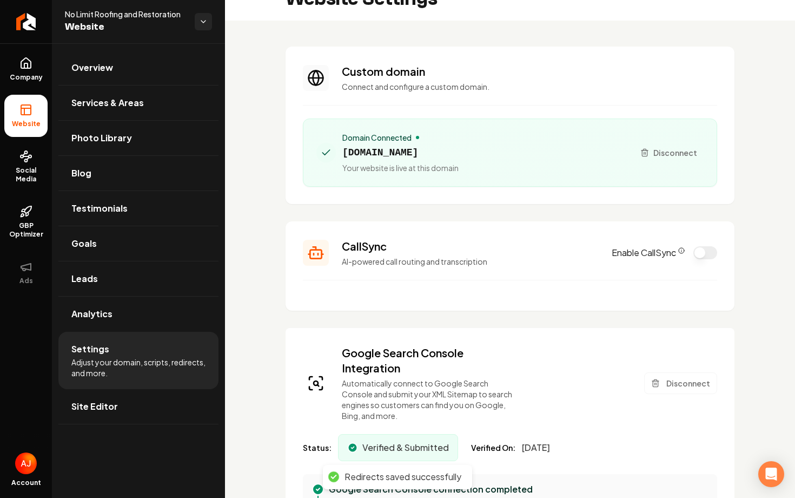
scroll to position [0, 0]
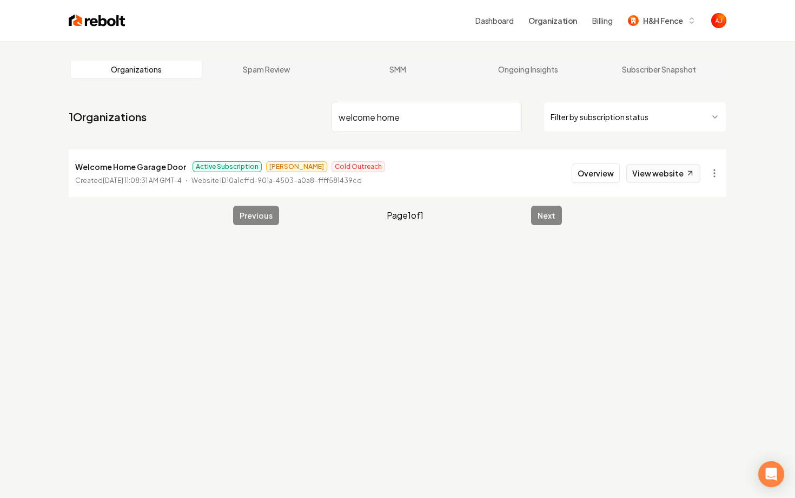
click at [667, 170] on link "View website" at bounding box center [664, 173] width 74 height 18
drag, startPoint x: 421, startPoint y: 121, endPoint x: 249, endPoint y: 104, distance: 172.8
click at [249, 104] on nav "1 Organizations welcome home Filter by subscription status" at bounding box center [398, 121] width 658 height 48
type input "gils"
click at [588, 169] on button "Overview" at bounding box center [596, 172] width 48 height 19
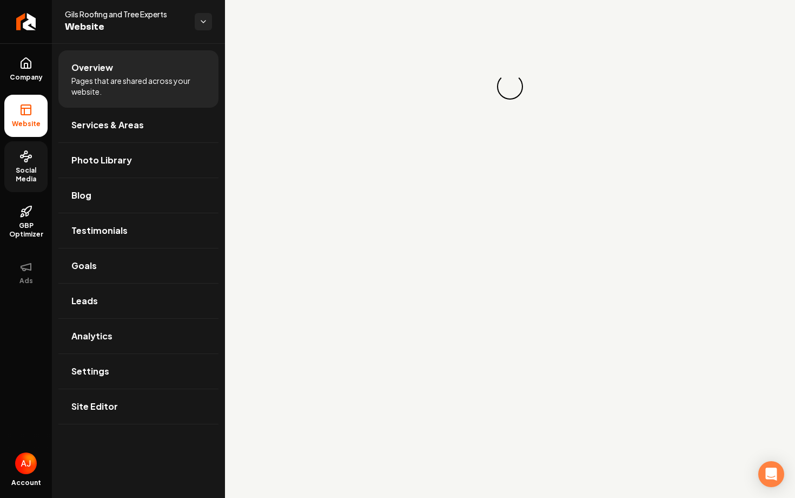
click at [22, 175] on span "Social Media" at bounding box center [25, 174] width 43 height 17
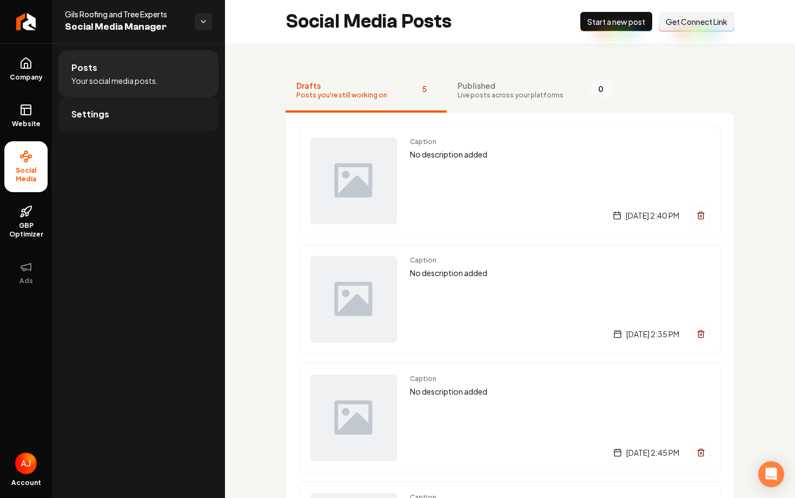
click at [129, 119] on link "Settings" at bounding box center [138, 114] width 160 height 35
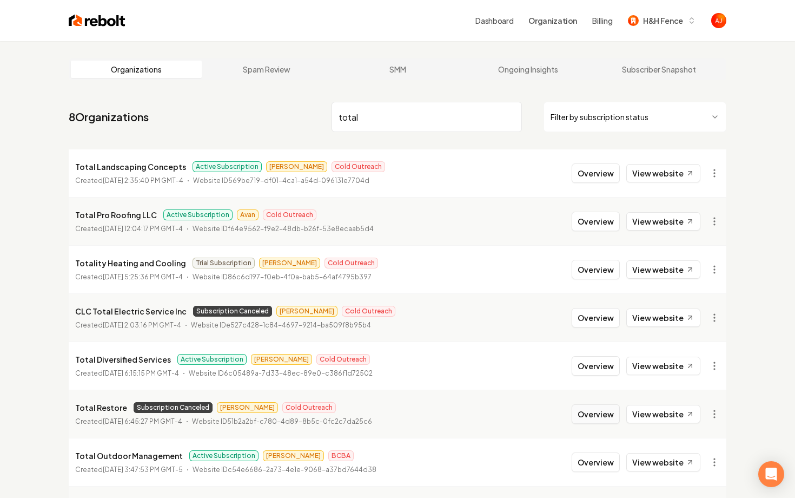
type input "total"
click at [589, 419] on button "Overview" at bounding box center [596, 413] width 48 height 19
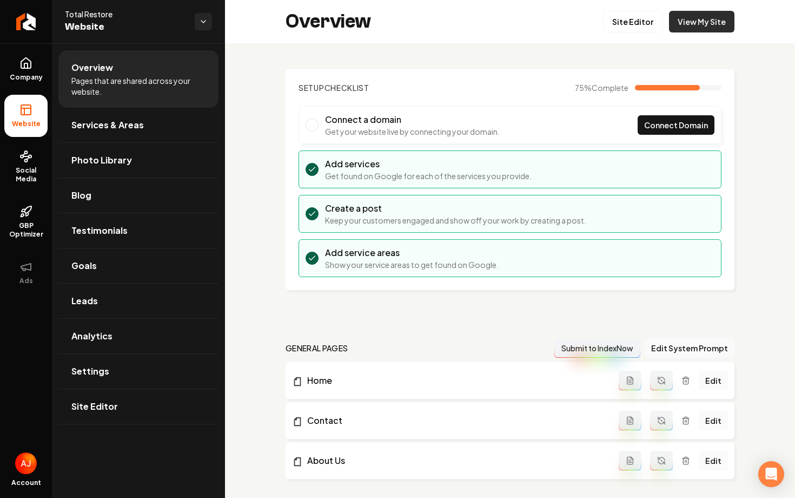
click at [705, 22] on link "View My Site" at bounding box center [701, 22] width 65 height 22
